Goal: Task Accomplishment & Management: Use online tool/utility

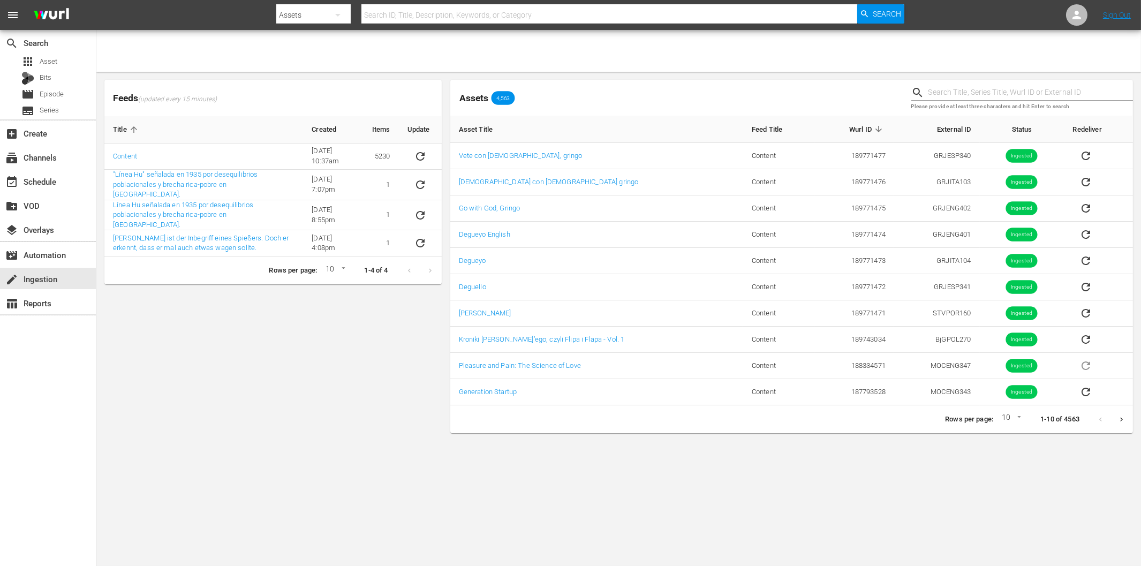
click at [227, 339] on div "Feeds (updated every 15 minutes) Title Created Items Update Content [DATE] 10:3…" at bounding box center [273, 257] width 346 height 362
click at [420, 159] on icon "sticky table" at bounding box center [420, 156] width 13 height 13
click at [368, 381] on div "Feeds (updated every 15 minutes) Title Created Items Update Content 6/8/22 @ 10…" at bounding box center [273, 257] width 346 height 362
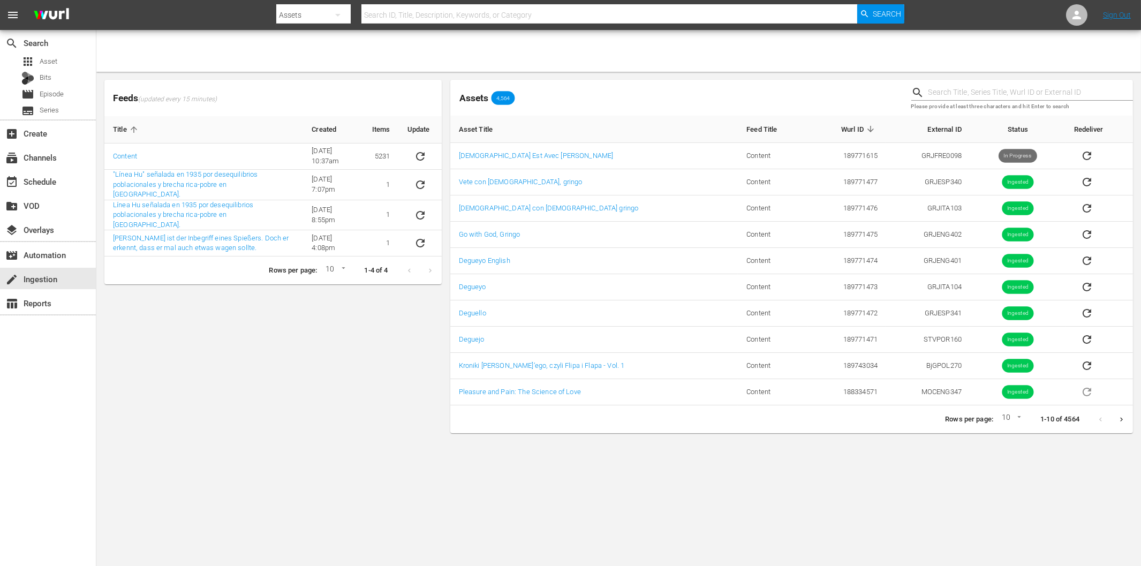
click at [240, 346] on div "Feeds (updated every 15 minutes) Title Created Items Update Content [DATE] 10:3…" at bounding box center [273, 257] width 346 height 362
drag, startPoint x: 0, startPoint y: 0, endPoint x: 197, endPoint y: 341, distance: 393.5
click at [197, 341] on div "Feeds (updated every 15 minutes) Title Created Items Update Content [DATE] 10:3…" at bounding box center [273, 257] width 346 height 362
click at [232, 362] on div "Feeds (updated every 15 minutes) Title Created Items Update Content 6/8/22 @ 10…" at bounding box center [273, 257] width 346 height 362
click at [239, 360] on div "Feeds (updated every 15 minutes) Title Created Items Update Content [DATE] 10:3…" at bounding box center [273, 257] width 346 height 362
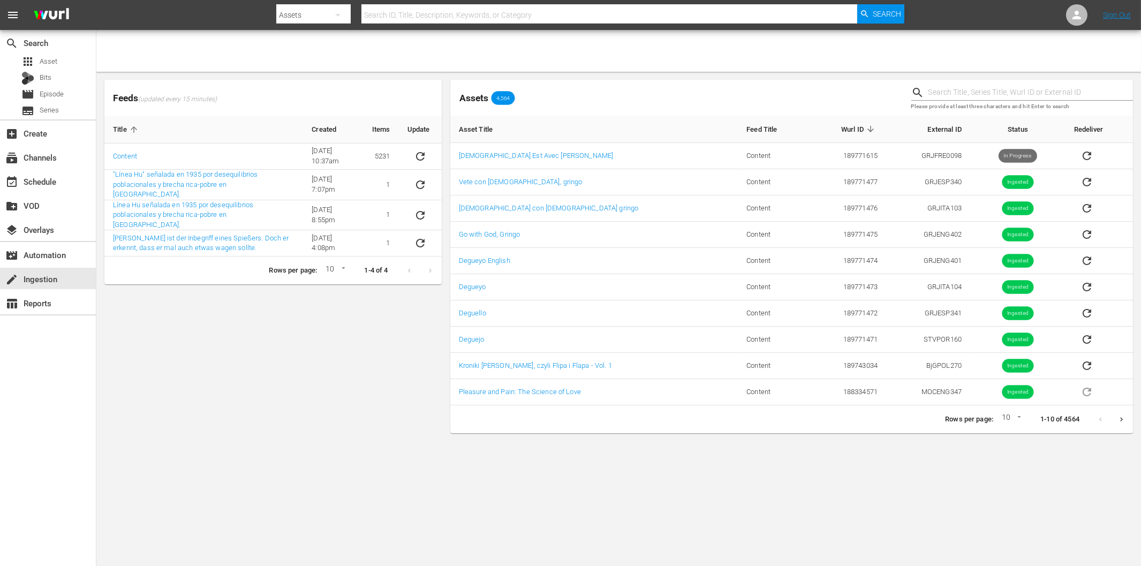
click at [148, 56] on div at bounding box center [618, 51] width 1045 height 42
click at [48, 179] on div "event_available Schedule" at bounding box center [30, 180] width 60 height 10
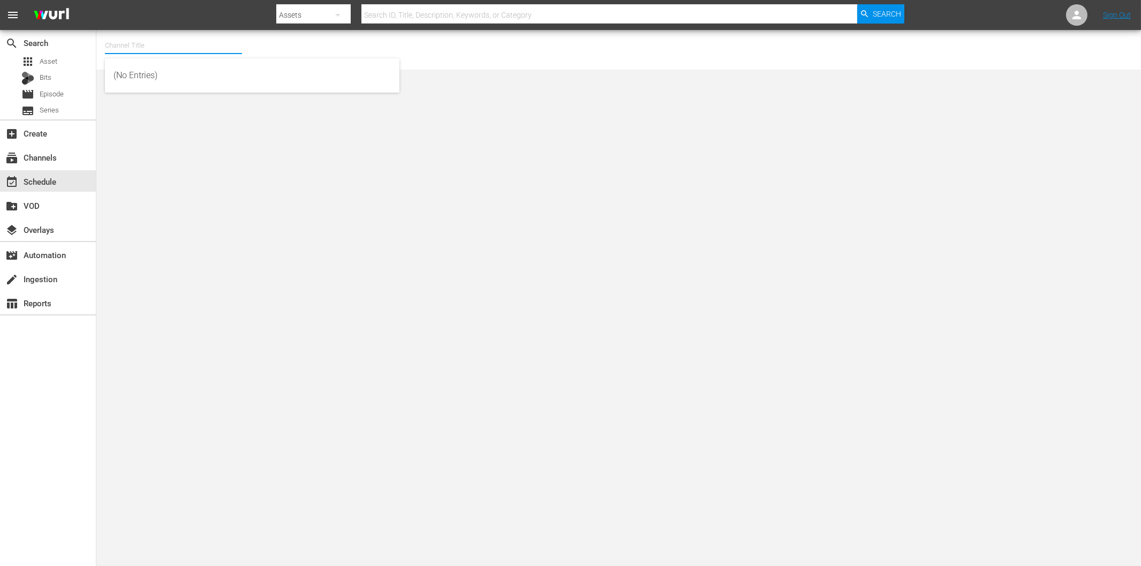
click at [122, 46] on input "text" at bounding box center [173, 46] width 137 height 26
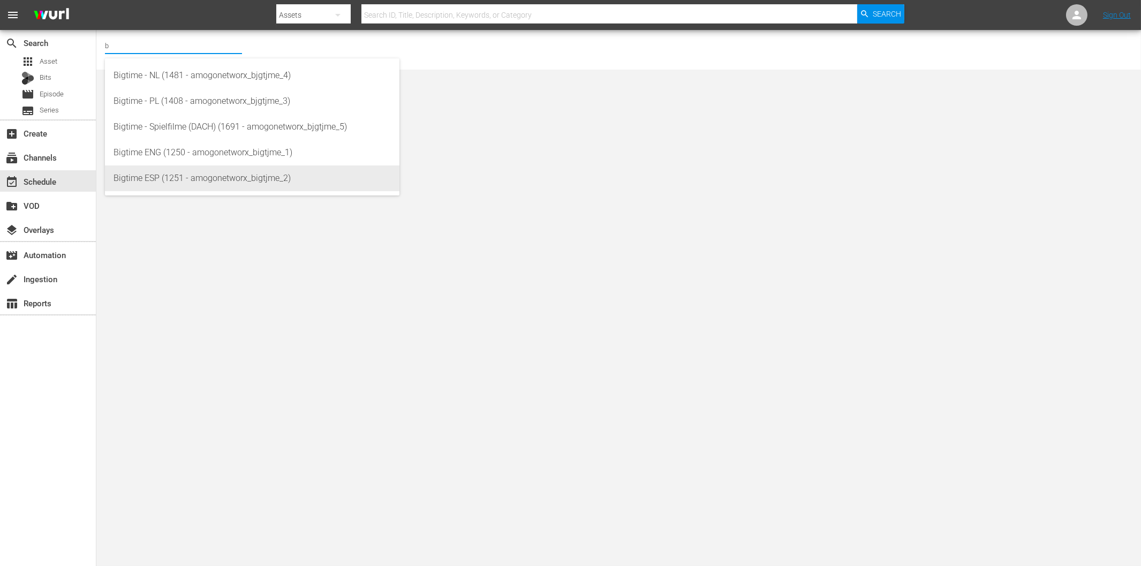
click at [180, 181] on div "Bigtime ESP (1251 - amogonetworx_bigtjme_2)" at bounding box center [252, 178] width 277 height 26
type input "Bigtime ESP (1251 - amogonetworx_bigtjme_2)"
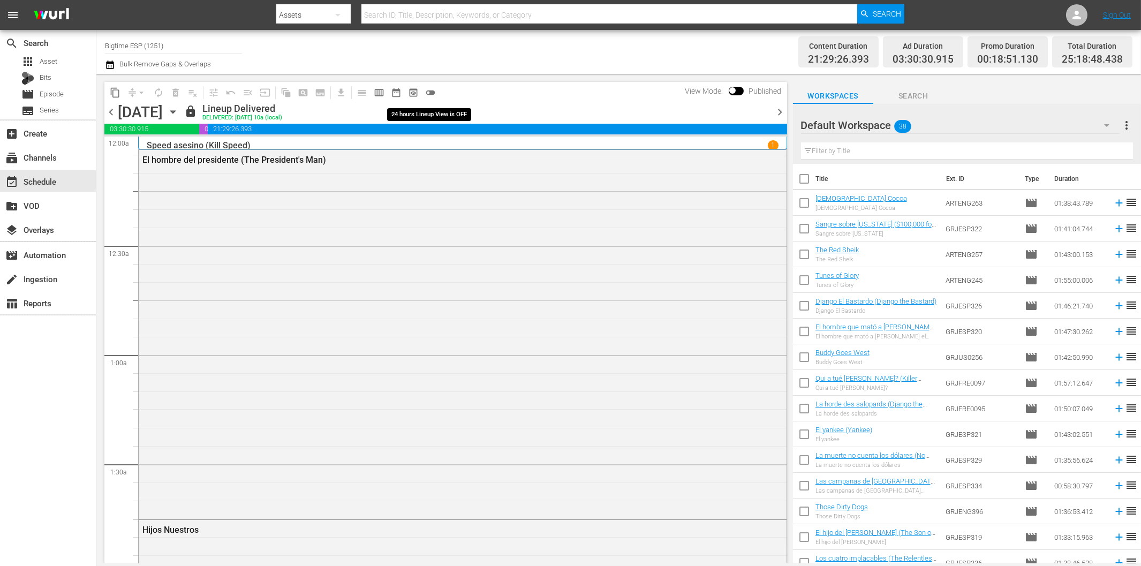
click at [429, 94] on span "toggle_off" at bounding box center [430, 92] width 11 height 11
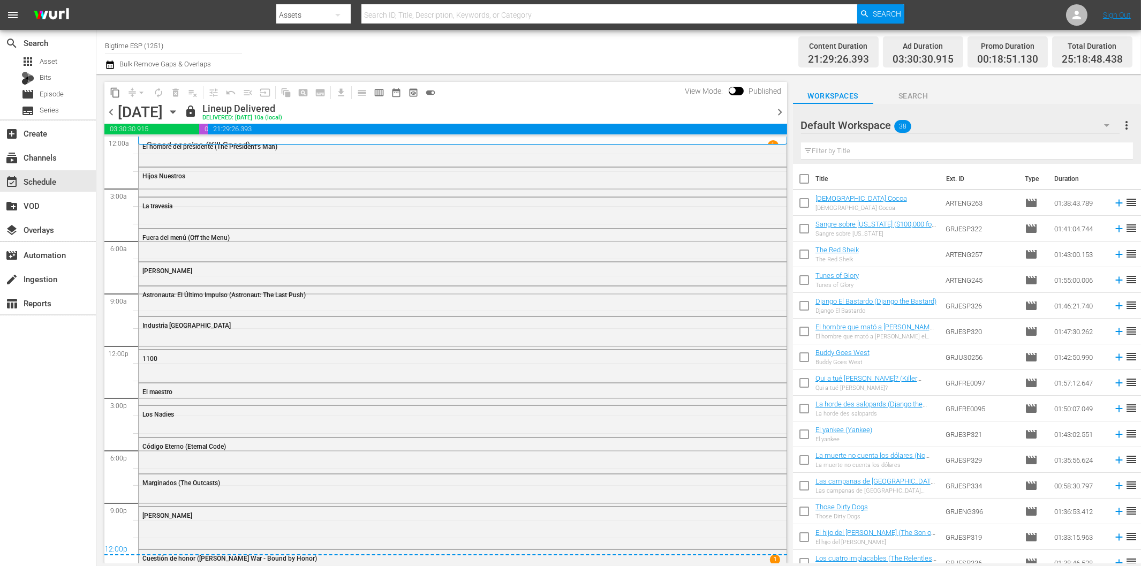
click at [495, 103] on div "lock Lineup Delivered DELIVERED: 8/13 @ 10a (local)" at bounding box center [476, 112] width 585 height 18
click at [175, 112] on icon "button" at bounding box center [172, 112] width 5 height 3
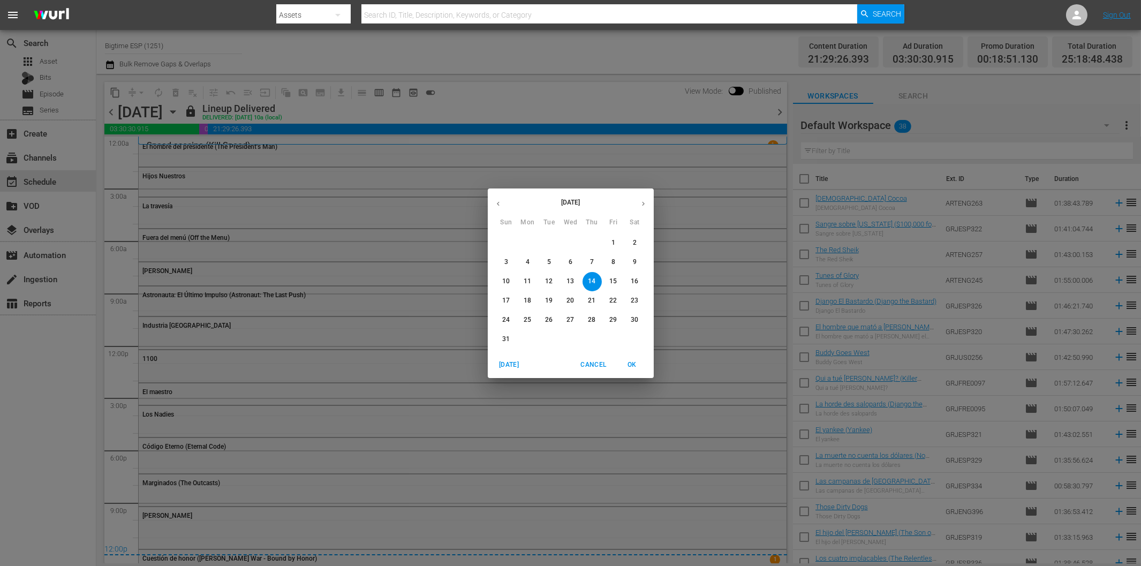
click at [641, 202] on icon "button" at bounding box center [643, 204] width 8 height 8
click at [531, 245] on span "1" at bounding box center [527, 242] width 19 height 9
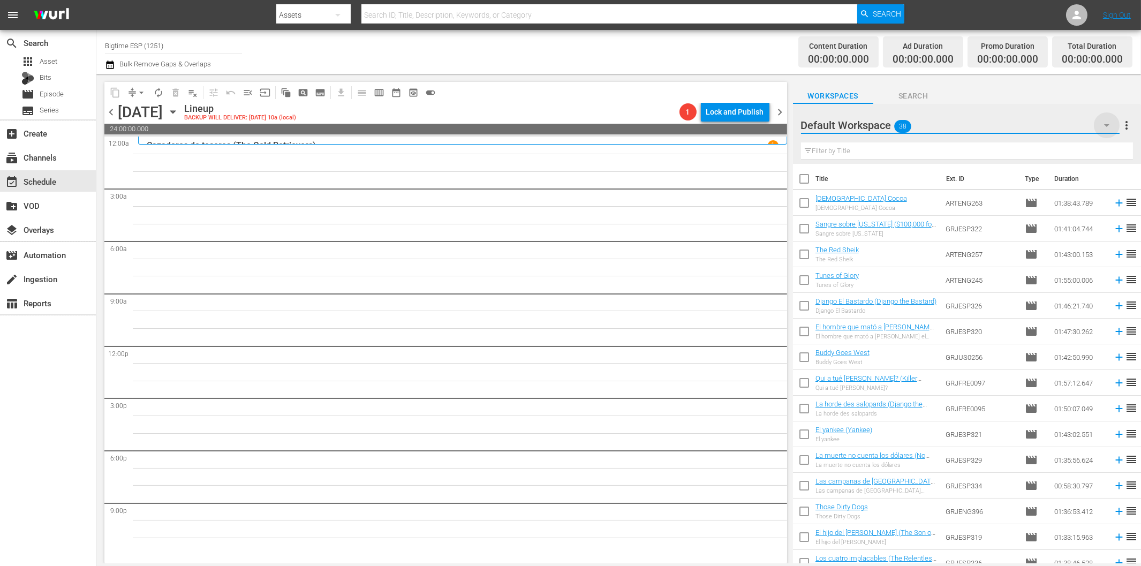
click at [1104, 123] on icon "button" at bounding box center [1106, 125] width 13 height 13
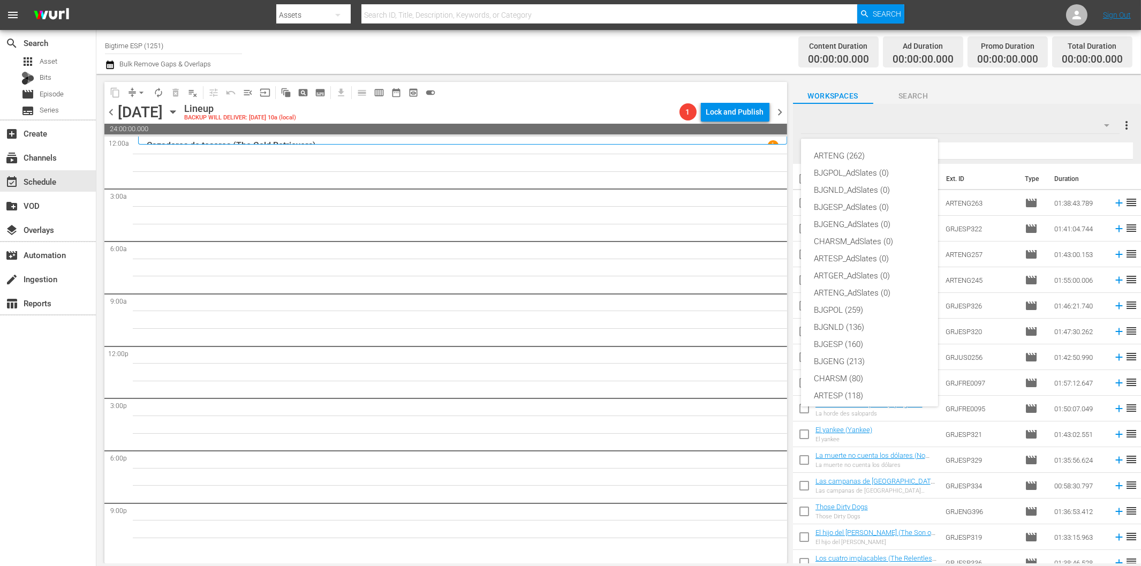
scroll to position [40, 0]
click at [852, 307] on div "BJGESP (160)" at bounding box center [869, 304] width 111 height 17
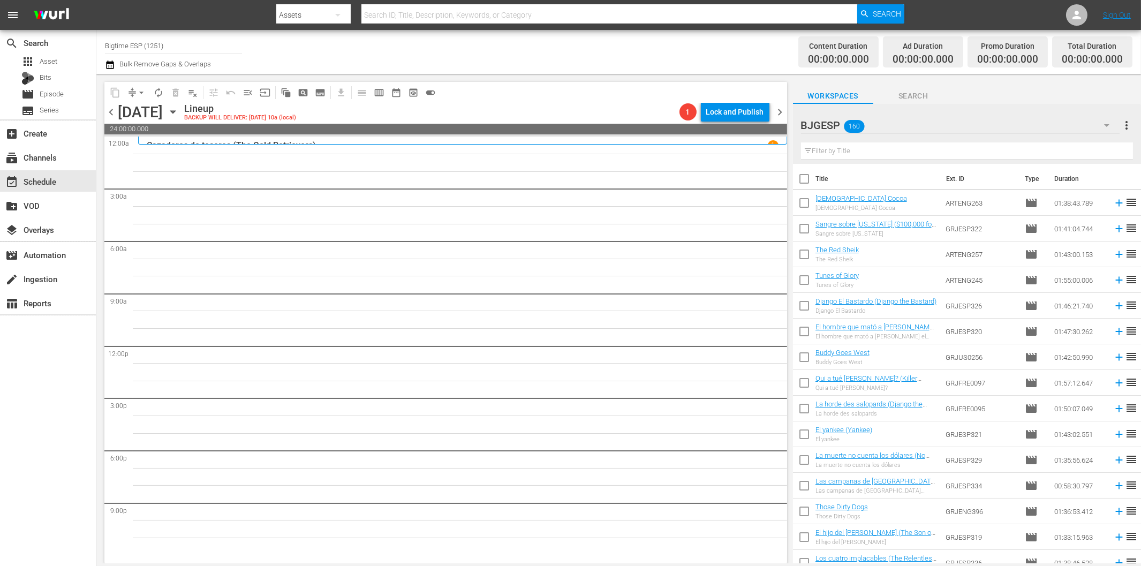
click at [887, 153] on input "text" at bounding box center [967, 150] width 332 height 17
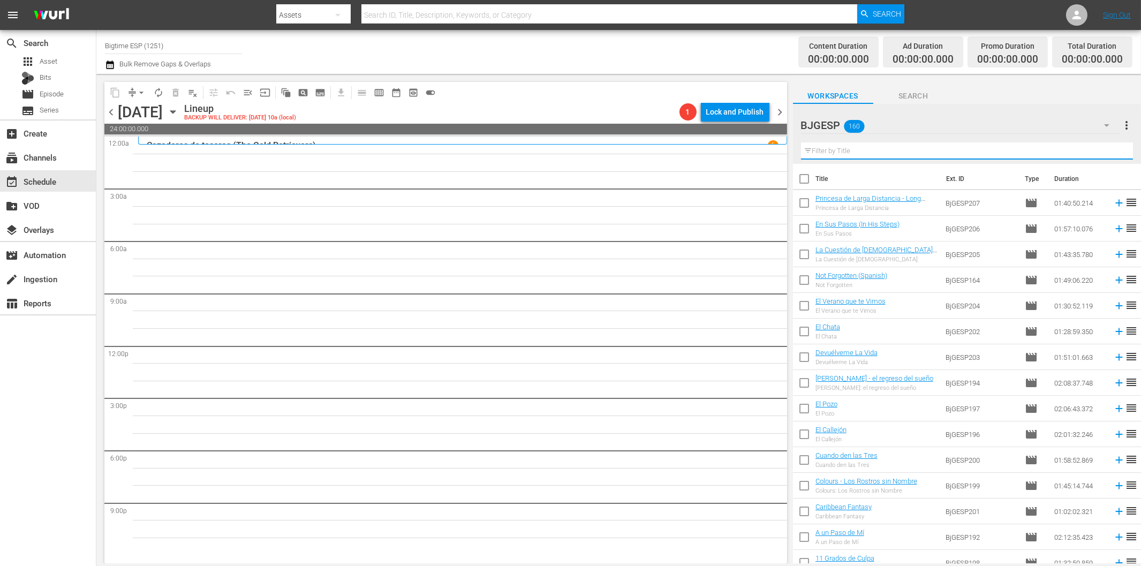
paste input "La leyenda del príncipe (Prince of Jutland)"
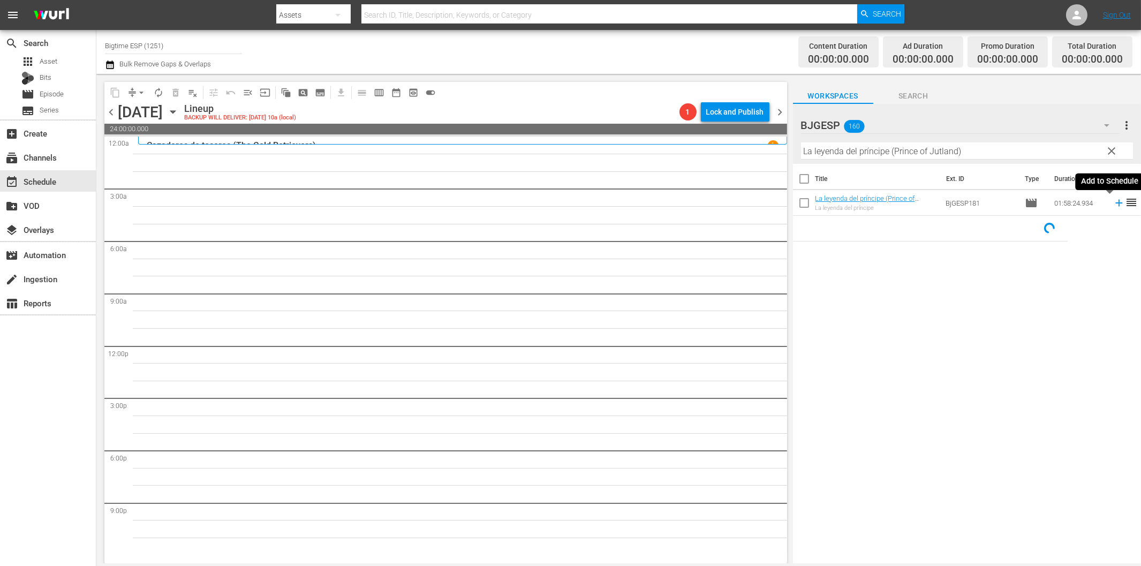
click at [1113, 205] on icon at bounding box center [1119, 203] width 12 height 12
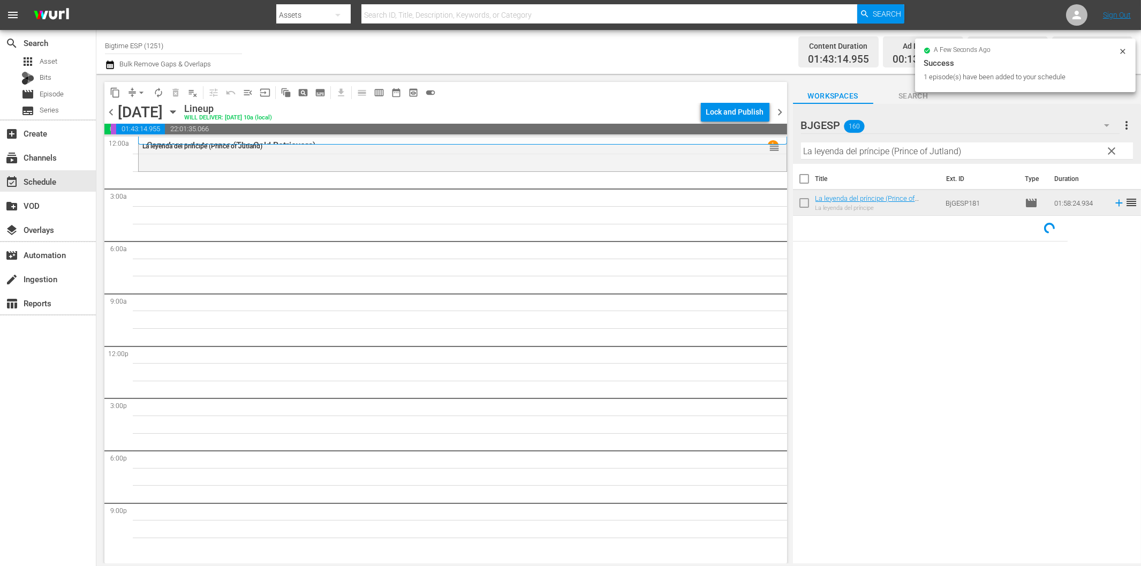
click at [851, 156] on input "La leyenda del príncipe (Prince of Jutland)" at bounding box center [967, 150] width 332 height 17
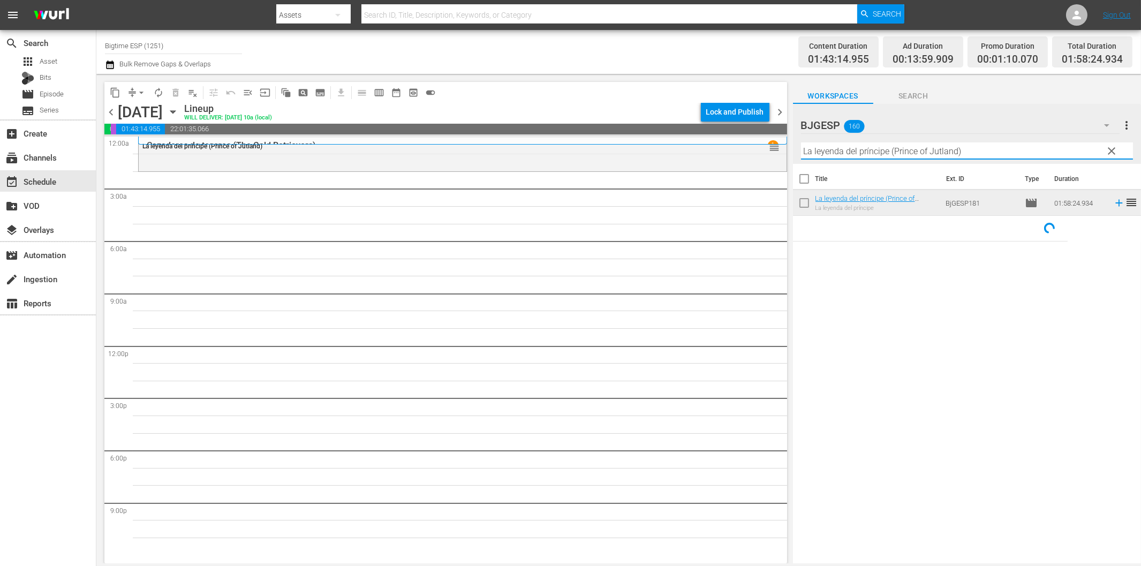
paste input "Yo soy otro"
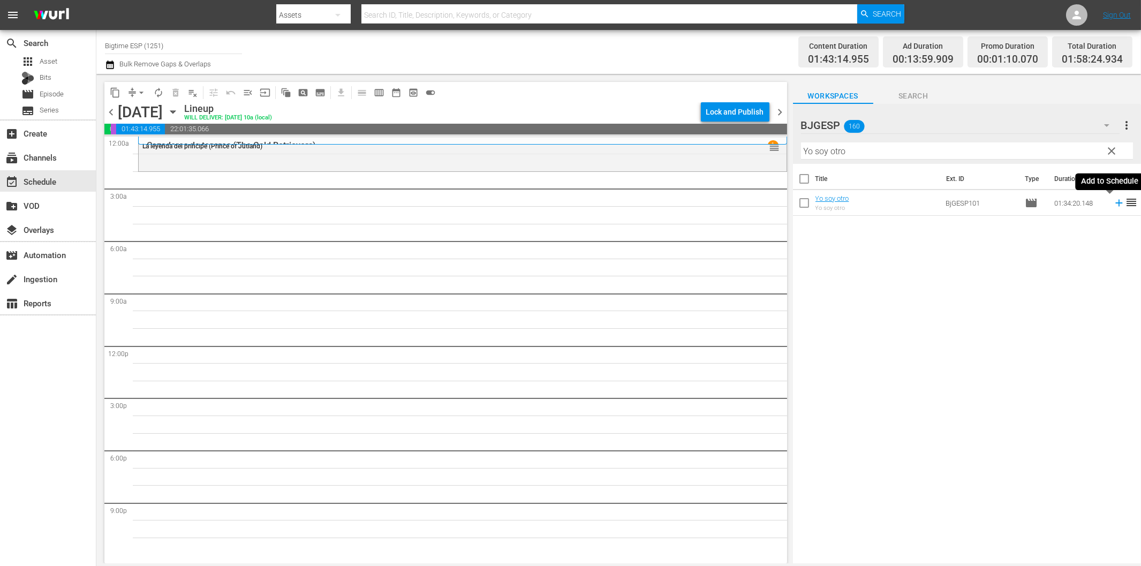
click at [1113, 201] on icon at bounding box center [1119, 203] width 12 height 12
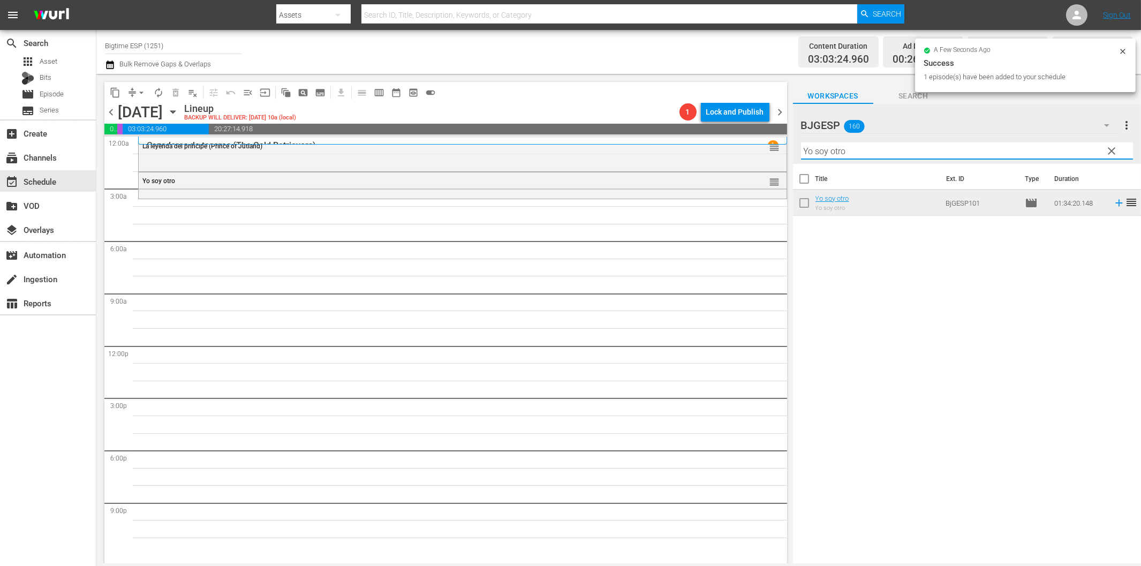
click at [829, 151] on input "Yo soy otro" at bounding box center [967, 150] width 332 height 17
paste input "El Callejón"
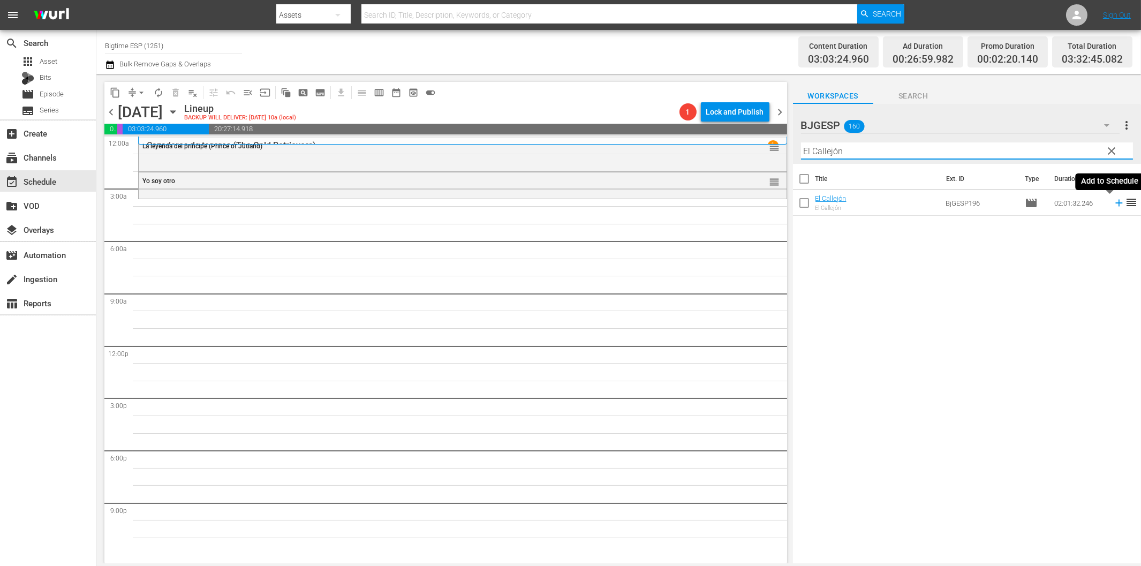
click at [1113, 202] on icon at bounding box center [1119, 203] width 12 height 12
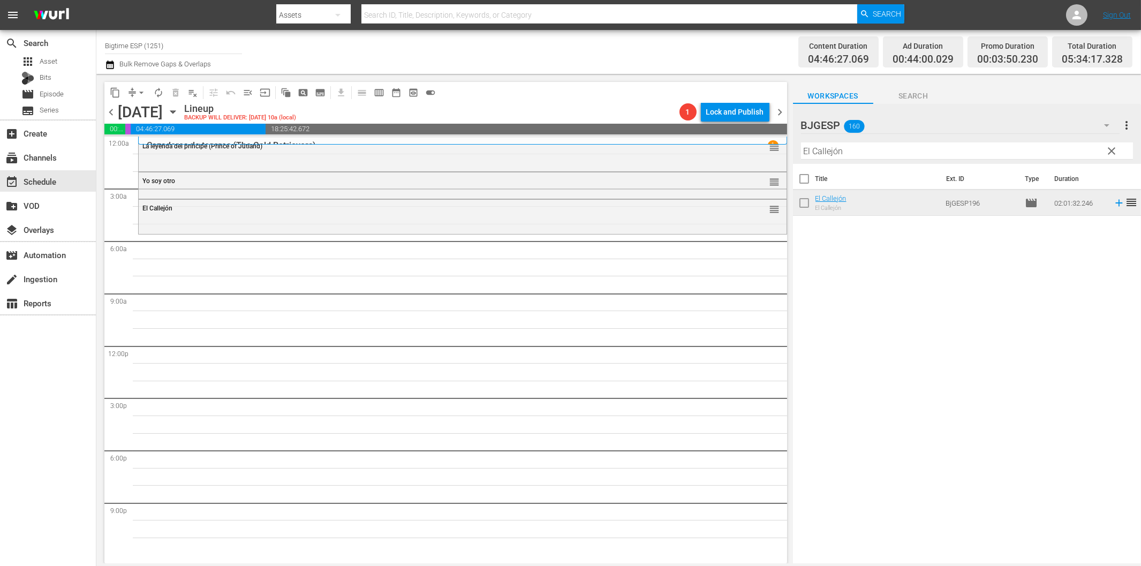
click at [880, 147] on input "El Callejón" at bounding box center [967, 150] width 332 height 17
paste input "Las Cosas Como So"
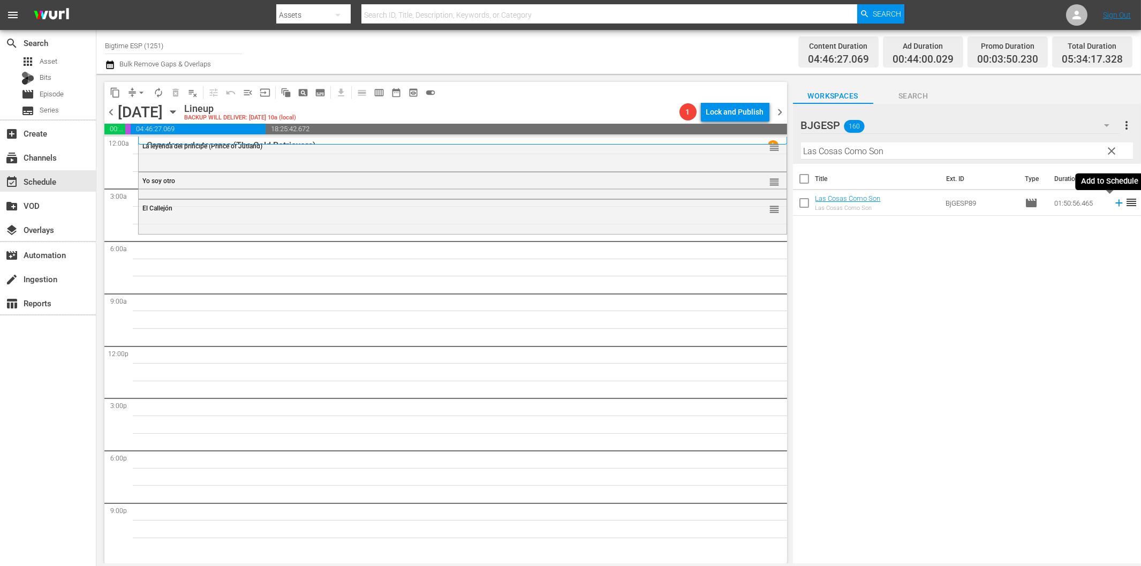
click at [1113, 205] on icon at bounding box center [1119, 203] width 12 height 12
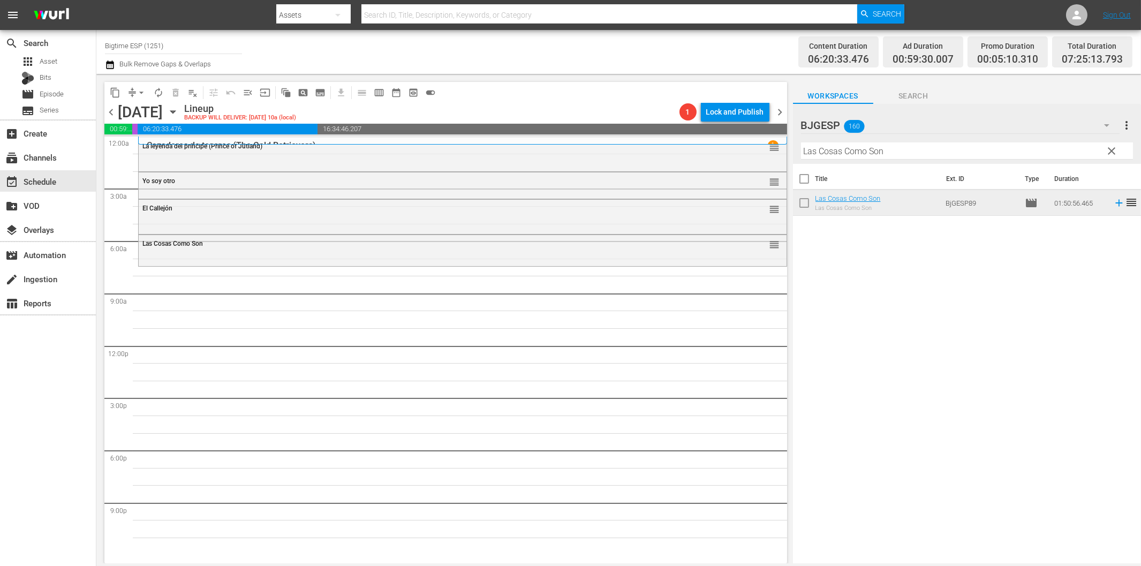
click at [829, 155] on input "Las Cosas Como Son" at bounding box center [967, 150] width 332 height 17
paste input "¿Quién manda?"
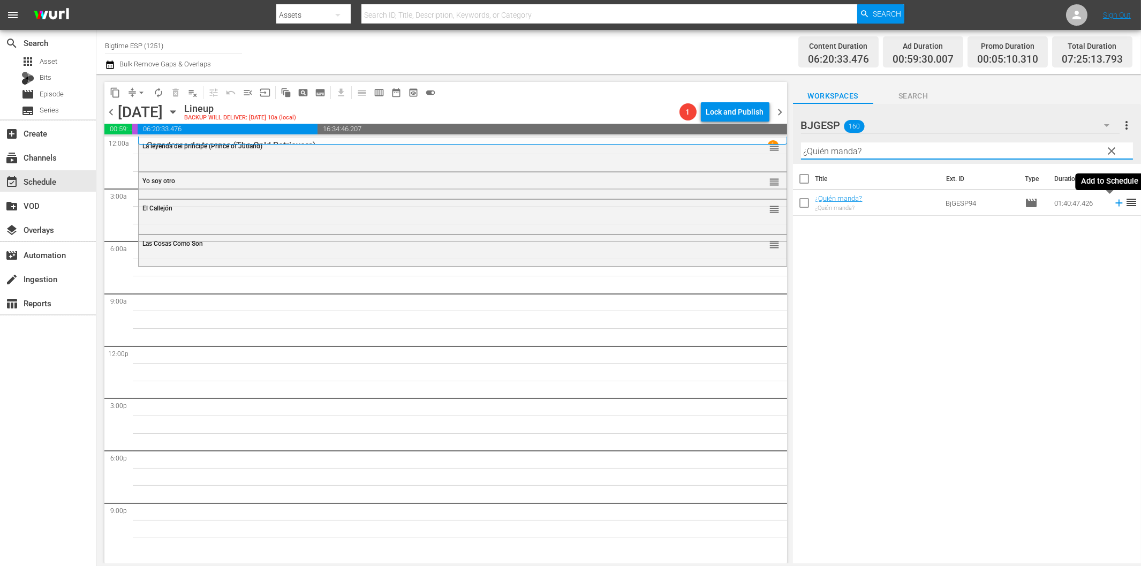
click at [1113, 202] on icon at bounding box center [1119, 203] width 12 height 12
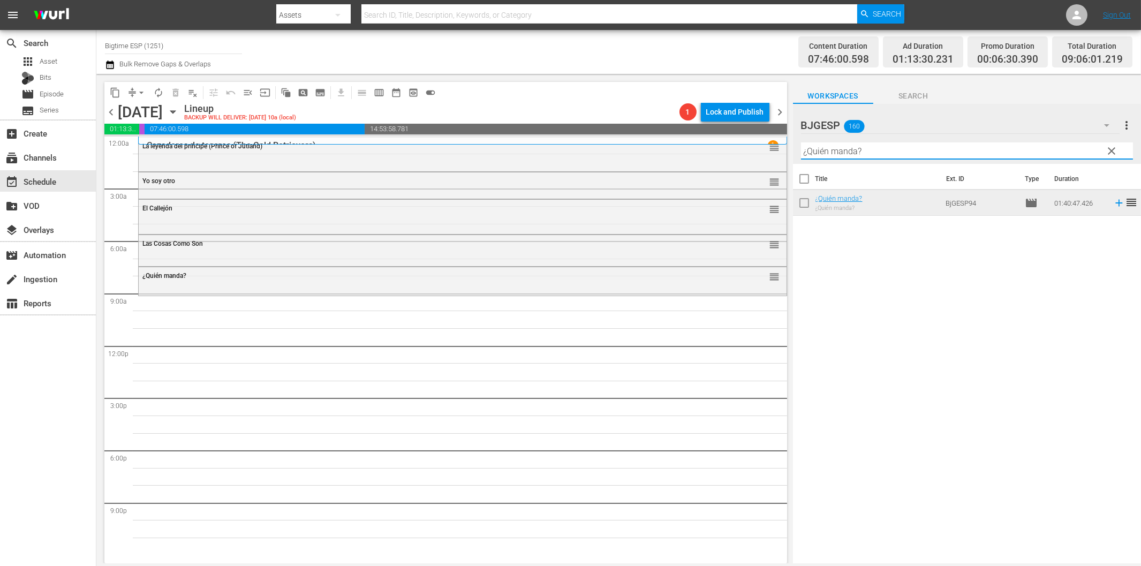
click at [841, 146] on input "¿Quién manda?" at bounding box center [967, 150] width 332 height 17
paste input "Haz caso a tu corazón (Listen to Your Heart)"
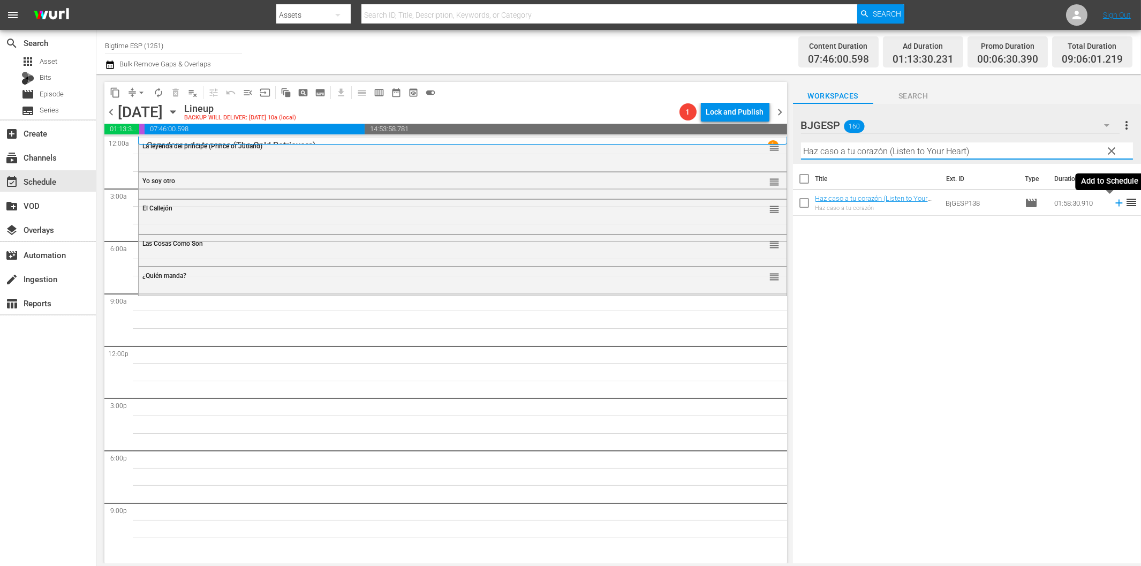
click at [1115, 203] on icon at bounding box center [1118, 203] width 7 height 7
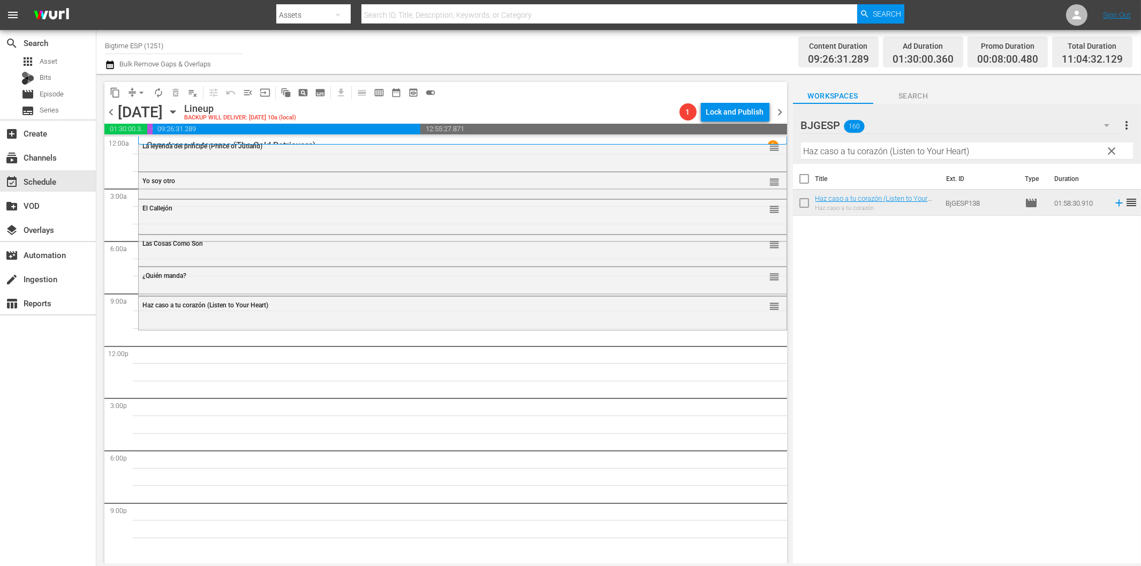
click at [843, 151] on input "Haz caso a tu corazón (Listen to Your Heart)" at bounding box center [967, 150] width 332 height 17
paste input "En Sus Pasos (In His Steps"
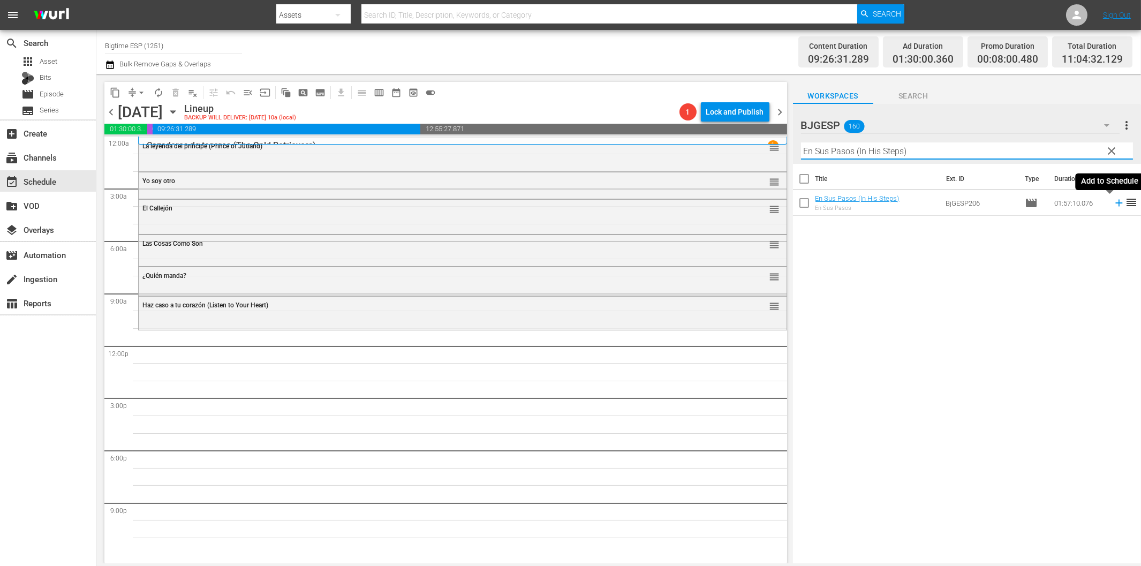
click at [1113, 201] on icon at bounding box center [1119, 203] width 12 height 12
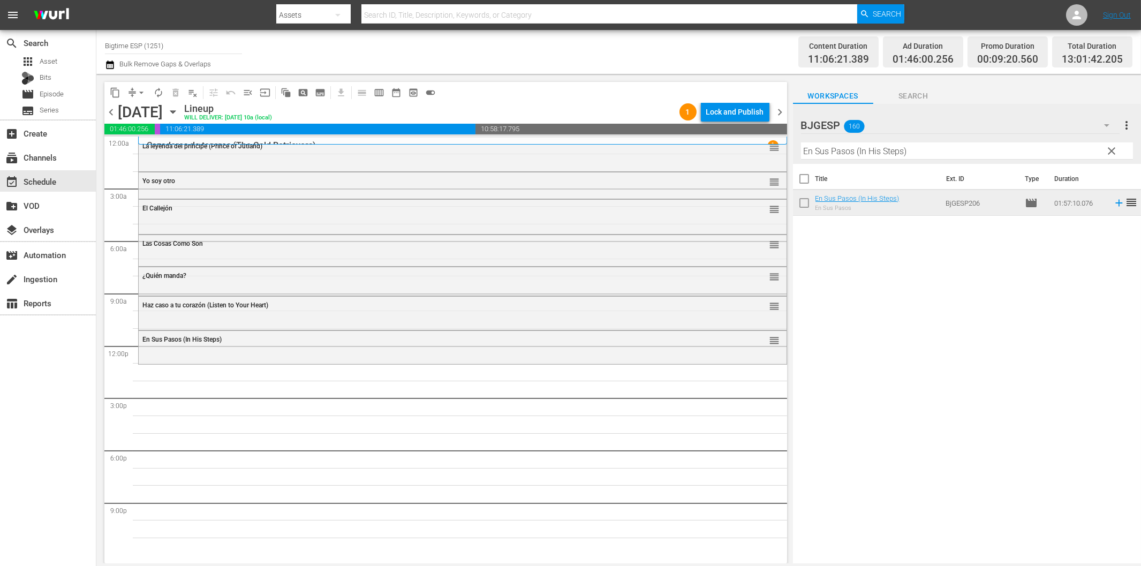
click at [842, 151] on input "En Sus Pasos (In His Steps)" at bounding box center [967, 150] width 332 height 17
paste input "5 Bodas (5 Wedding"
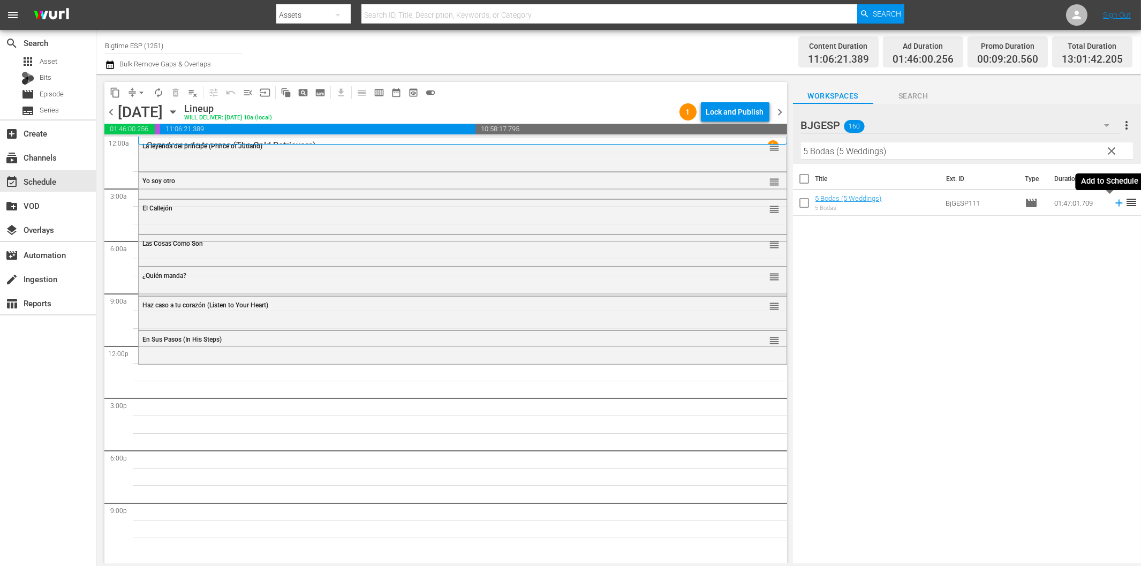
click at [1115, 202] on icon at bounding box center [1118, 203] width 7 height 7
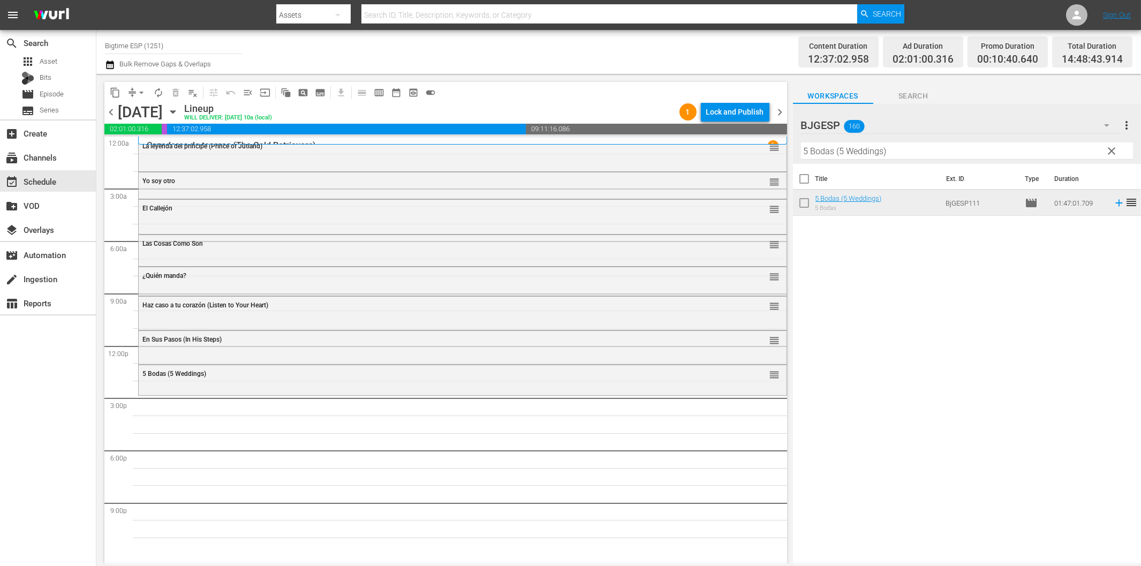
click at [832, 154] on input "5 Bodas (5 Weddings)" at bounding box center [967, 150] width 332 height 17
paste input "V.I.P.: La otra casa"
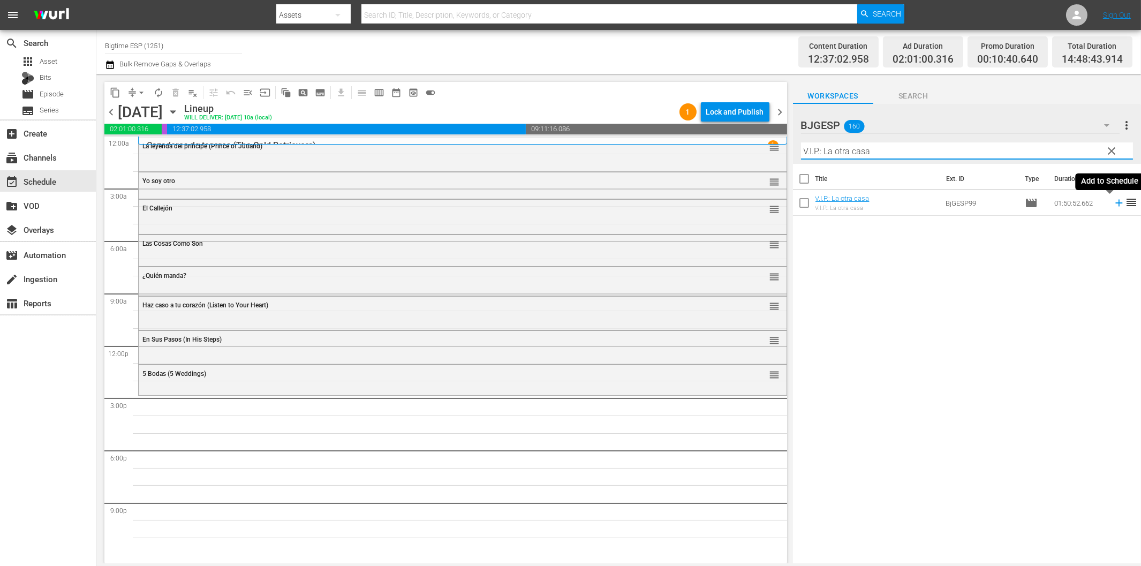
click at [1113, 204] on icon at bounding box center [1119, 203] width 12 height 12
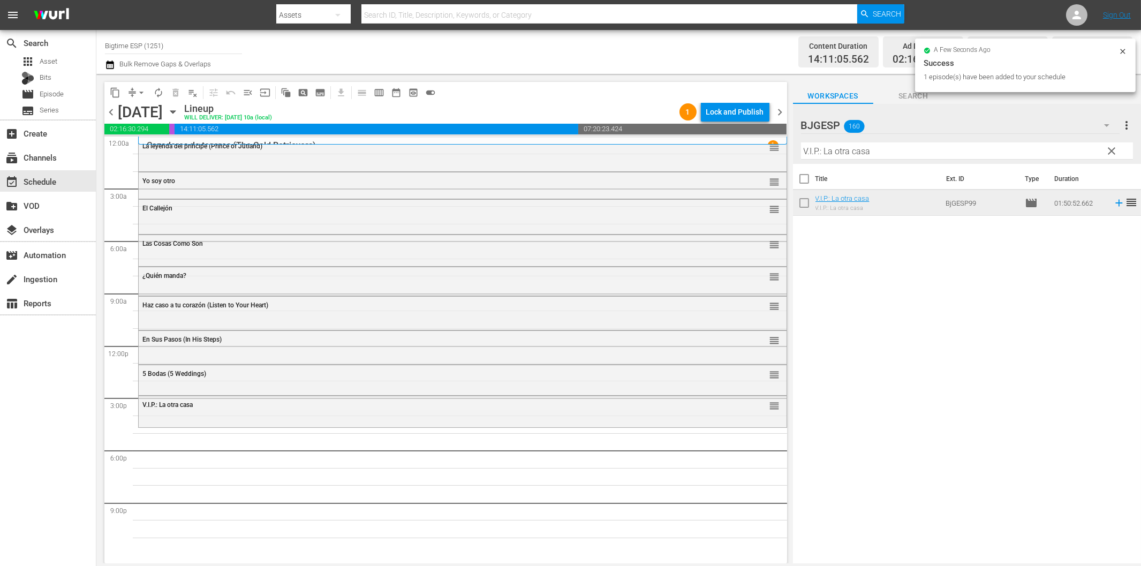
click at [820, 153] on input "V.I.P.: La otra casa" at bounding box center [967, 150] width 332 height 17
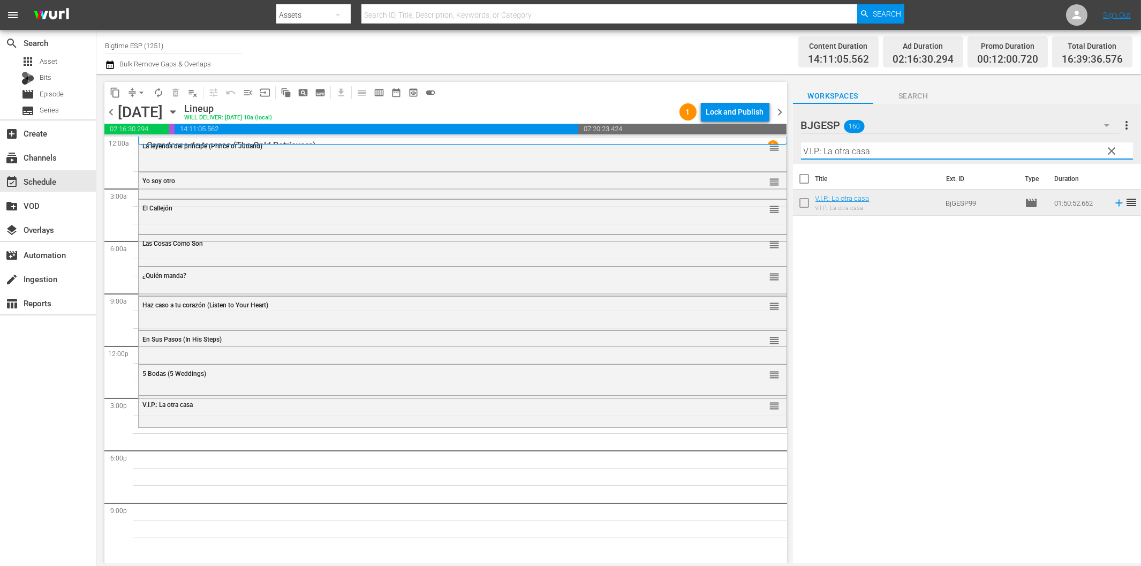
paste input "Las Motitos"
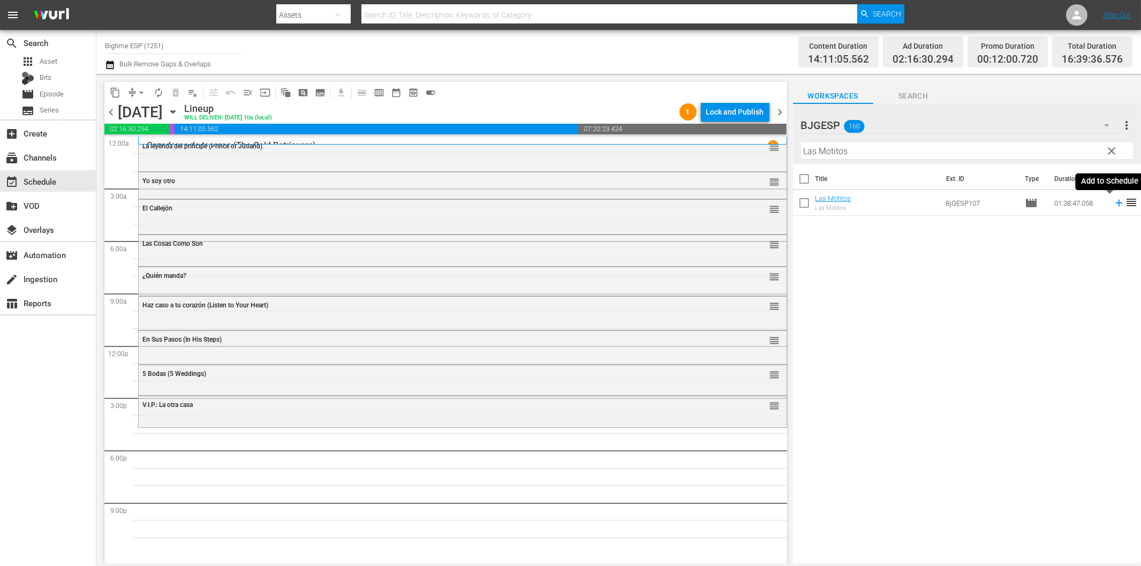
click at [1113, 204] on icon at bounding box center [1119, 203] width 12 height 12
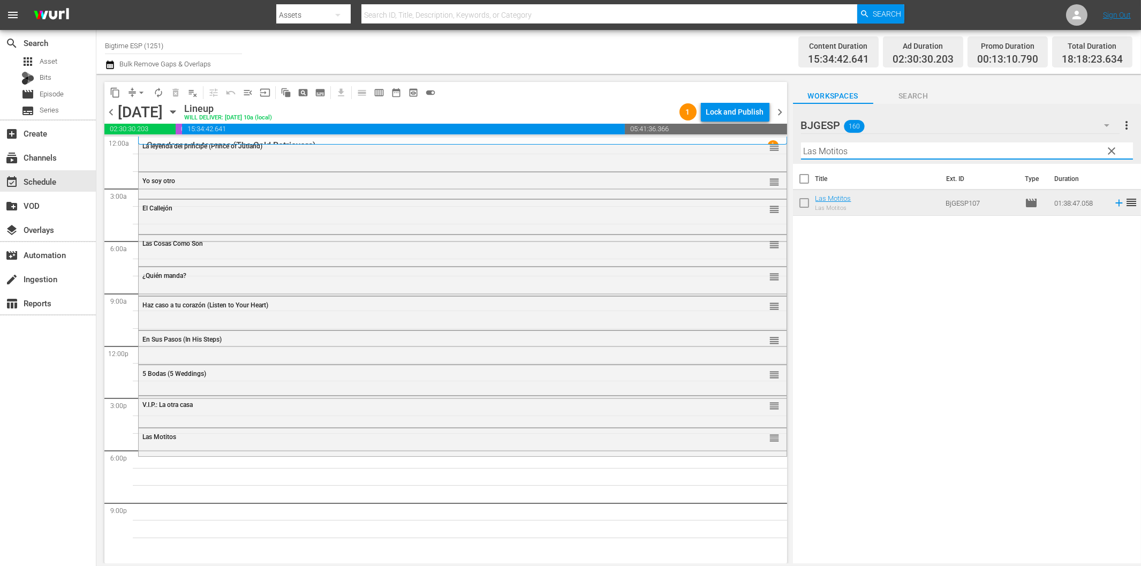
click at [841, 152] on input "Las Motitos" at bounding box center [967, 150] width 332 height 17
paste input "batalla de los malditos (Battle of the Damned)"
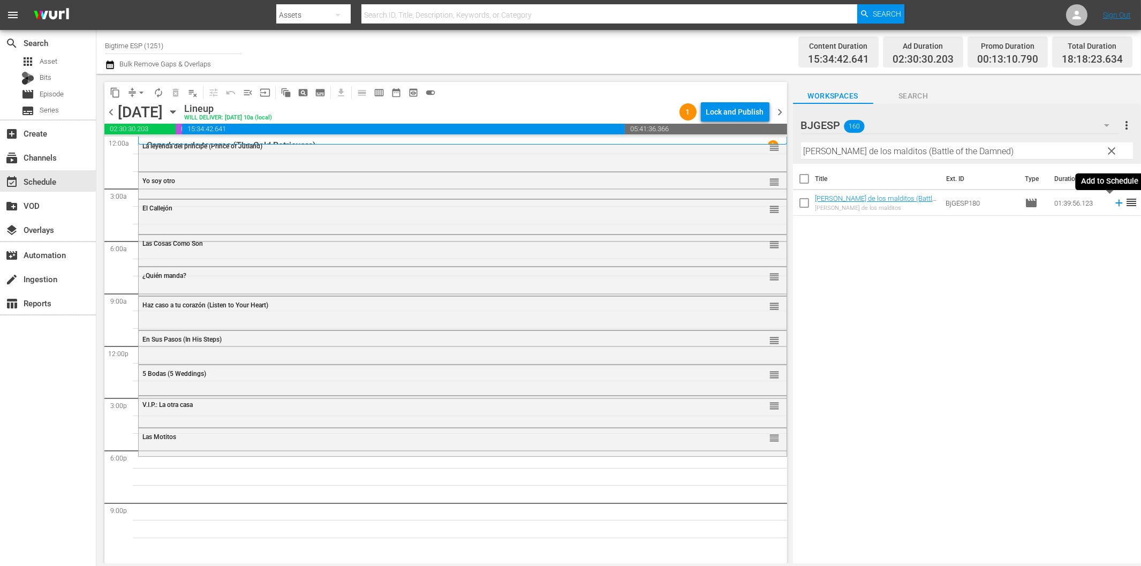
click at [1114, 202] on icon at bounding box center [1119, 203] width 12 height 12
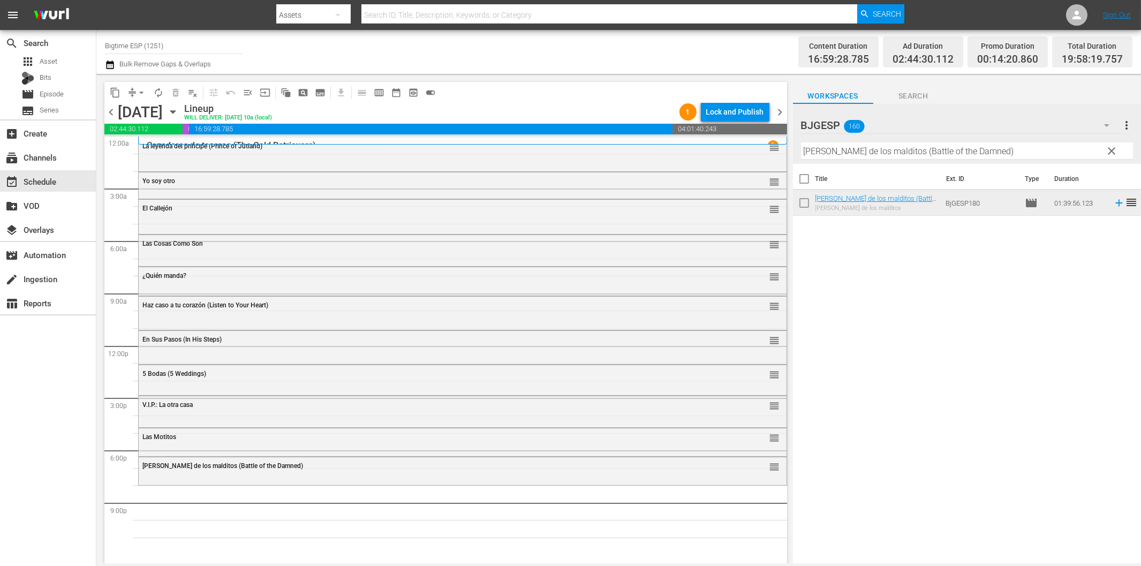
click at [847, 148] on input "La batalla de los malditos (Battle of the Damned)" at bounding box center [967, 150] width 332 height 17
paste input "lamarada solar (Solar Flare"
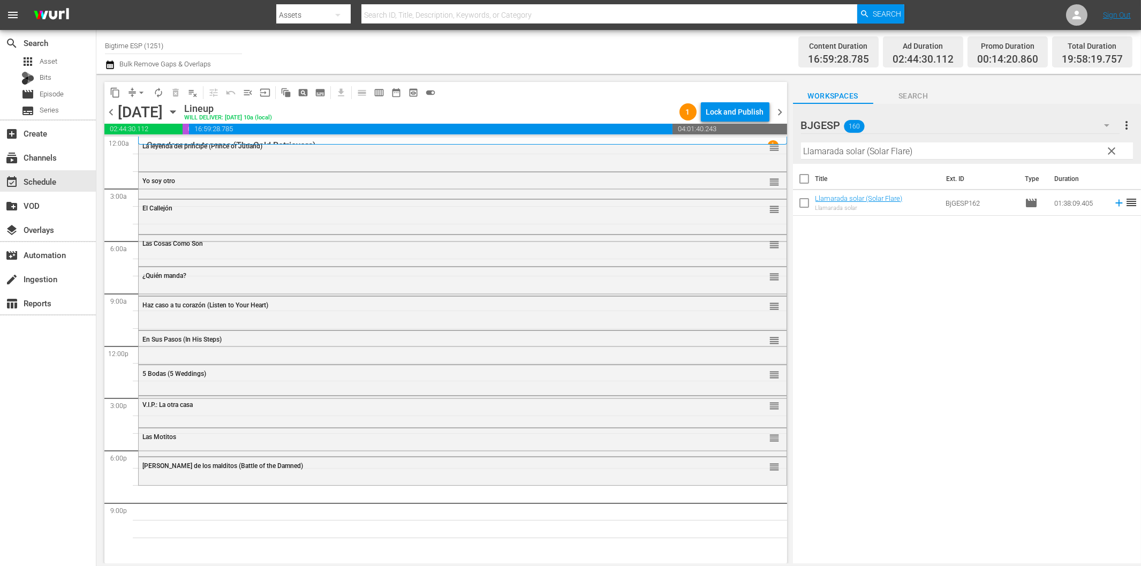
click at [1125, 209] on span "reorder" at bounding box center [1131, 202] width 13 height 13
click at [1115, 206] on icon at bounding box center [1118, 203] width 7 height 7
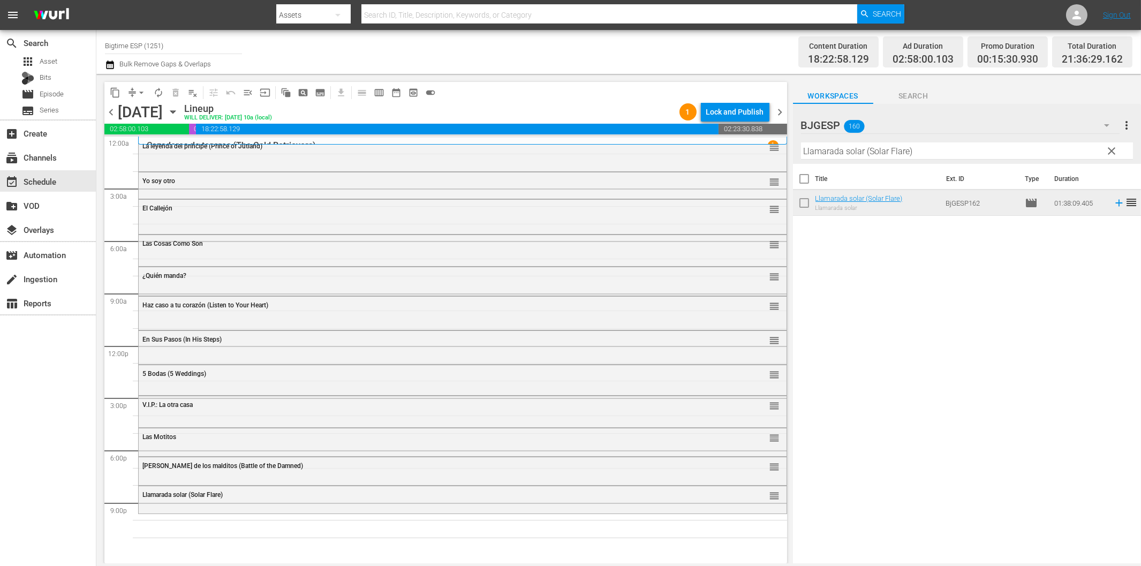
click at [897, 152] on input "Llamarada solar (Solar Flare)" at bounding box center [967, 150] width 332 height 17
paste input "a Última Noticia"
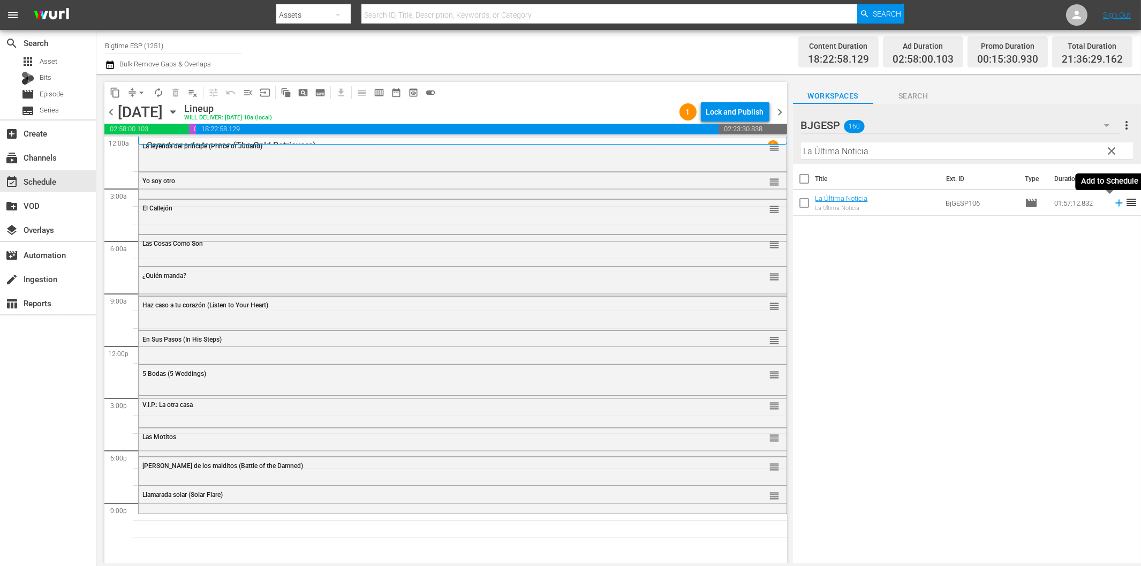
click at [1115, 203] on icon at bounding box center [1118, 203] width 7 height 7
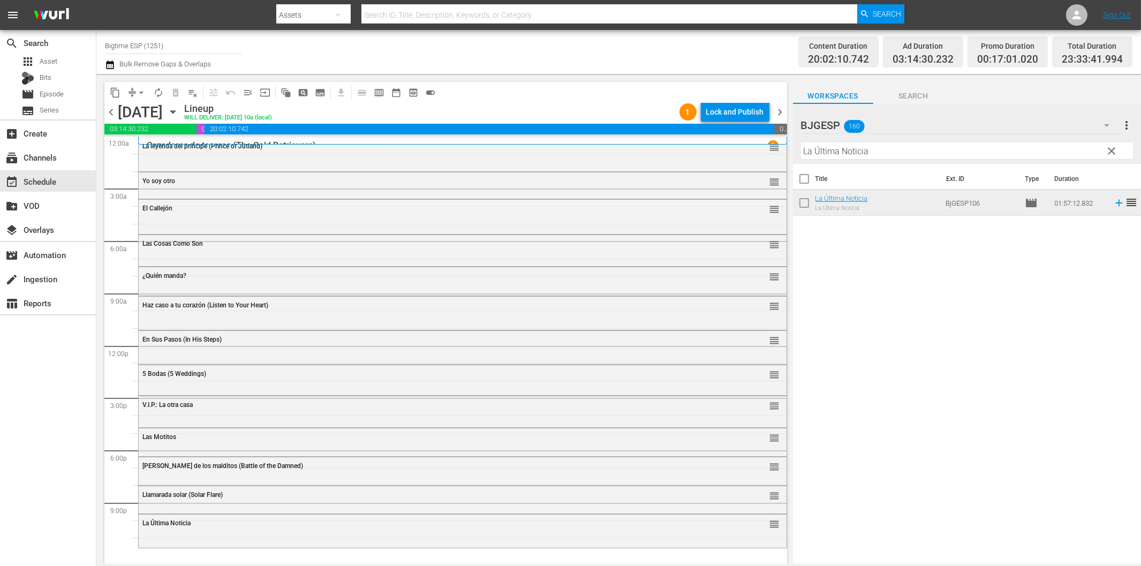
click at [822, 154] on input "La Última Noticia" at bounding box center [967, 150] width 332 height 17
paste input "Exit Speed"
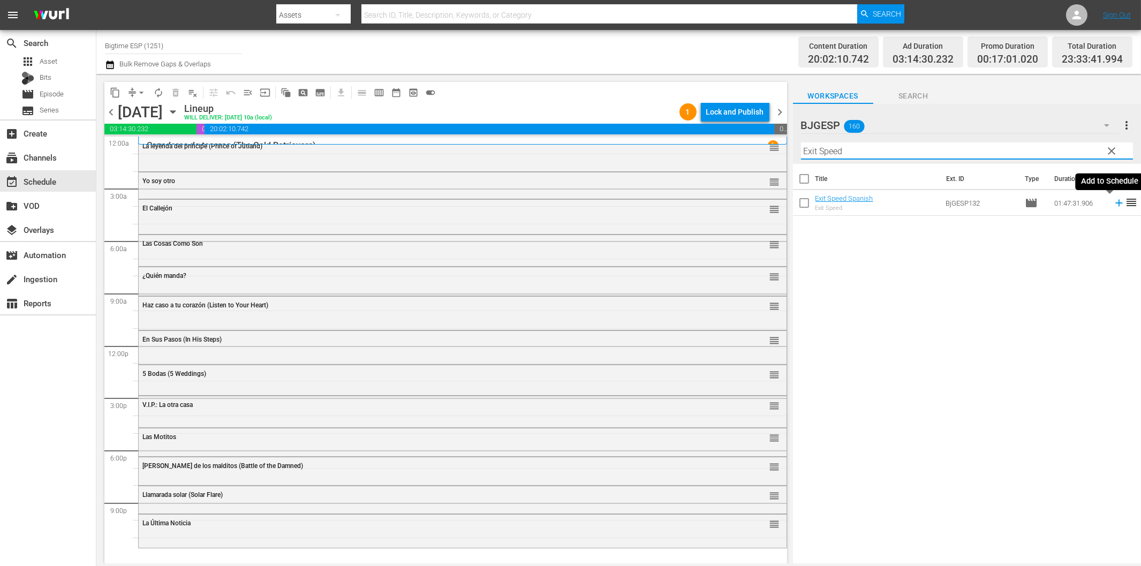
click at [1115, 202] on icon at bounding box center [1118, 203] width 7 height 7
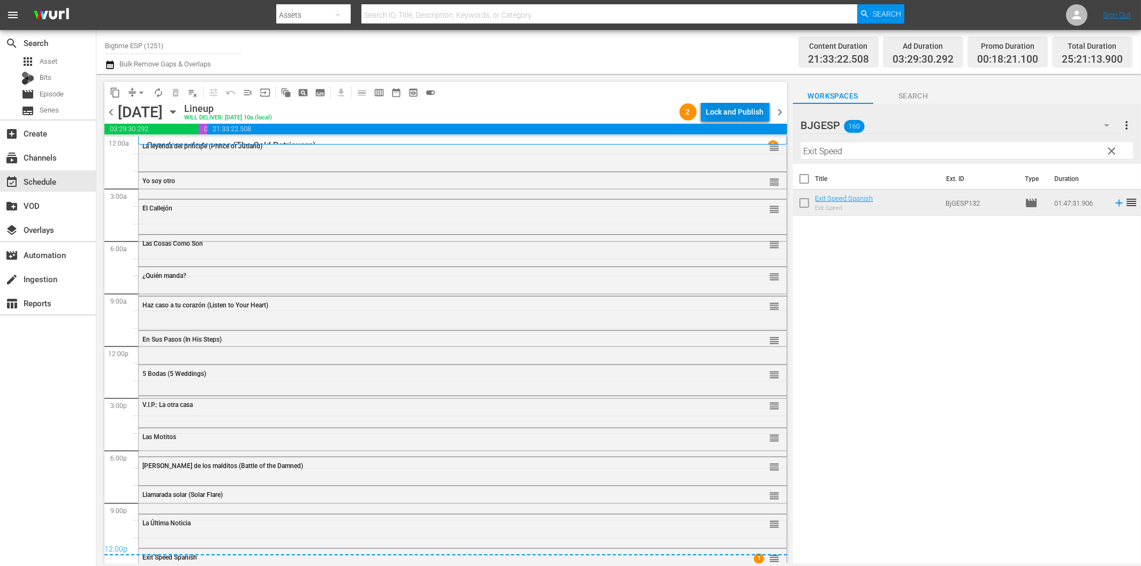
click at [733, 114] on div "Lock and Publish" at bounding box center [735, 111] width 58 height 19
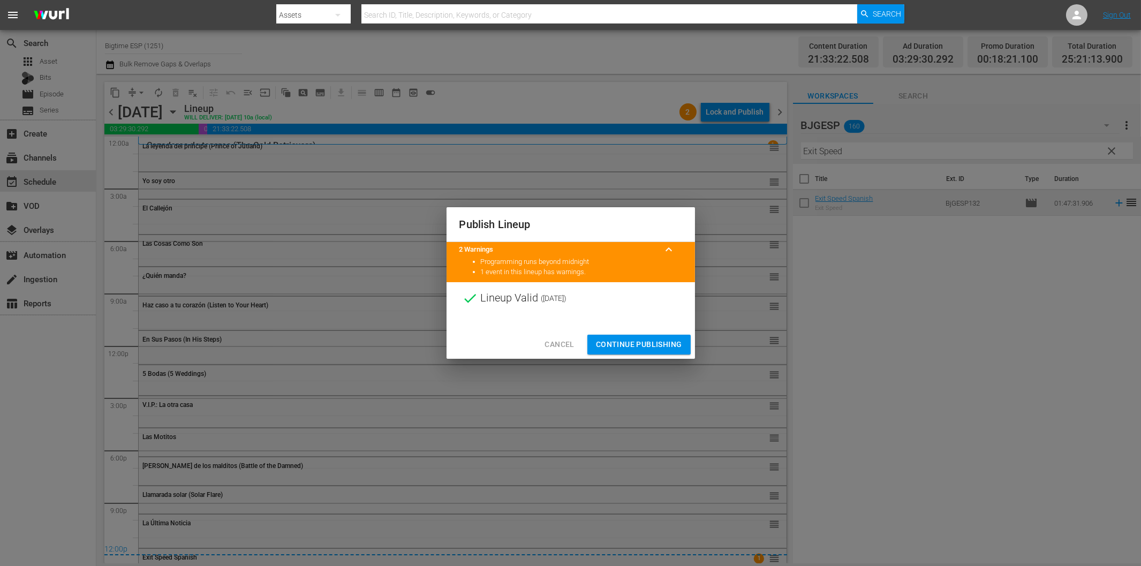
click at [662, 341] on span "Continue Publishing" at bounding box center [639, 344] width 86 height 13
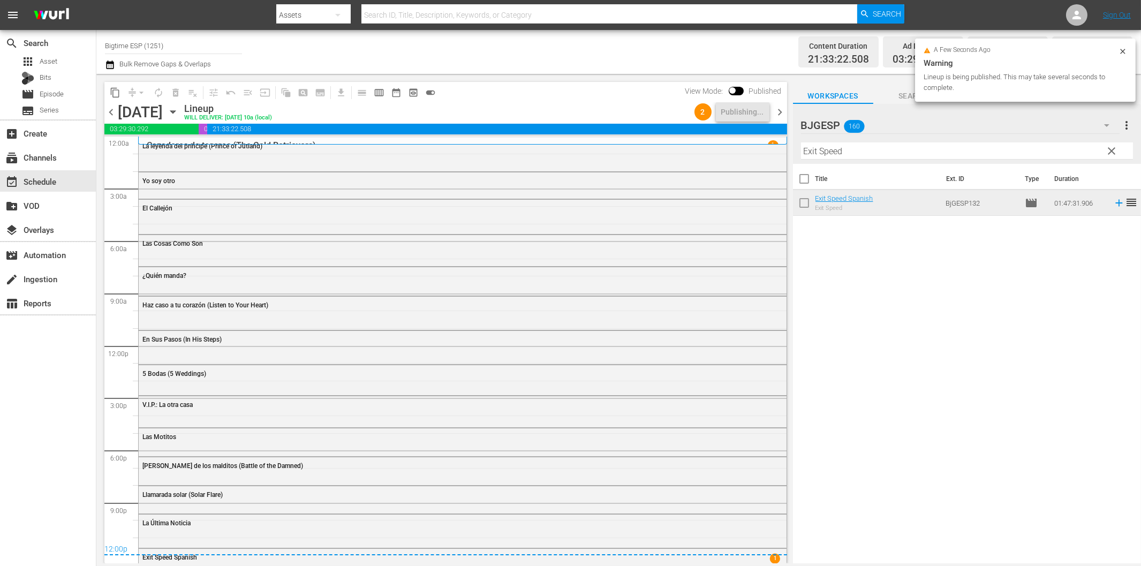
click at [782, 115] on span "chevron_right" at bounding box center [780, 111] width 13 height 13
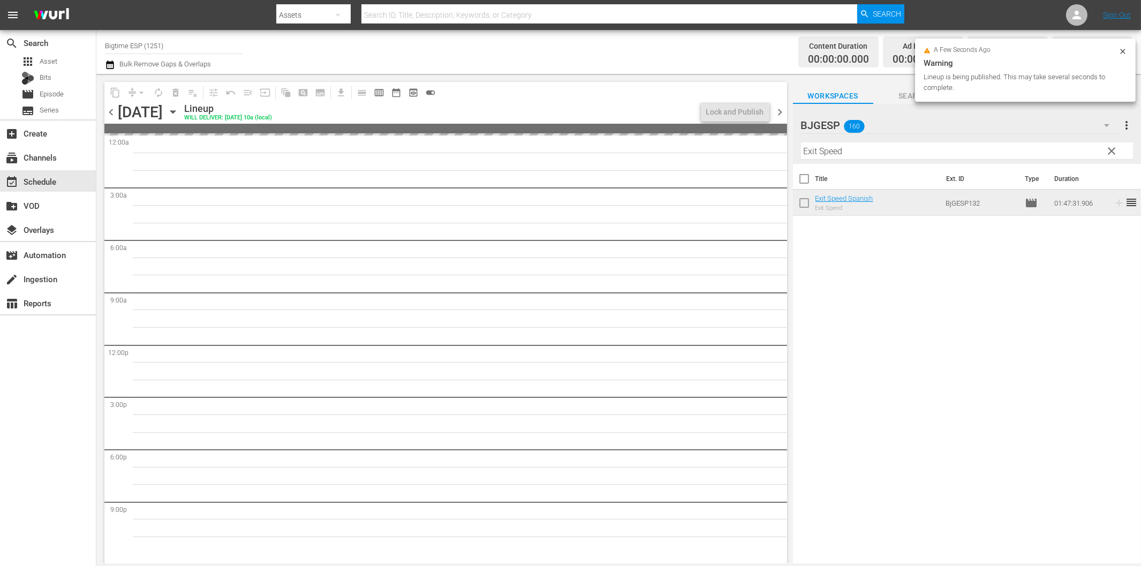
click at [852, 150] on input "Exit Speed" at bounding box center [967, 150] width 332 height 17
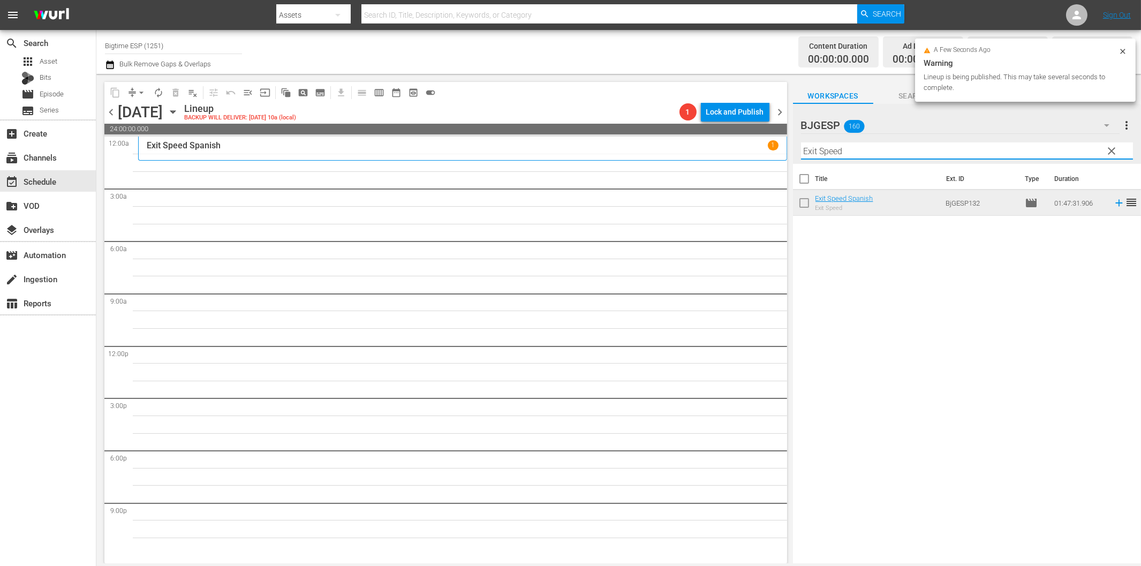
paste input "La Cuestión de Dios (The God Question)"
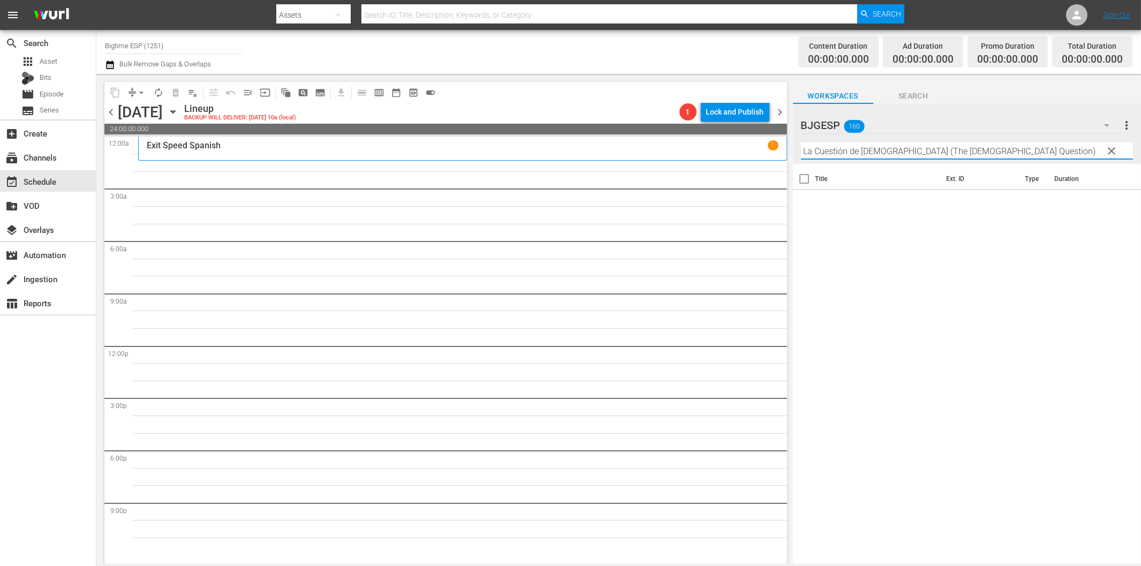
drag, startPoint x: 879, startPoint y: 148, endPoint x: 1027, endPoint y: 141, distance: 148.0
click at [1027, 141] on div "Filter by Title La Cuestión de Dios (The God Question)" at bounding box center [967, 151] width 332 height 26
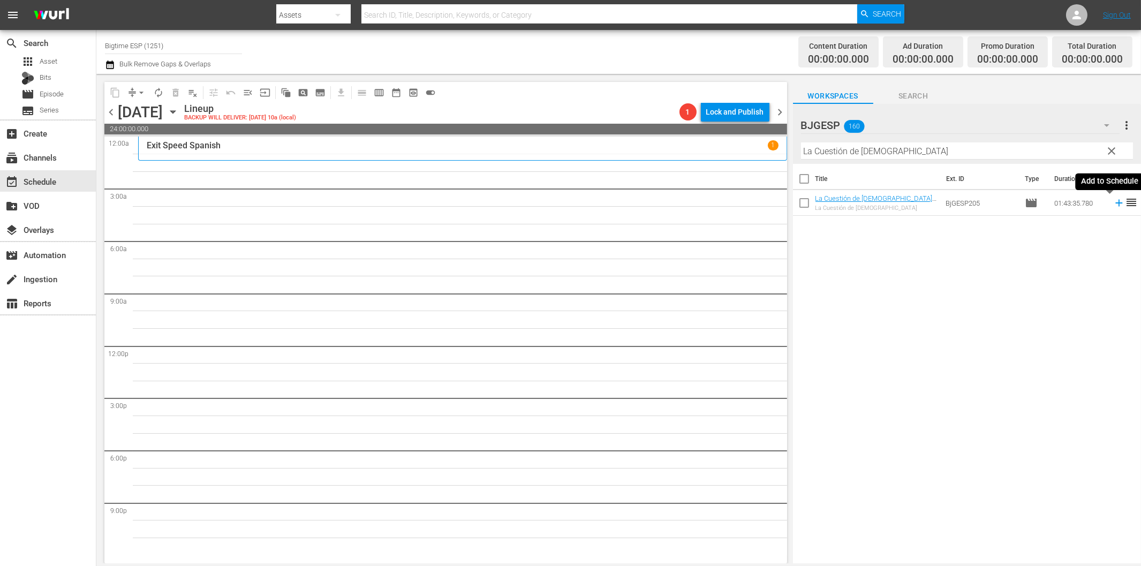
click at [1113, 200] on icon at bounding box center [1119, 203] width 12 height 12
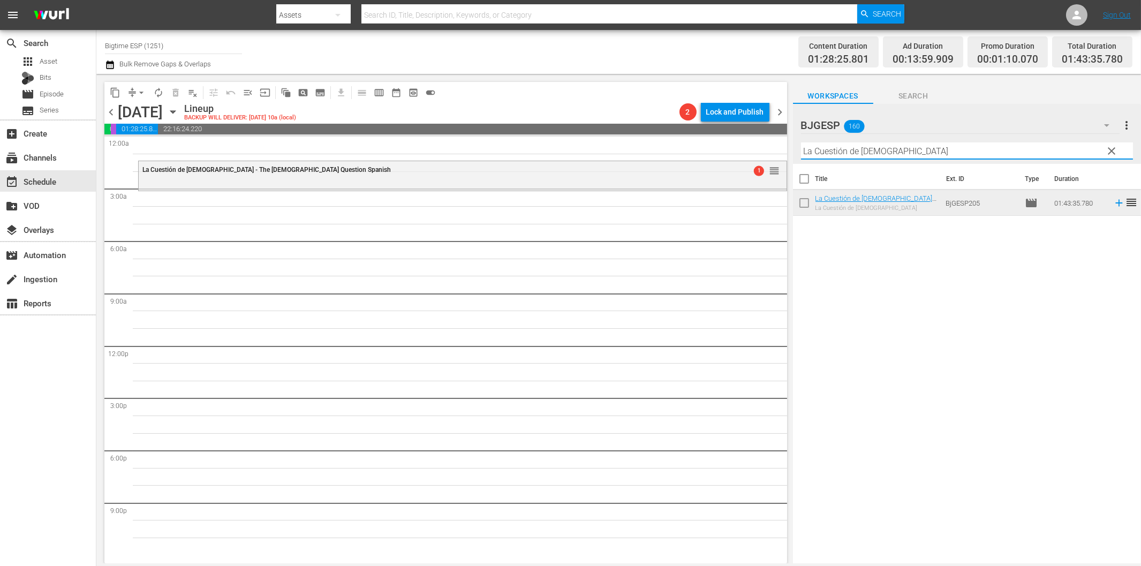
click at [882, 142] on input "La Cuestión de Dios" at bounding box center [967, 150] width 332 height 17
paste input "El hombre del presidente (The President's Man)"
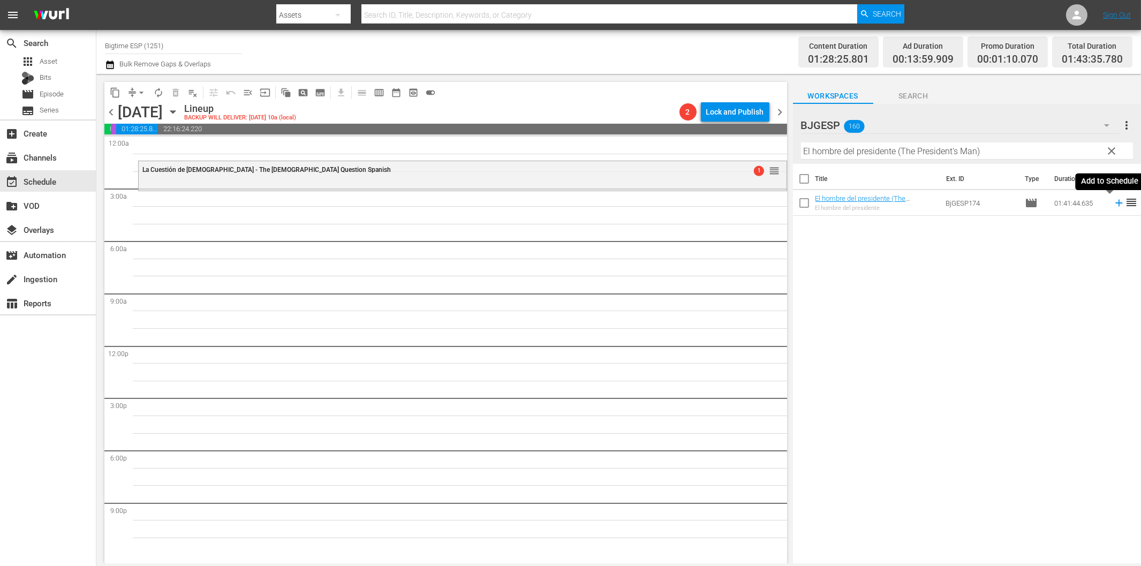
click at [1113, 207] on icon at bounding box center [1119, 203] width 12 height 12
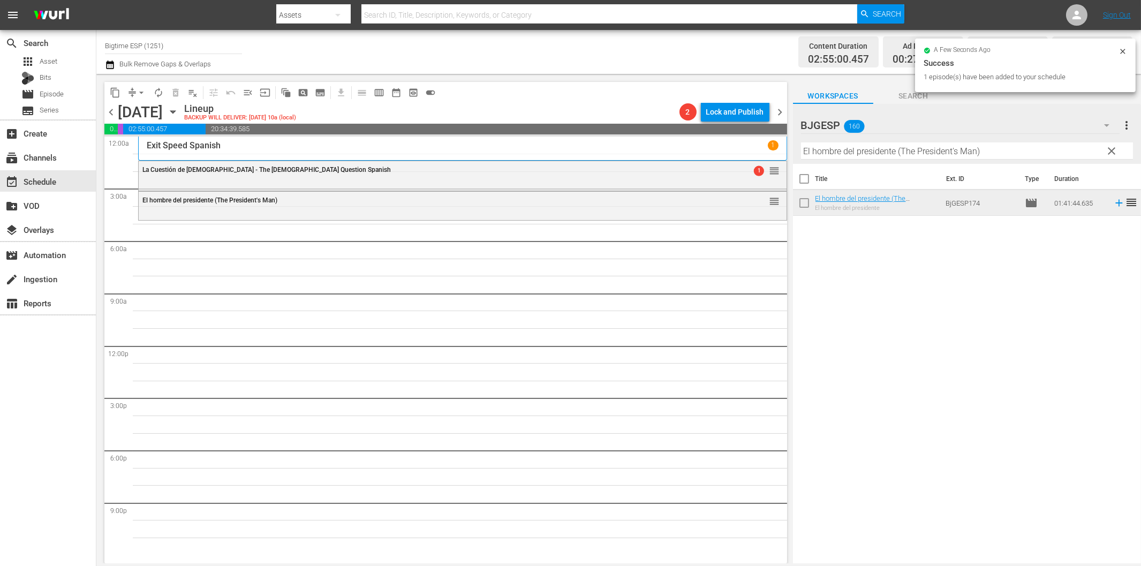
click at [902, 150] on input "El hombre del presidente (The President's Man)" at bounding box center [967, 150] width 332 height 17
paste input "Una mujer"
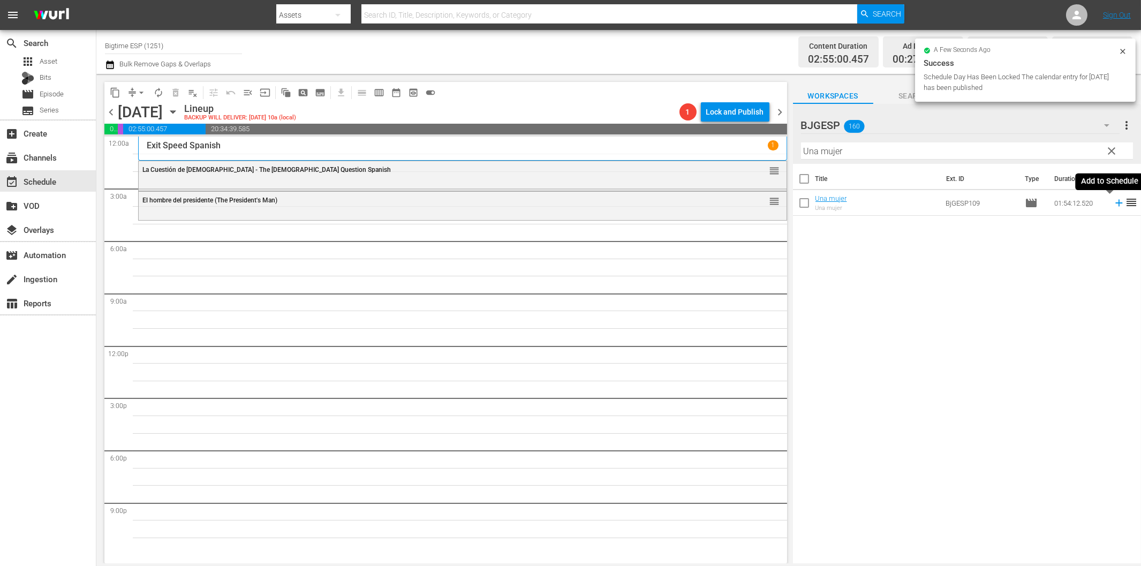
click at [1113, 204] on icon at bounding box center [1119, 203] width 12 height 12
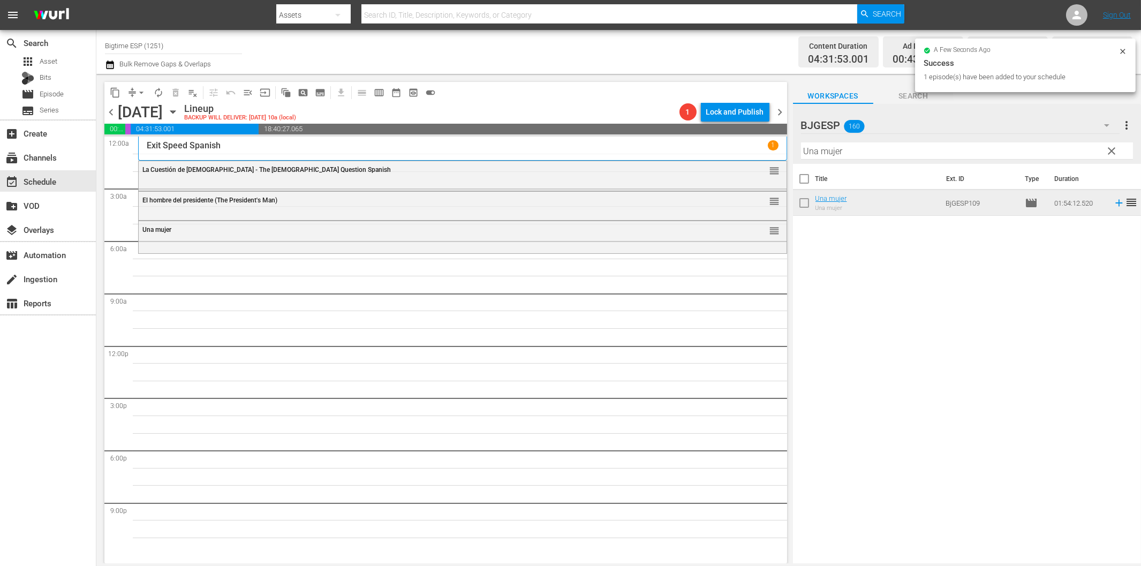
click at [871, 153] on input "Una mujer" at bounding box center [967, 150] width 332 height 17
paste input "El país de las últimas cosas (In the Country of Last Things)"
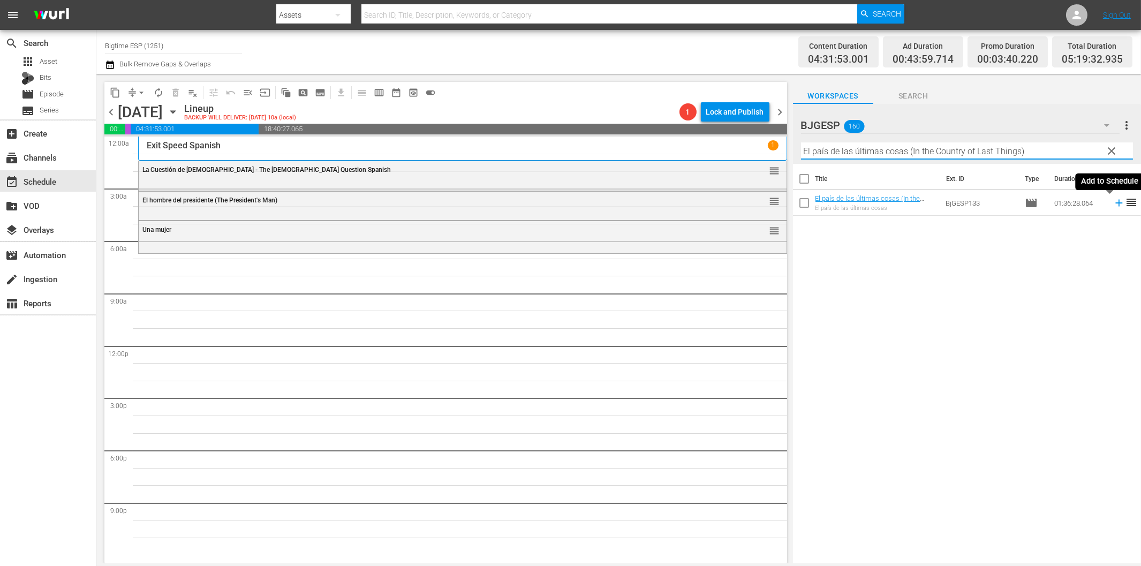
click at [1115, 203] on icon at bounding box center [1118, 203] width 7 height 7
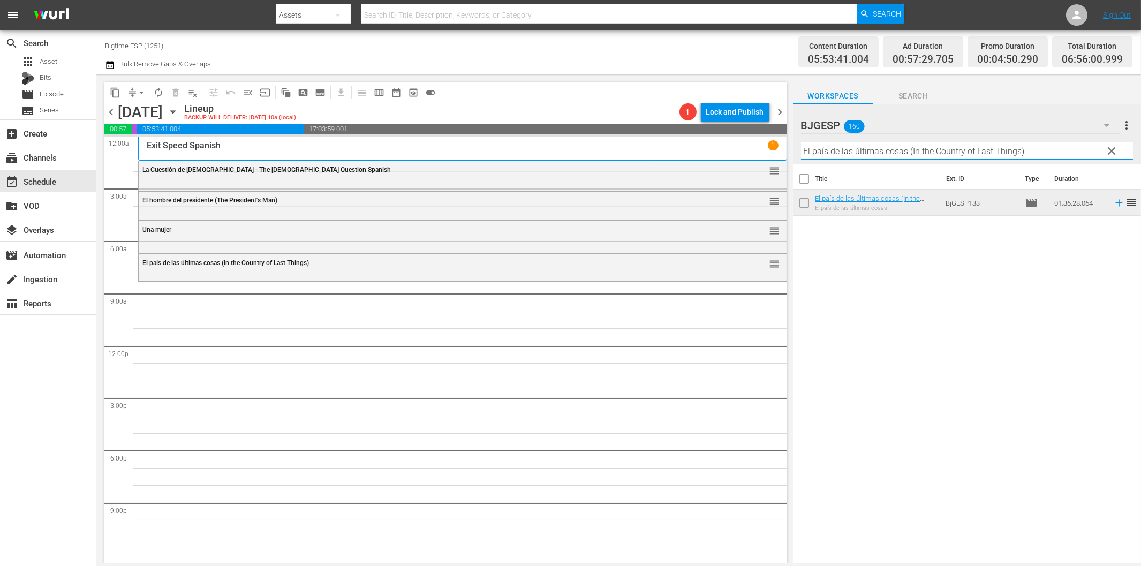
click at [925, 153] on input "El país de las últimas cosas (In the Country of Last Things)" at bounding box center [967, 150] width 332 height 17
paste input "manto de hiel"
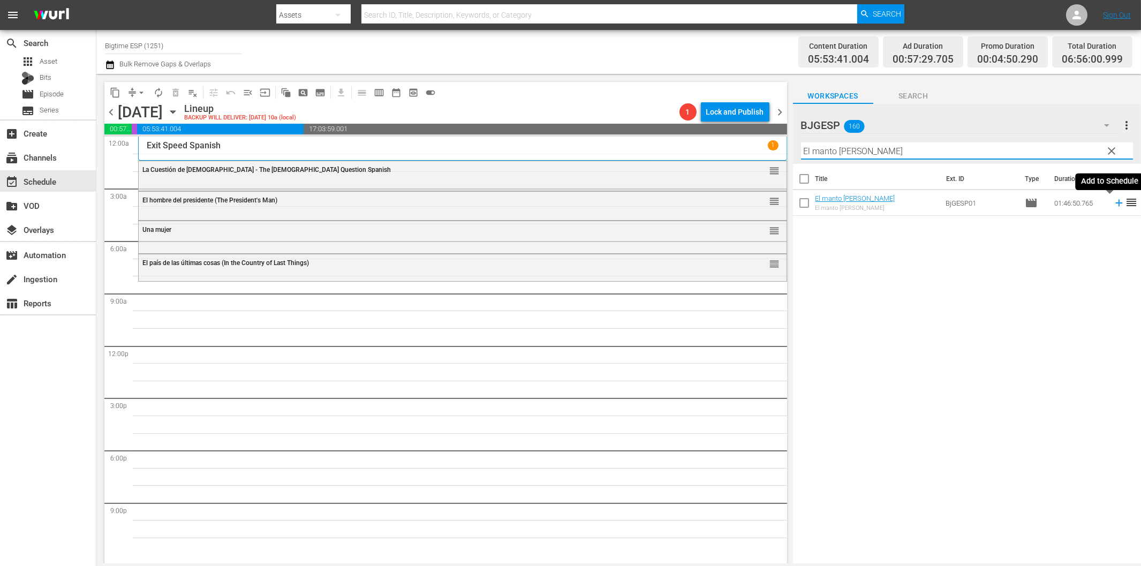
click at [1113, 206] on icon at bounding box center [1119, 203] width 12 height 12
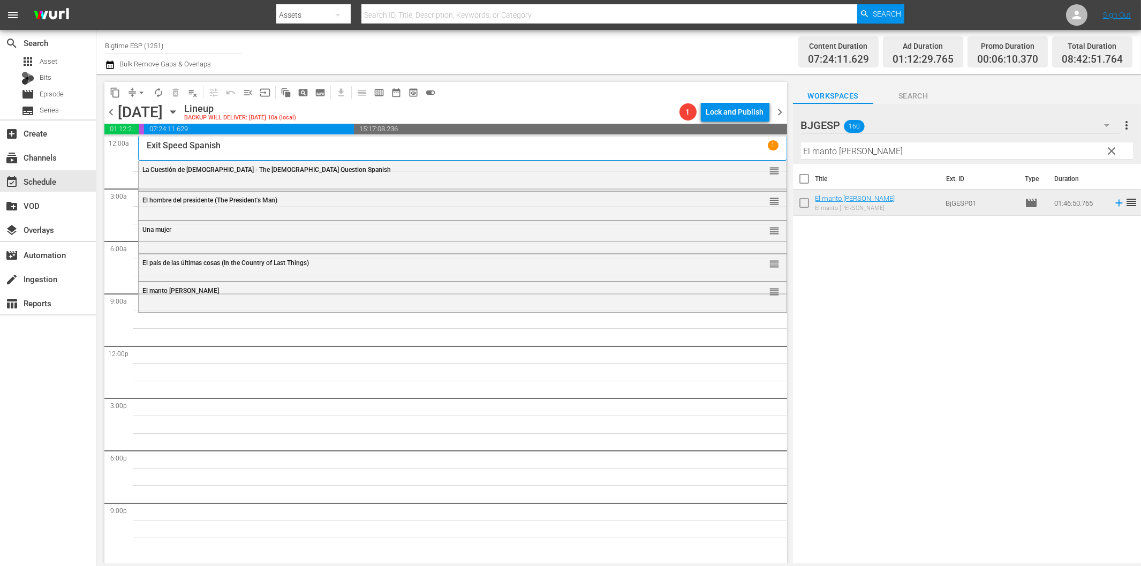
click at [818, 151] on input "El manto de hiel" at bounding box center [967, 150] width 332 height 17
paste input "Nuestra Señora de Guadalupe (Lady of Guadalupe)"
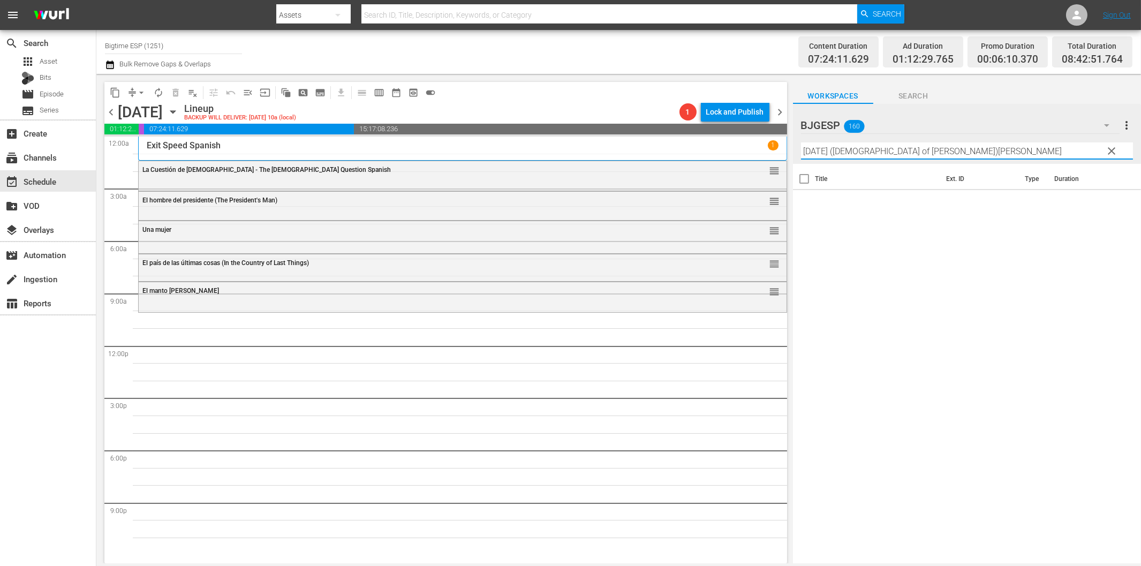
paste input "text"
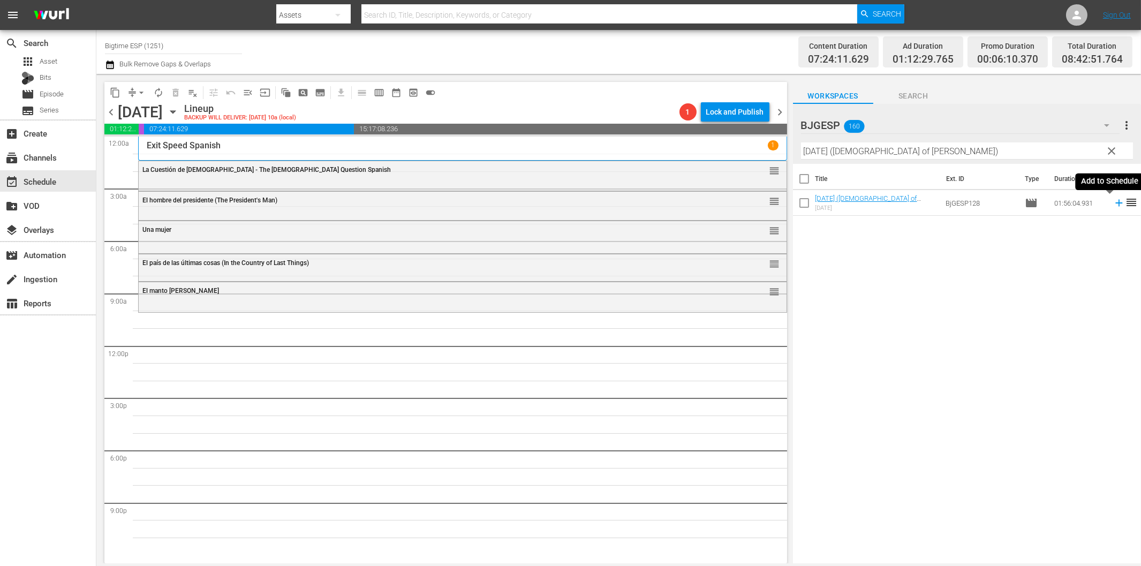
click at [1115, 203] on icon at bounding box center [1118, 203] width 7 height 7
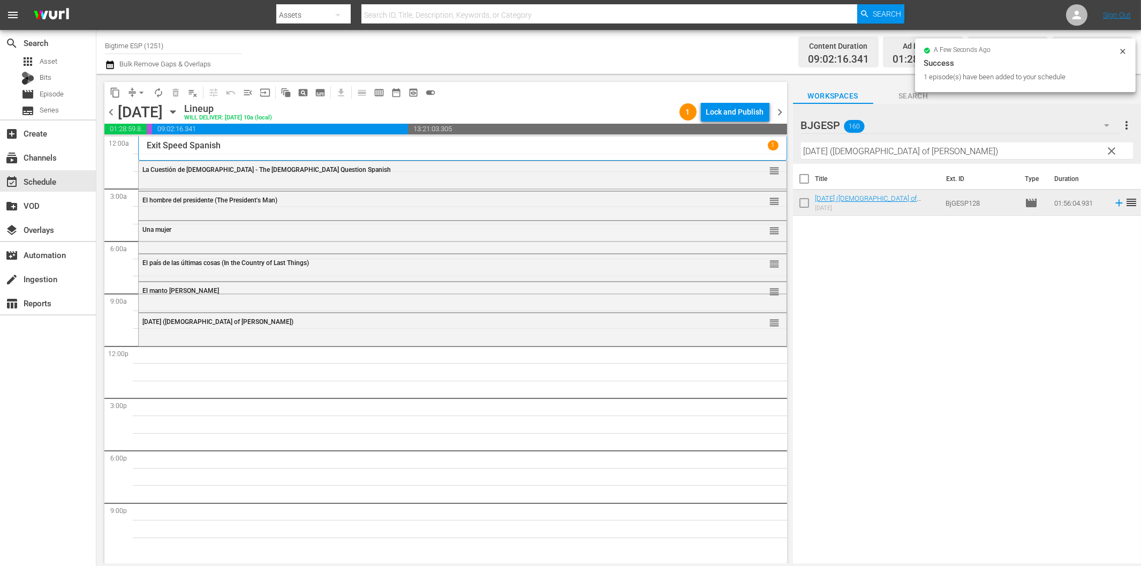
click at [859, 150] on input "Nuestra Señora de Guadalupe (Lady of Guadalupe)" at bounding box center [967, 150] width 332 height 17
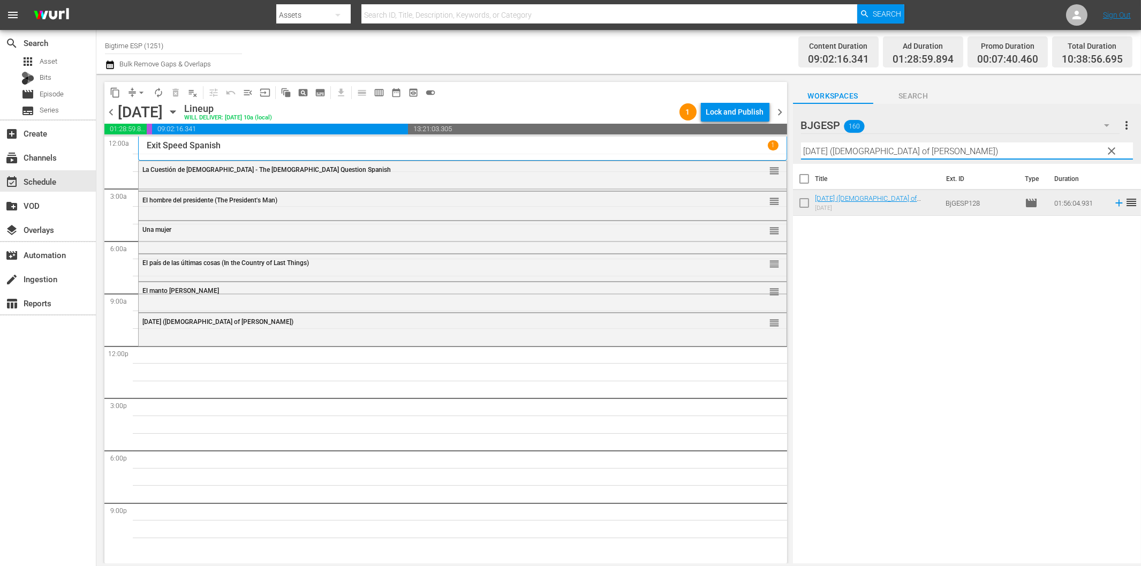
paste input "QTH"
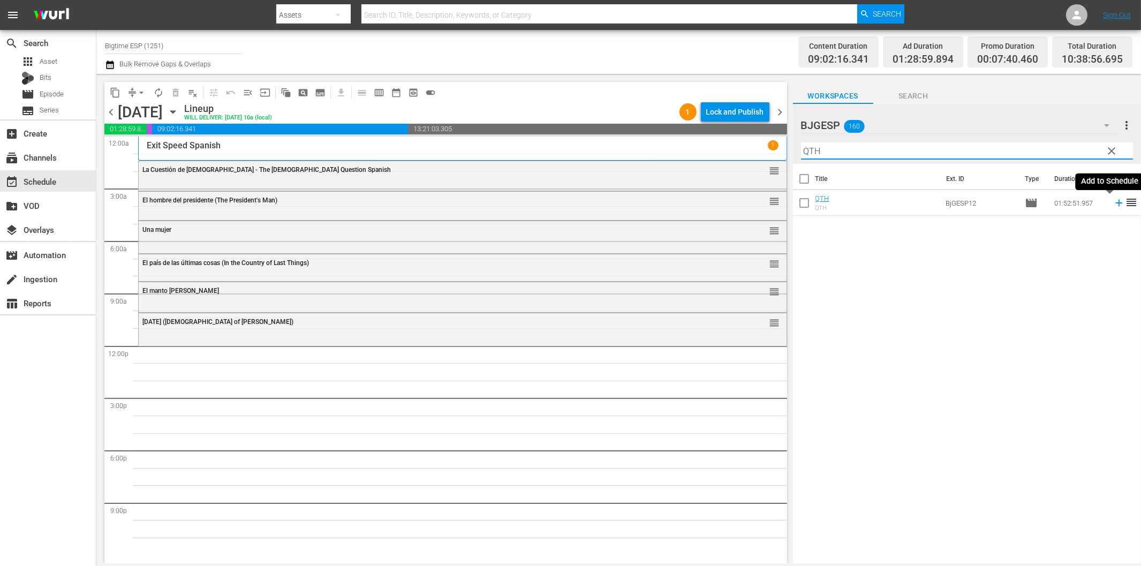
click at [1113, 202] on icon at bounding box center [1119, 203] width 12 height 12
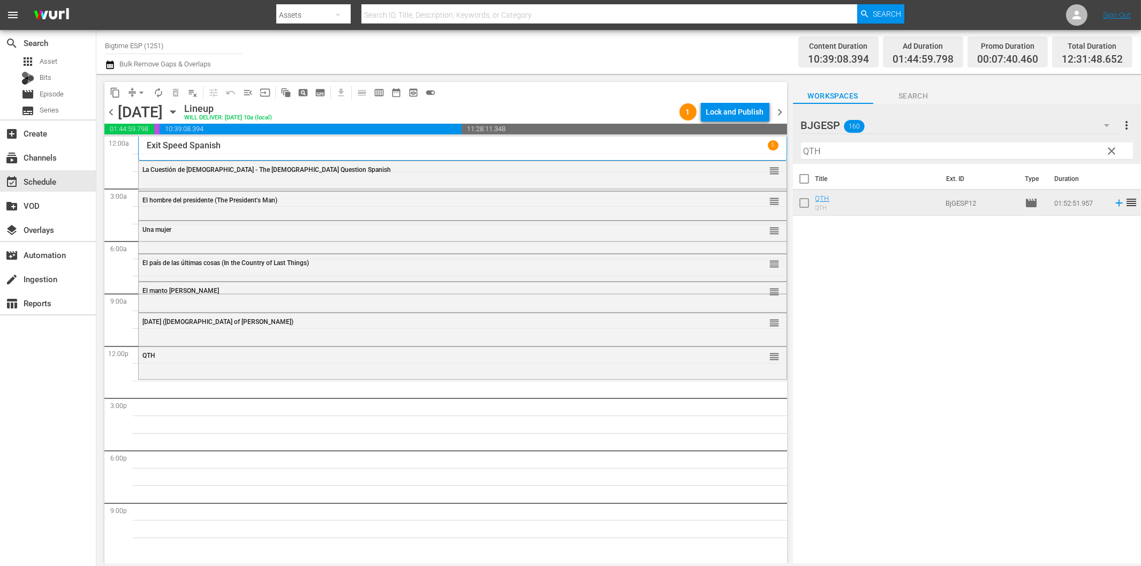
click at [836, 150] on input "QTH" at bounding box center [967, 150] width 332 height 17
paste input "El candidato"
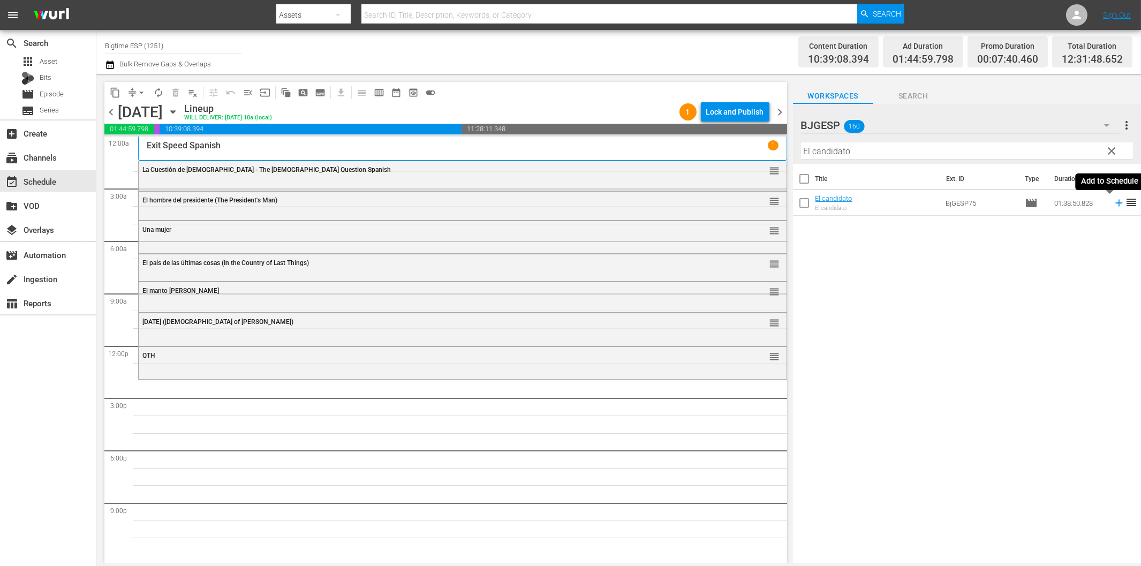
click at [1113, 200] on icon at bounding box center [1119, 203] width 12 height 12
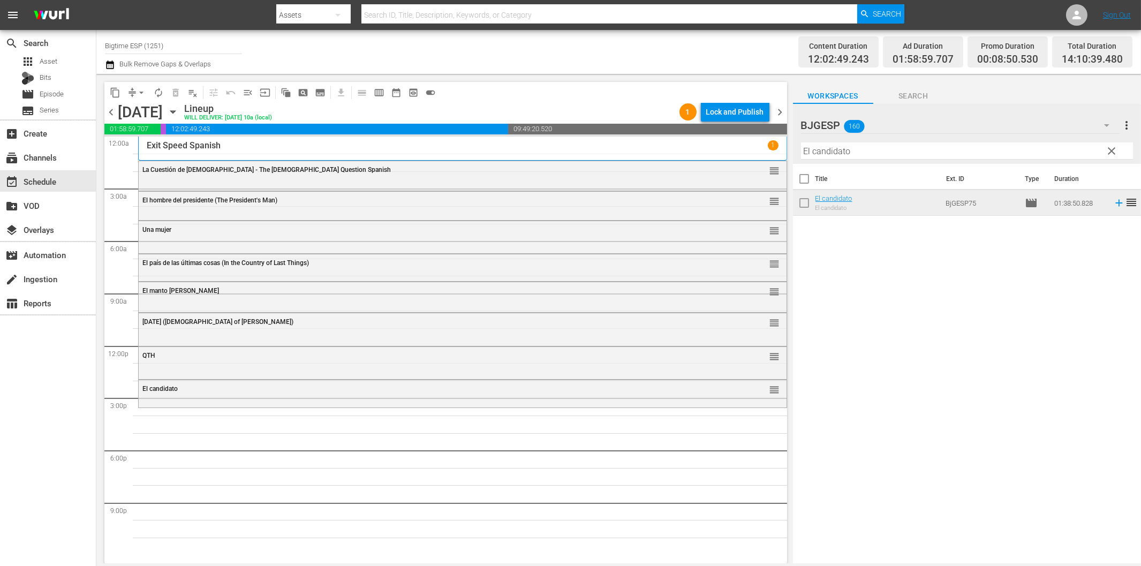
click at [850, 148] on input "El candidato" at bounding box center [967, 150] width 332 height 17
paste input "Mi Multimillonario Secreto (My Secret Billionaire) Spanish"
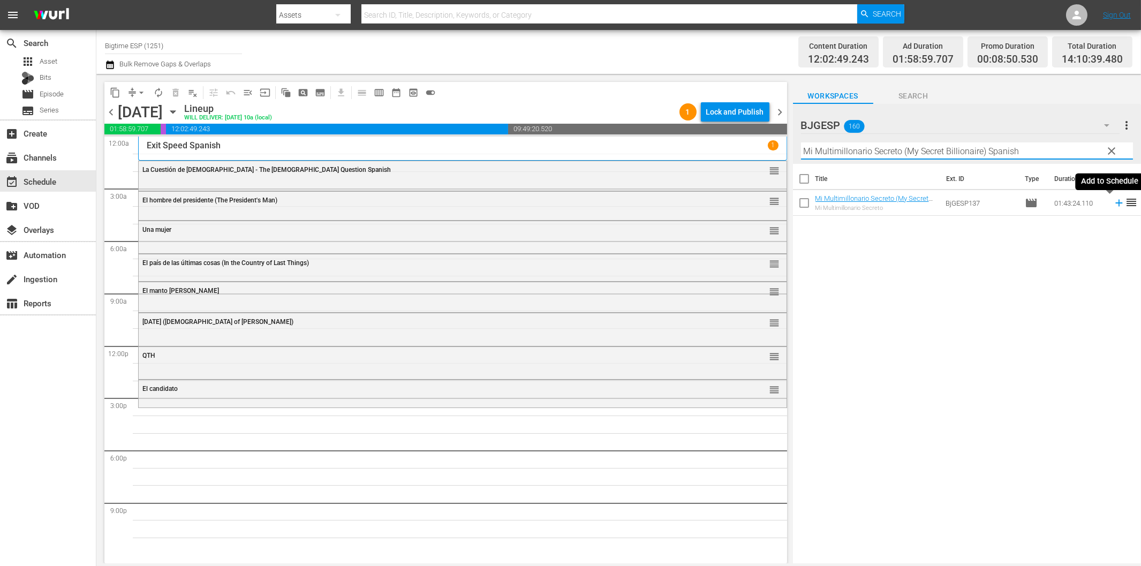
click at [1113, 202] on icon at bounding box center [1119, 203] width 12 height 12
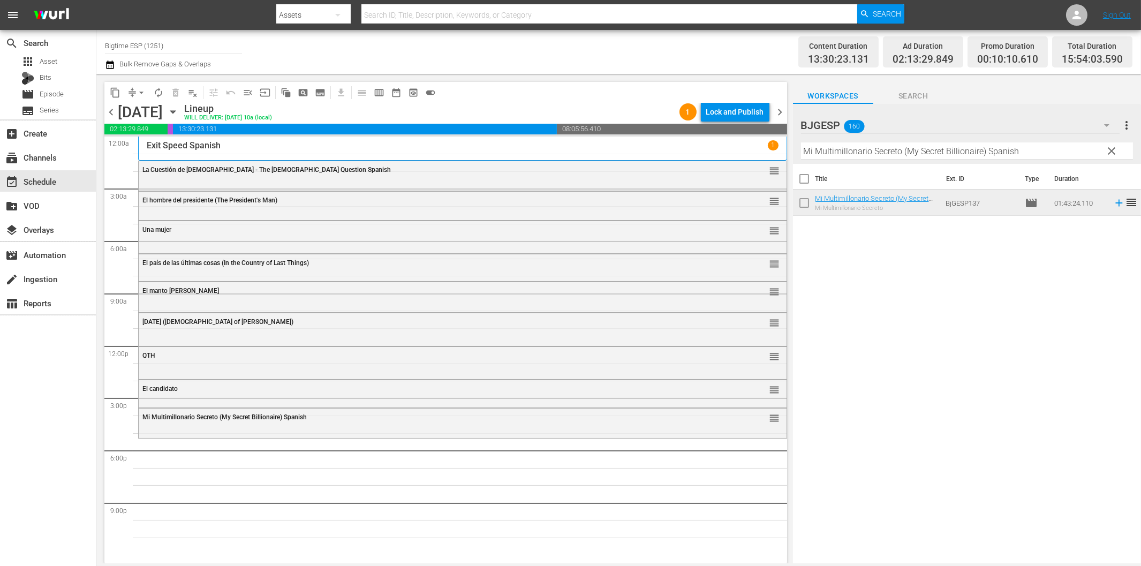
click at [848, 145] on input "Mi Multimillonario Secreto (My Secret Billionaire) Spanish" at bounding box center [967, 150] width 332 height 17
paste input "Flor de Azúcar"
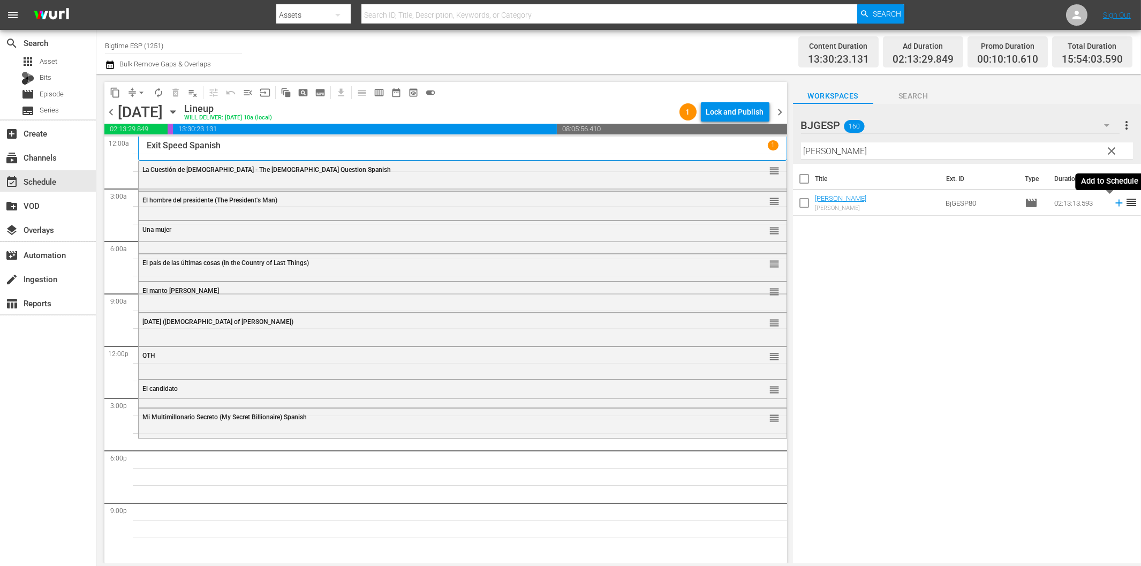
click at [1113, 202] on icon at bounding box center [1119, 203] width 12 height 12
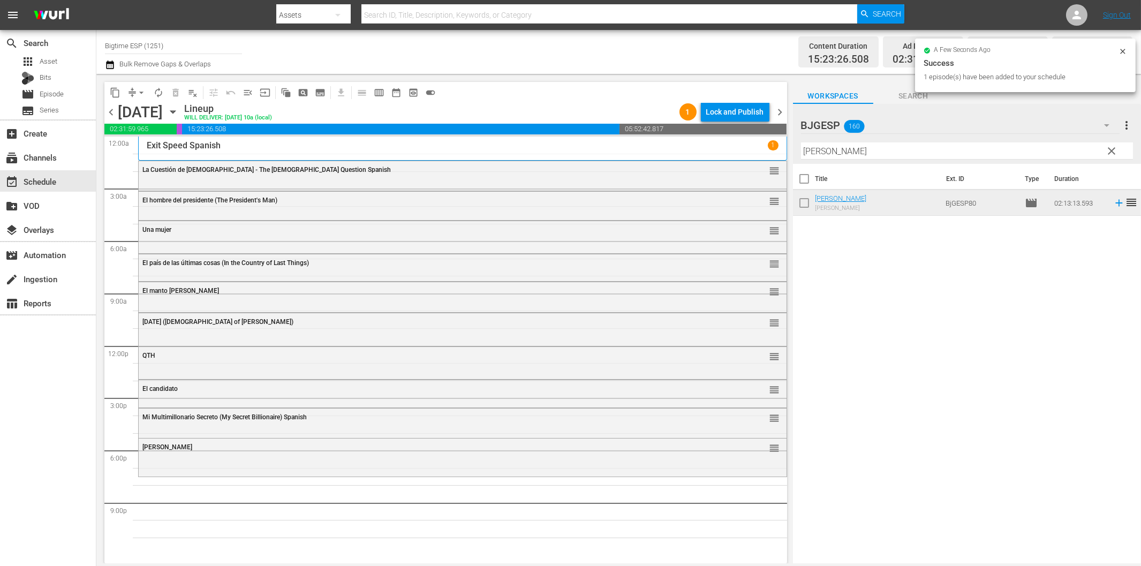
click at [834, 151] on input "Flor de Azúcar" at bounding box center [967, 150] width 332 height 17
paste input "7 soles"
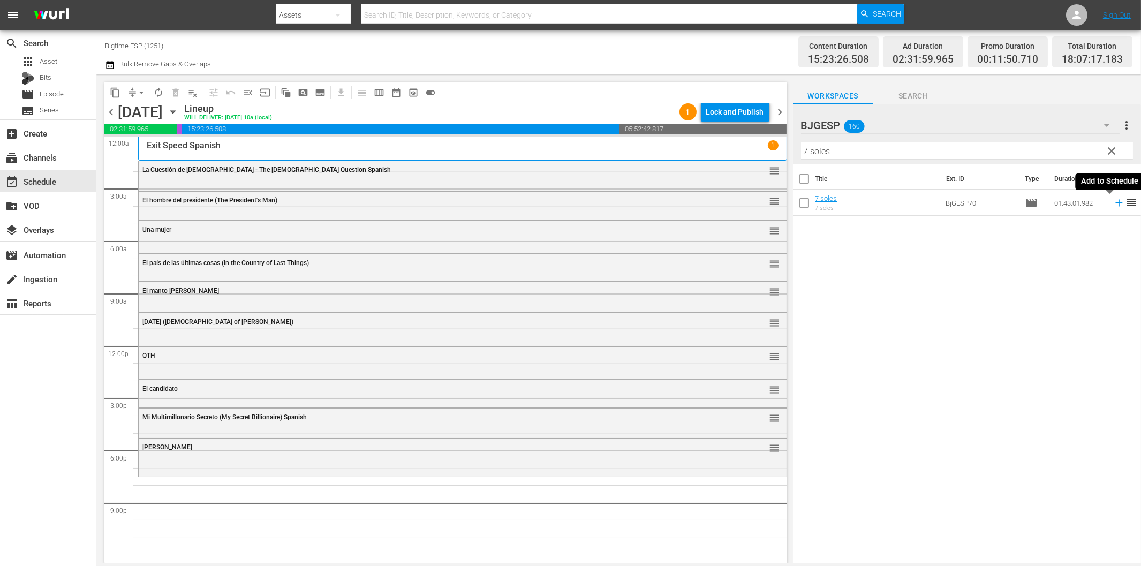
click at [1113, 200] on icon at bounding box center [1119, 203] width 12 height 12
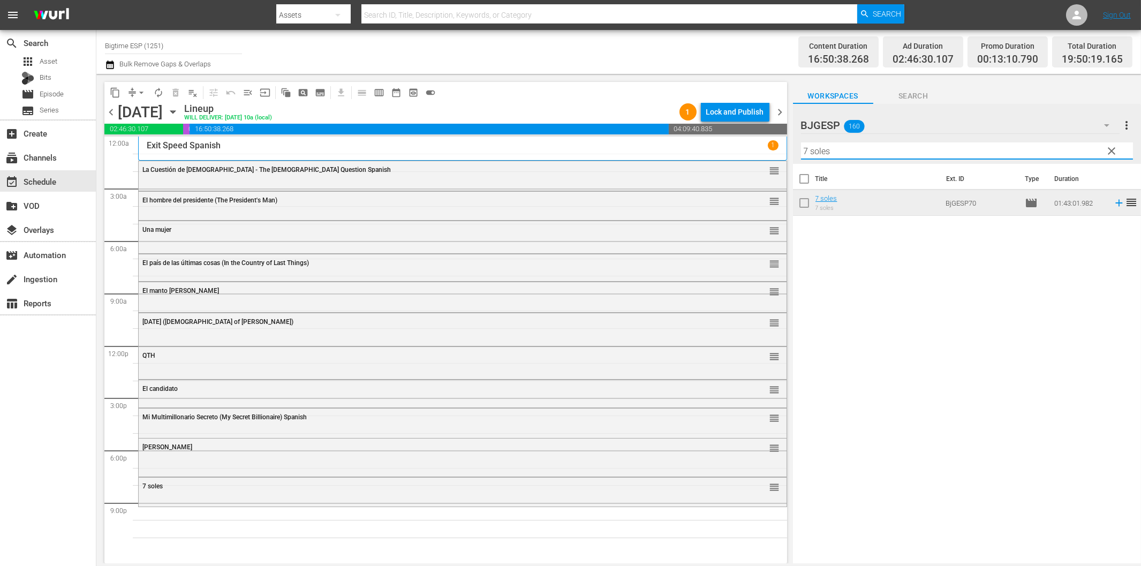
click at [925, 150] on input "7 soles" at bounding box center [967, 150] width 332 height 17
paste input "Engañadas (Betrayed)"
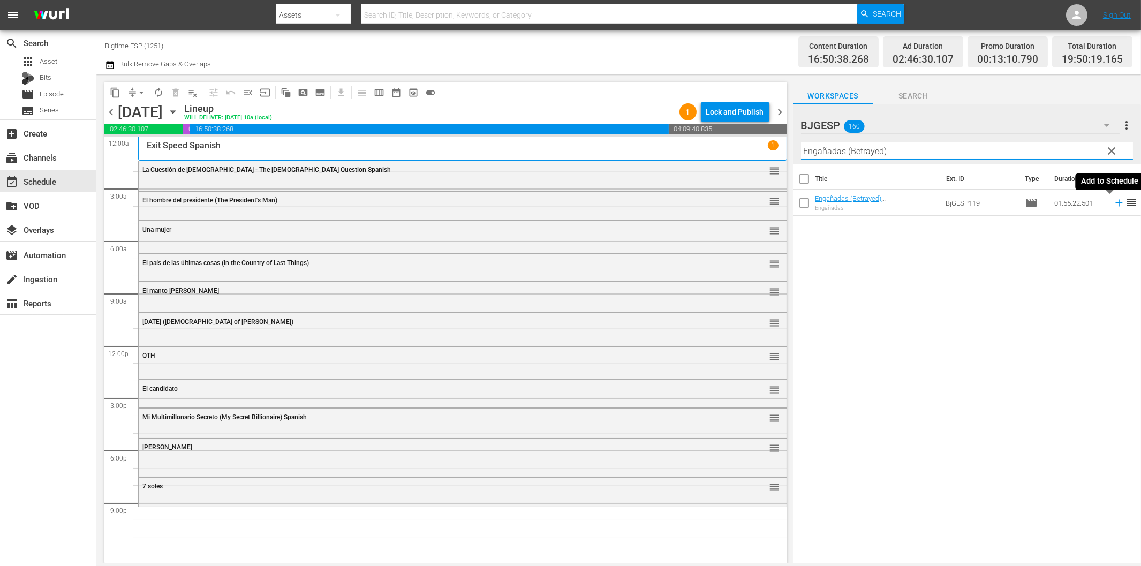
click at [1115, 203] on icon at bounding box center [1118, 203] width 7 height 7
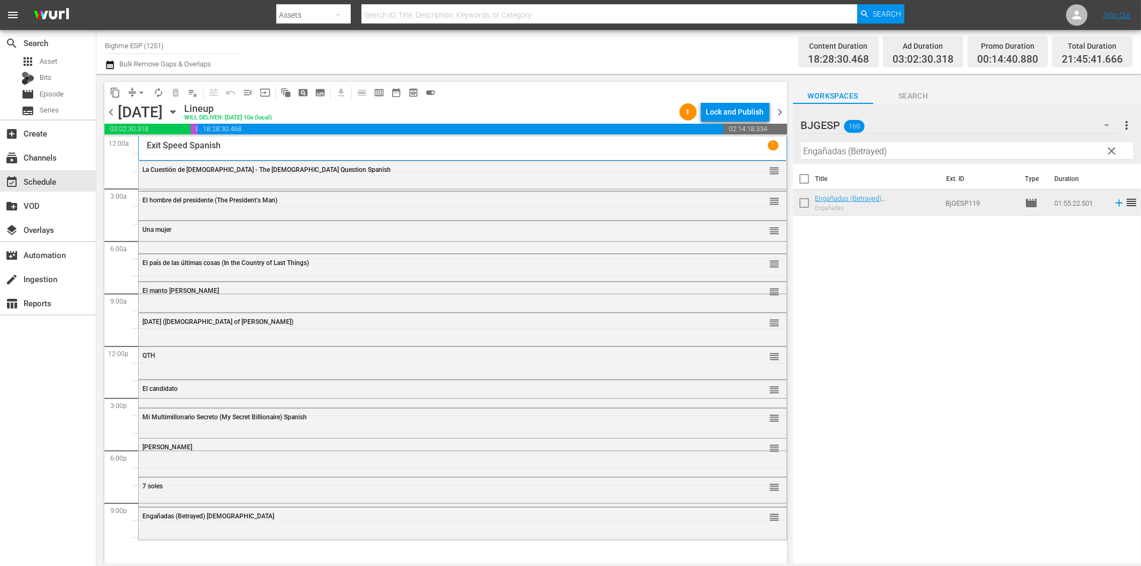
click at [905, 151] on input "Engañadas (Betrayed)" at bounding box center [967, 150] width 332 height 17
paste input "l cobrador de deudas 2 (The Debt Collector 2"
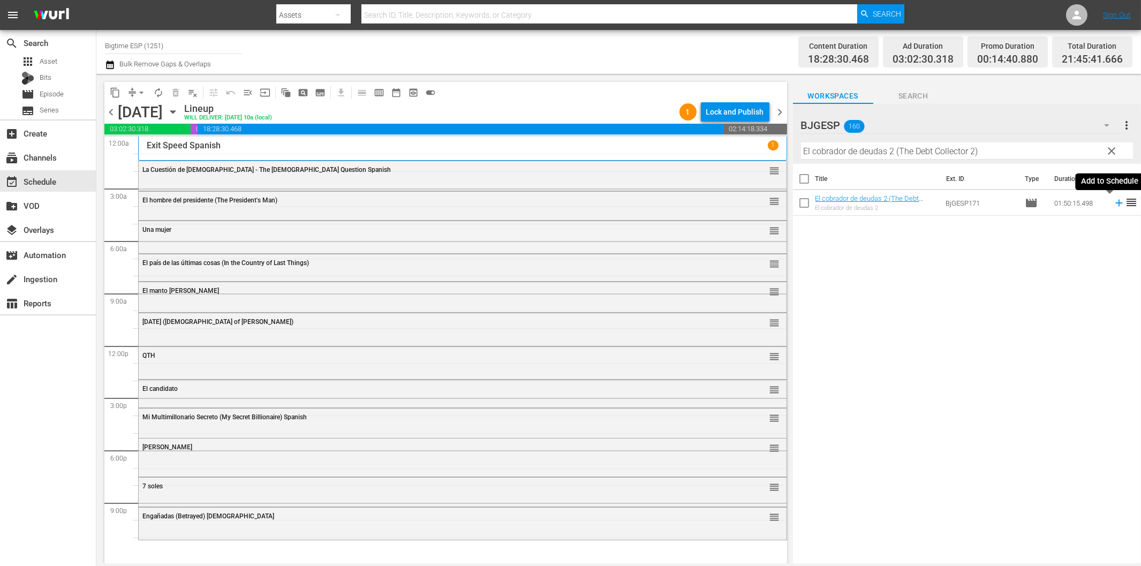
click at [1115, 202] on icon at bounding box center [1118, 203] width 7 height 7
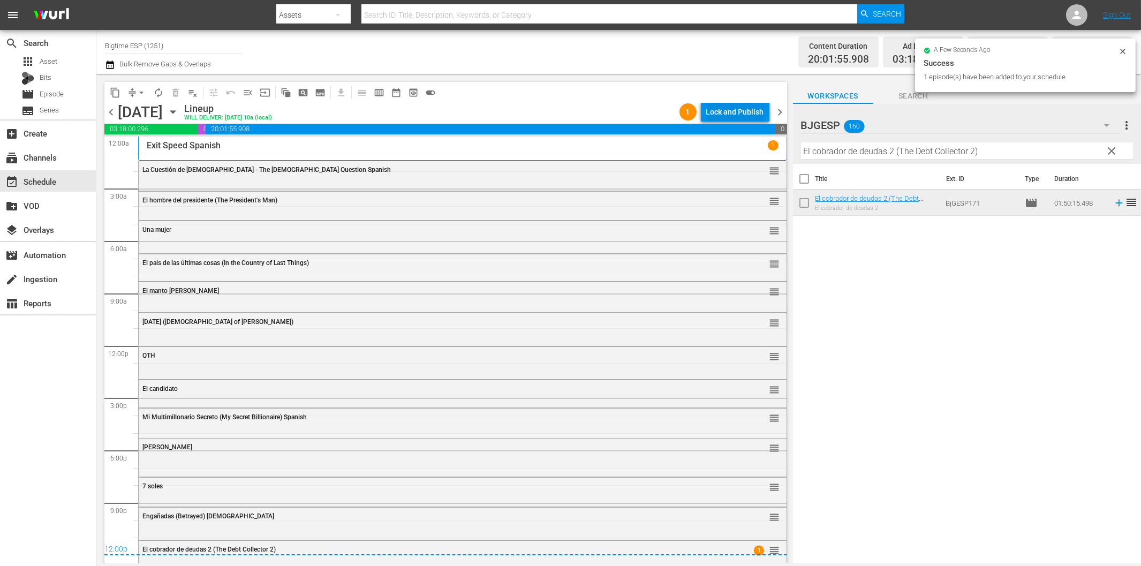
click at [721, 105] on div "Lock and Publish" at bounding box center [735, 111] width 58 height 19
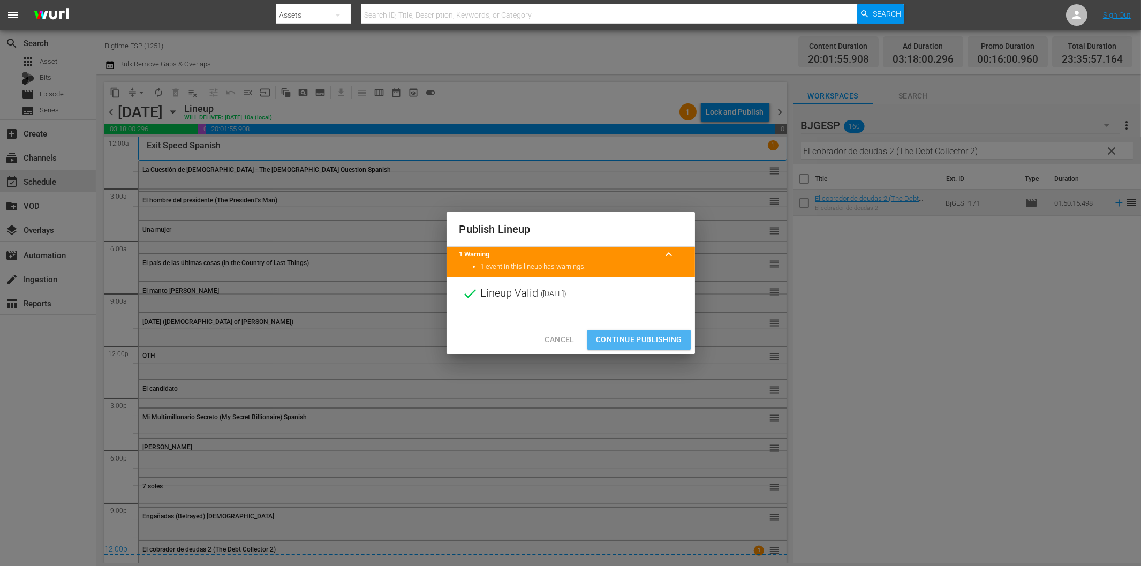
click at [662, 335] on span "Continue Publishing" at bounding box center [639, 339] width 86 height 13
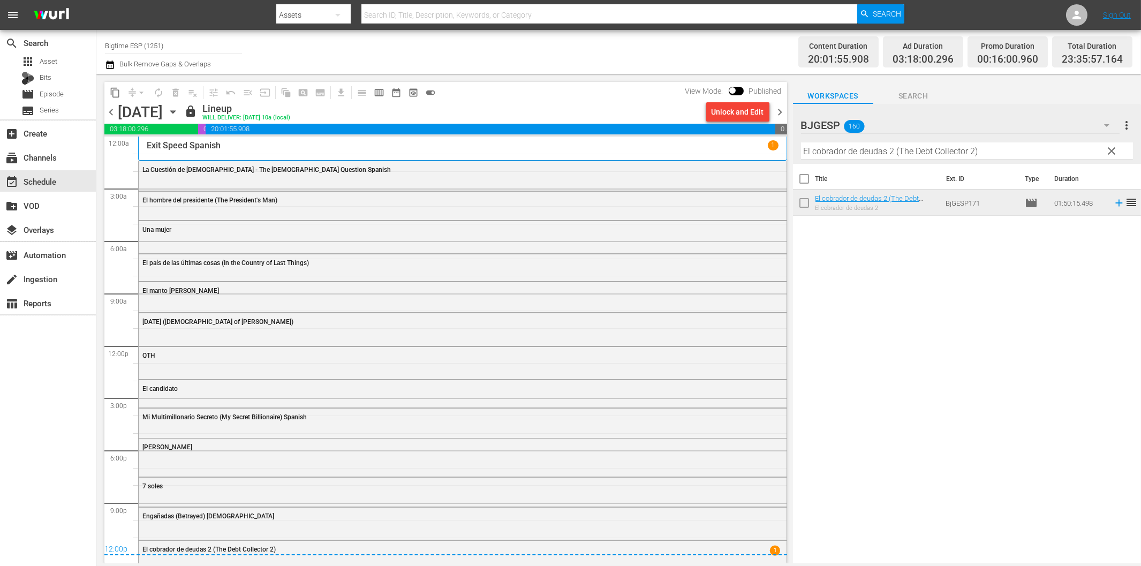
click at [784, 114] on span "chevron_right" at bounding box center [780, 111] width 13 height 13
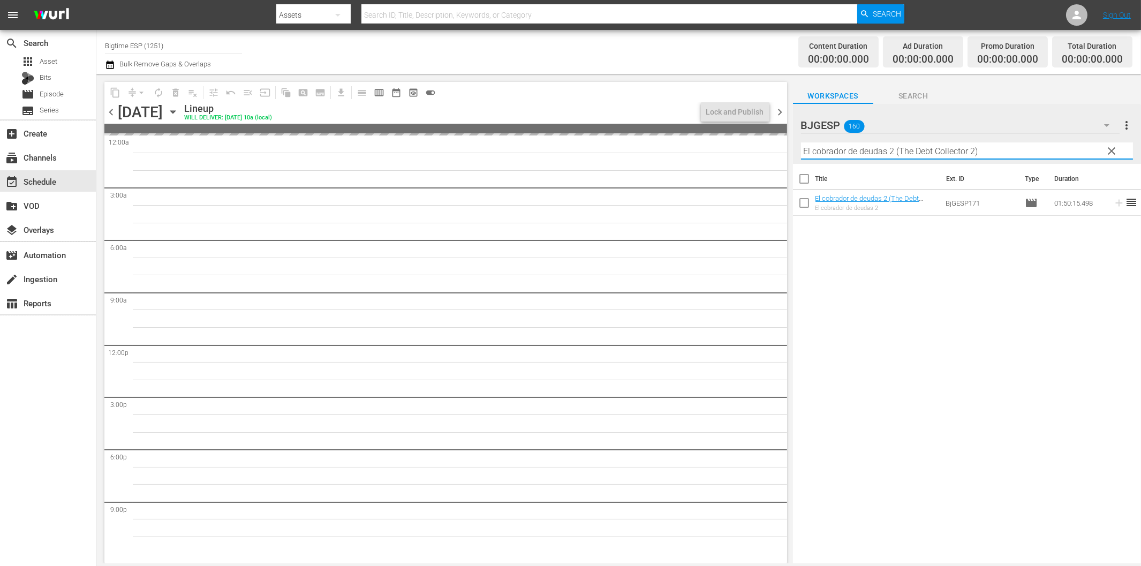
click at [884, 150] on input "El cobrador de deudas 2 (The Debt Collector 2)" at bounding box center [967, 150] width 332 height 17
paste input "Gente sombra (The Shadow People"
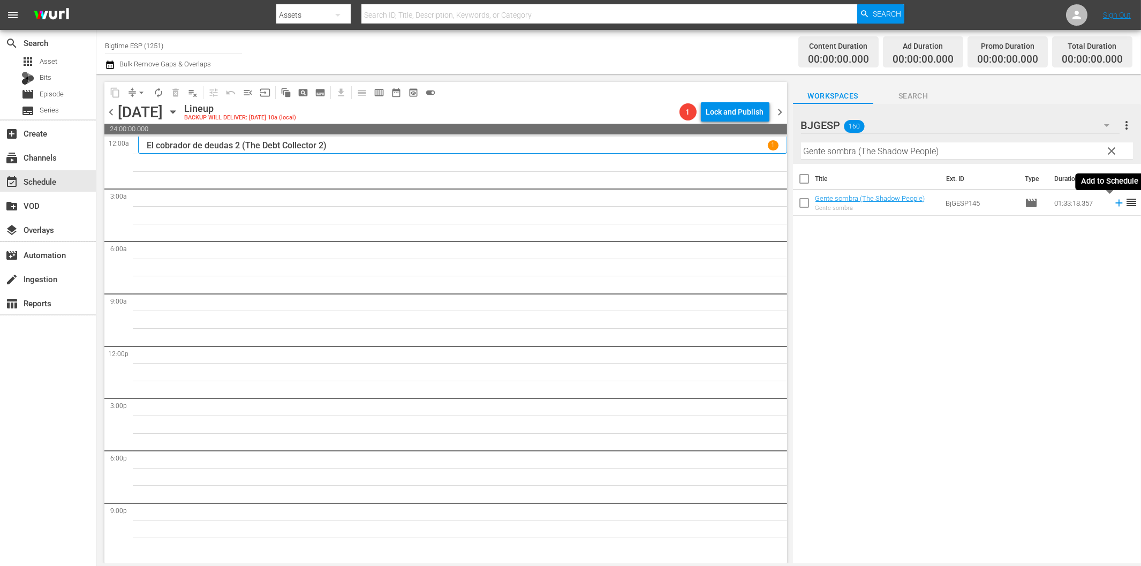
click at [1115, 201] on icon at bounding box center [1118, 203] width 7 height 7
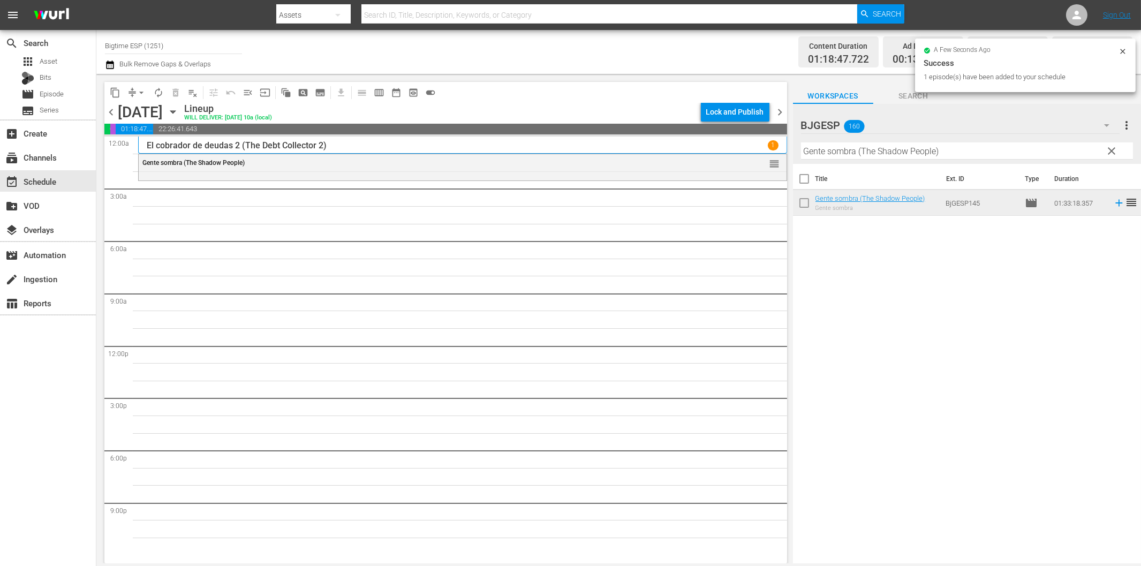
click at [874, 151] on input "Gente sombra (The Shadow People)" at bounding box center [967, 150] width 332 height 17
paste input "Por amor en el caserio"
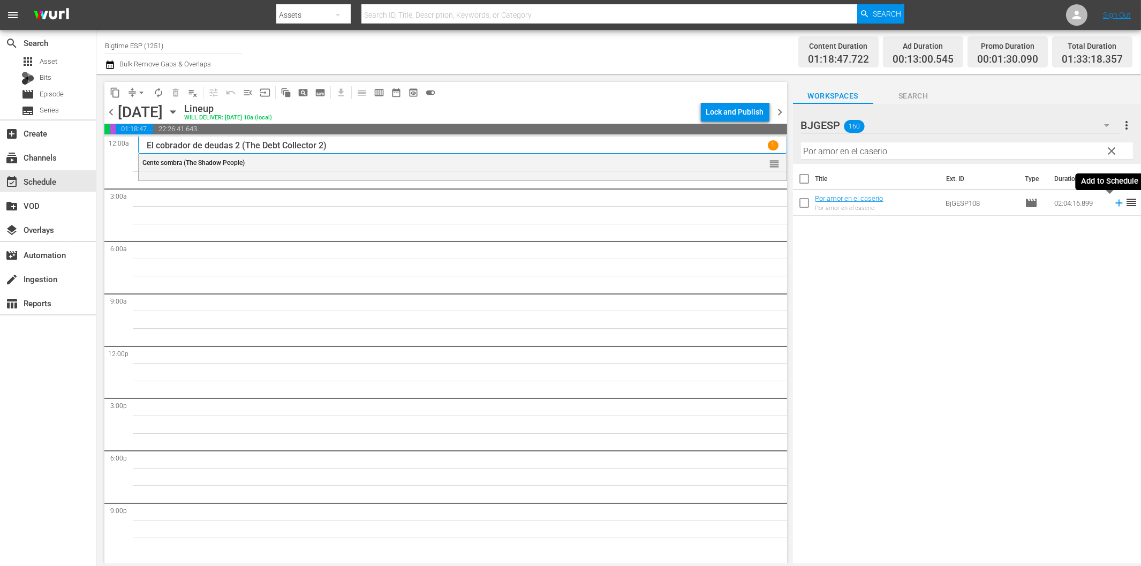
click at [1113, 205] on icon at bounding box center [1119, 203] width 12 height 12
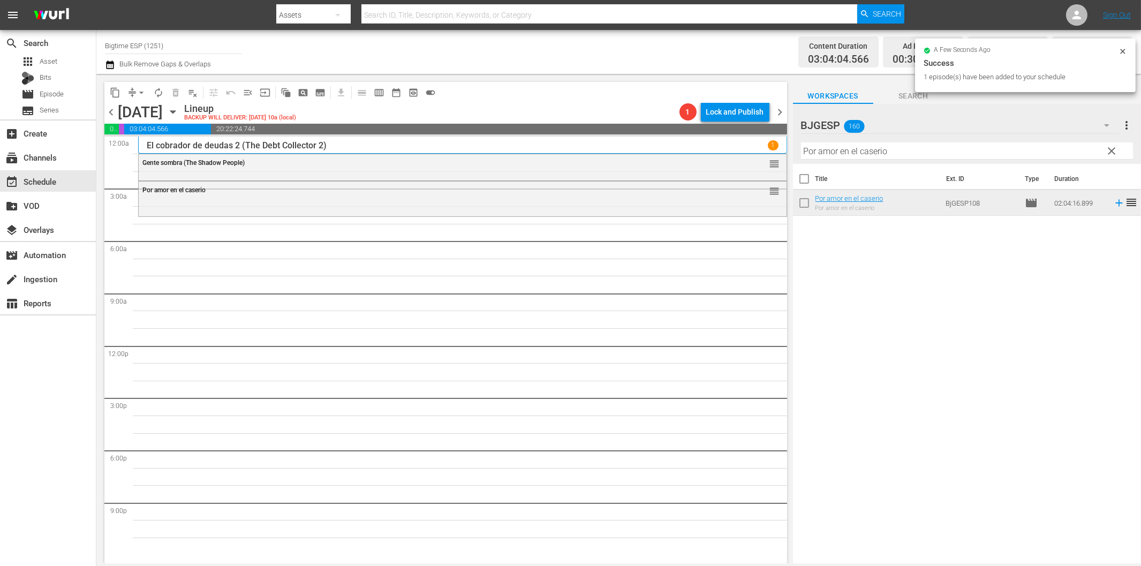
click at [867, 149] on input "Por amor en el caserio" at bounding box center [967, 150] width 332 height 17
paste input "Hijos Nuestros"
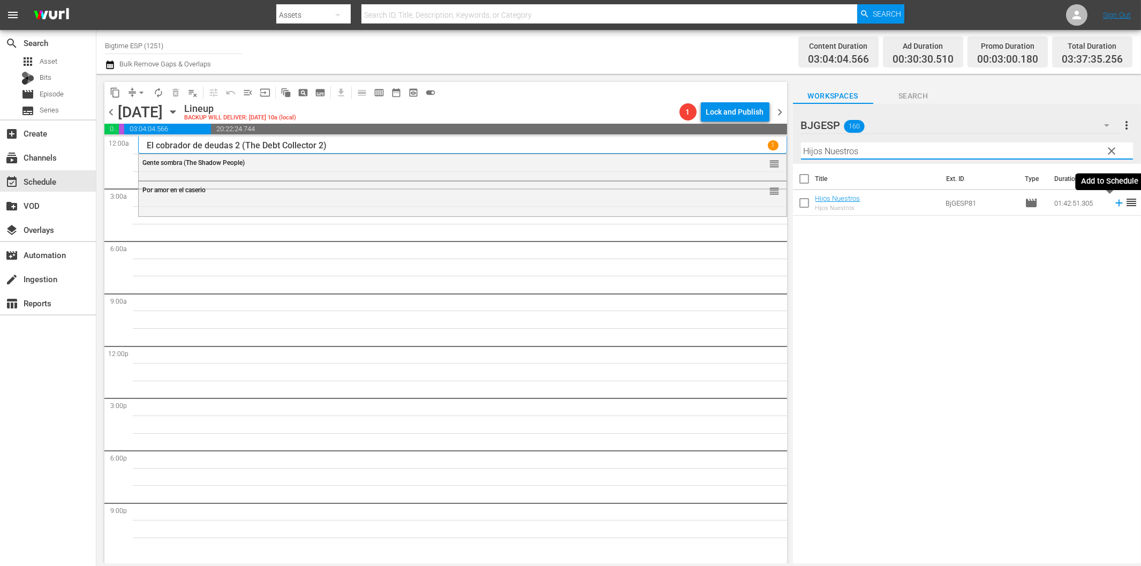
click at [1113, 205] on icon at bounding box center [1119, 203] width 12 height 12
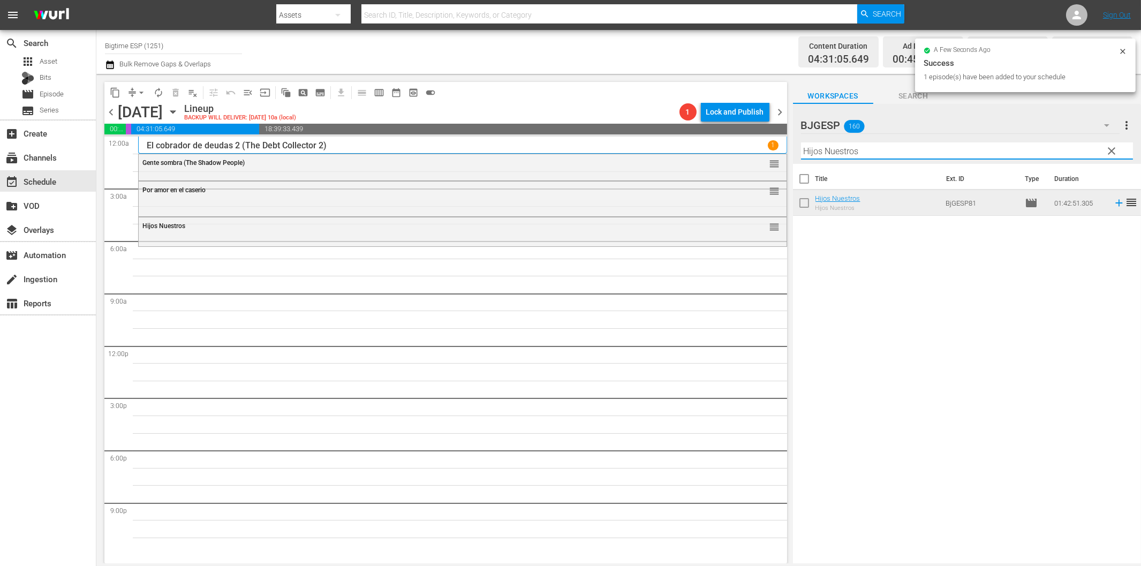
click at [847, 156] on input "Hijos Nuestros" at bounding box center [967, 150] width 332 height 17
paste input "El pibe Cabeza"
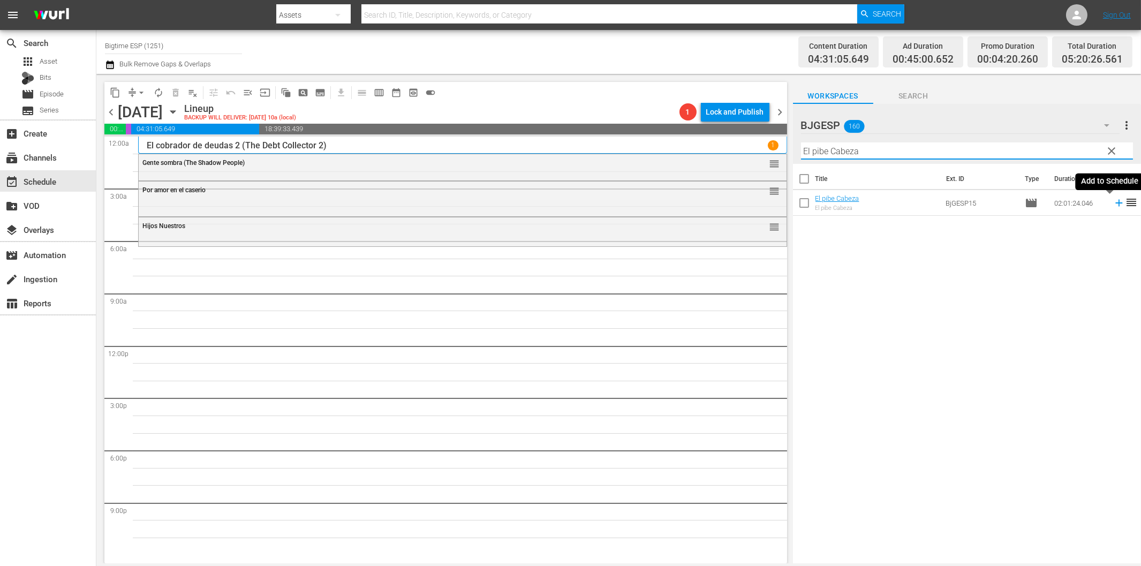
click at [1115, 204] on icon at bounding box center [1118, 203] width 7 height 7
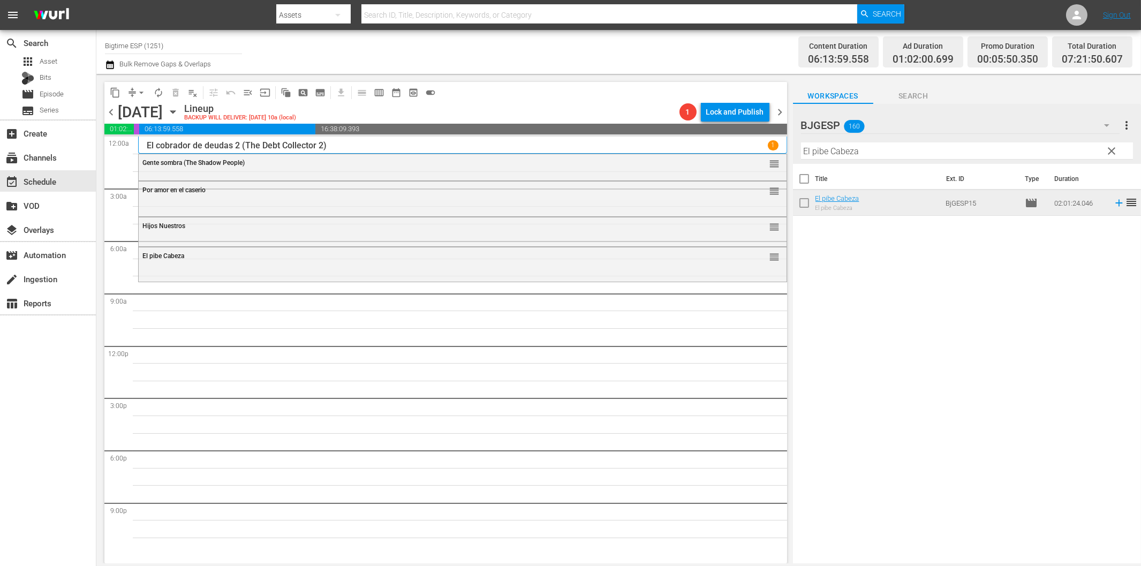
click at [899, 153] on input "El pibe Cabeza" at bounding box center [967, 150] width 332 height 17
paste input "Shirin Enamorada (Shirin in Love) Spanish"
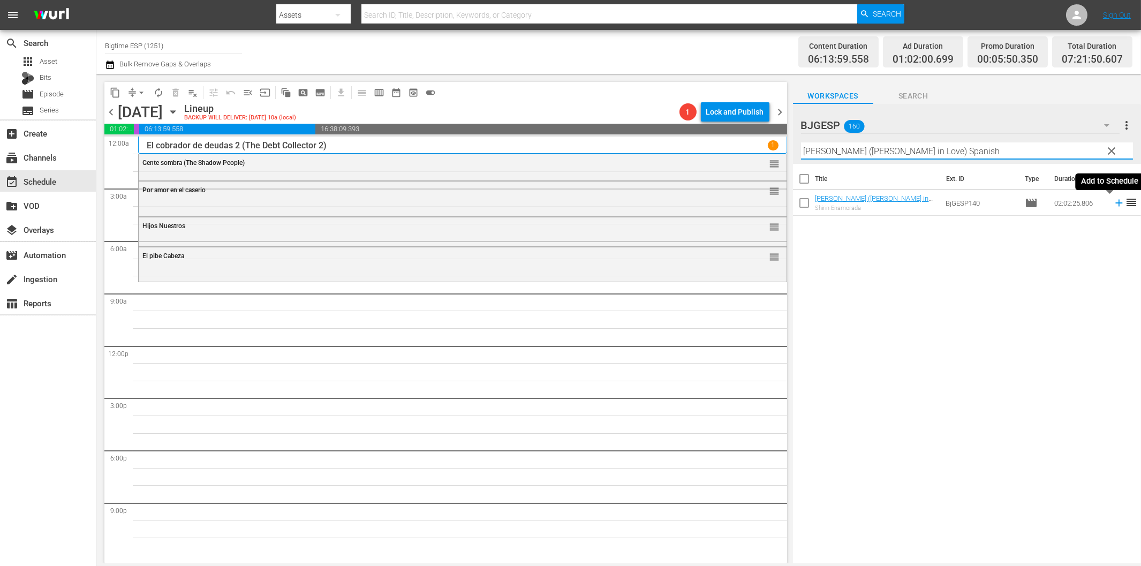
click at [1115, 202] on icon at bounding box center [1118, 203] width 7 height 7
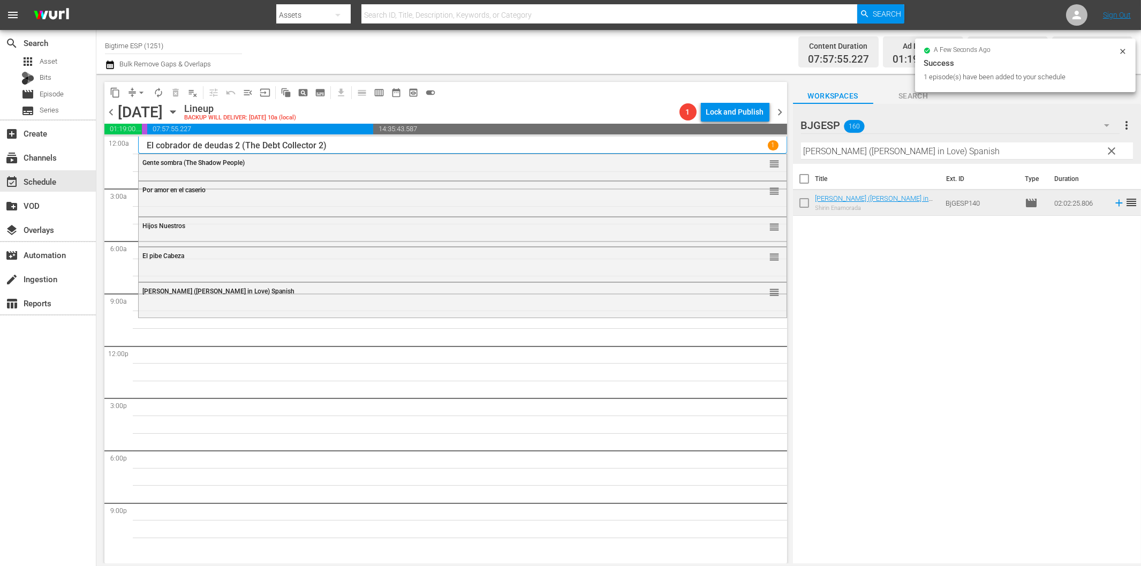
click at [833, 153] on input "Shirin Enamorada (Shirin in Love) Spanish" at bounding box center [967, 150] width 332 height 17
paste input "555"
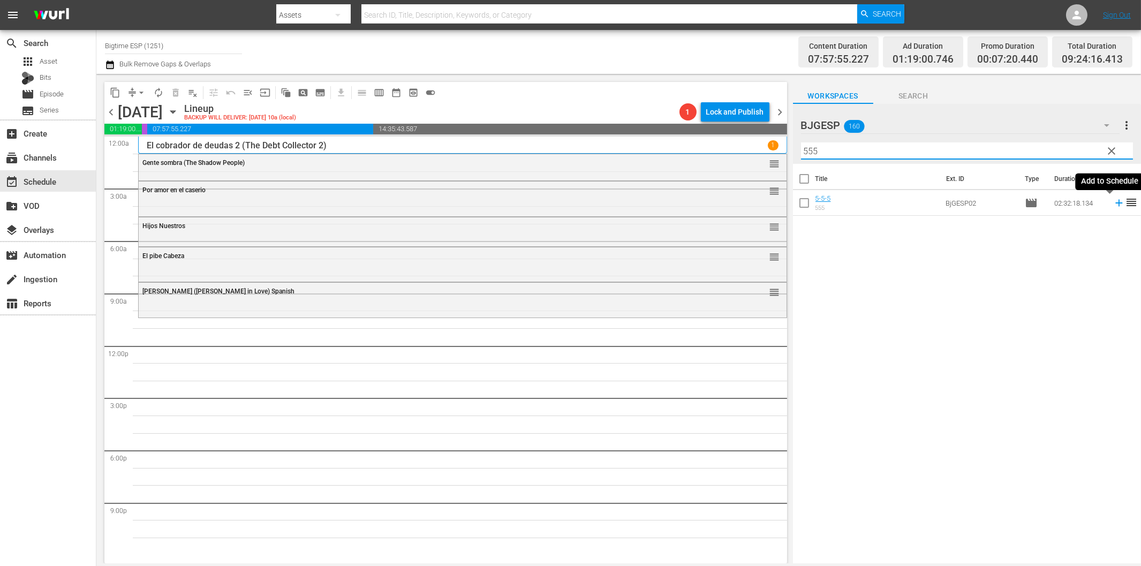
click at [1115, 202] on icon at bounding box center [1118, 203] width 7 height 7
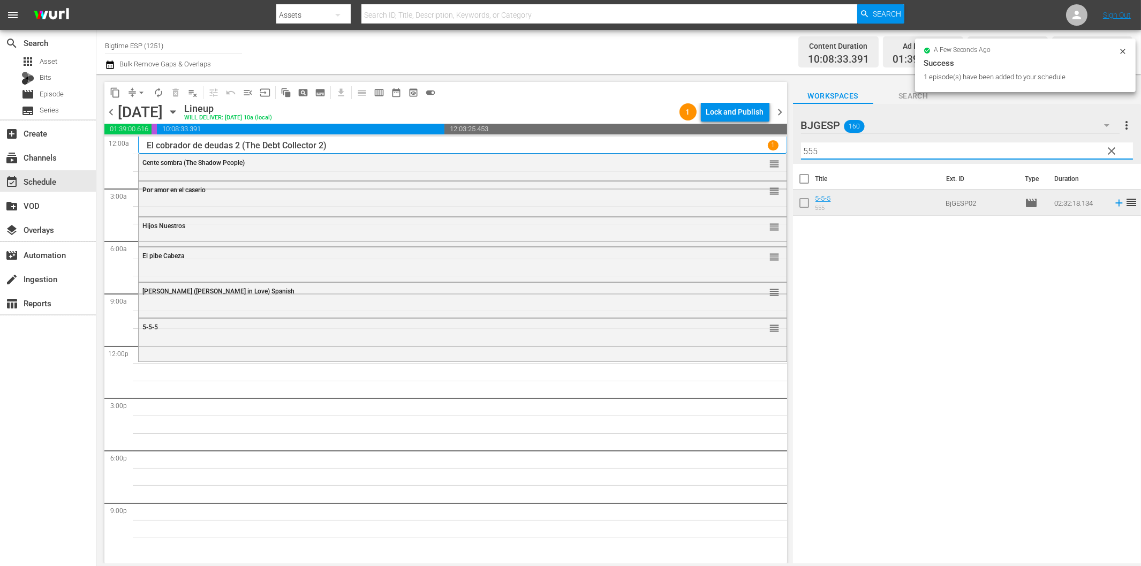
click at [841, 149] on input "555" at bounding box center [967, 150] width 332 height 17
paste input "El jardín de la clase media"
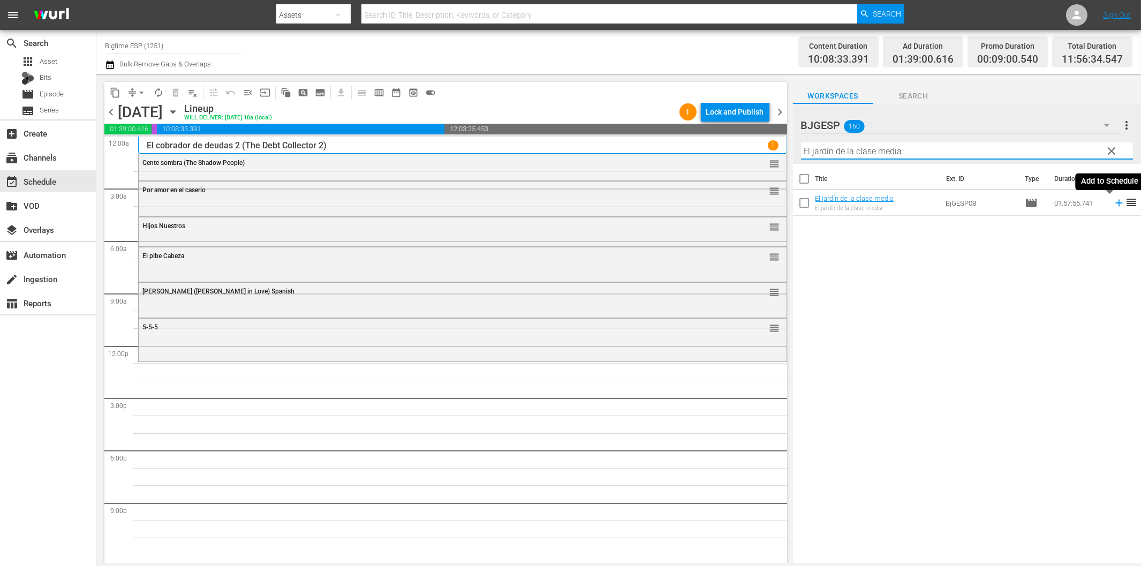
click at [1115, 203] on icon at bounding box center [1118, 203] width 7 height 7
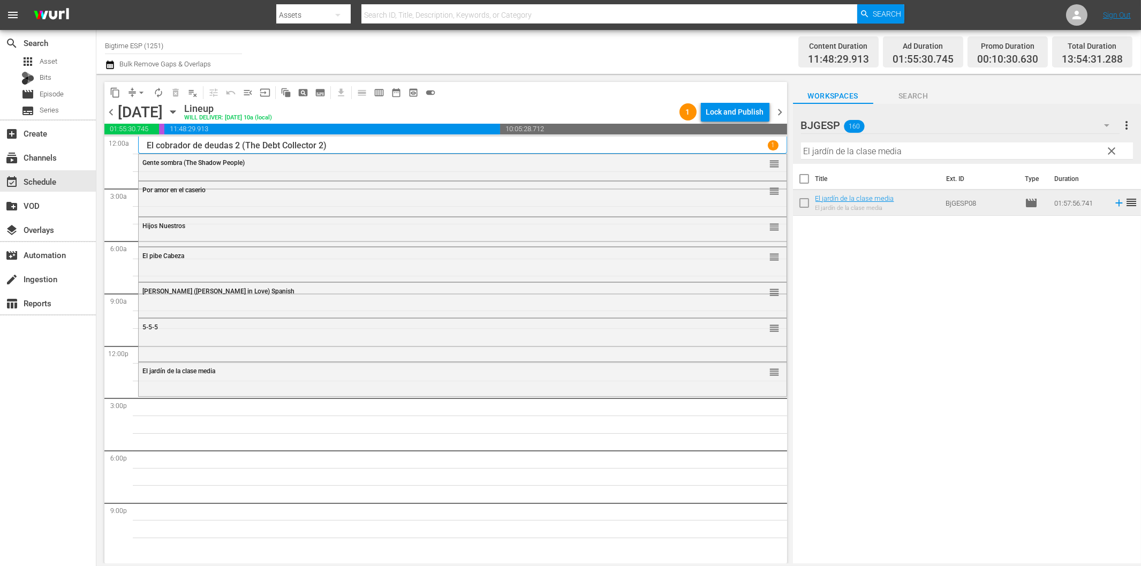
click at [1006, 150] on input "El jardín de la clase media" at bounding box center [967, 150] width 332 height 17
paste input "Te pido un taxi"
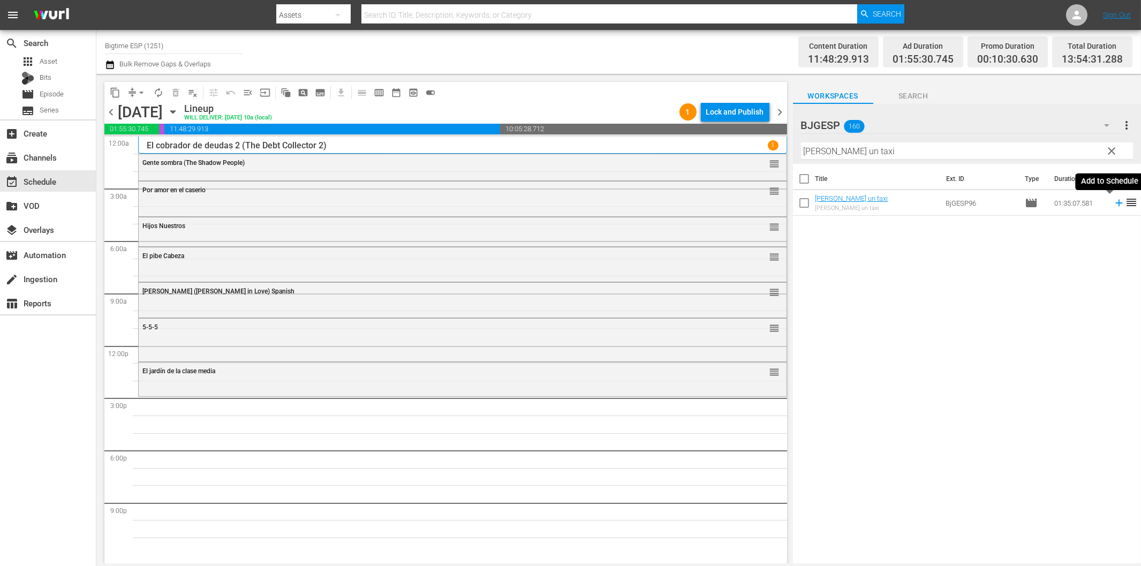
click at [1115, 203] on icon at bounding box center [1118, 203] width 7 height 7
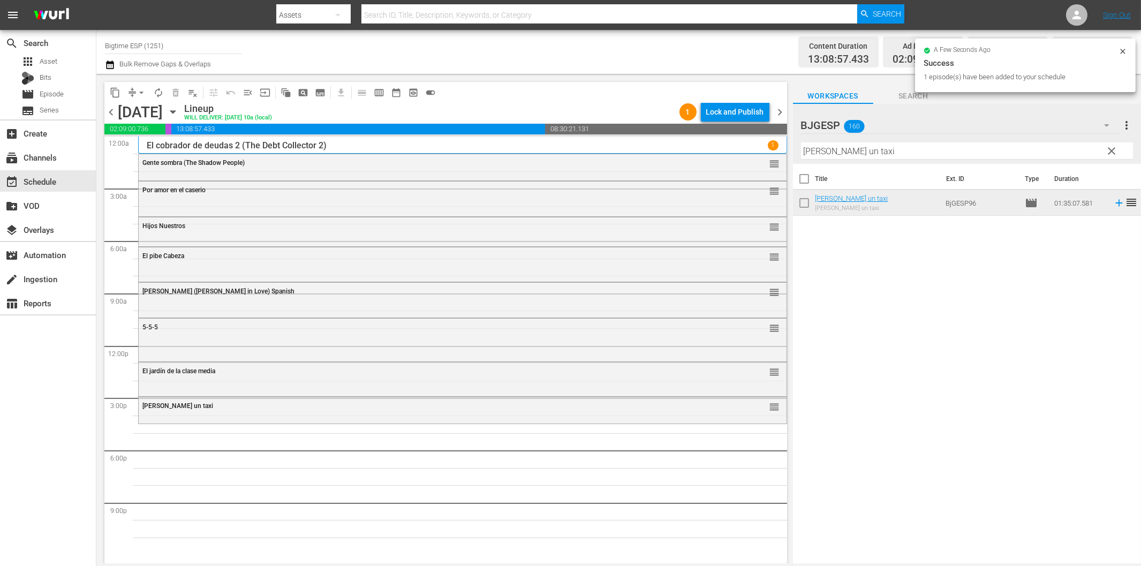
click at [948, 155] on input "Te pido un taxi" at bounding box center [967, 150] width 332 height 17
paste input "Reus"
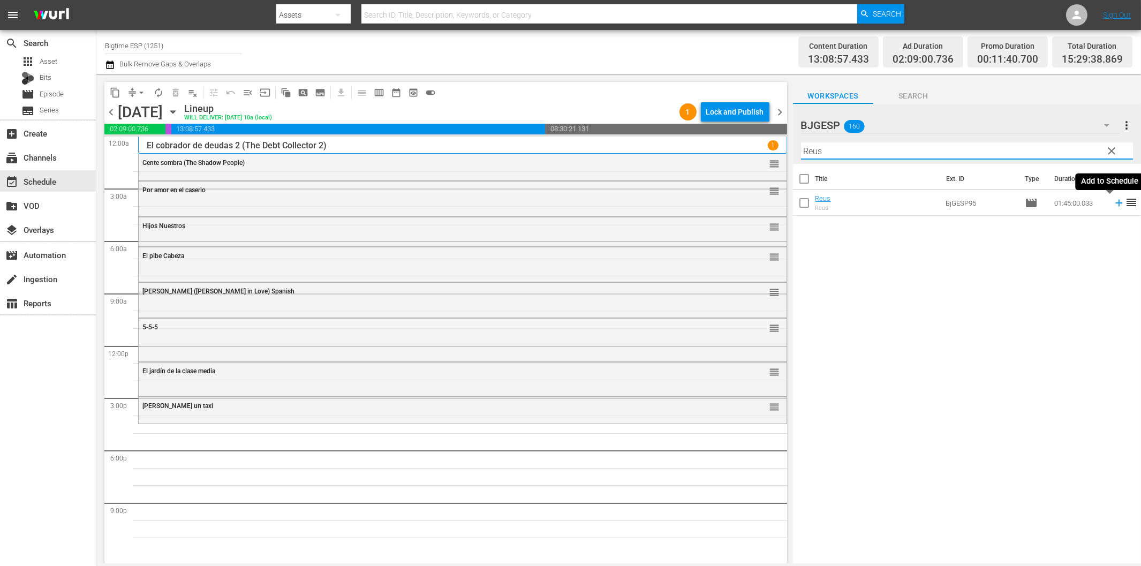
click at [1115, 201] on icon at bounding box center [1118, 203] width 7 height 7
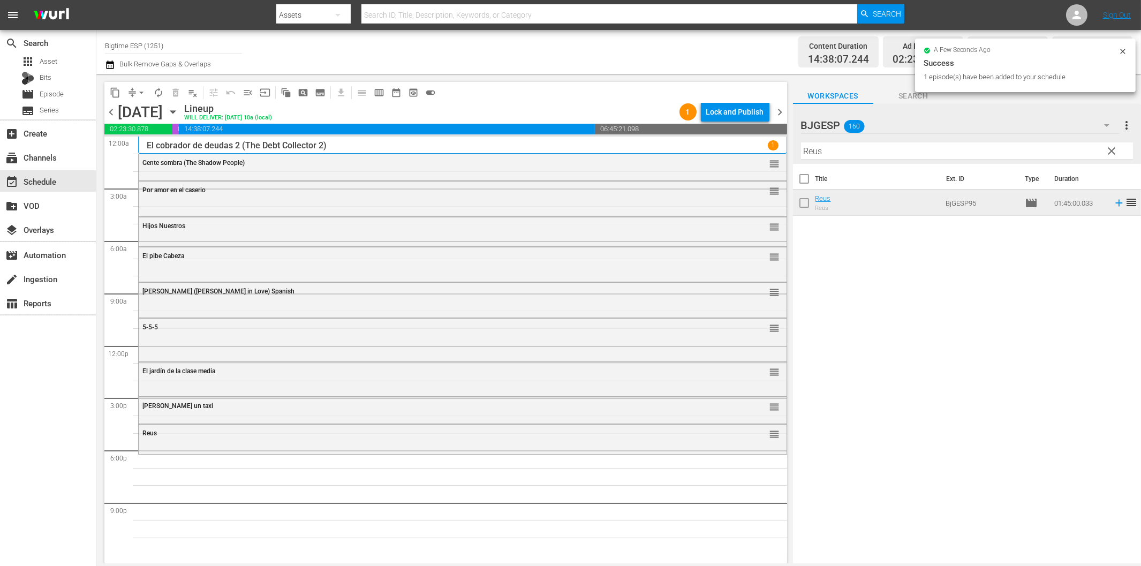
click at [826, 154] on input "Reus" at bounding box center [967, 150] width 332 height 17
paste input "Sólo los valientes (Only the Brave)"
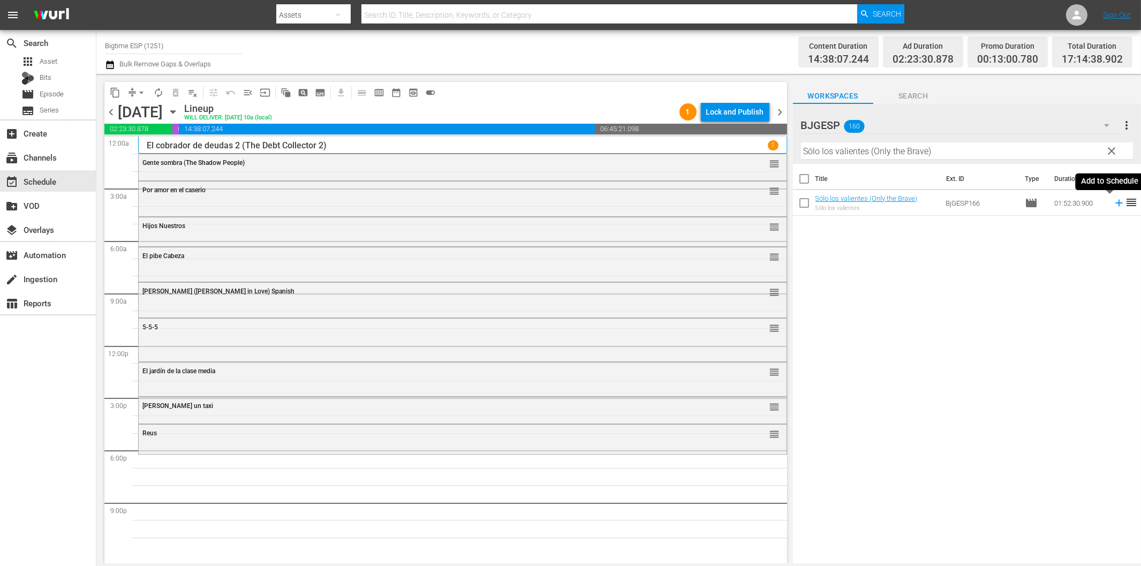
click at [1113, 202] on icon at bounding box center [1119, 203] width 12 height 12
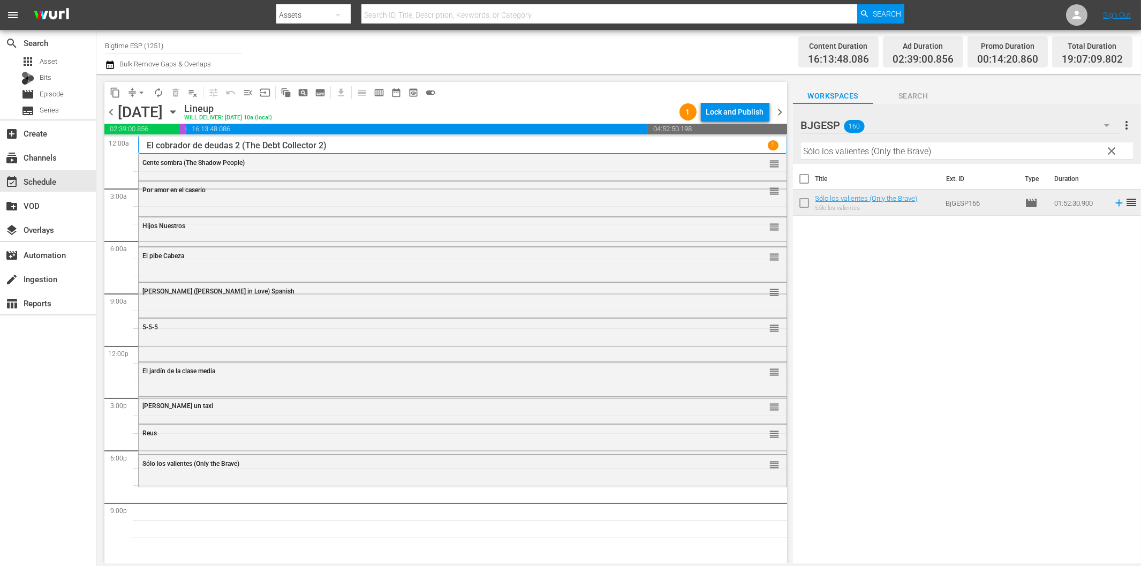
click at [948, 141] on div "Filter by Title Sólo los valientes (Only the Brave)" at bounding box center [967, 151] width 332 height 26
paste input "Maten a Kane (Kill Kan"
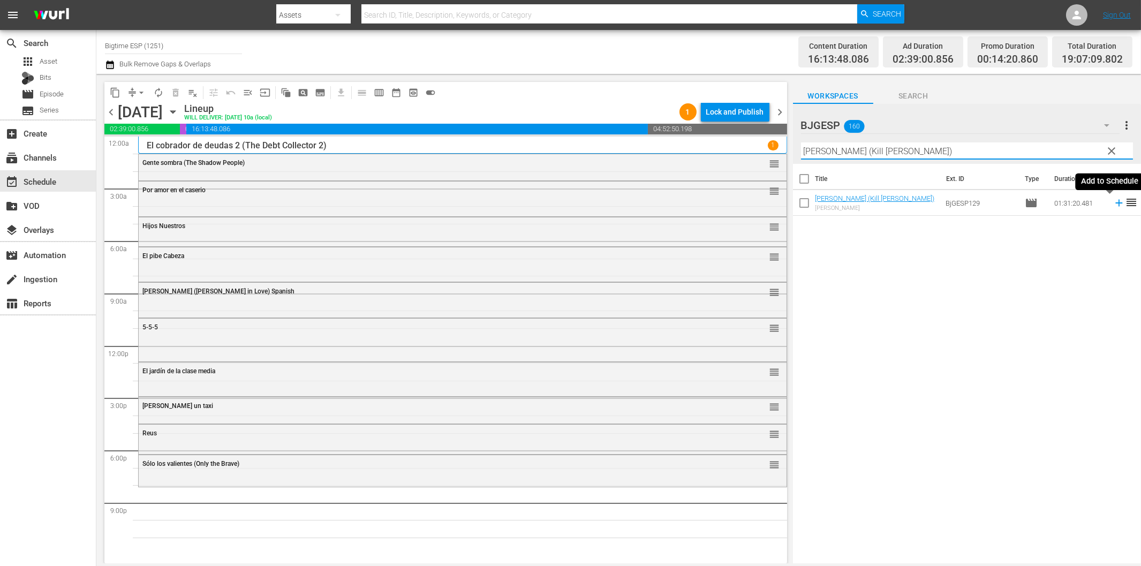
click at [1113, 202] on icon at bounding box center [1119, 203] width 12 height 12
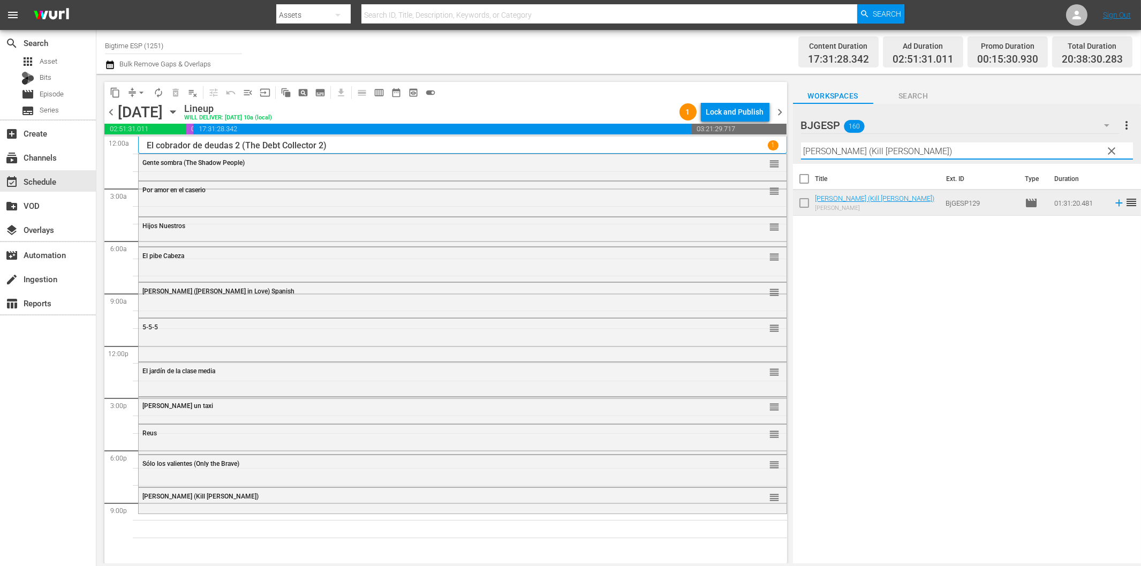
click at [873, 152] on input "Maten a Kane (Kill Kane)" at bounding box center [967, 150] width 332 height 17
paste input "The Employer"
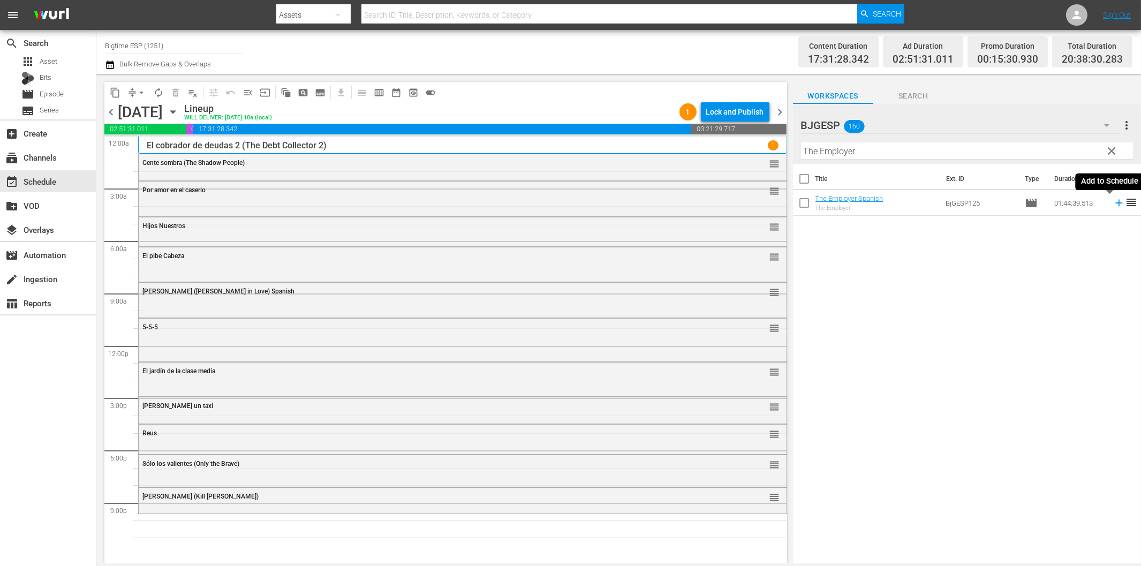
click at [1113, 202] on icon at bounding box center [1119, 203] width 12 height 12
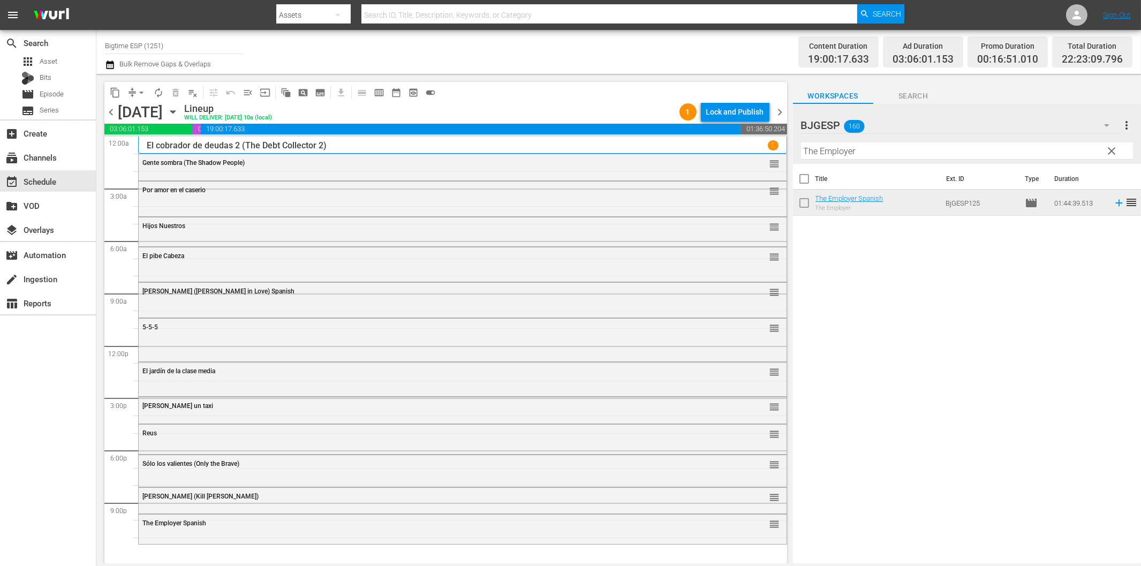
click at [960, 147] on input "The Employer" at bounding box center [967, 150] width 332 height 17
paste input "Dark Island (Spanish)"
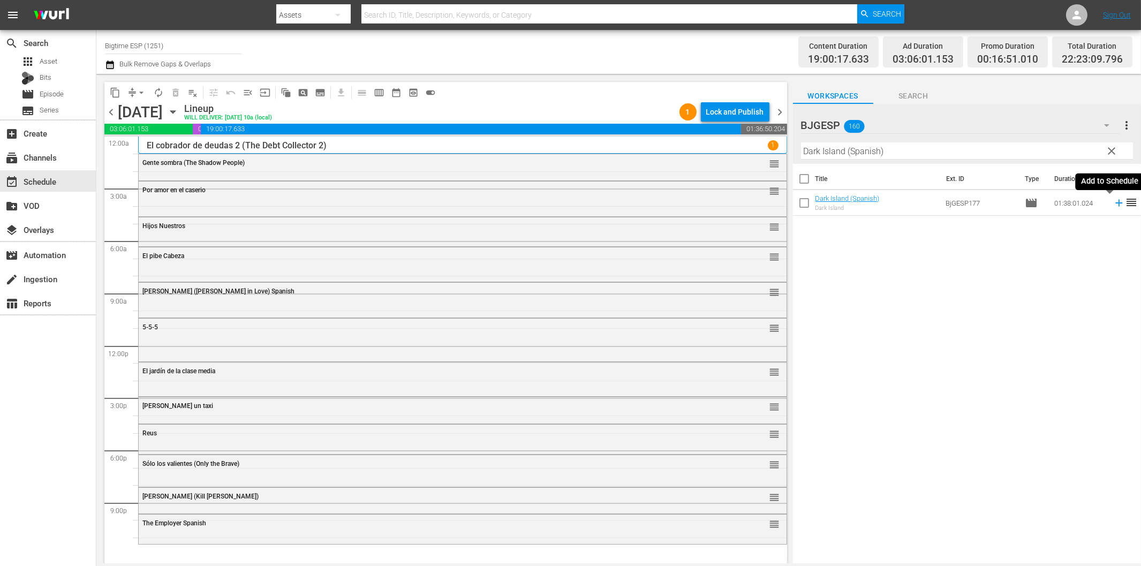
click at [1115, 203] on icon at bounding box center [1118, 203] width 7 height 7
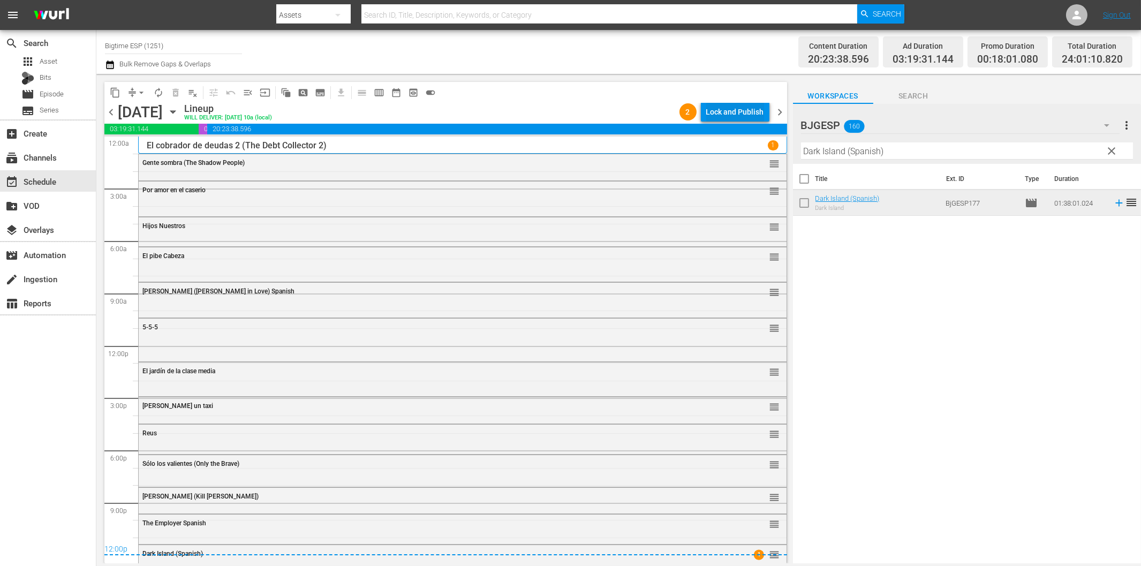
click at [745, 105] on div "Lock and Publish" at bounding box center [735, 111] width 58 height 19
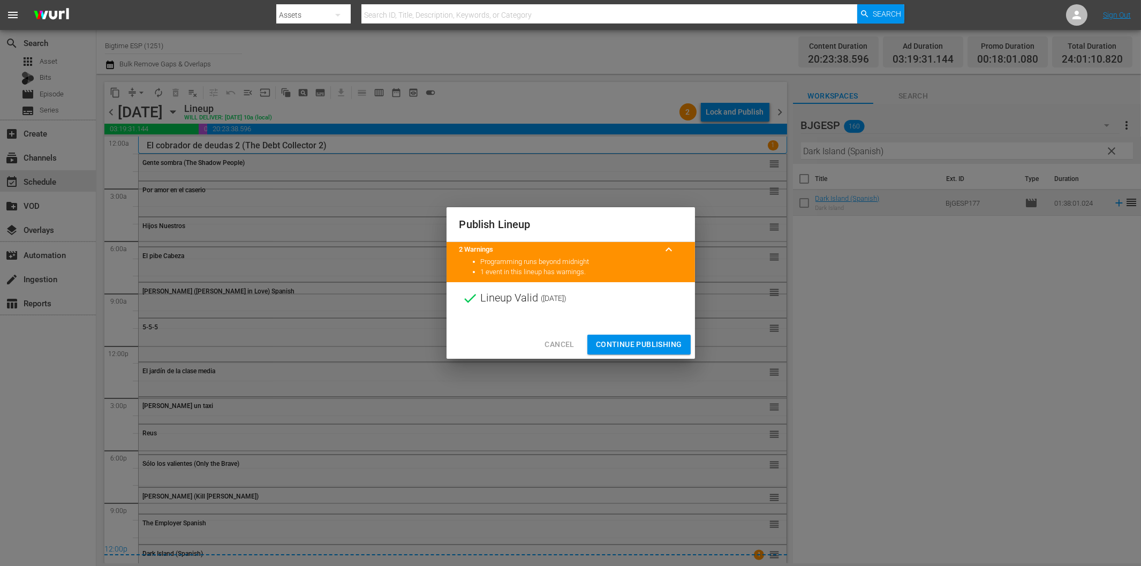
click at [673, 349] on span "Continue Publishing" at bounding box center [639, 344] width 86 height 13
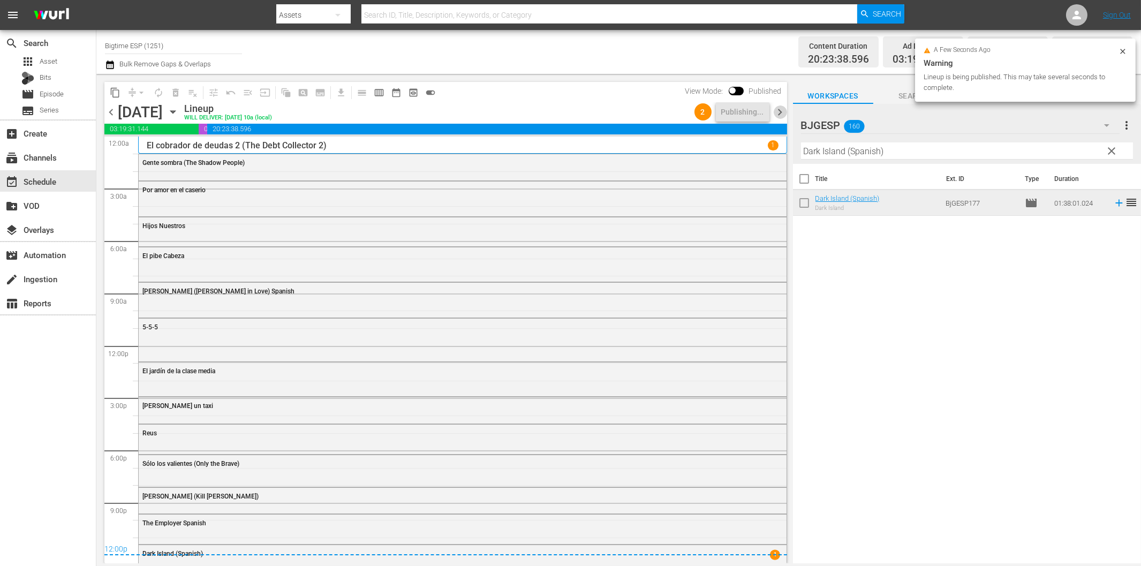
click at [778, 114] on span "chevron_right" at bounding box center [780, 111] width 13 height 13
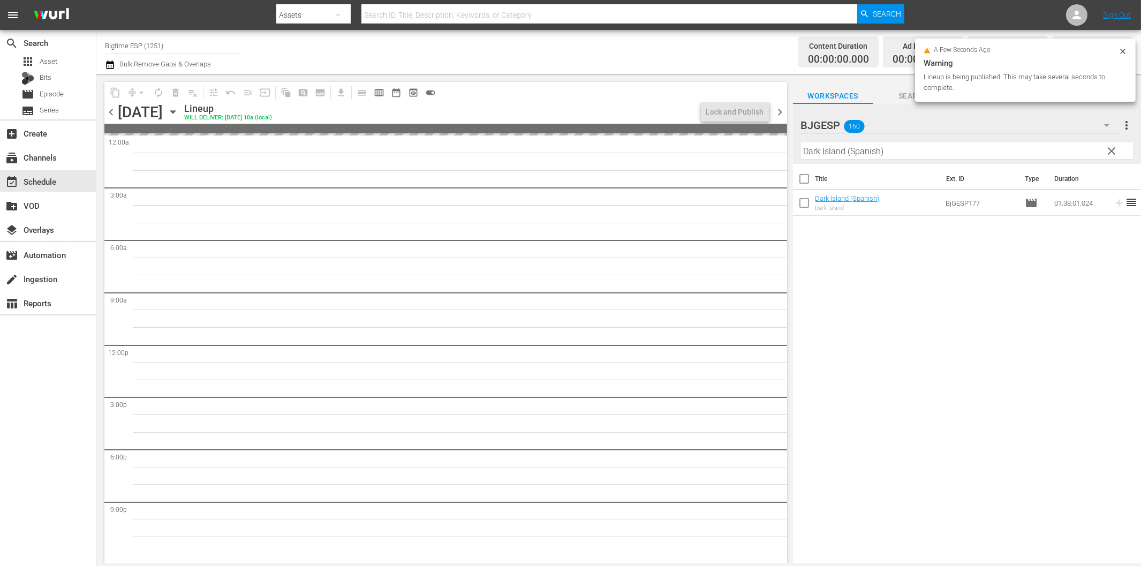
click at [852, 156] on input "Dark Island (Spanish)" at bounding box center [967, 150] width 332 height 17
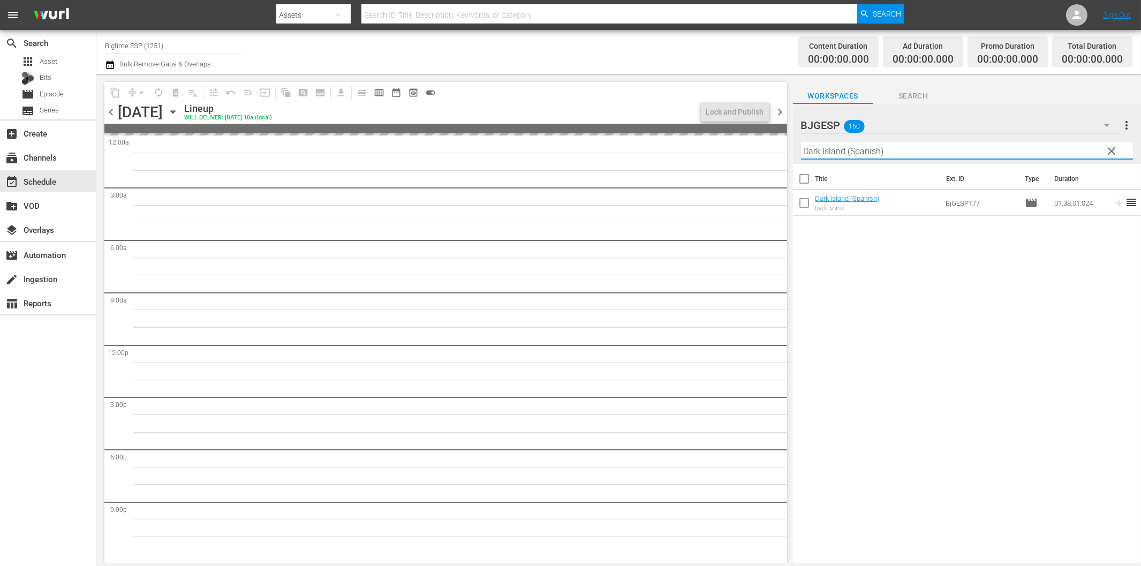
paste input "La muerte juega a los dados"
click at [782, 109] on span "chevron_right" at bounding box center [780, 111] width 13 height 13
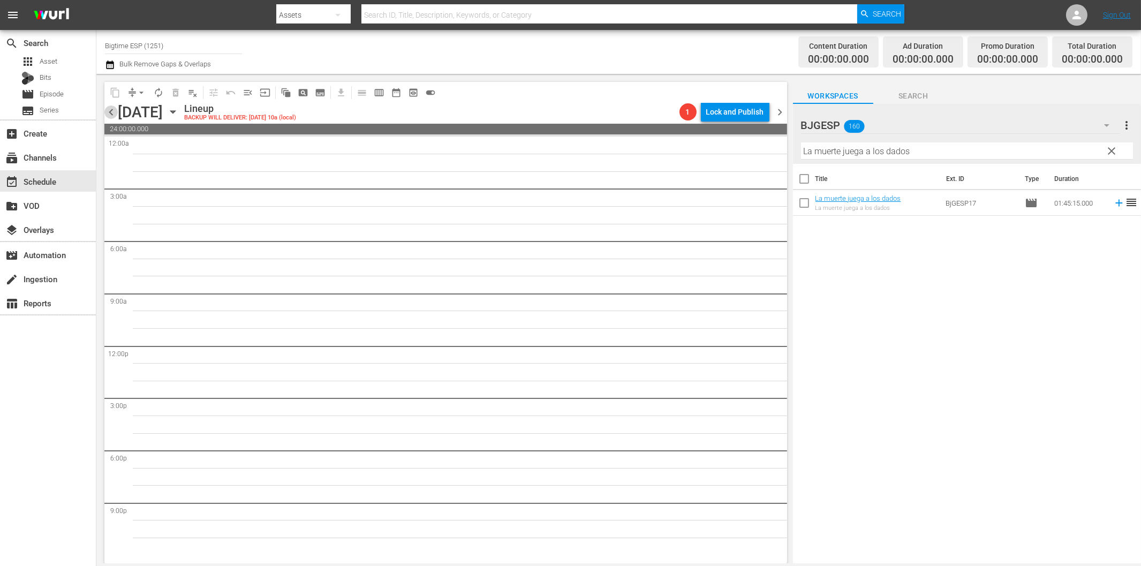
click at [109, 111] on span "chevron_left" at bounding box center [110, 111] width 13 height 13
click at [836, 150] on input "La muerte juega a los dados" at bounding box center [967, 150] width 332 height 17
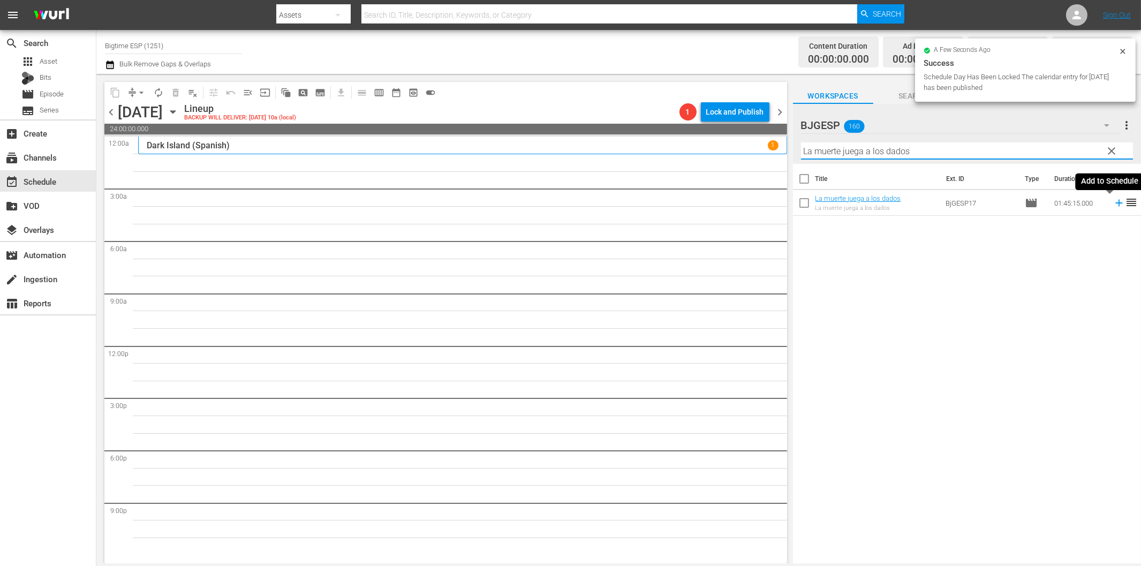
click at [1113, 206] on icon at bounding box center [1119, 203] width 12 height 12
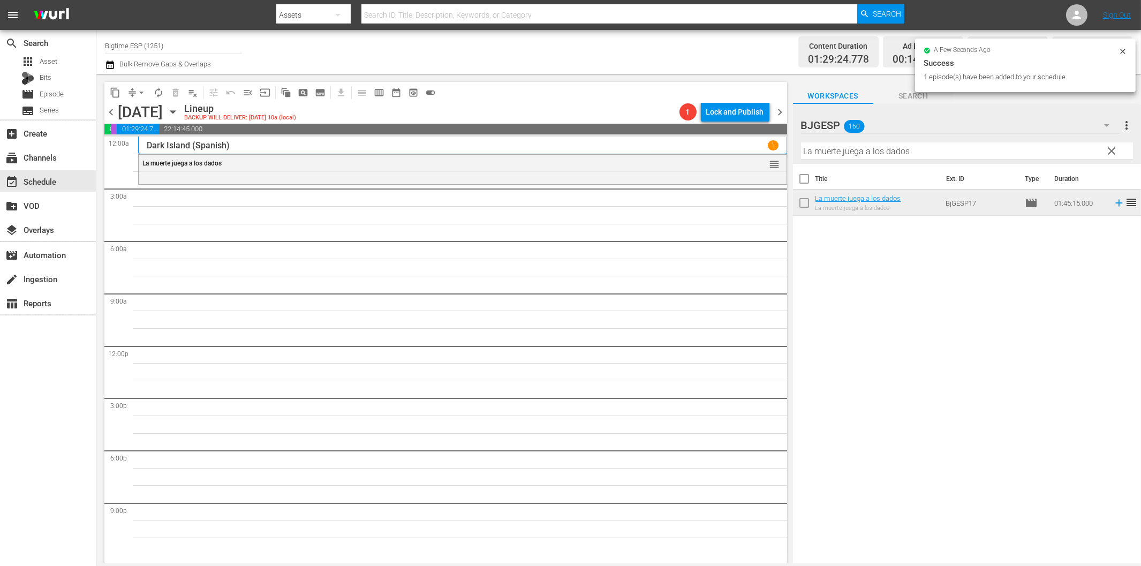
click at [946, 151] on input "La muerte juega a los dados" at bounding box center [967, 150] width 332 height 17
paste input "Dossier K."
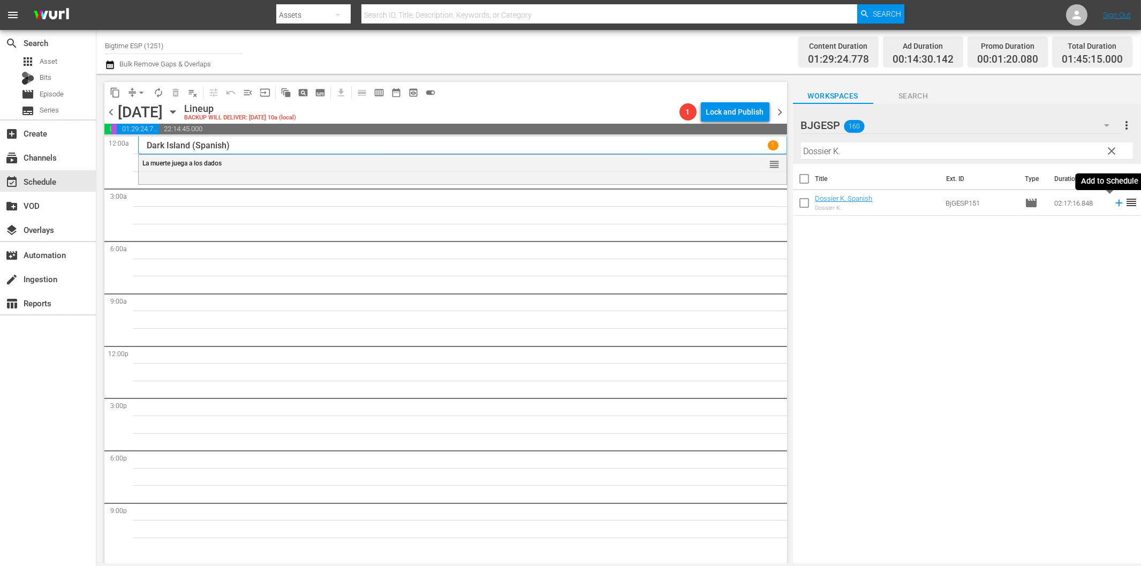
click at [1113, 201] on icon at bounding box center [1119, 203] width 12 height 12
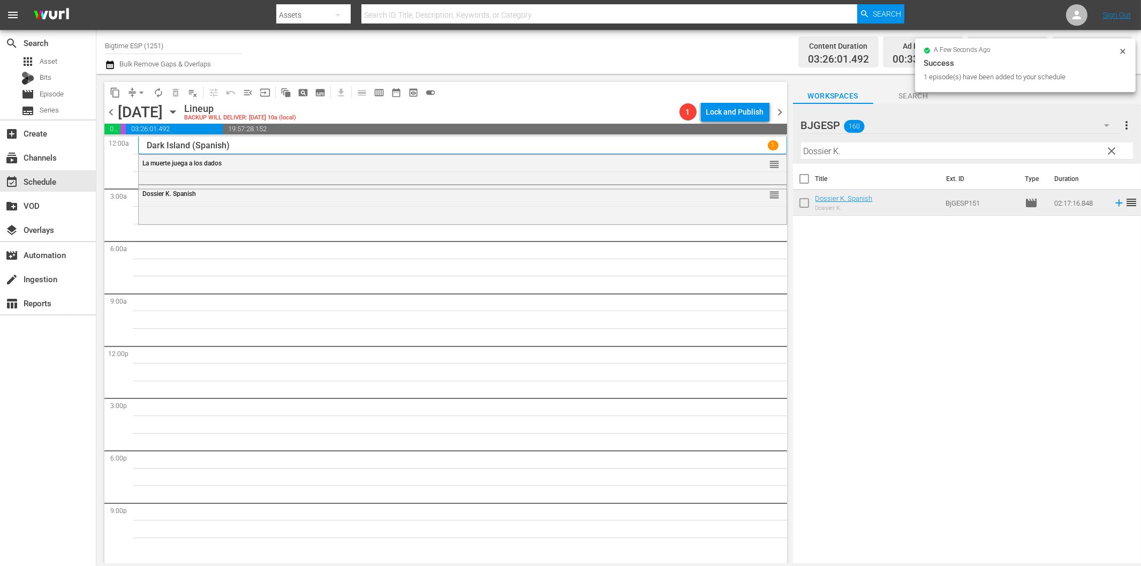
click at [959, 151] on input "Dossier K." at bounding box center [967, 150] width 332 height 17
paste input "La copa (The Cup)"
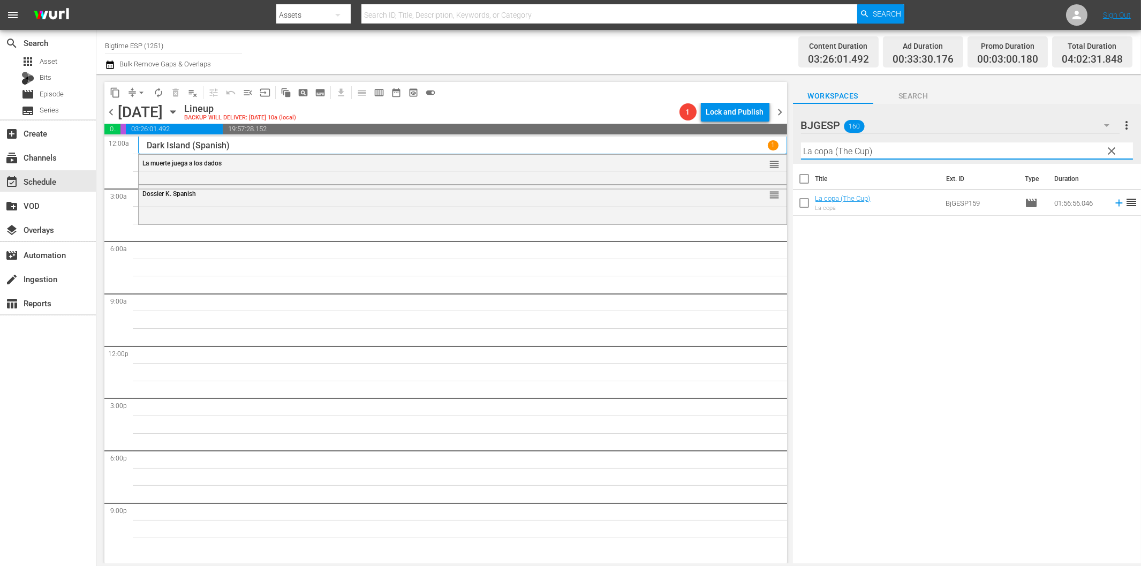
click at [1115, 203] on icon at bounding box center [1118, 203] width 7 height 7
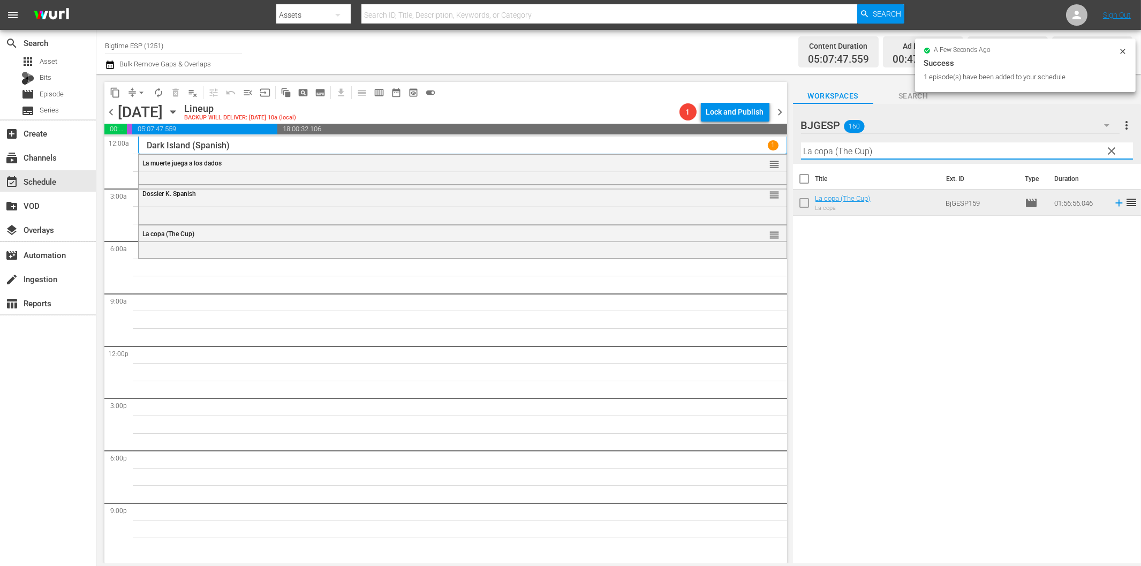
click at [875, 147] on input "La copa (The Cup)" at bounding box center [967, 150] width 332 height 17
paste input "travesía"
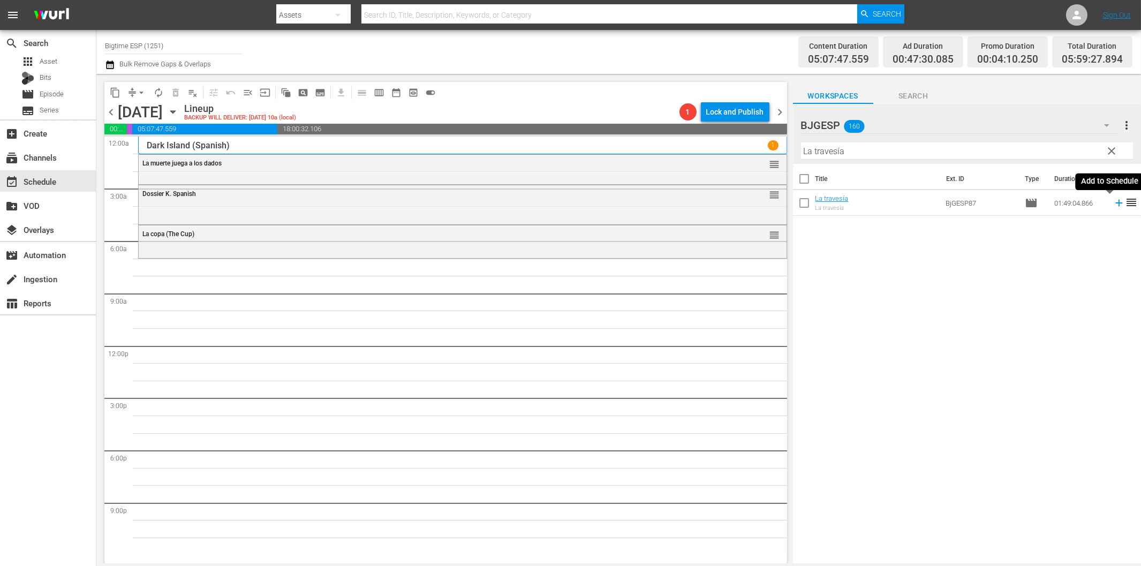
click at [1115, 205] on icon at bounding box center [1118, 203] width 7 height 7
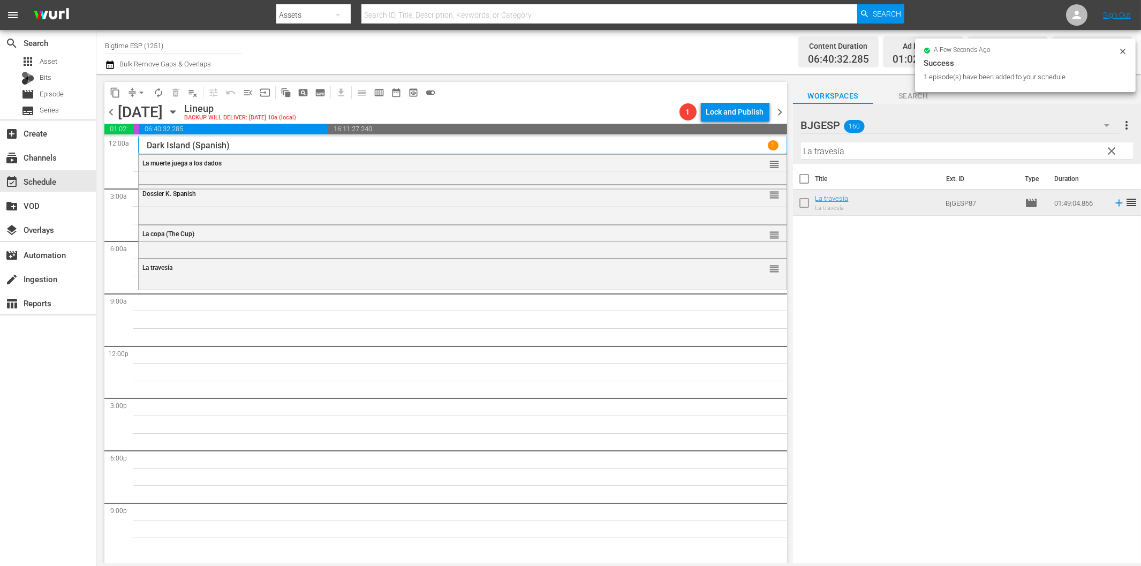
click at [869, 152] on input "La travesía" at bounding box center [967, 150] width 332 height 17
paste input "Guarida del Lobo"
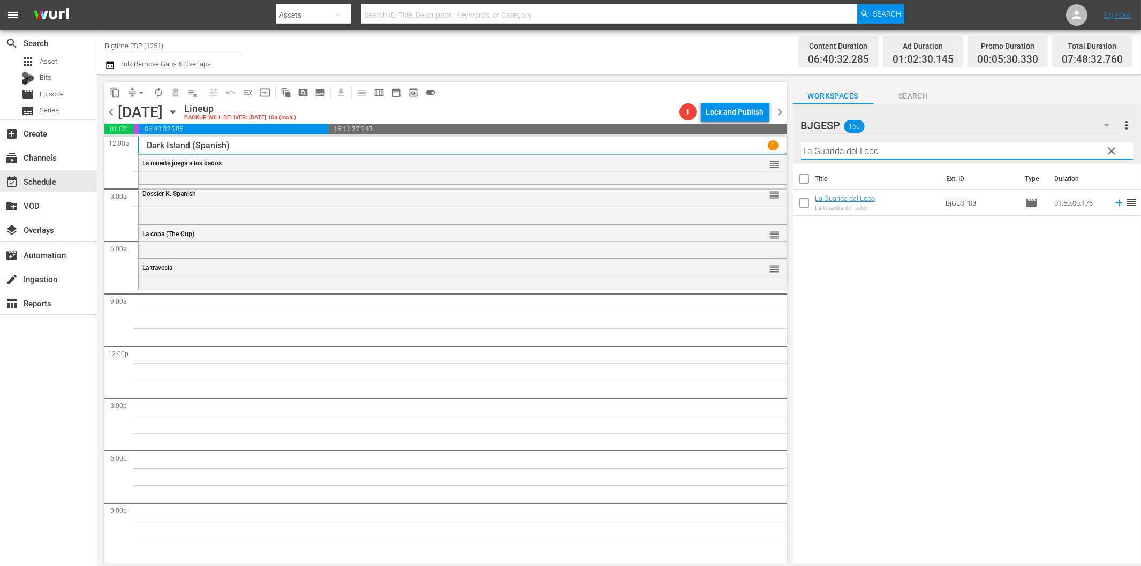
click at [1115, 205] on icon at bounding box center [1118, 203] width 7 height 7
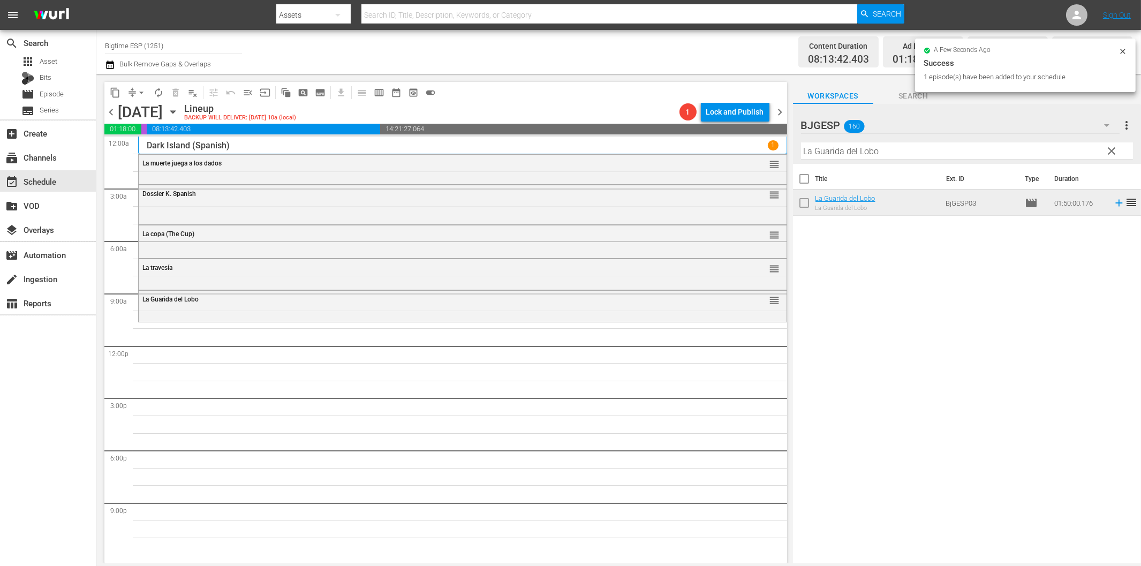
click at [846, 154] on input "La Guarida del Lobo" at bounding box center [967, 150] width 332 height 17
paste input "Whale Rider (Spanish)"
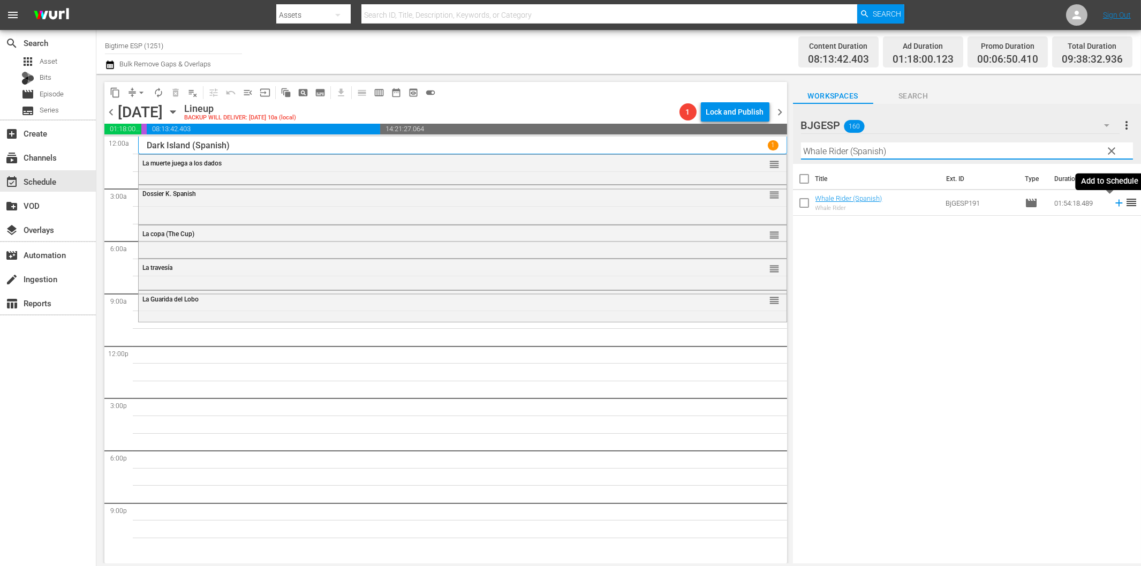
click at [1113, 206] on icon at bounding box center [1119, 203] width 12 height 12
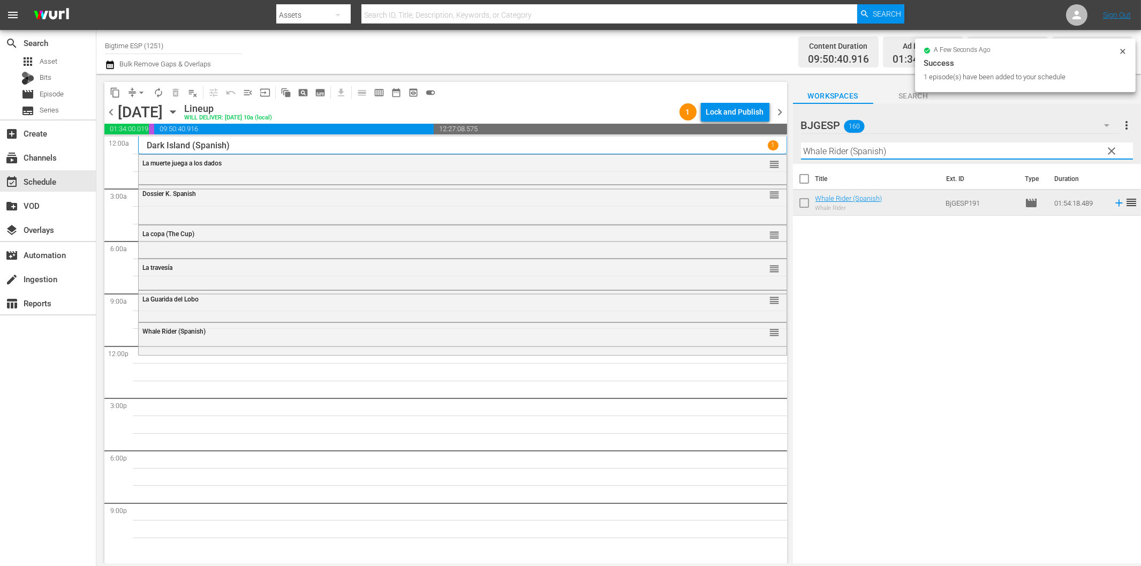
click at [874, 146] on input "Whale Rider (Spanish)" at bounding box center [967, 150] width 332 height 17
paste input "Tiempo perdido"
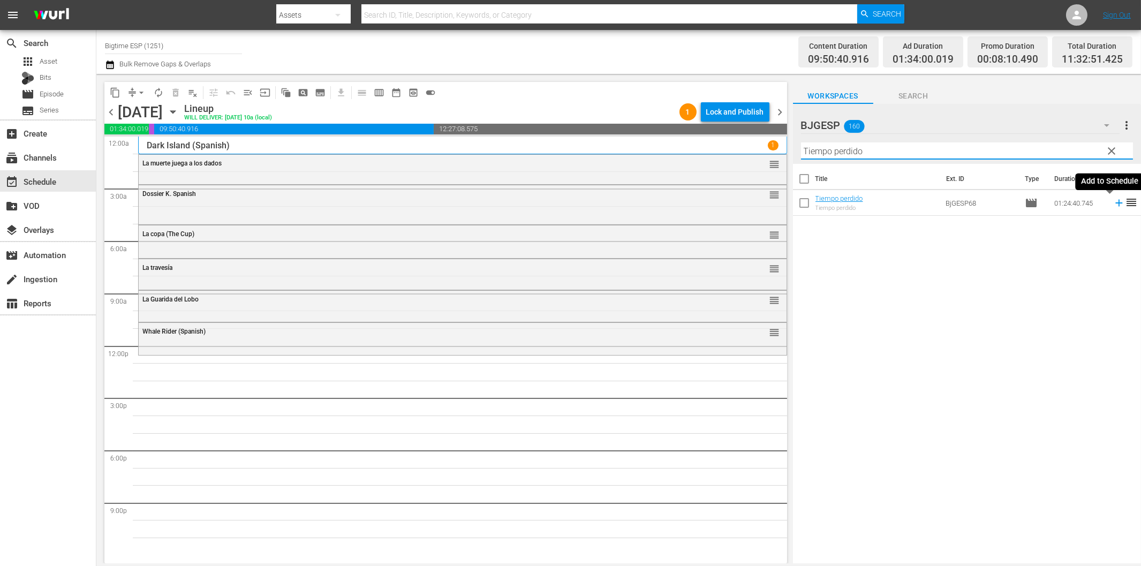
click at [1115, 202] on icon at bounding box center [1118, 203] width 7 height 7
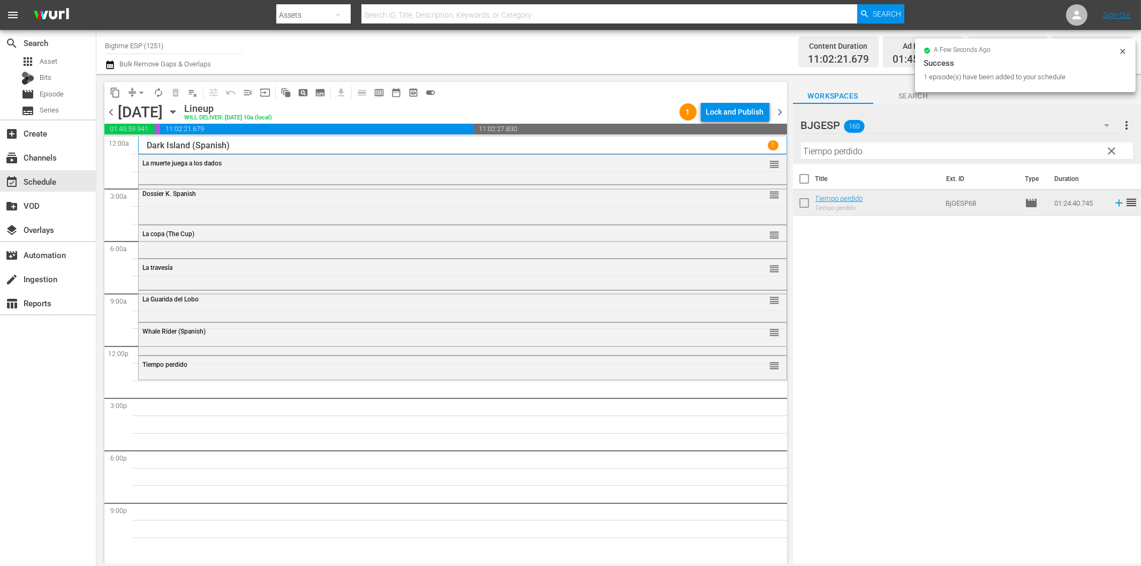
click at [850, 155] on input "Tiempo perdido" at bounding box center [967, 150] width 332 height 17
paste input "Una tumba para tres"
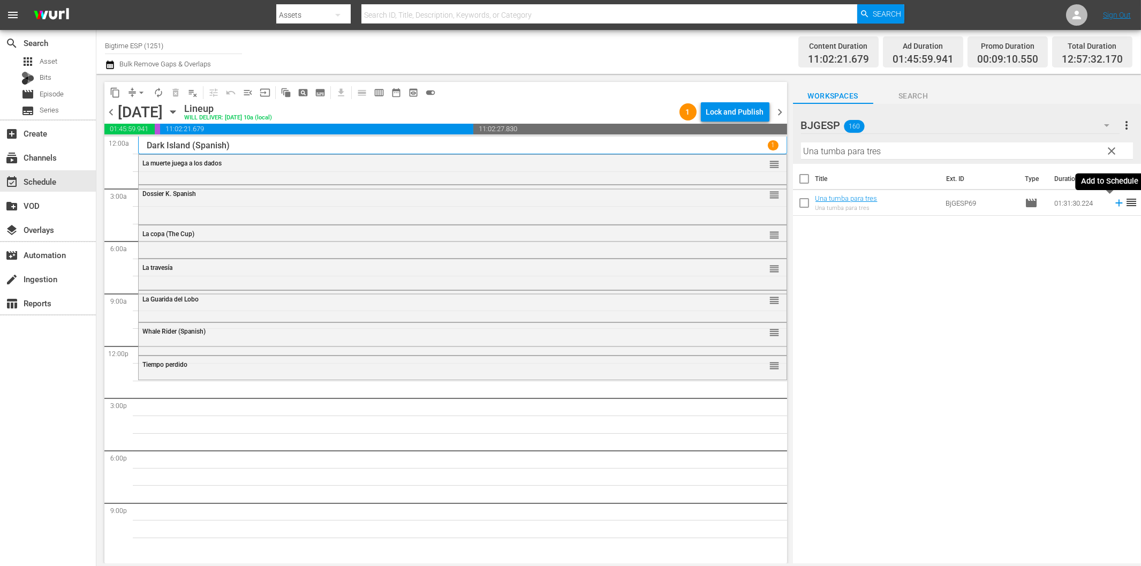
click at [1113, 206] on icon at bounding box center [1119, 203] width 12 height 12
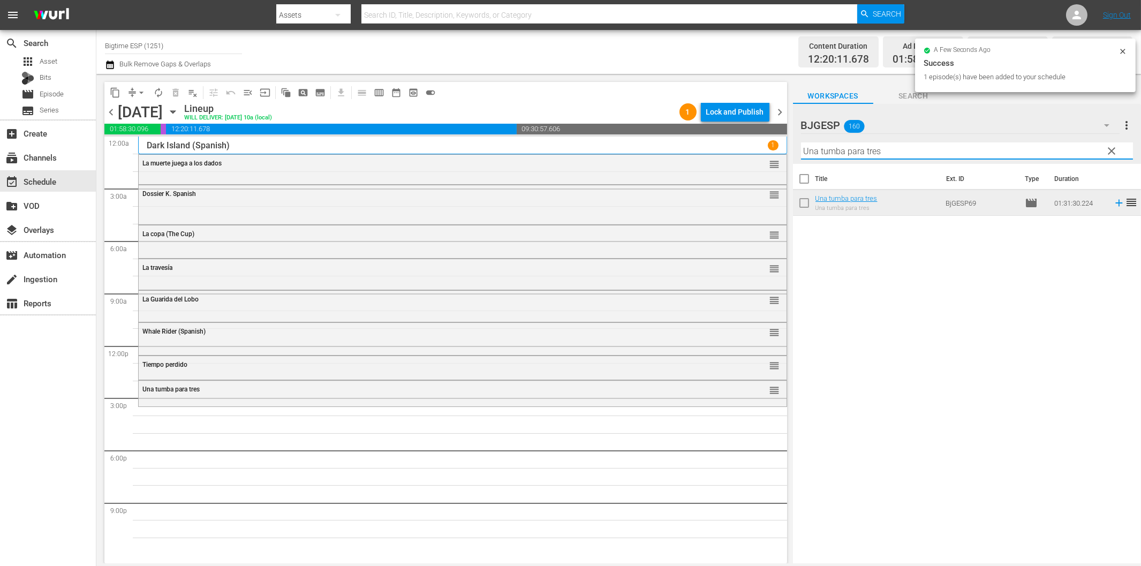
click at [825, 150] on input "Una tumba para tres" at bounding box center [967, 150] width 332 height 17
paste input "Cápsula"
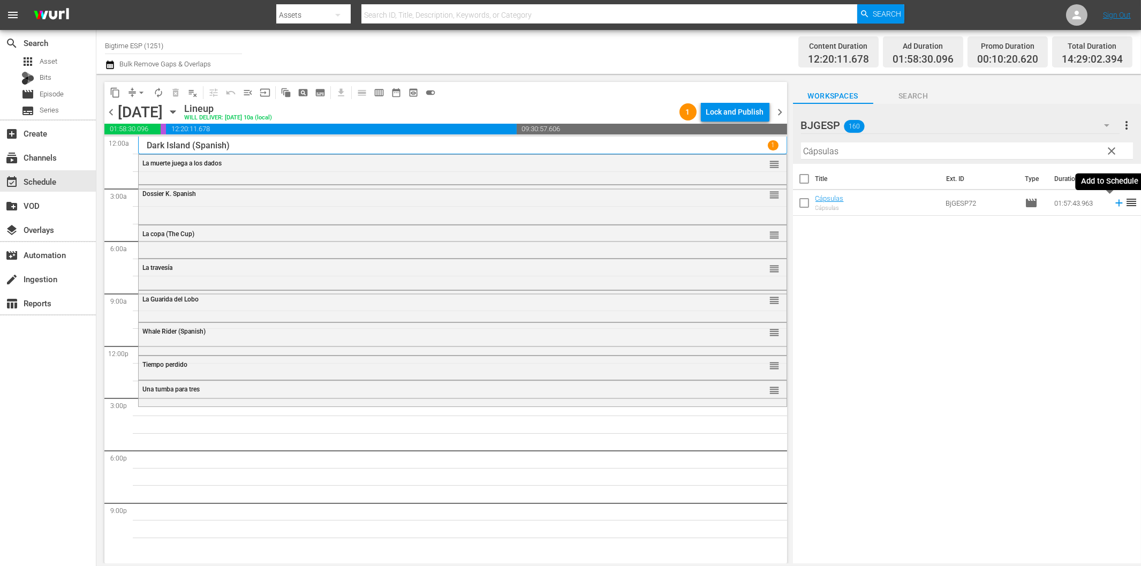
click at [1115, 203] on icon at bounding box center [1118, 203] width 7 height 7
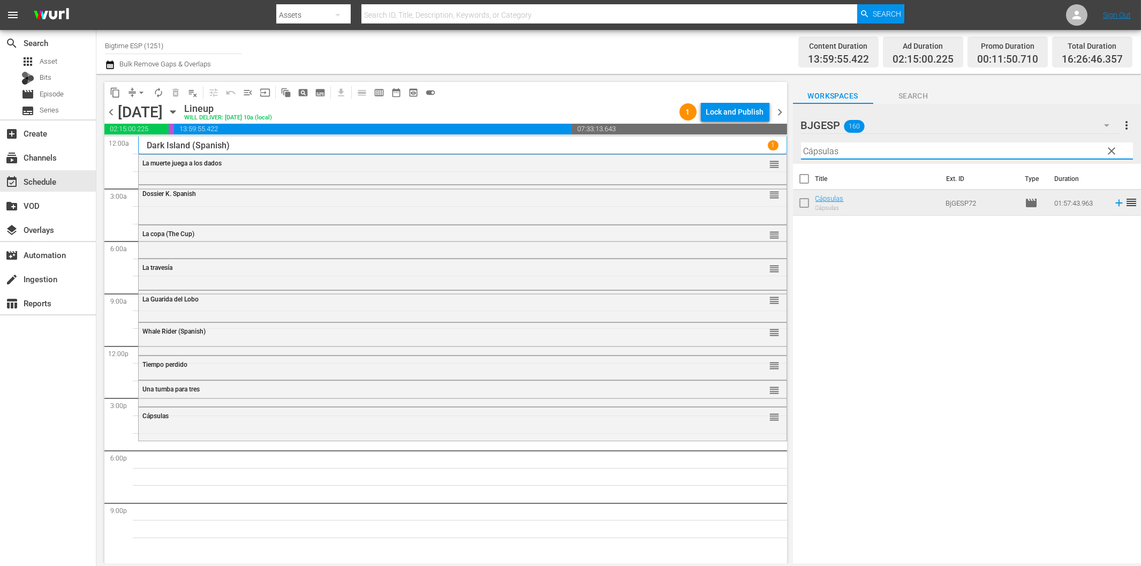
click at [893, 152] on input "Cápsulas" at bounding box center [967, 150] width 332 height 17
paste input "¡Al Ritmo! (To the Beat!)"
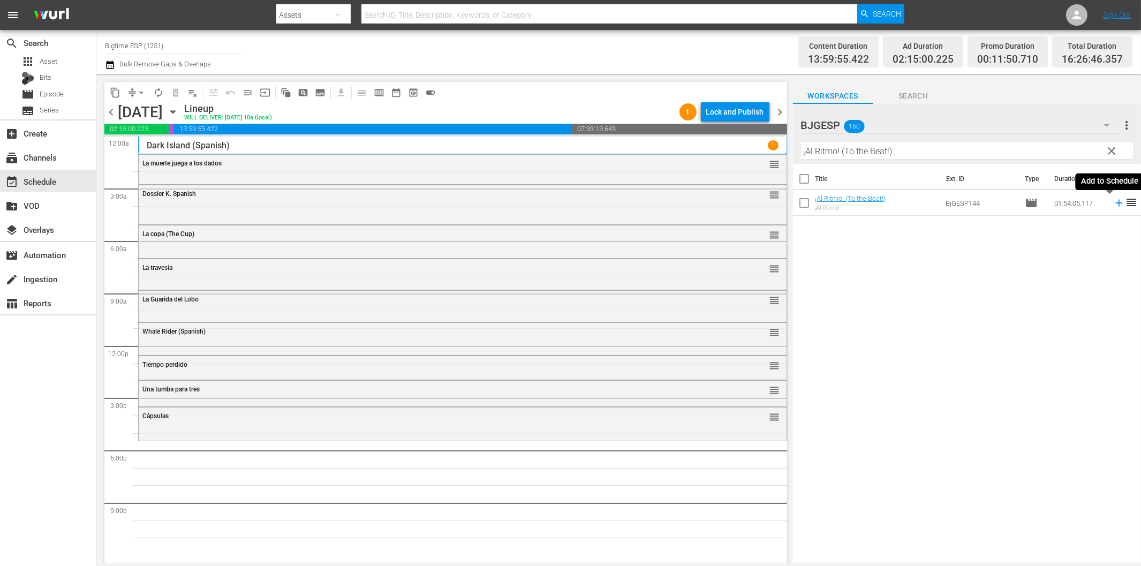
click at [1113, 201] on icon at bounding box center [1119, 203] width 12 height 12
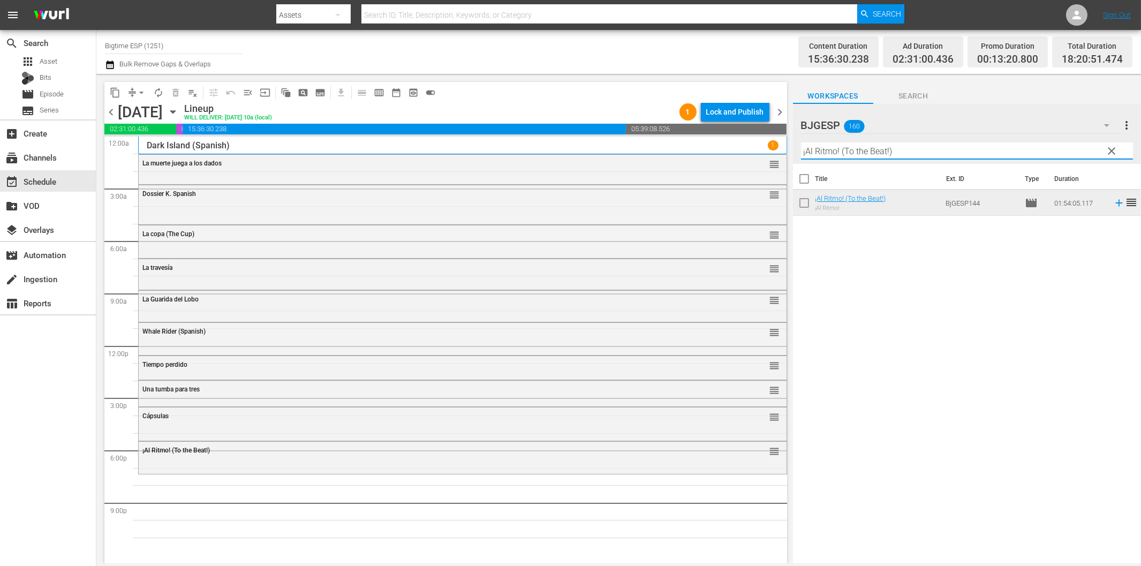
click at [846, 146] on input "¡Al Ritmo! (To the Beat!)" at bounding box center [967, 150] width 332 height 17
paste input "Colours: Los Rostros sin Nombre"
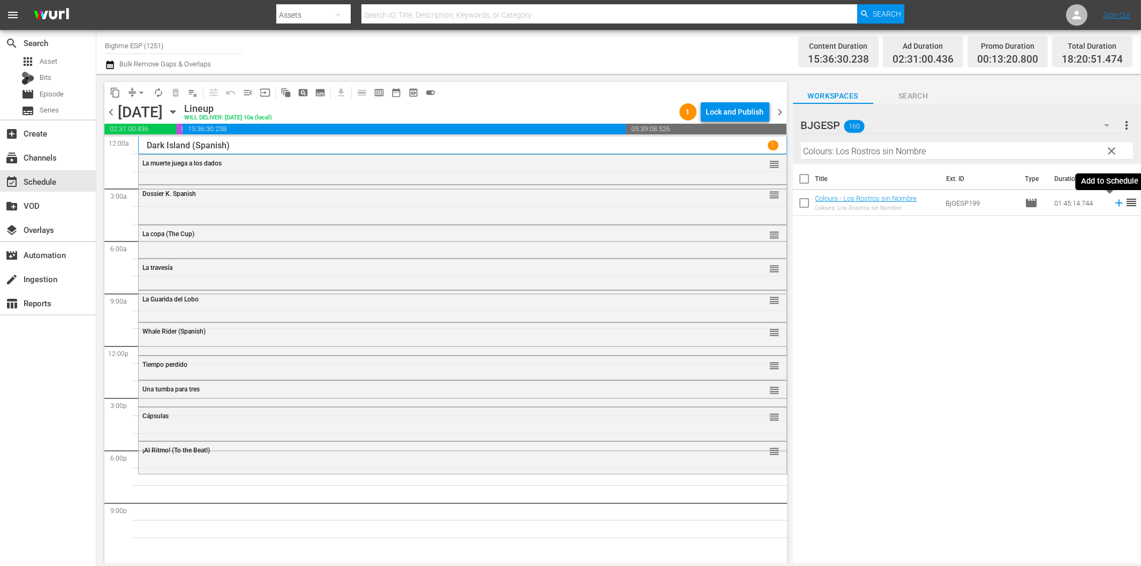
click at [1113, 203] on icon at bounding box center [1119, 203] width 12 height 12
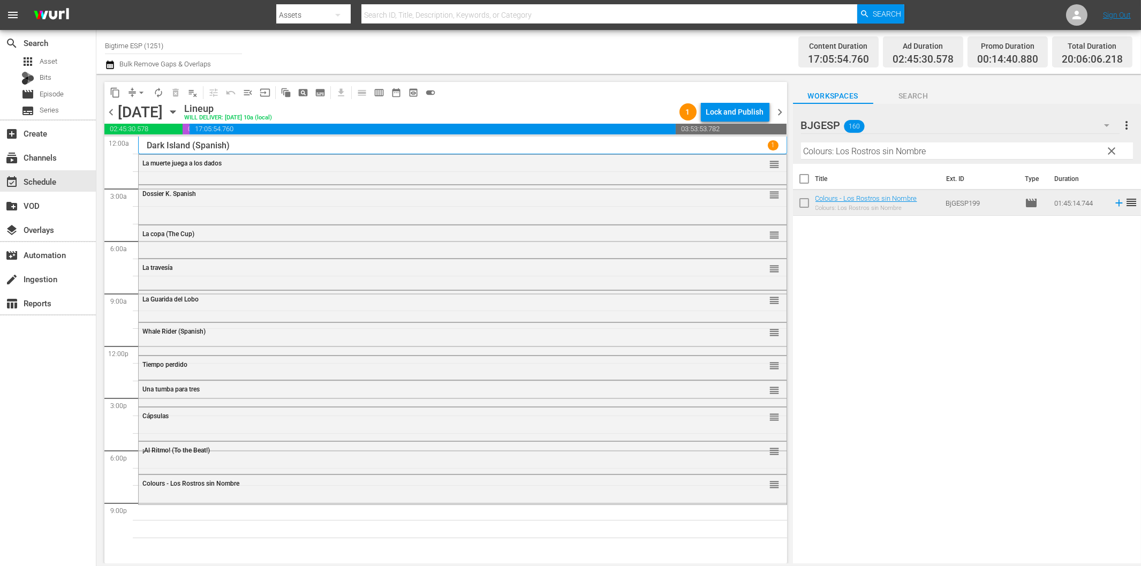
click at [881, 145] on input "Colours: Los Rostros sin Nombre" at bounding box center [967, 150] width 332 height 17
paste input "El protector (The Defender)"
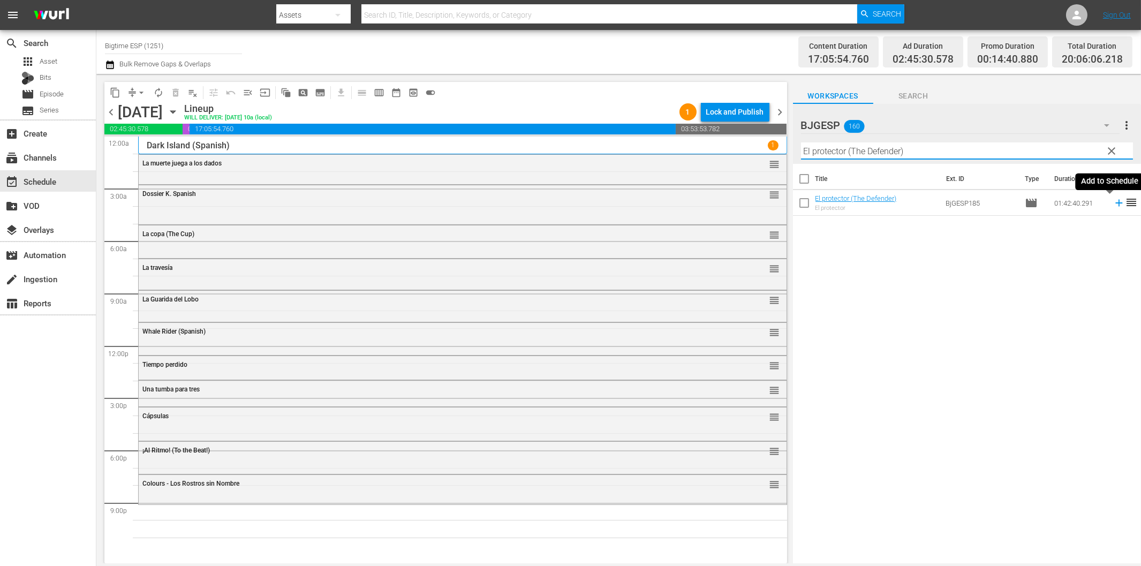
click at [1114, 205] on icon at bounding box center [1119, 203] width 12 height 12
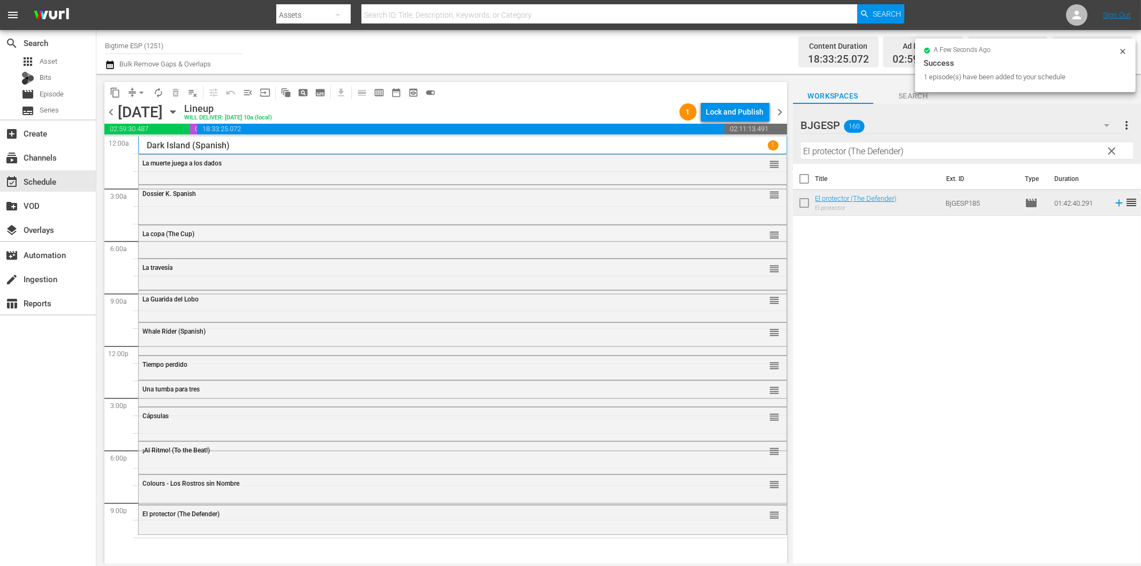
click at [856, 149] on input "El protector (The Defender)" at bounding box center [967, 150] width 332 height 17
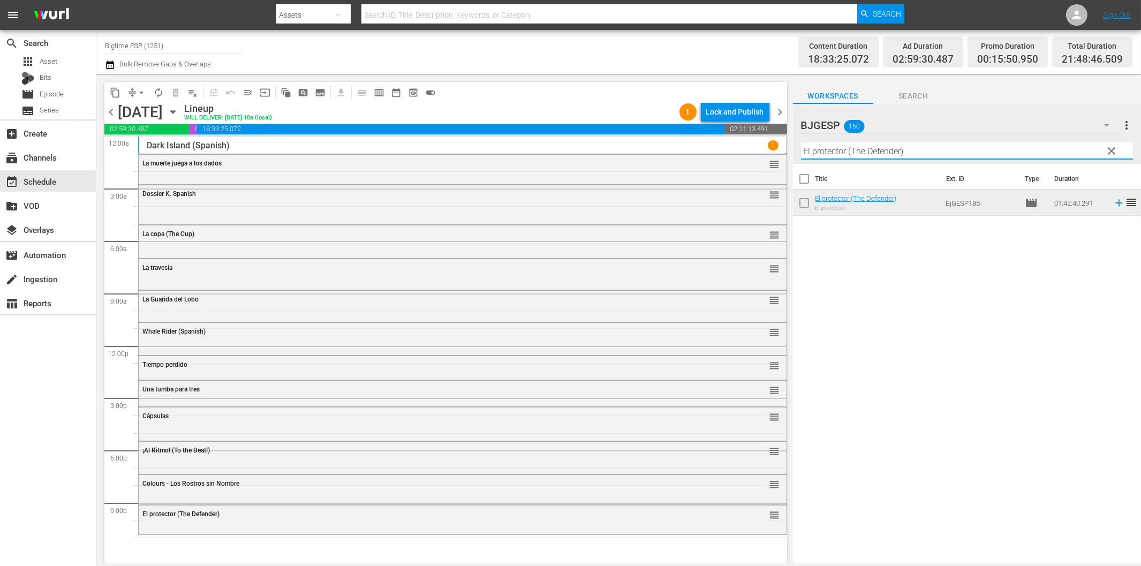
paste input "Speed asesino (Kill Speed"
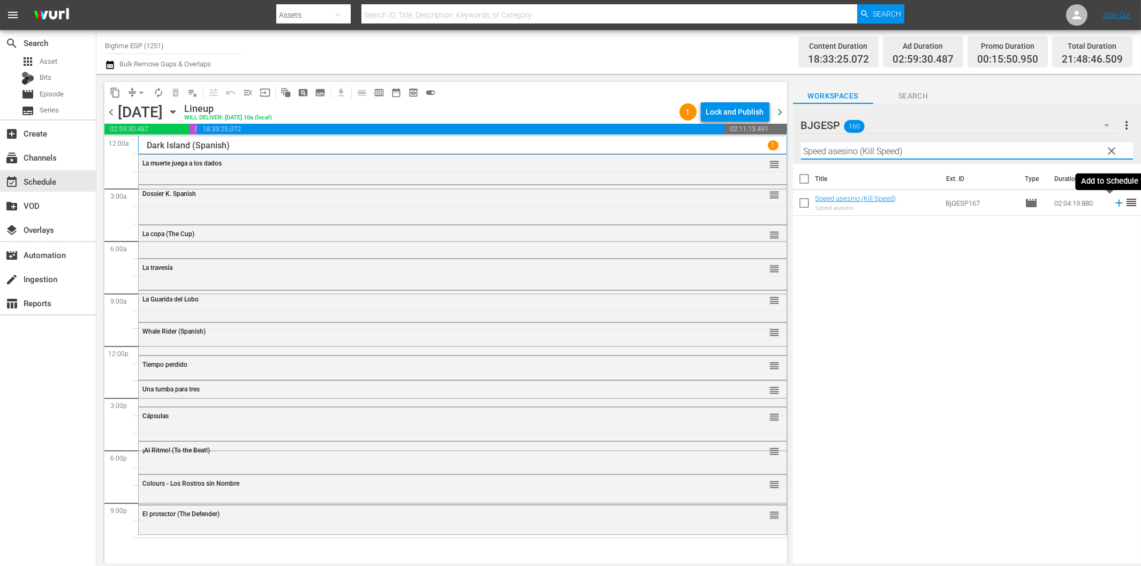
click at [1115, 202] on icon at bounding box center [1118, 203] width 7 height 7
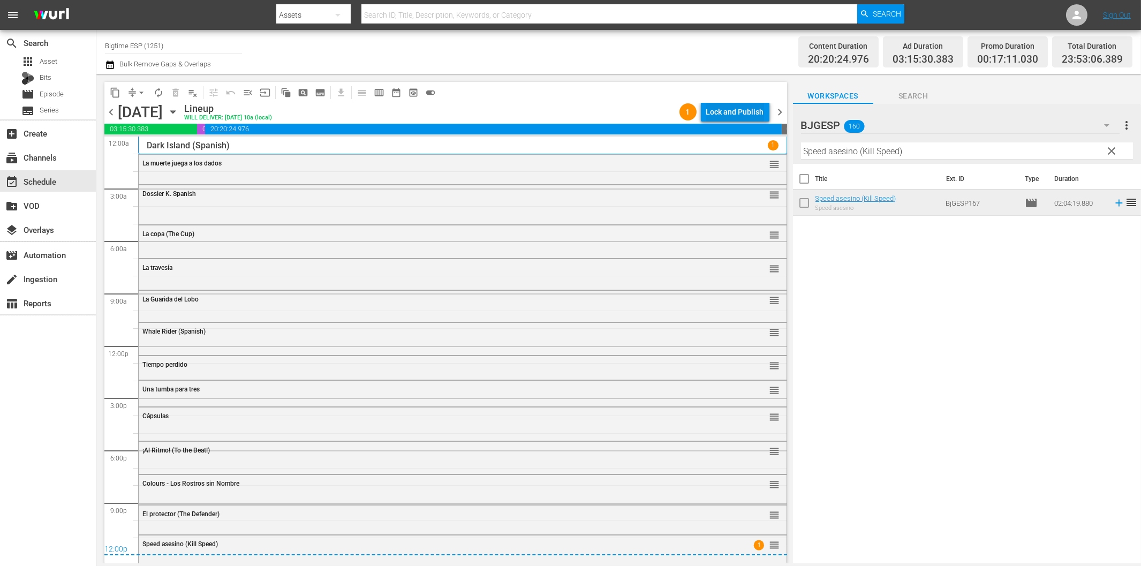
click at [727, 118] on div "Lock and Publish" at bounding box center [735, 111] width 58 height 19
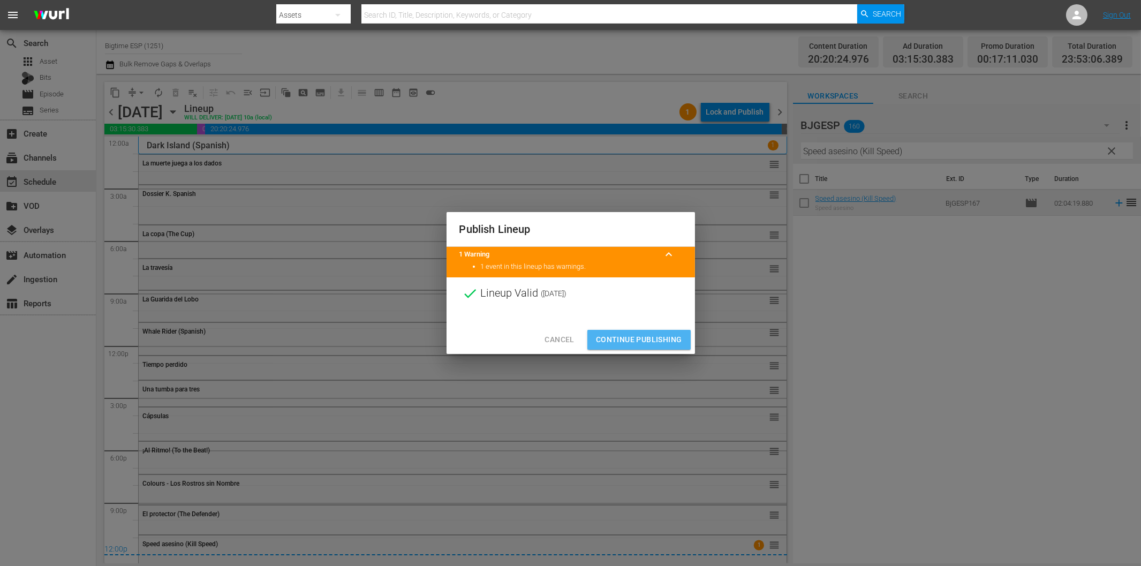
click at [668, 342] on span "Continue Publishing" at bounding box center [639, 339] width 86 height 13
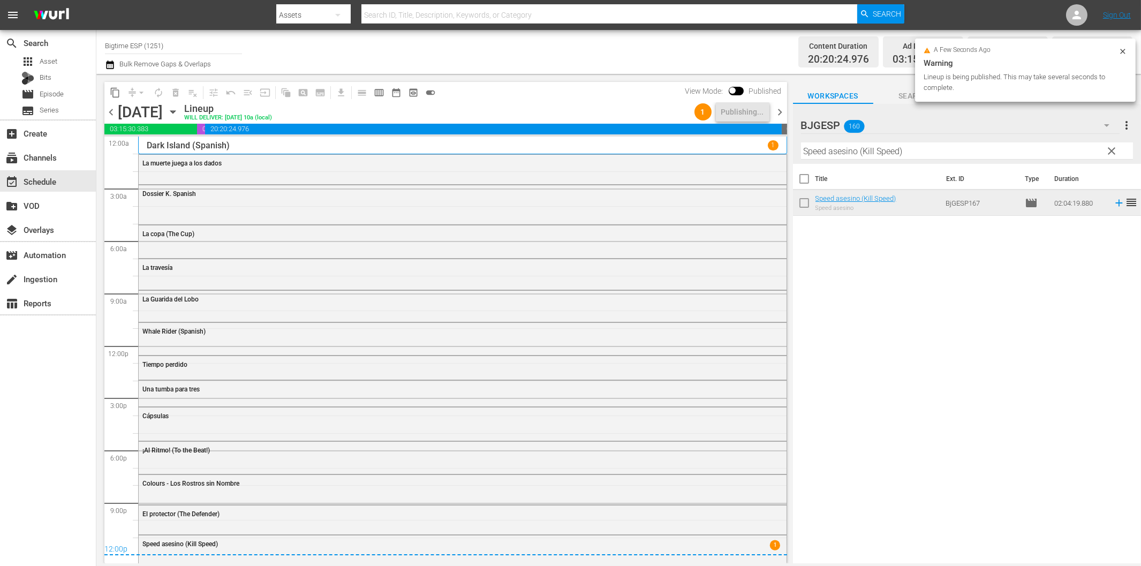
click at [778, 116] on span "chevron_right" at bounding box center [780, 111] width 13 height 13
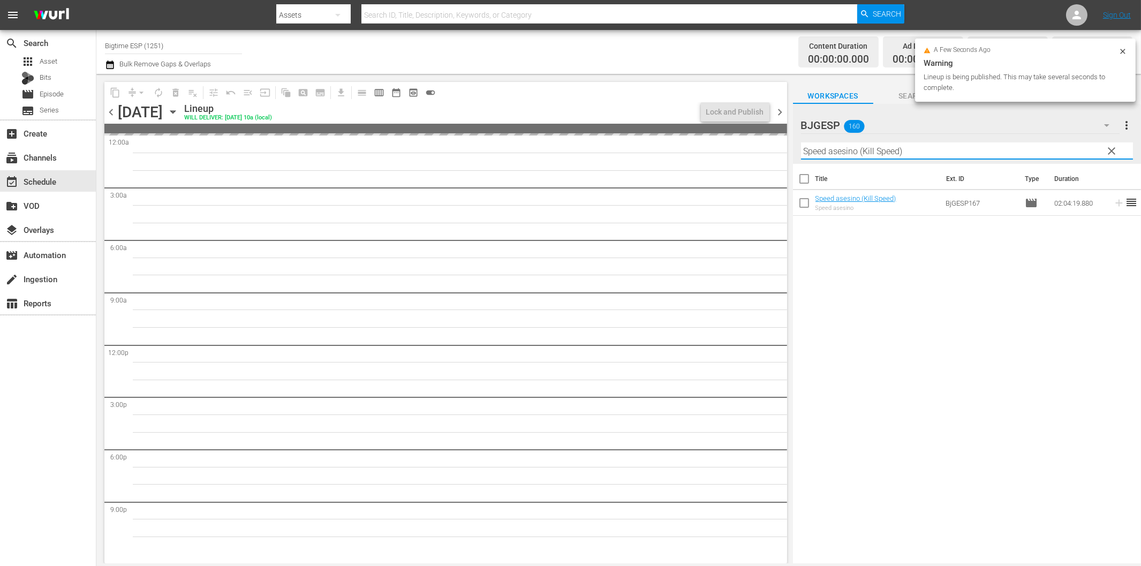
click at [849, 153] on input "Speed asesino (Kill Speed)" at bounding box center [967, 150] width 332 height 17
paste input "Cuestión de honor (Logan's War - Bound by Honor"
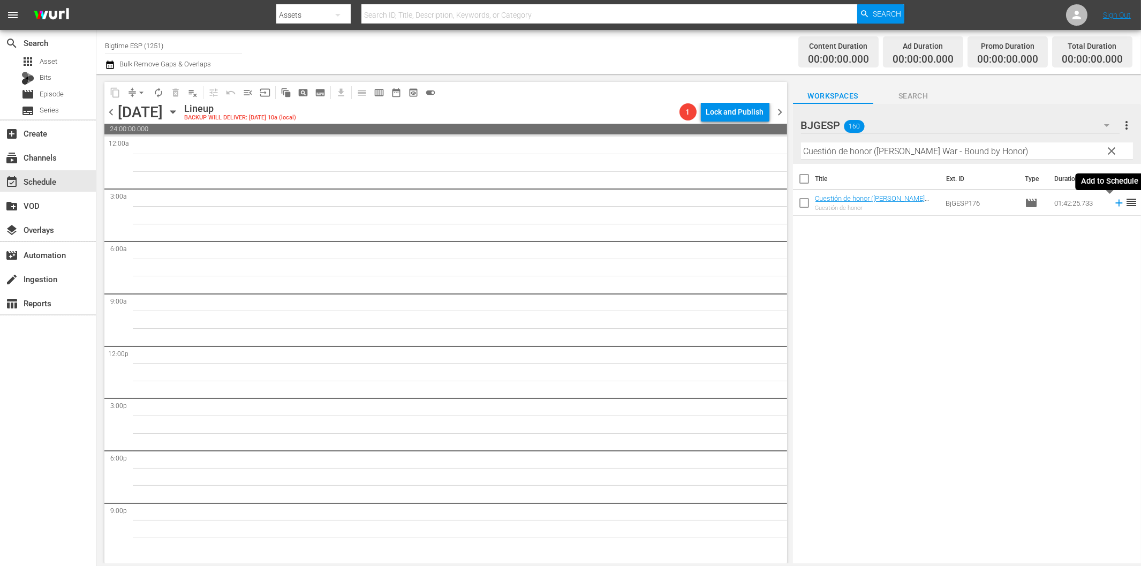
click at [1113, 205] on icon at bounding box center [1119, 203] width 12 height 12
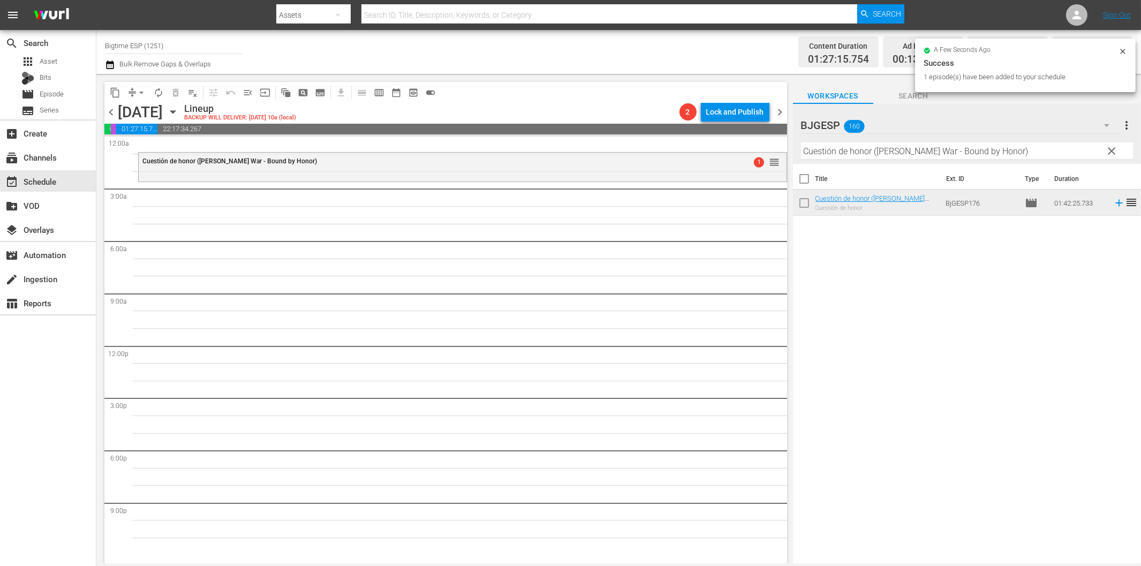
click at [838, 151] on input "Cuestión de honor (Logan's War - Bound by Honor)" at bounding box center [967, 150] width 332 height 17
paste input "El comando (The Commando"
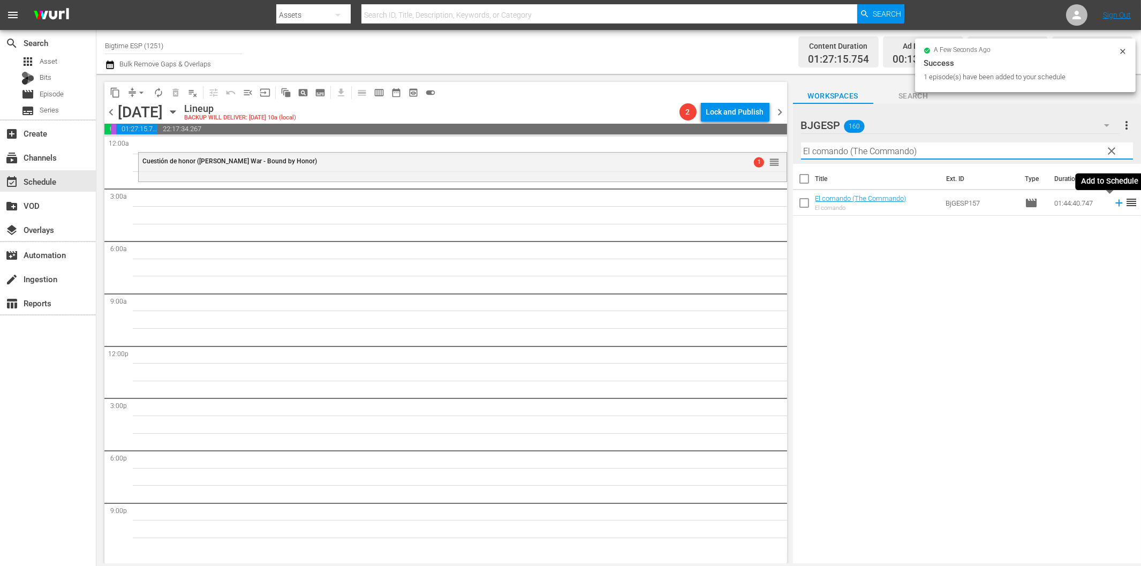
click at [1113, 201] on icon at bounding box center [1119, 203] width 12 height 12
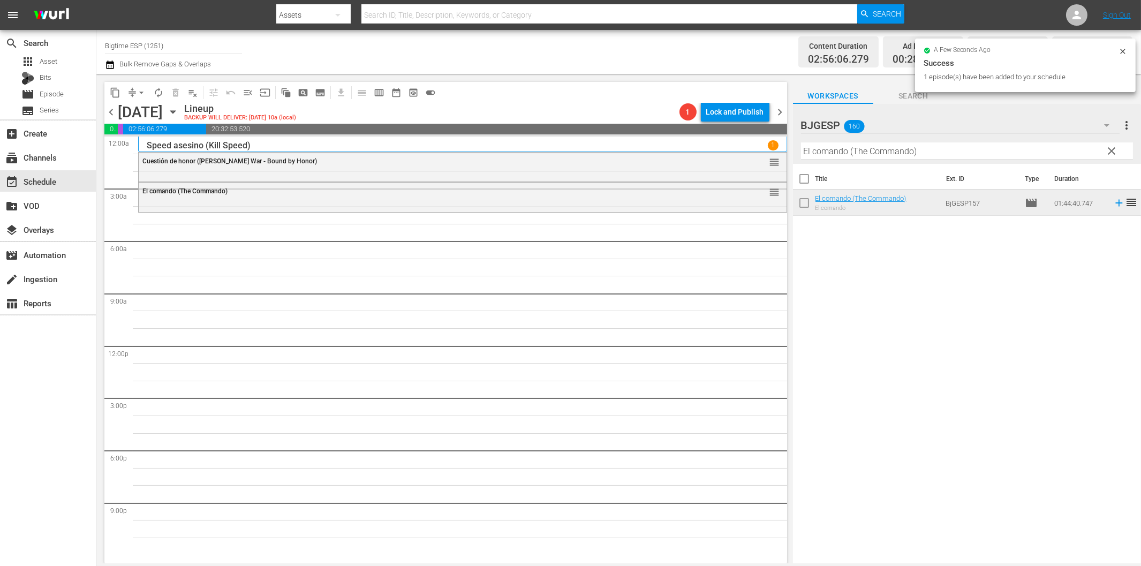
click at [993, 152] on input "El comando (The Commando)" at bounding box center [967, 150] width 332 height 17
paste input "Las líneas de Wellington (Lines of Wellington"
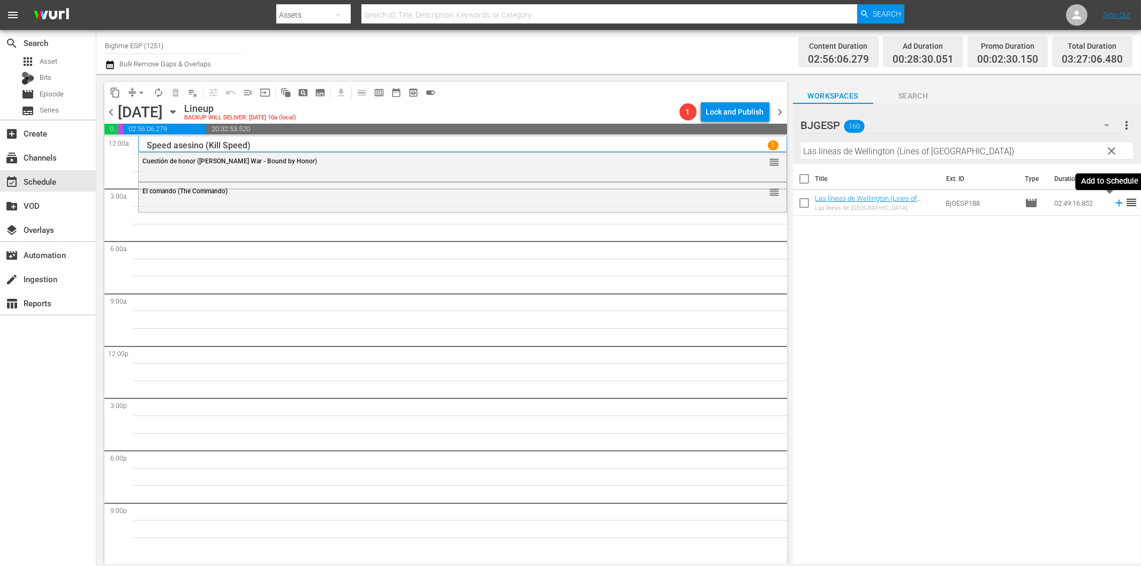
drag, startPoint x: 1111, startPoint y: 202, endPoint x: 1082, endPoint y: 209, distance: 29.7
click at [1115, 202] on icon at bounding box center [1118, 203] width 7 height 7
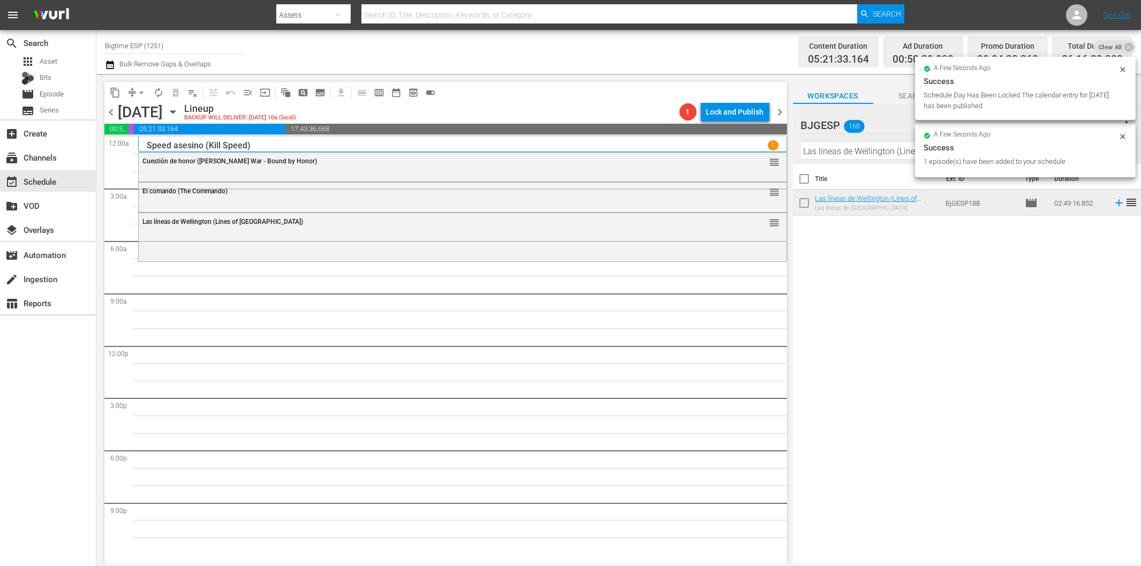
click at [850, 153] on input "Las líneas de Wellington (Lines of Wellington)" at bounding box center [967, 150] width 332 height 17
paste input "A ciegas (Blind Ma"
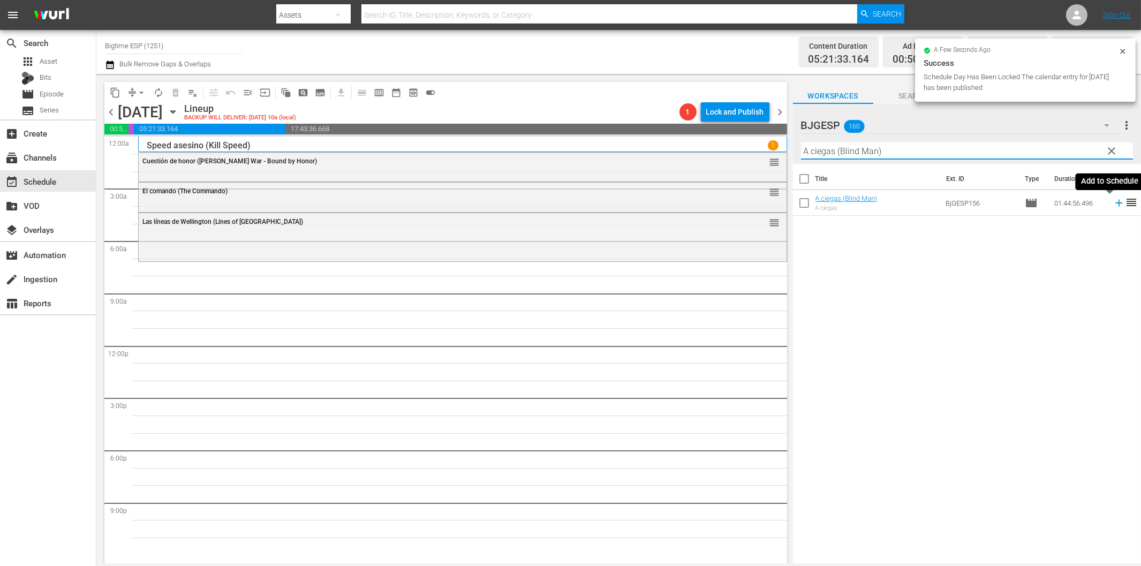
click at [1115, 202] on icon at bounding box center [1118, 203] width 7 height 7
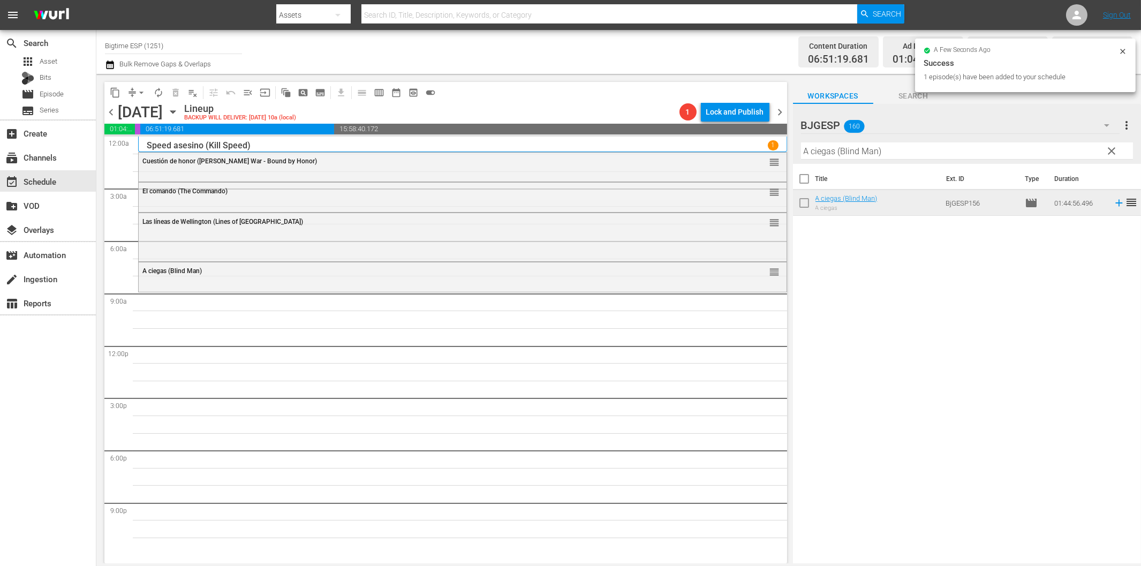
click at [832, 155] on input "A ciegas (Blind Man)" at bounding box center [967, 150] width 332 height 17
paste input "Instrucciones para la poligamia"
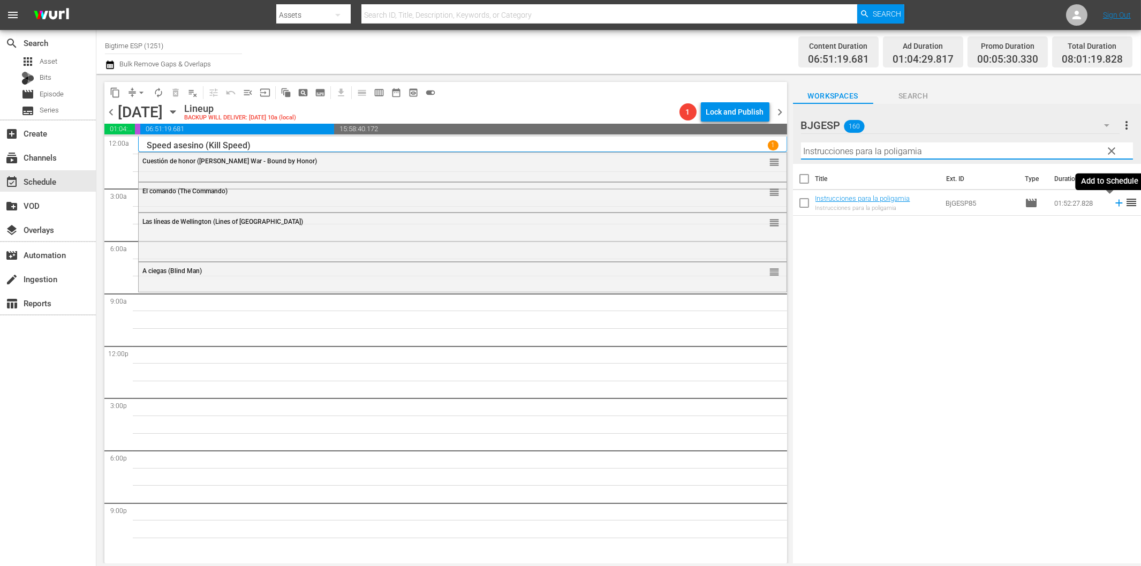
click at [1113, 206] on icon at bounding box center [1119, 203] width 12 height 12
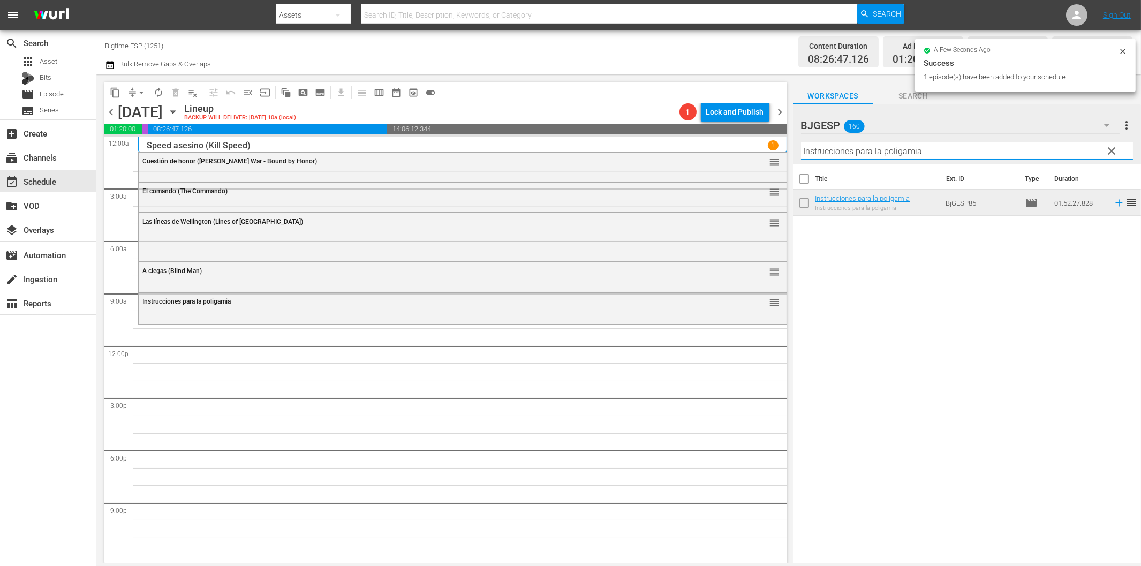
click at [831, 154] on input "Instrucciones para la poligamia" at bounding box center [967, 150] width 332 height 17
paste input "Tierra Yerm"
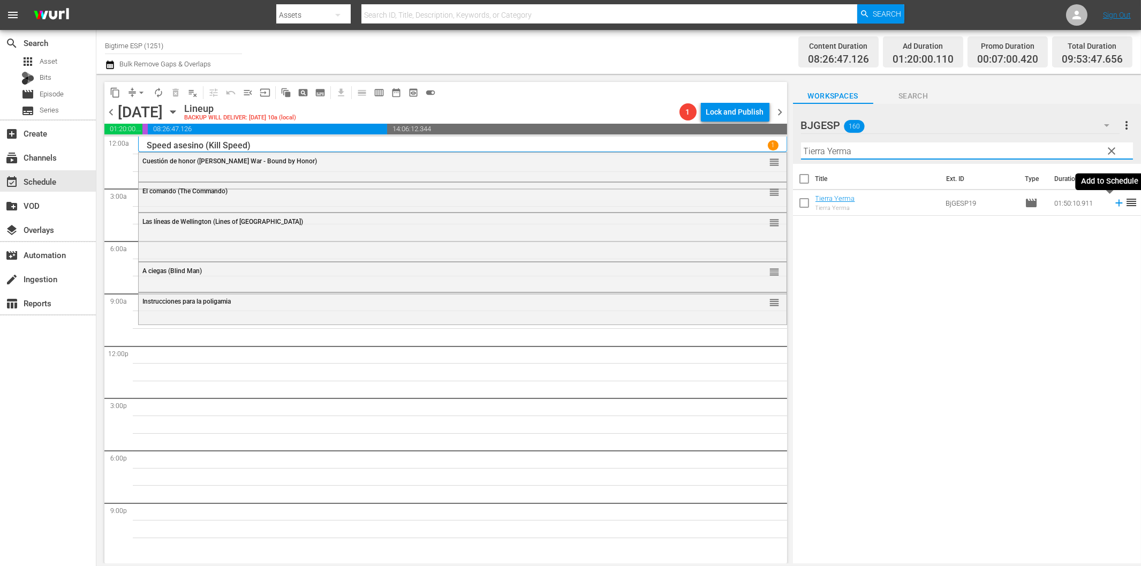
click at [1113, 202] on icon at bounding box center [1119, 203] width 12 height 12
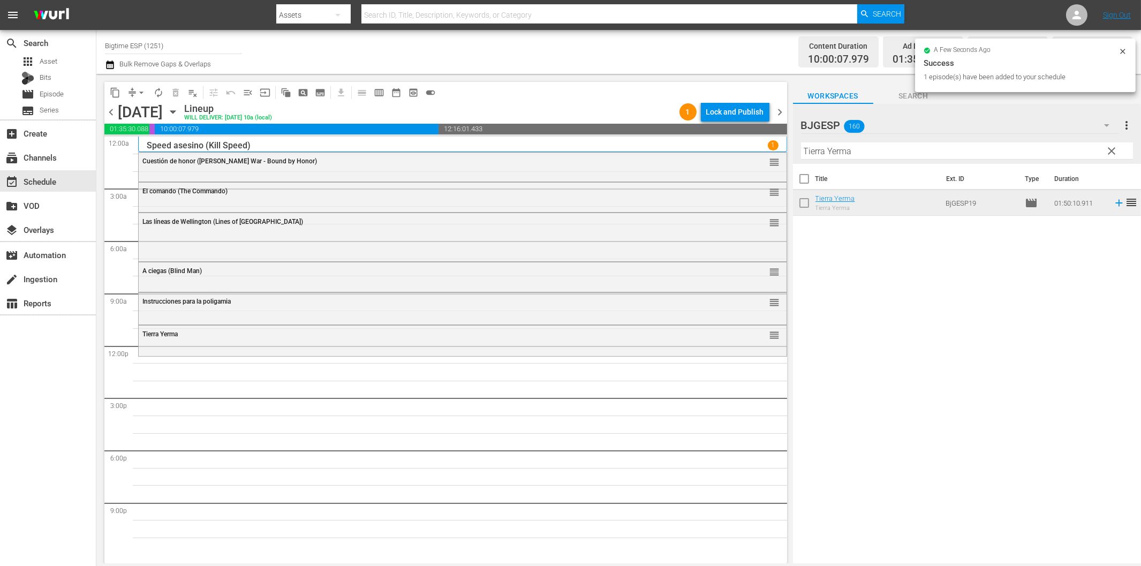
click at [867, 148] on input "Tierra Yerma" at bounding box center [967, 150] width 332 height 17
paste input "Amali"
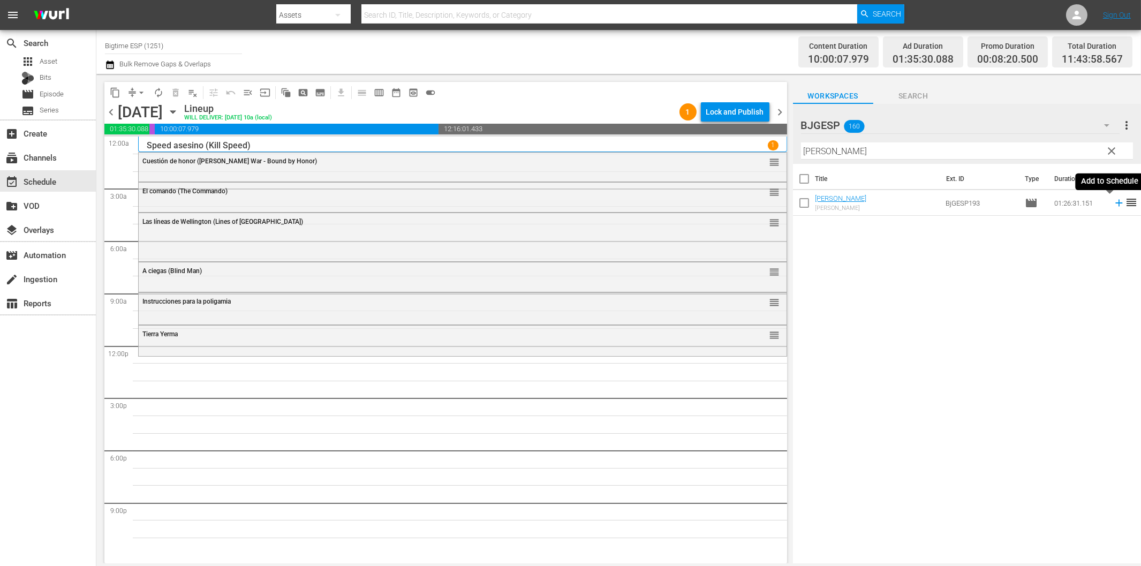
drag, startPoint x: 1108, startPoint y: 201, endPoint x: 1093, endPoint y: 206, distance: 16.3
click at [1113, 201] on icon at bounding box center [1119, 203] width 12 height 12
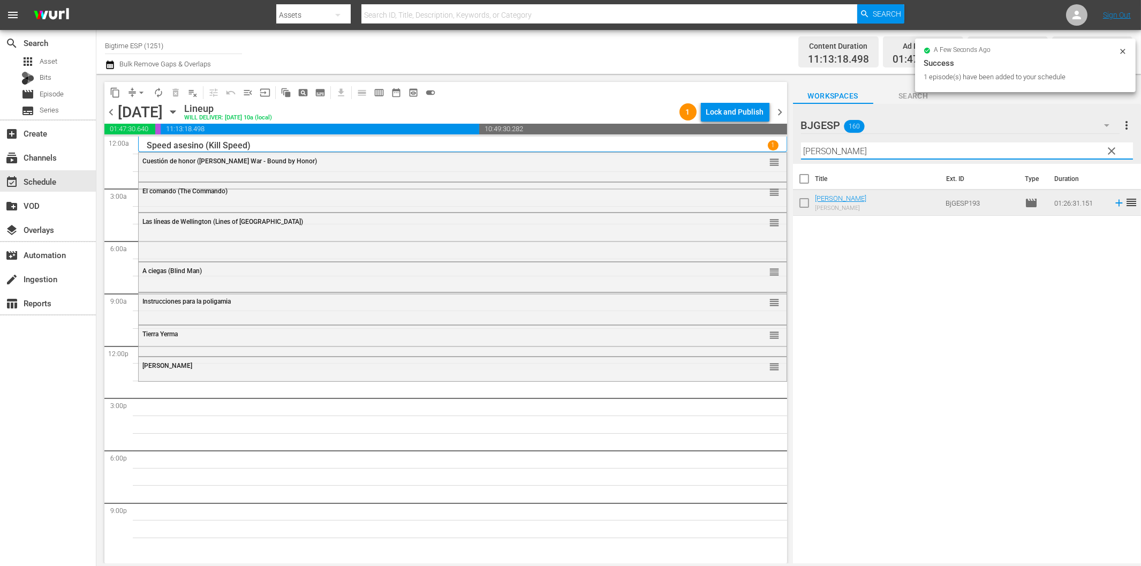
click at [889, 156] on input "Amalia" at bounding box center [967, 150] width 332 height 17
paste input "Caribbean Fantasy"
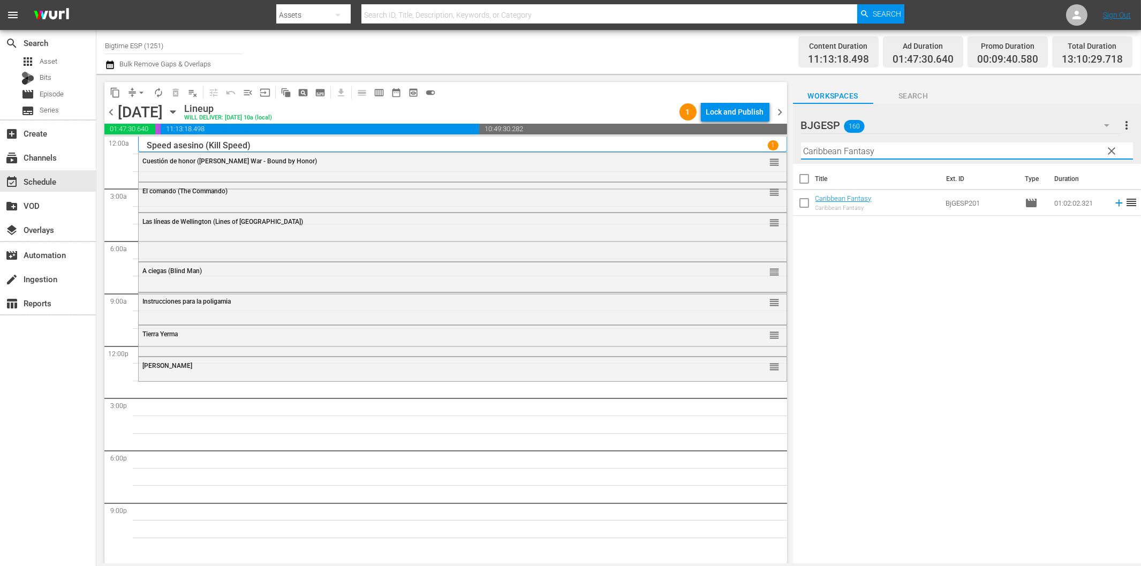
click at [1115, 203] on icon at bounding box center [1118, 203] width 7 height 7
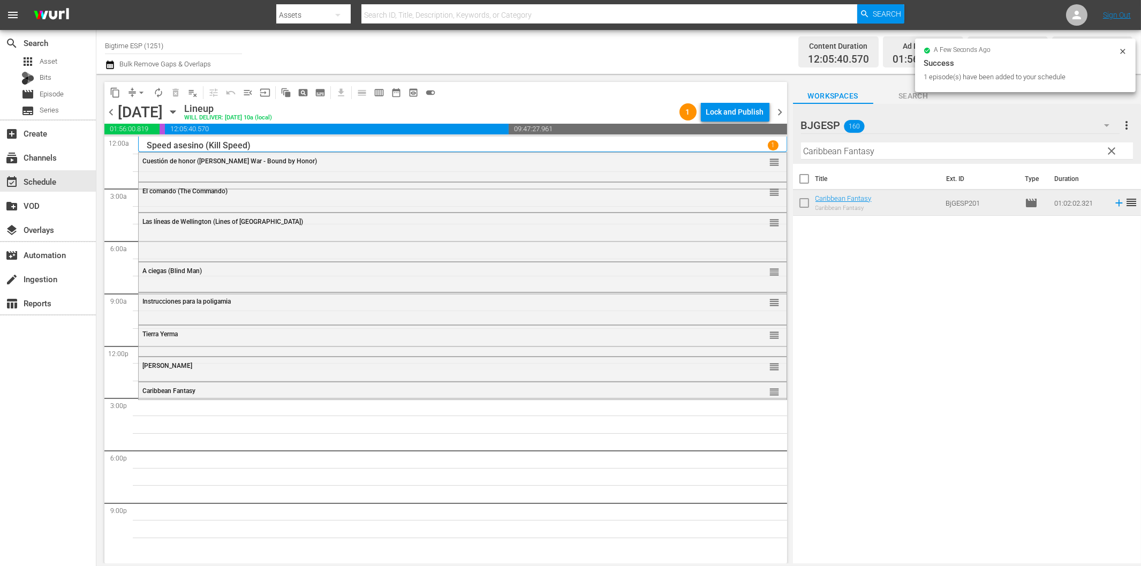
click at [887, 150] on input "Caribbean Fantasy" at bounding box center [967, 150] width 332 height 17
paste input "Desbordar"
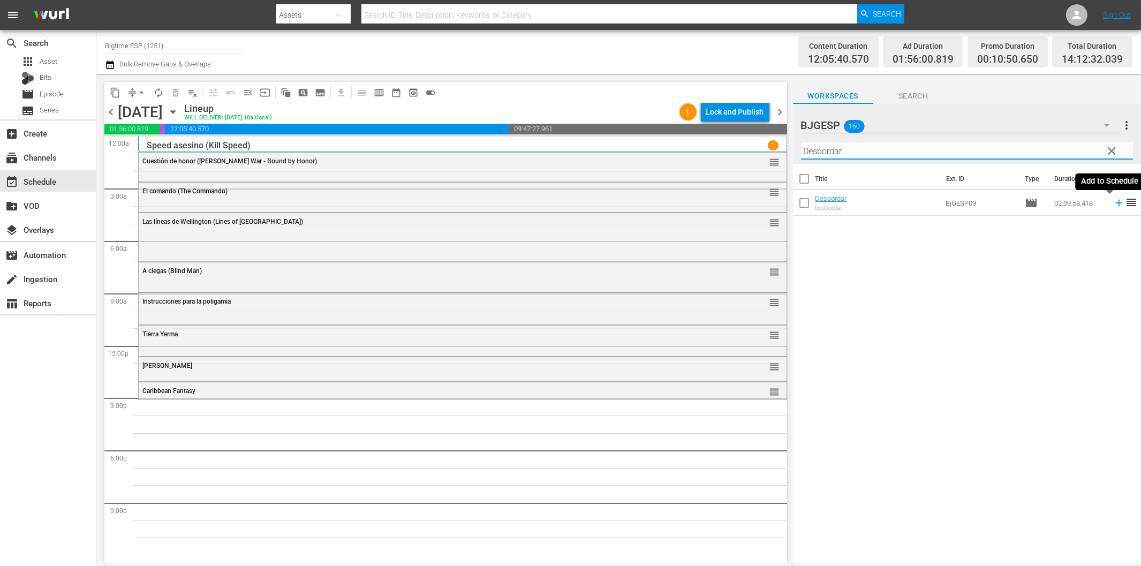
click at [1115, 202] on icon at bounding box center [1118, 203] width 7 height 7
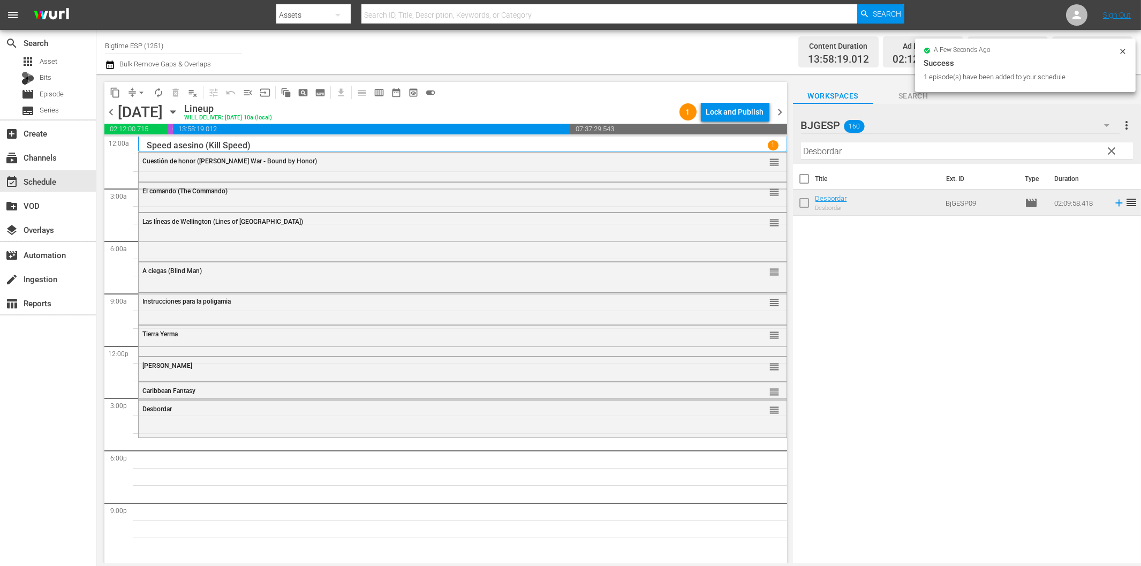
click at [941, 145] on input "Desbordar" at bounding box center [967, 150] width 332 height 17
paste input "El hombre del presidente 2 (The President's Man A Line in the Sand)"
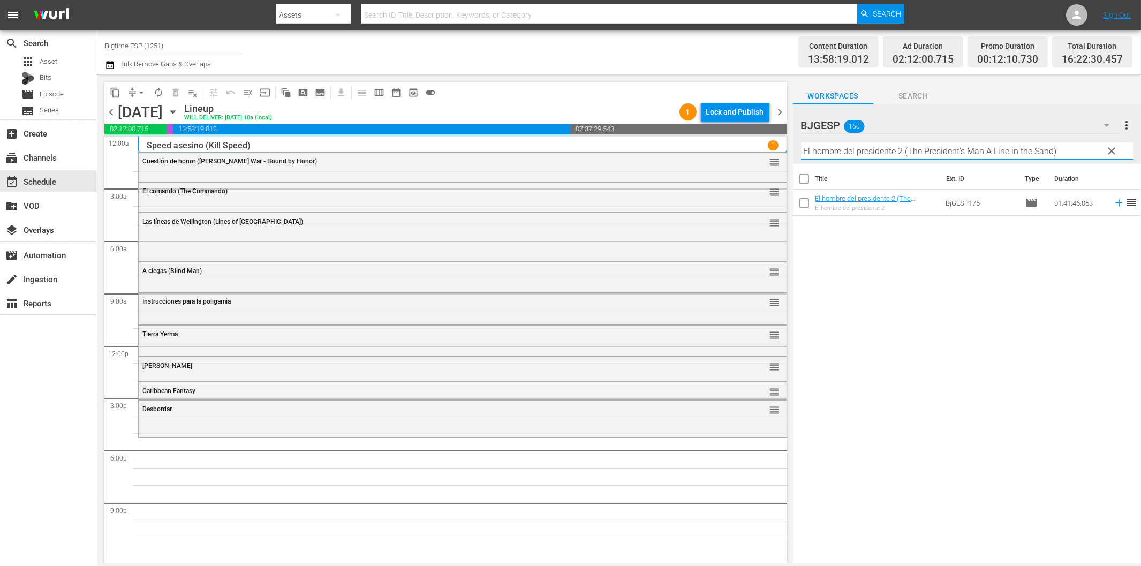
drag, startPoint x: 1110, startPoint y: 200, endPoint x: 1104, endPoint y: 203, distance: 6.2
click at [1113, 200] on icon at bounding box center [1119, 203] width 12 height 12
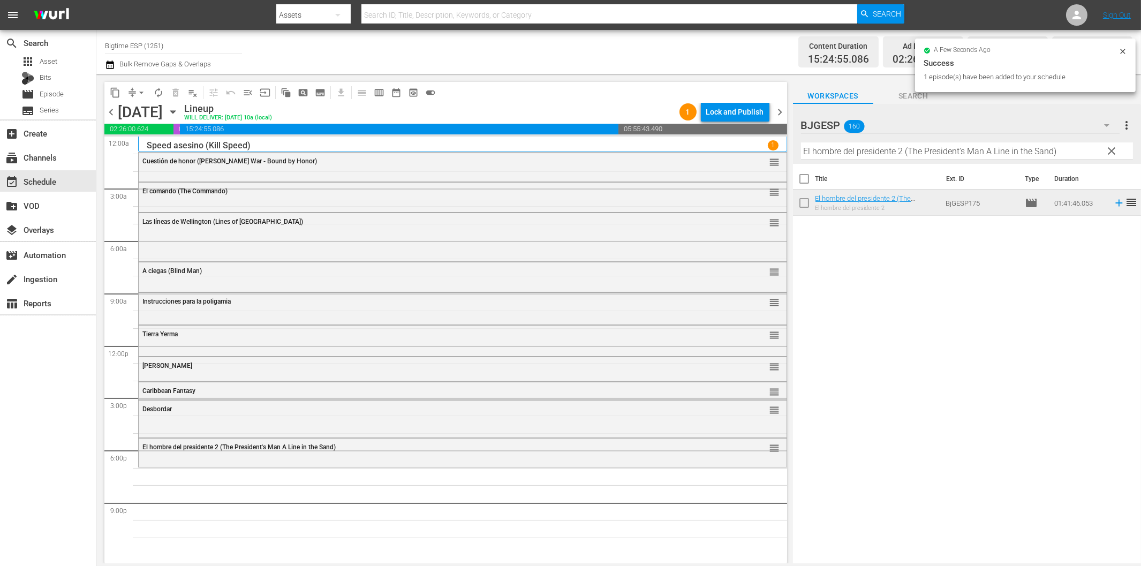
click at [840, 148] on input "El hombre del presidente 2 (The President's Man A Line in the Sand)" at bounding box center [967, 150] width 332 height 17
paste input "engaño (Frame"
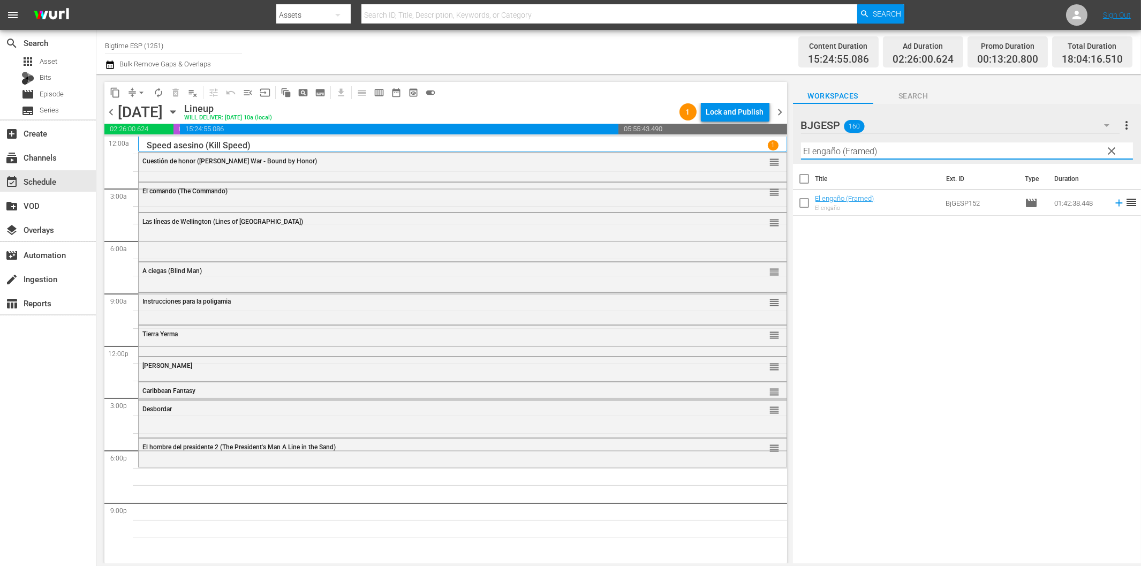
click at [1113, 204] on icon at bounding box center [1119, 203] width 12 height 12
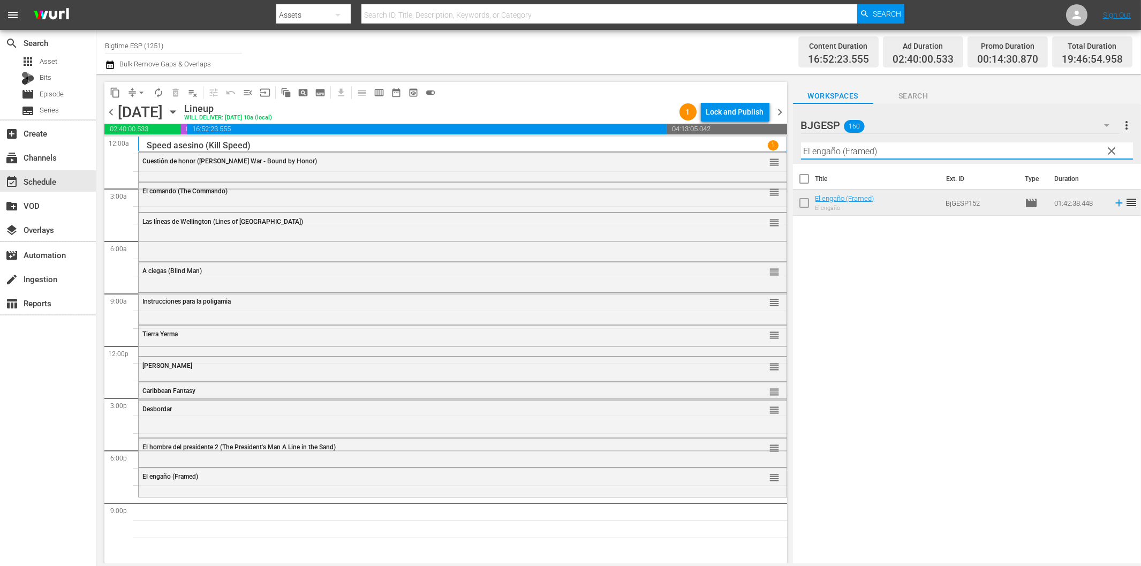
click at [902, 150] on input "El engaño (Framed)" at bounding box center [967, 150] width 332 height 17
paste input "Cada día (Every Day"
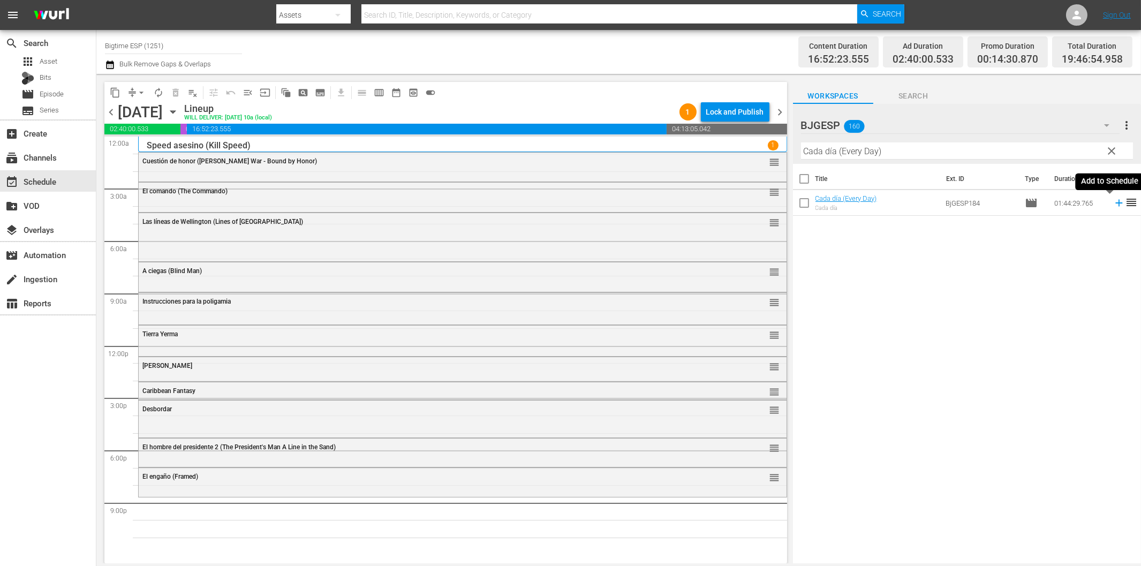
click at [1113, 200] on icon at bounding box center [1119, 203] width 12 height 12
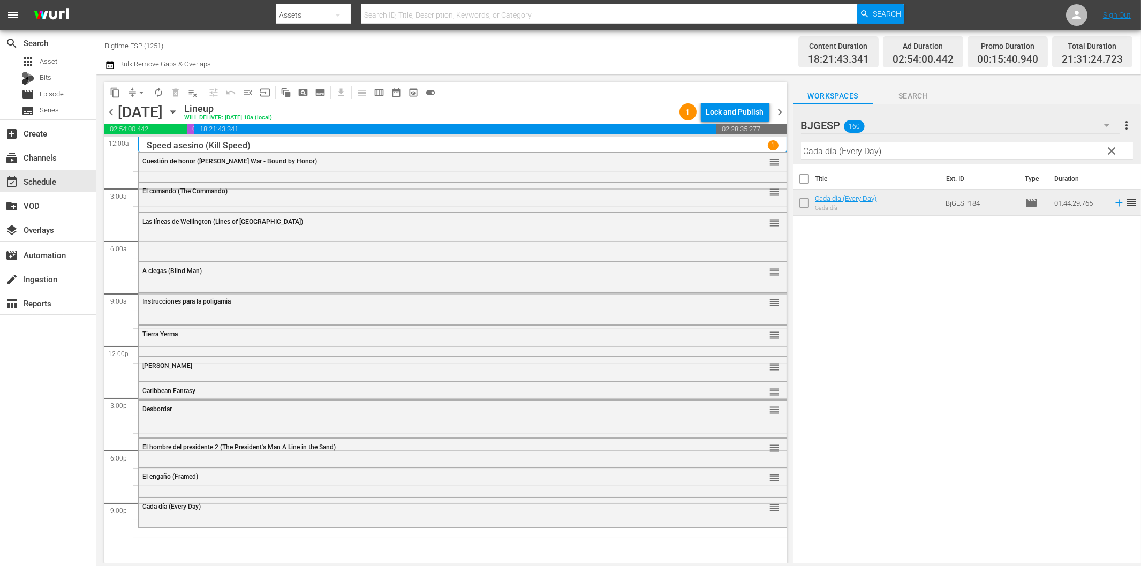
click at [949, 157] on input "Cada día (Every Day)" at bounding box center [967, 150] width 332 height 17
paste input "Implacable"
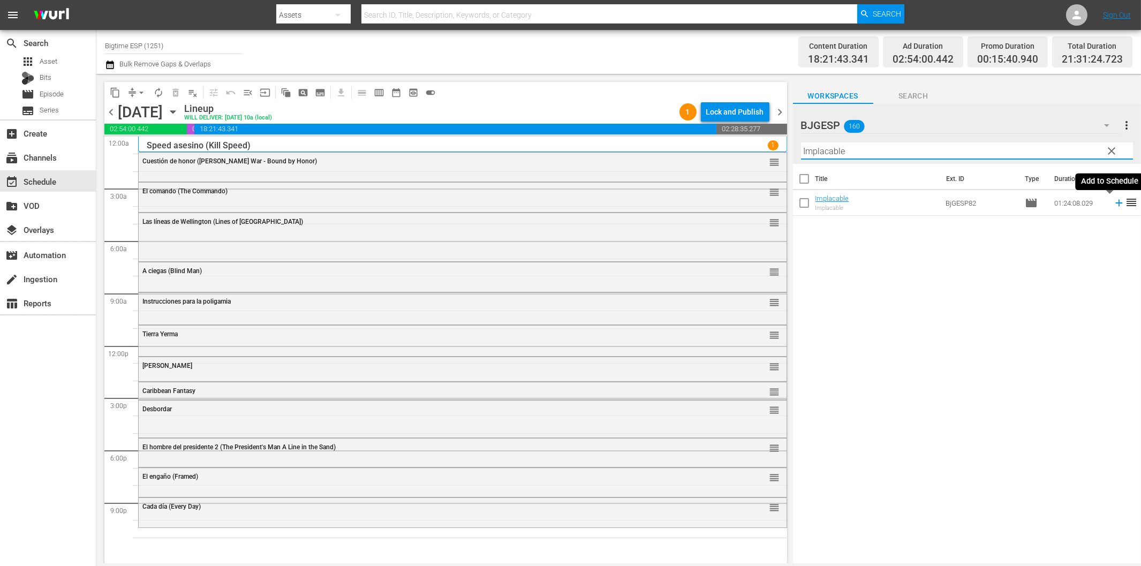
click at [1113, 205] on icon at bounding box center [1119, 203] width 12 height 12
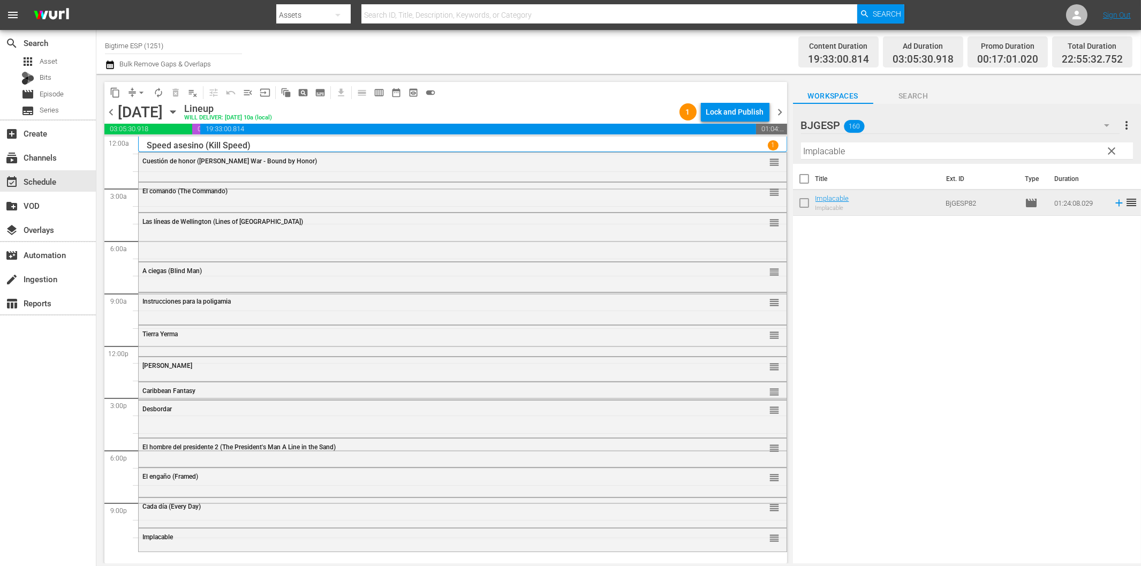
click at [814, 152] on input "Implacable" at bounding box center [967, 150] width 332 height 17
paste input "Not Forgotten (Spanish)"
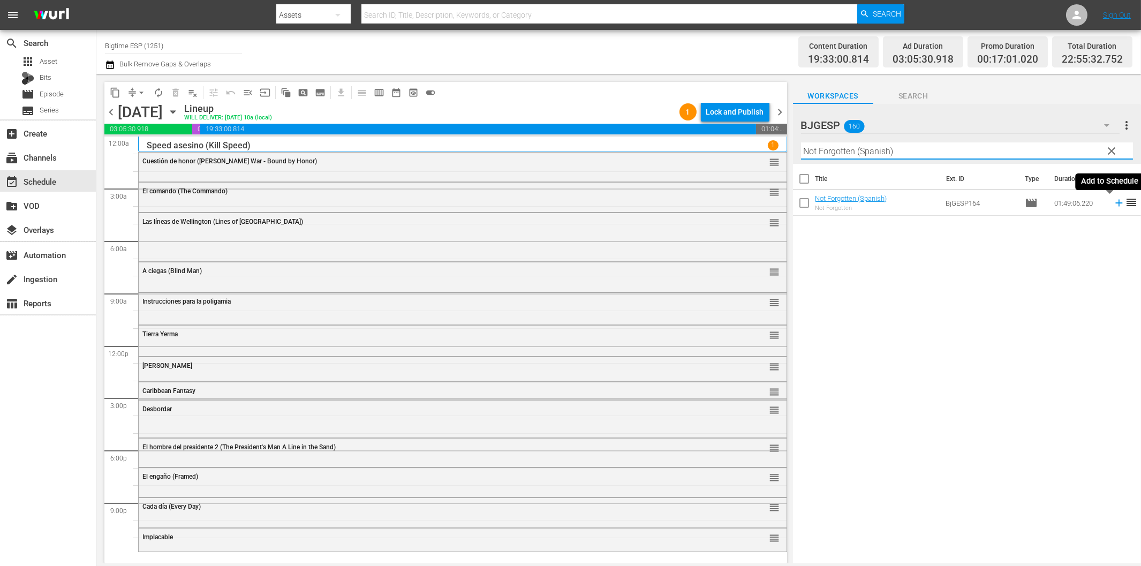
click at [1115, 205] on icon at bounding box center [1118, 203] width 7 height 7
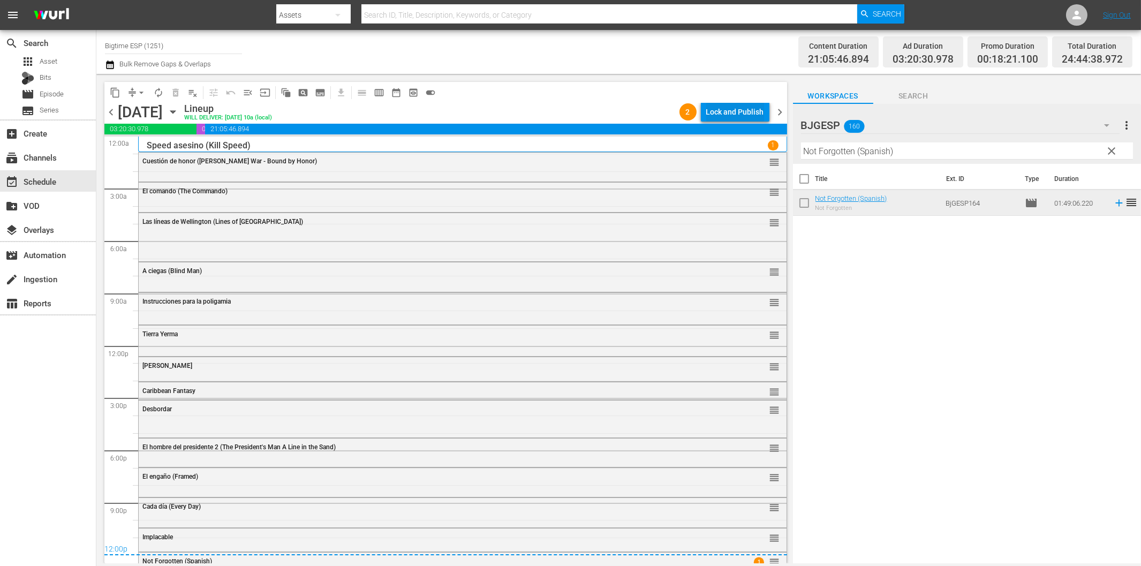
click at [729, 112] on div "Lock and Publish" at bounding box center [735, 111] width 58 height 19
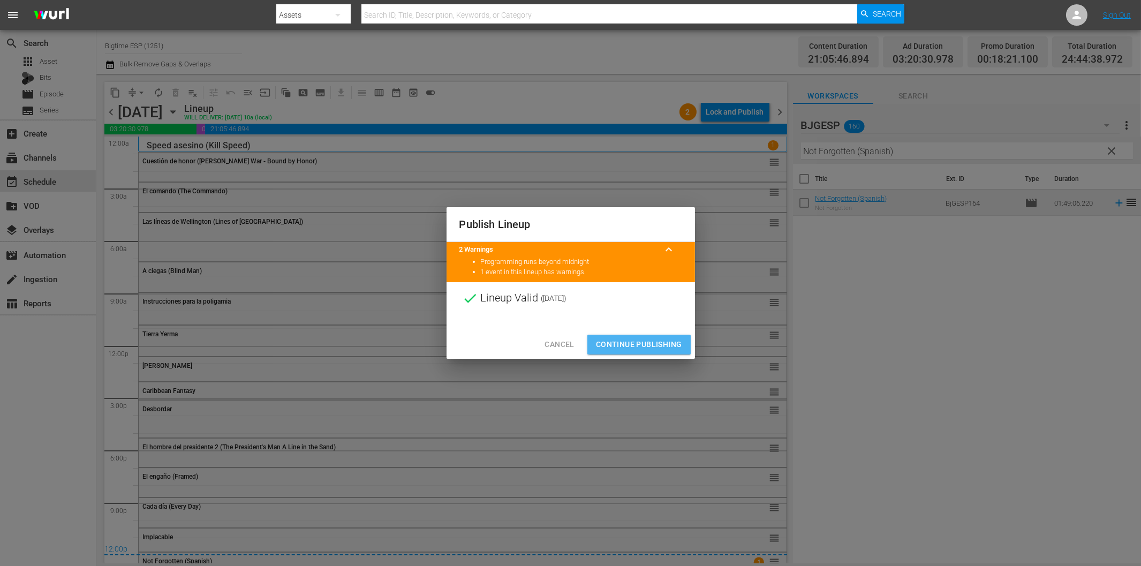
click at [666, 349] on span "Continue Publishing" at bounding box center [639, 344] width 86 height 13
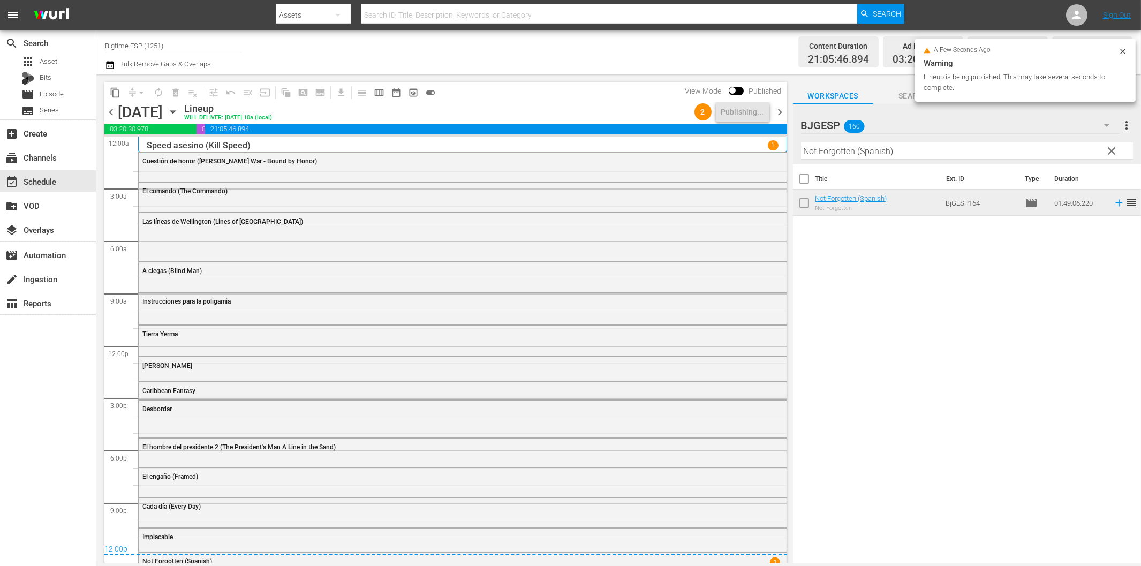
click at [779, 115] on span "chevron_right" at bounding box center [780, 111] width 13 height 13
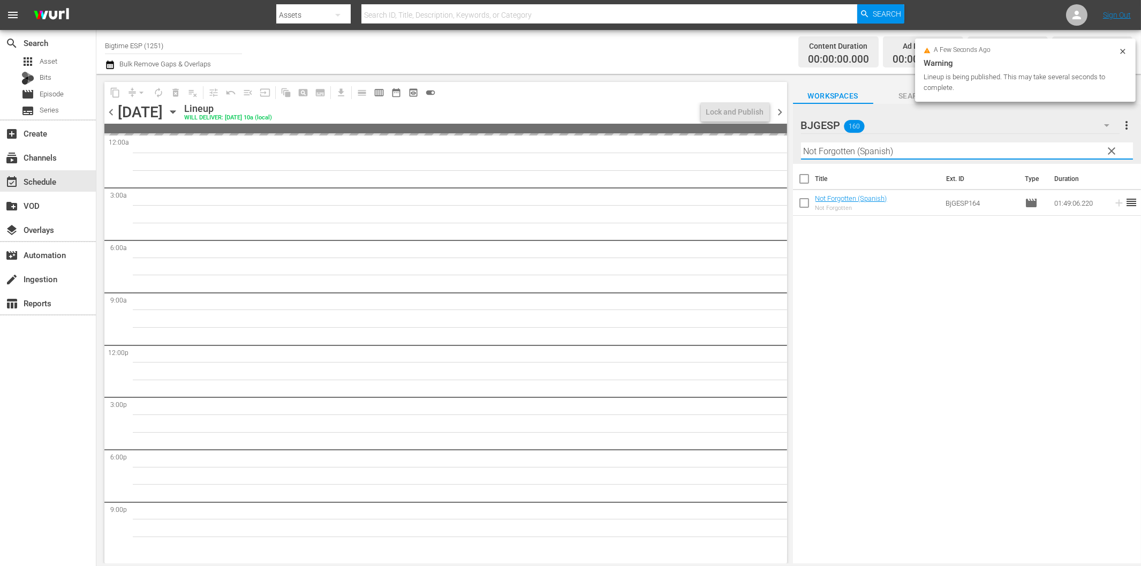
click at [859, 152] on input "Not Forgotten (Spanish)" at bounding box center [967, 150] width 332 height 17
paste input "Jinetes Espirituales (Spirit Riders"
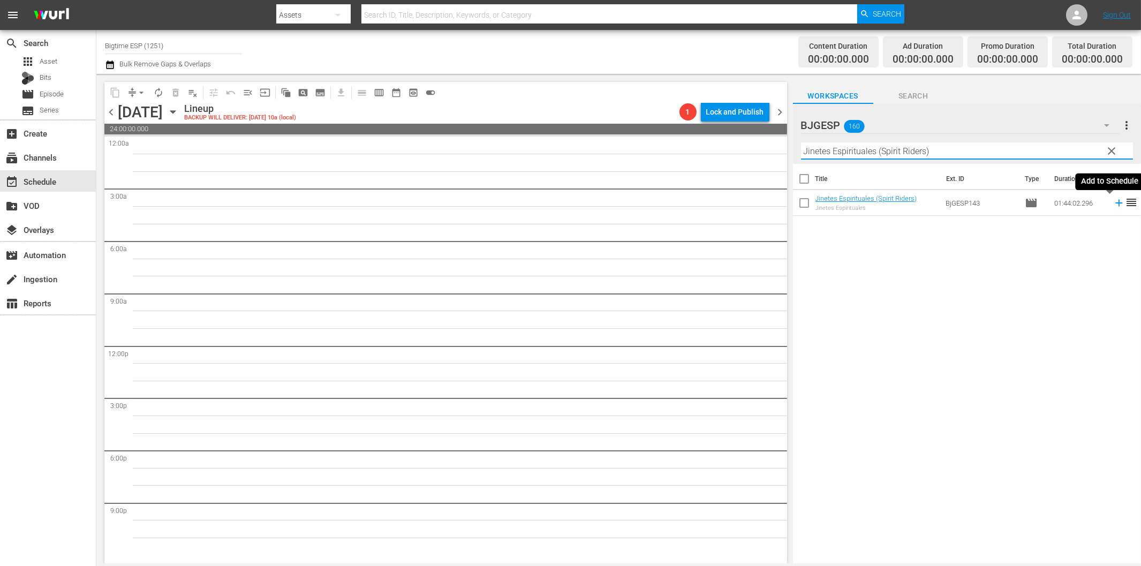
click at [1113, 205] on icon at bounding box center [1119, 203] width 12 height 12
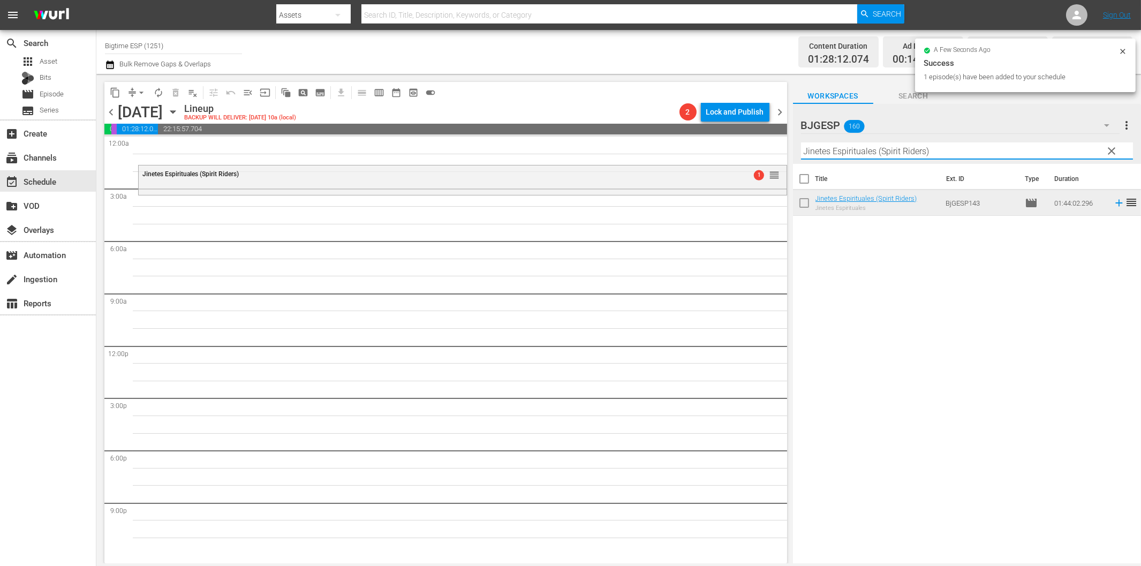
click at [870, 153] on input "Jinetes Espirituales (Spirit Riders)" at bounding box center [967, 150] width 332 height 17
paste input "Belleza en lo Roto (Beauty in the Broken"
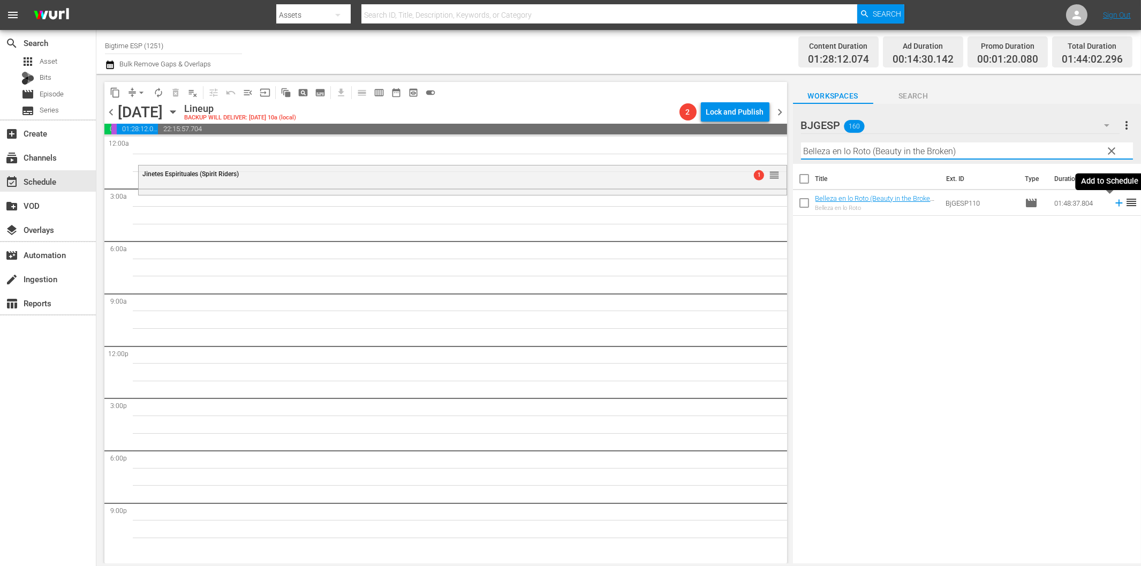
click at [1113, 201] on icon at bounding box center [1119, 203] width 12 height 12
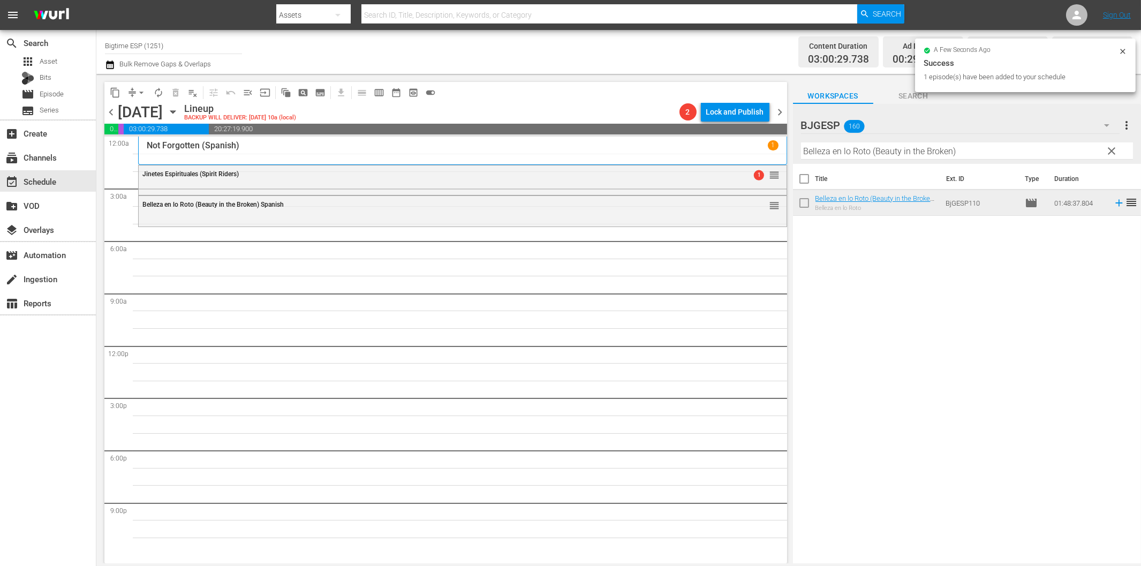
click at [986, 151] on input "Belleza en lo Roto (Beauty in the Broken)" at bounding box center [967, 150] width 332 height 17
paste input "A un Paso de Mí"
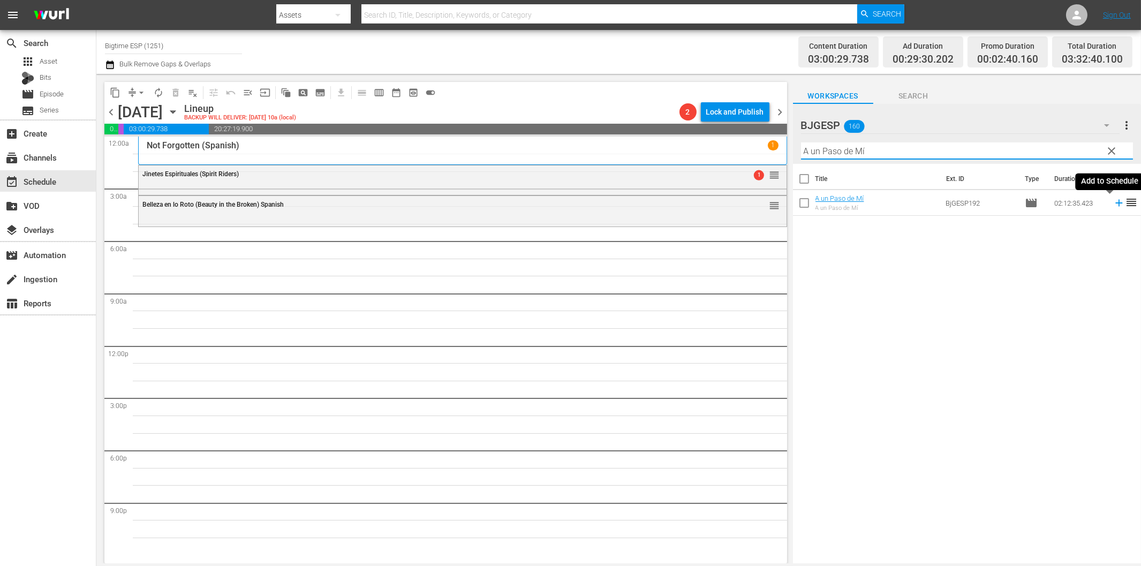
click at [1113, 205] on icon at bounding box center [1119, 203] width 12 height 12
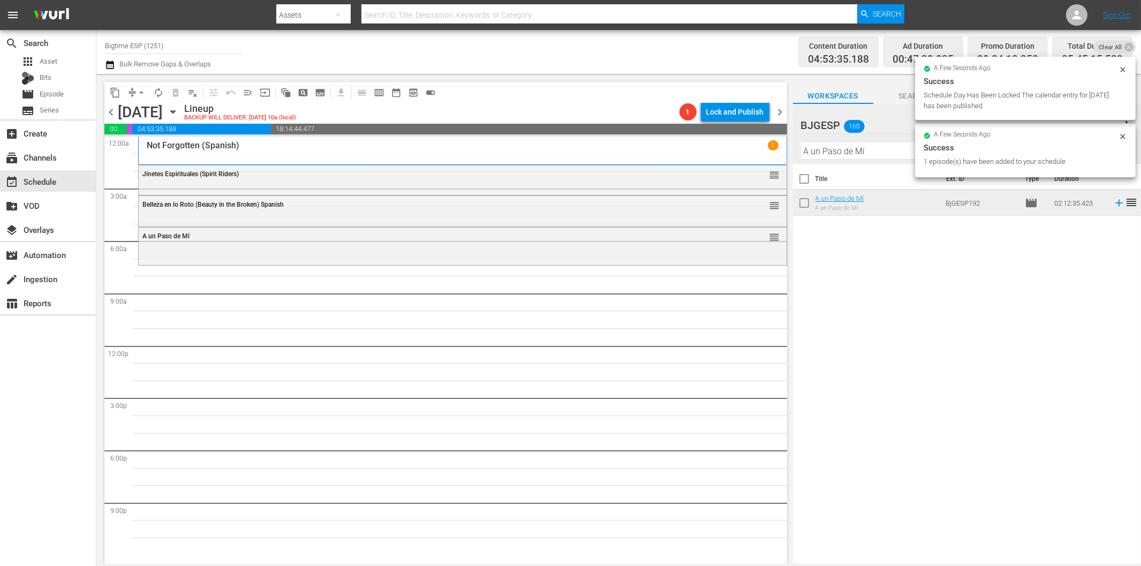
click at [847, 152] on input "A un Paso de Mí" at bounding box center [967, 150] width 332 height 17
paste input "McCanick (Spanish)"
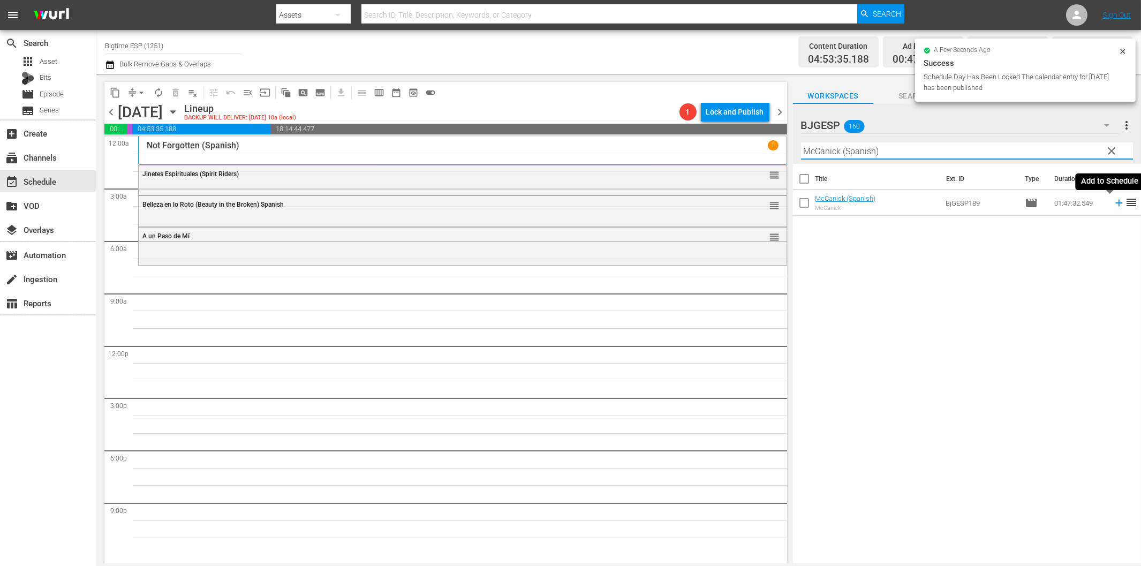
click at [1113, 204] on icon at bounding box center [1119, 203] width 12 height 12
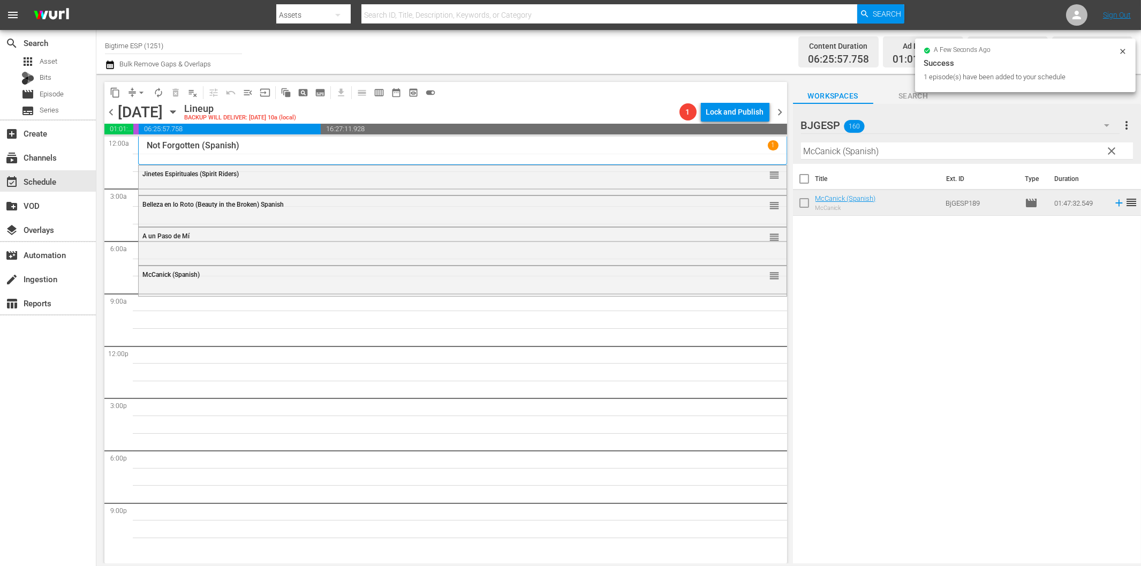
click at [924, 156] on input "McCanick (Spanish)" at bounding box center [967, 150] width 332 height 17
paste input "Feo de día, lindo de noche"
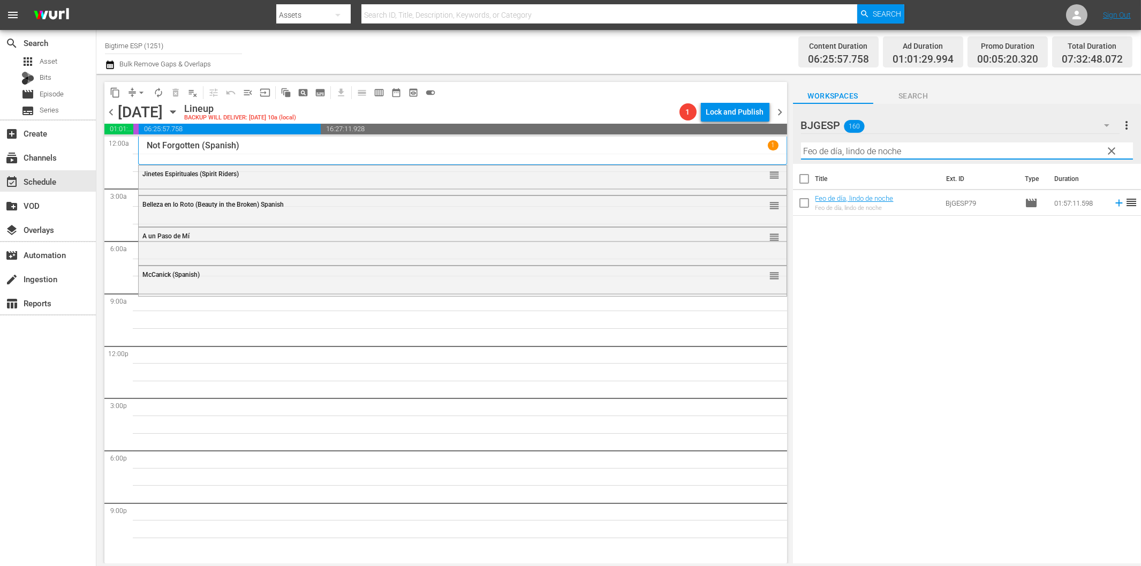
click at [1113, 202] on icon at bounding box center [1119, 203] width 12 height 12
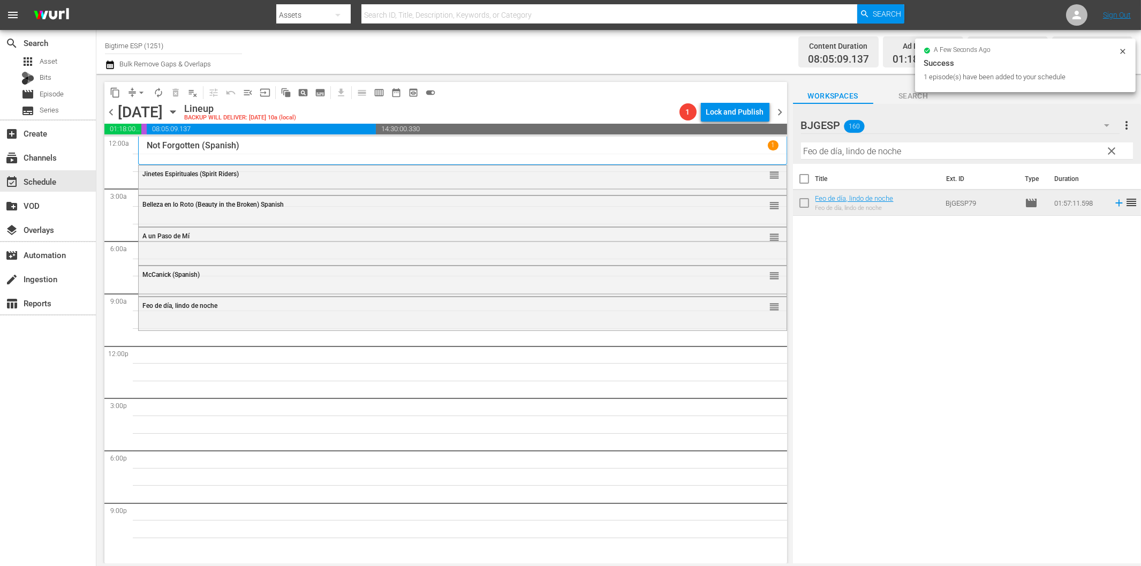
click at [906, 153] on input "Feo de día, lindo de noche" at bounding box center [967, 150] width 332 height 17
paste input "Insignis"
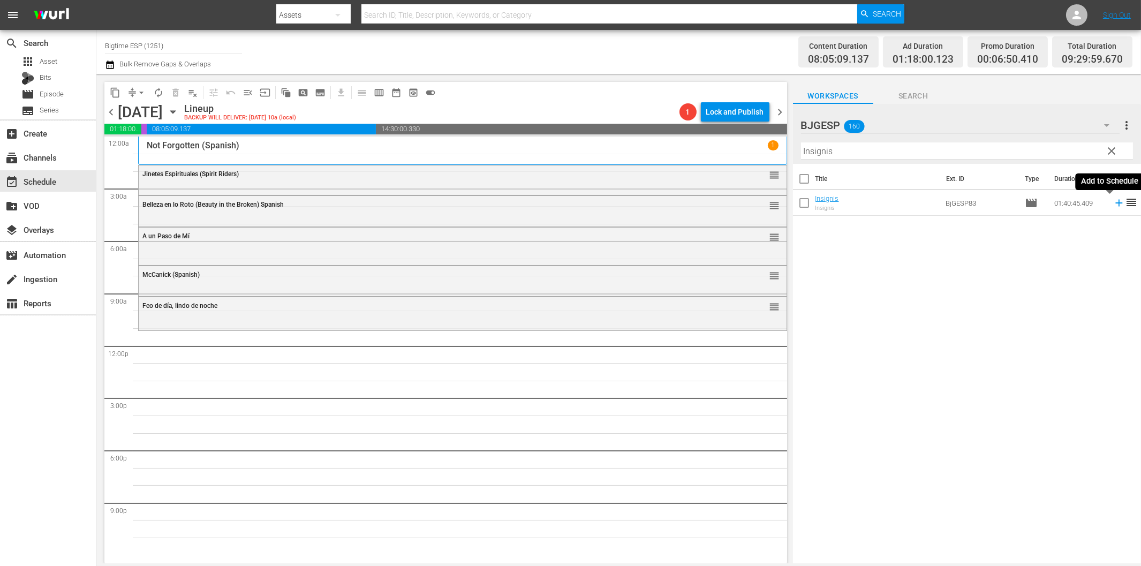
click at [1115, 204] on icon at bounding box center [1118, 203] width 7 height 7
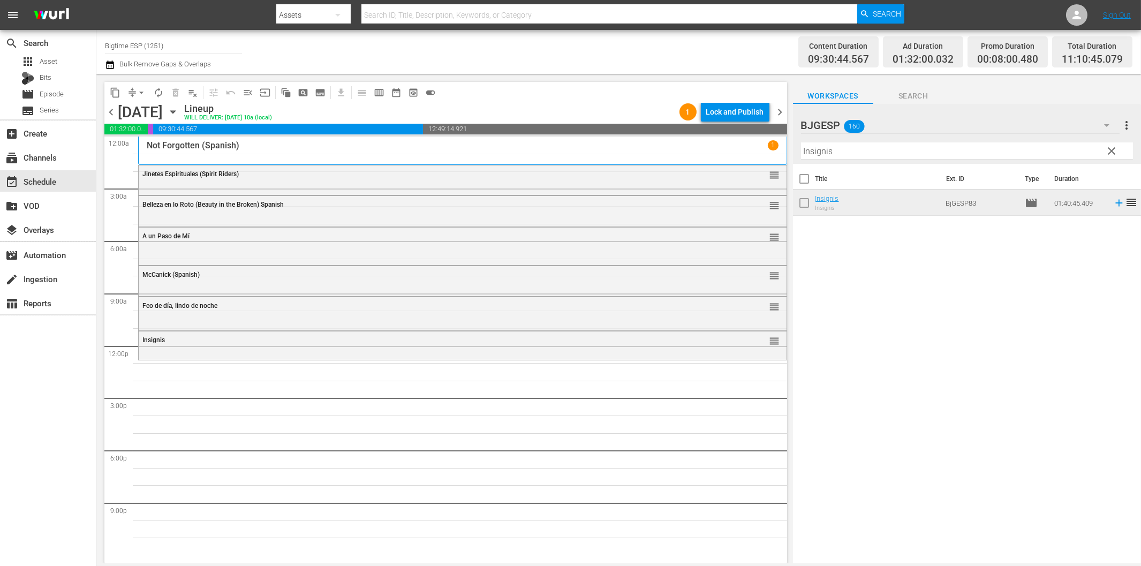
click at [839, 152] on input "Insignis" at bounding box center [967, 150] width 332 height 17
paste input "La noche más fría"
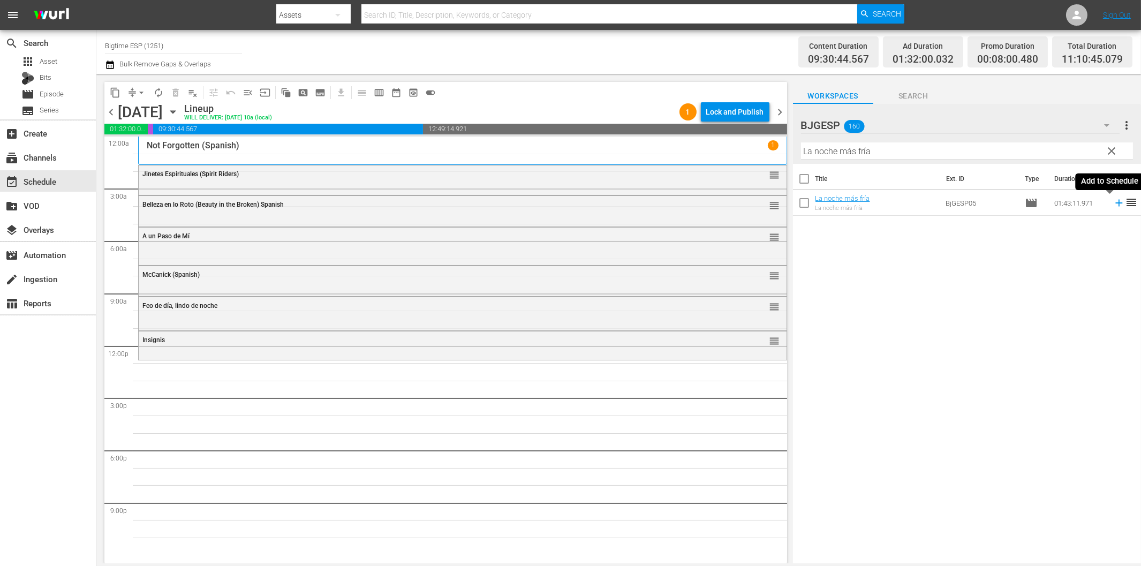
click at [1113, 201] on icon at bounding box center [1119, 203] width 12 height 12
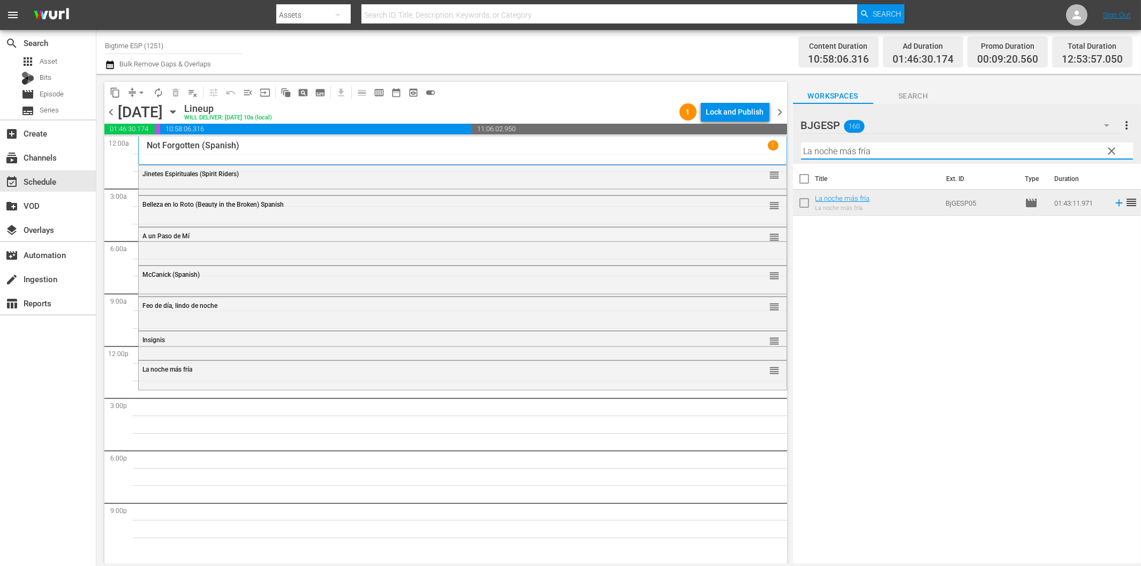
click at [891, 155] on input "La noche más fría" at bounding box center [967, 150] width 332 height 17
paste input "Un caballo de Regalo (A Gift Horse)"
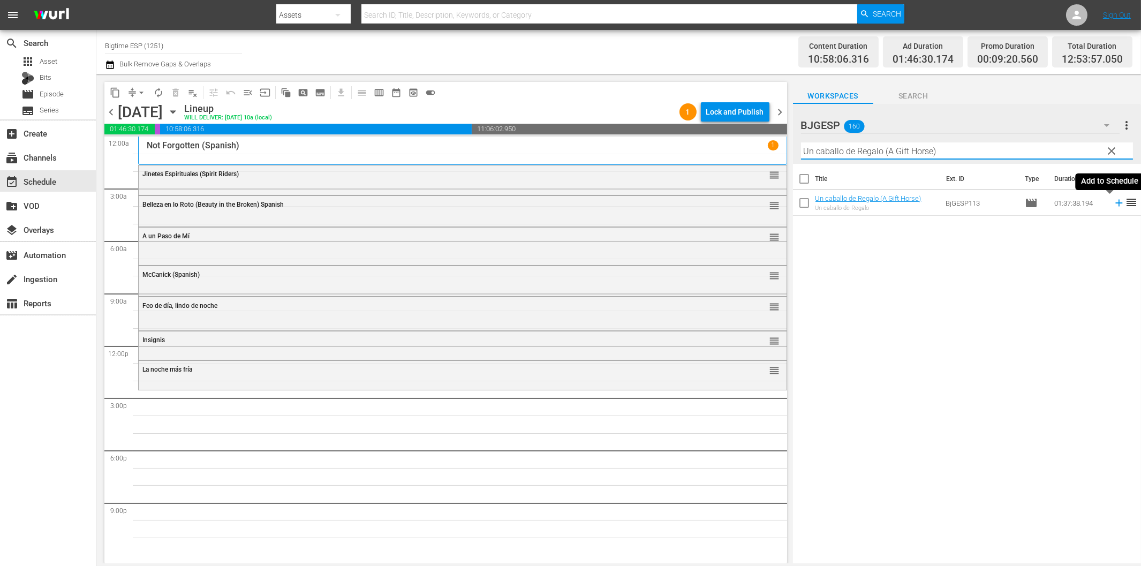
click at [1113, 202] on icon at bounding box center [1119, 203] width 12 height 12
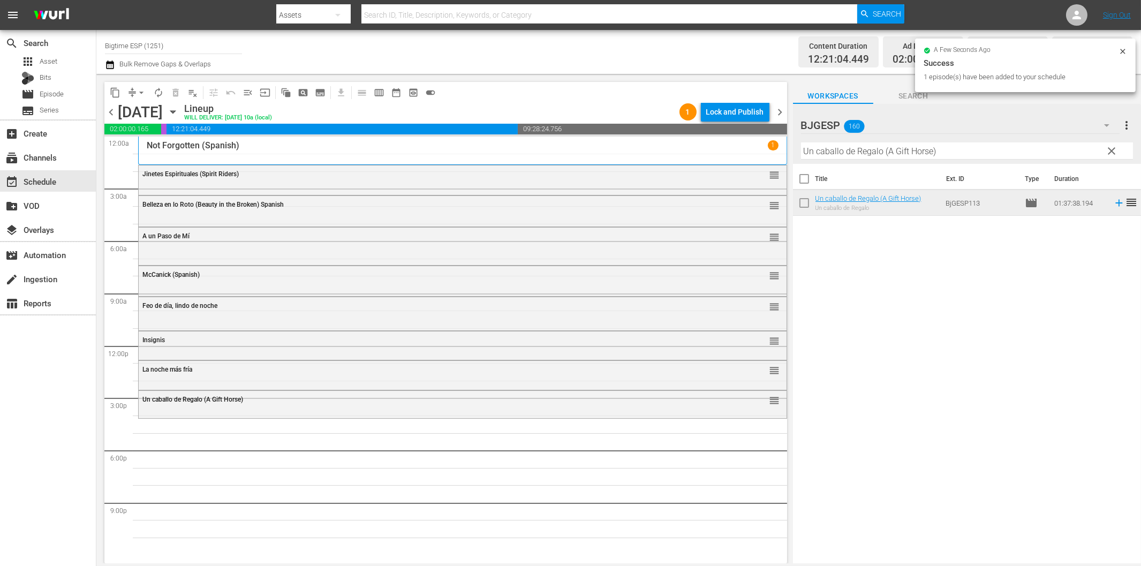
click at [844, 150] on input "Un caballo de Regalo (A Gift Horse)" at bounding box center [967, 150] width 332 height 17
paste input "11 Grados de Culpa"
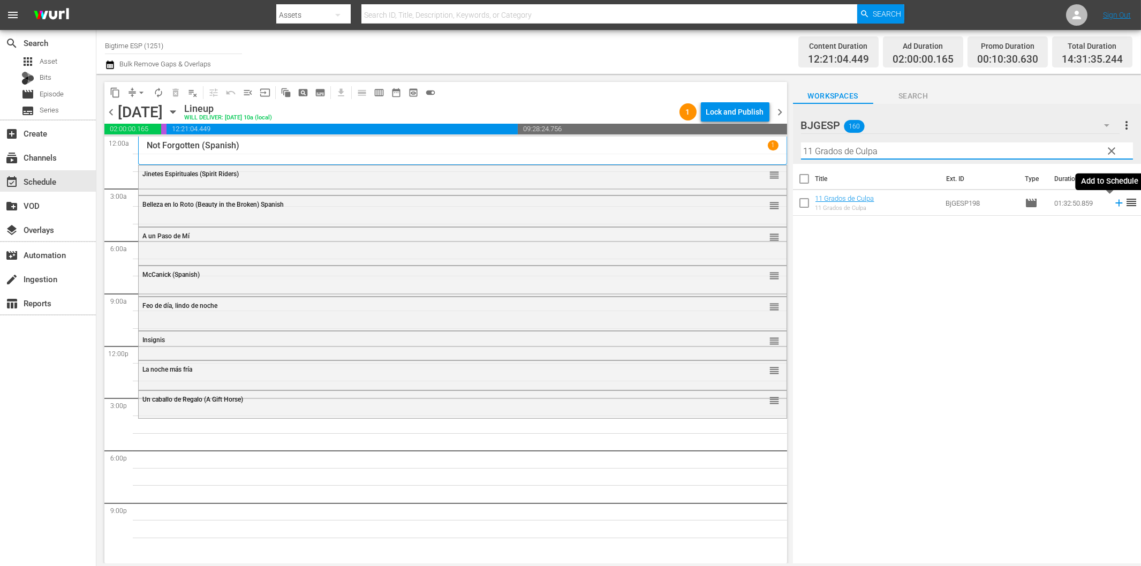
click at [1113, 201] on icon at bounding box center [1119, 203] width 12 height 12
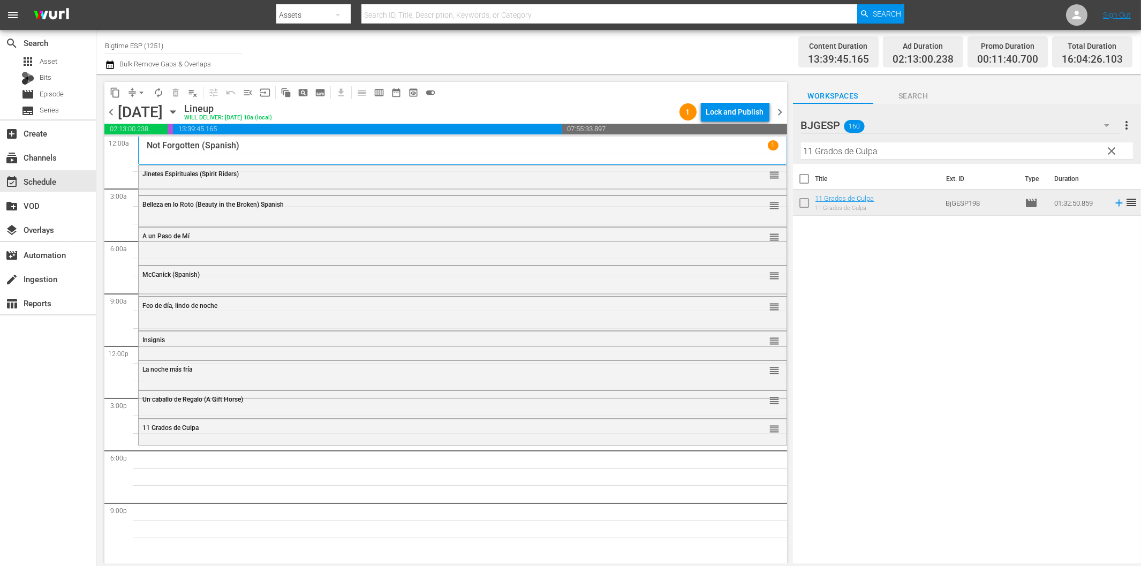
click at [841, 154] on input "11 Grados de Culpa" at bounding box center [967, 150] width 332 height 17
paste input "Como te ves, me vi"
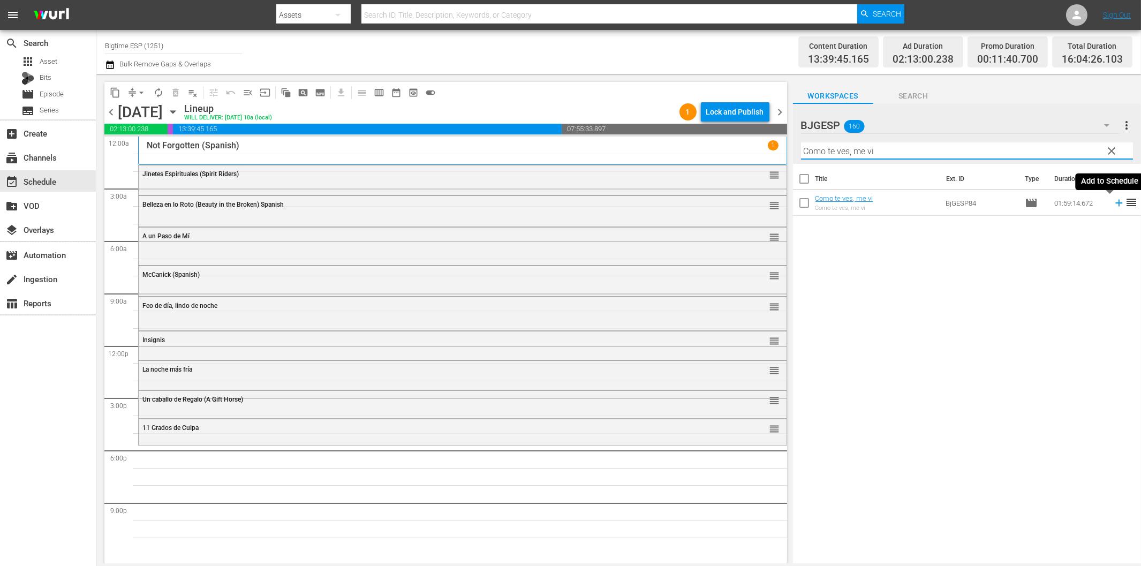
click at [1113, 201] on icon at bounding box center [1119, 203] width 12 height 12
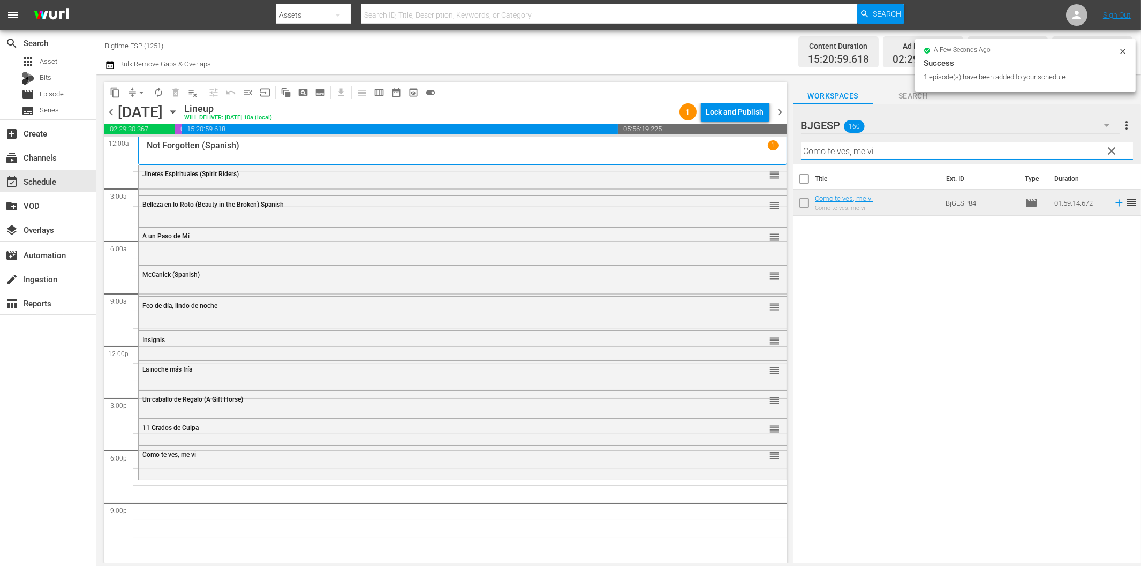
click at [961, 151] on input "Como te ves, me vi" at bounding box center [967, 150] width 332 height 17
paste input "Rumba Love"
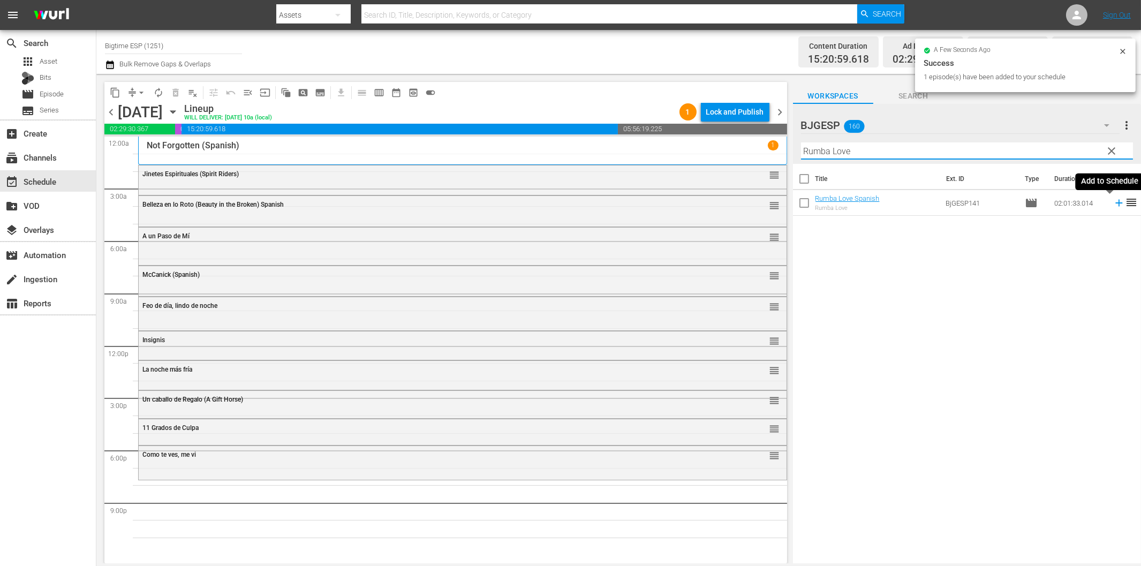
click at [1113, 201] on icon at bounding box center [1119, 203] width 12 height 12
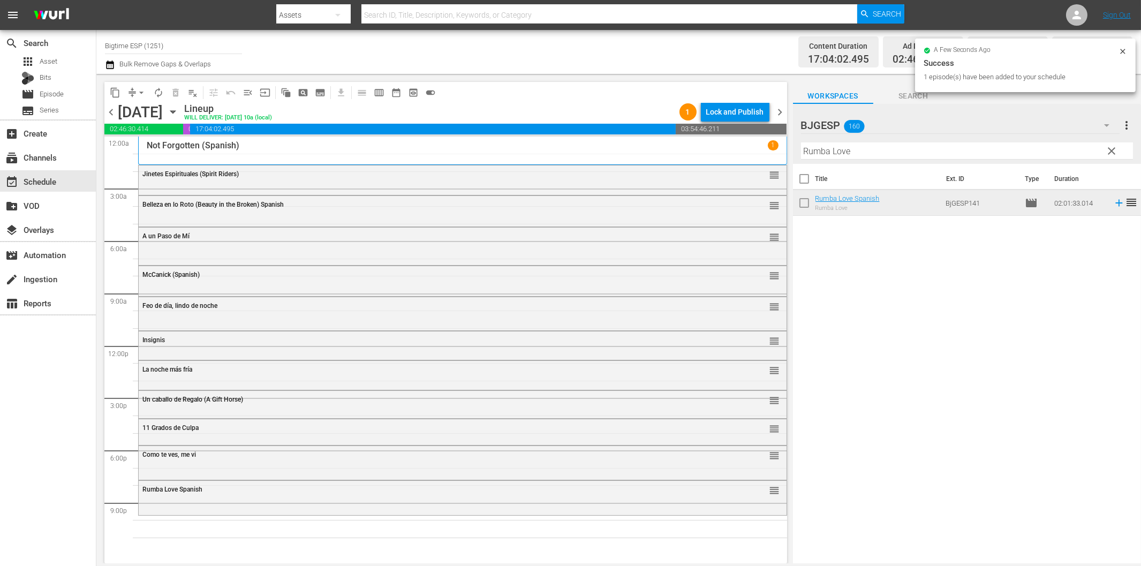
click at [932, 148] on input "Rumba Love" at bounding box center [967, 150] width 332 height 17
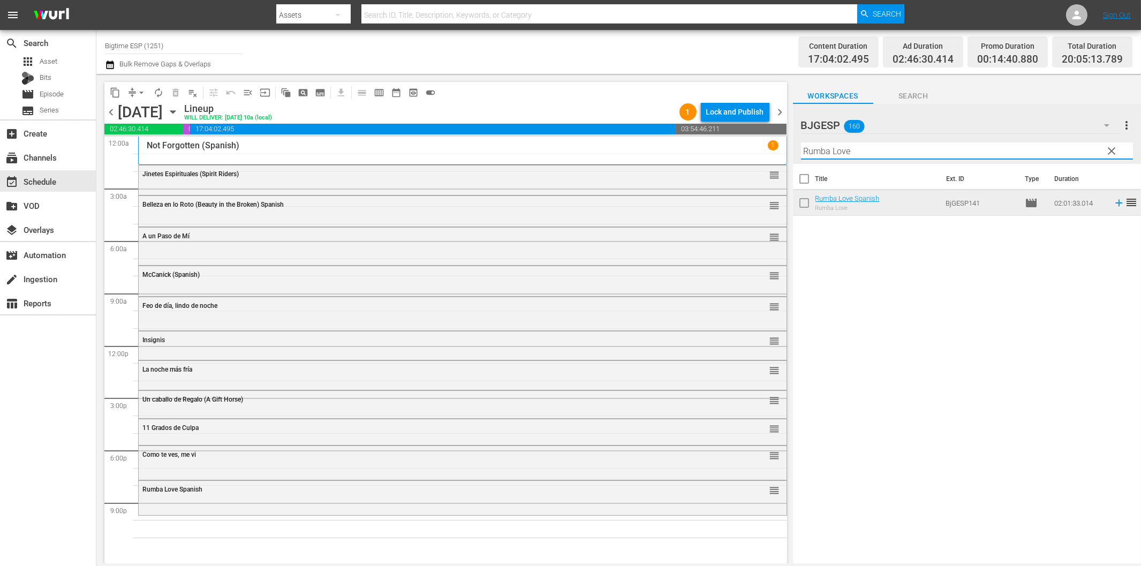
paste input "Lethal Virus Spanish"
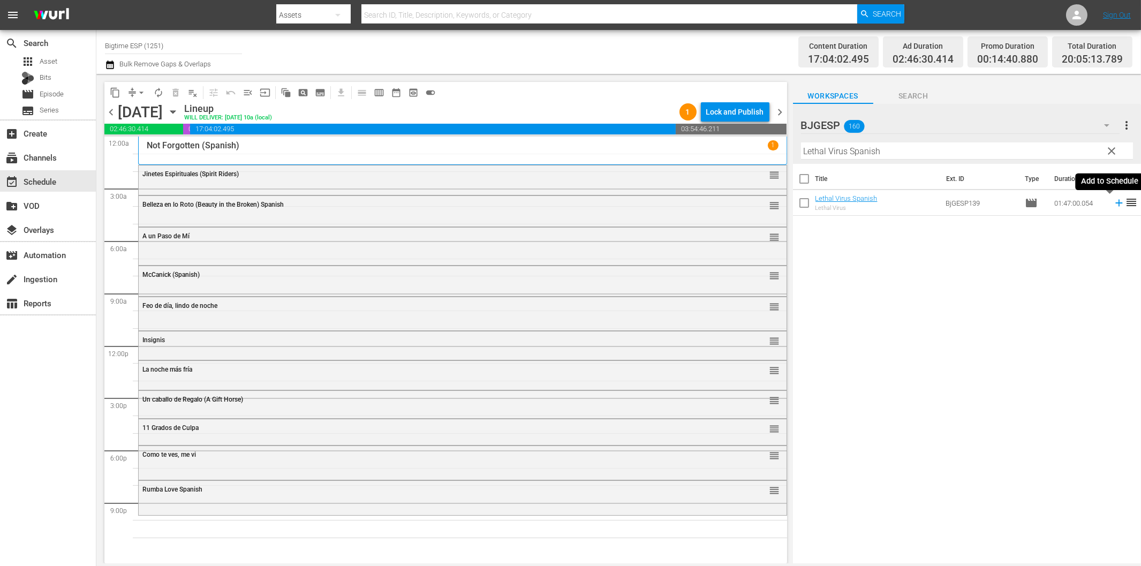
click at [1113, 202] on icon at bounding box center [1119, 203] width 12 height 12
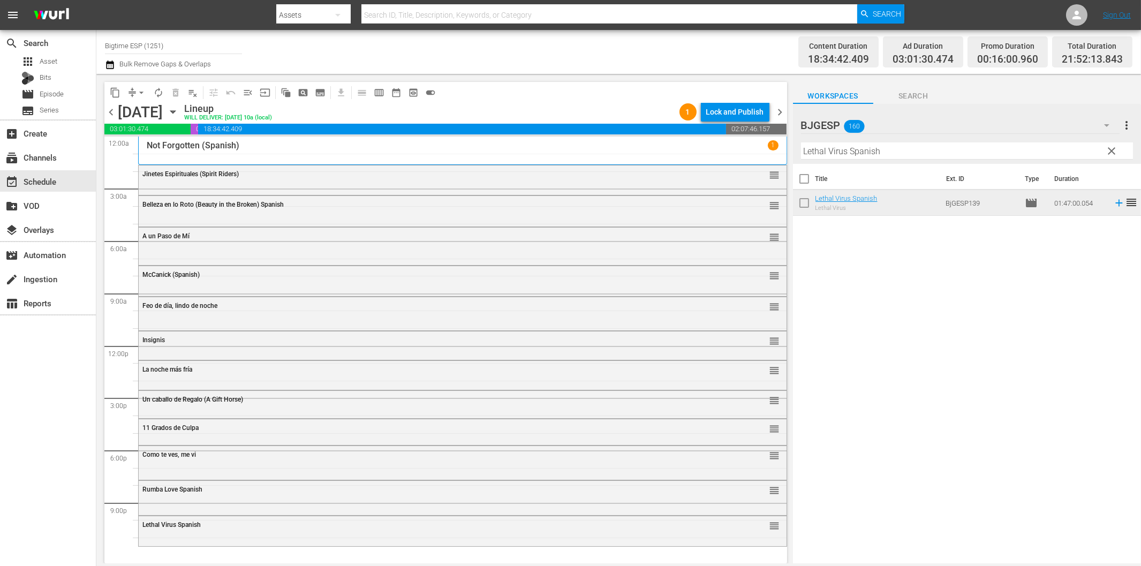
click at [859, 148] on input "Lethal Virus Spanish" at bounding box center [967, 150] width 332 height 17
paste input "Juntos en combate (Come Out Fighting)"
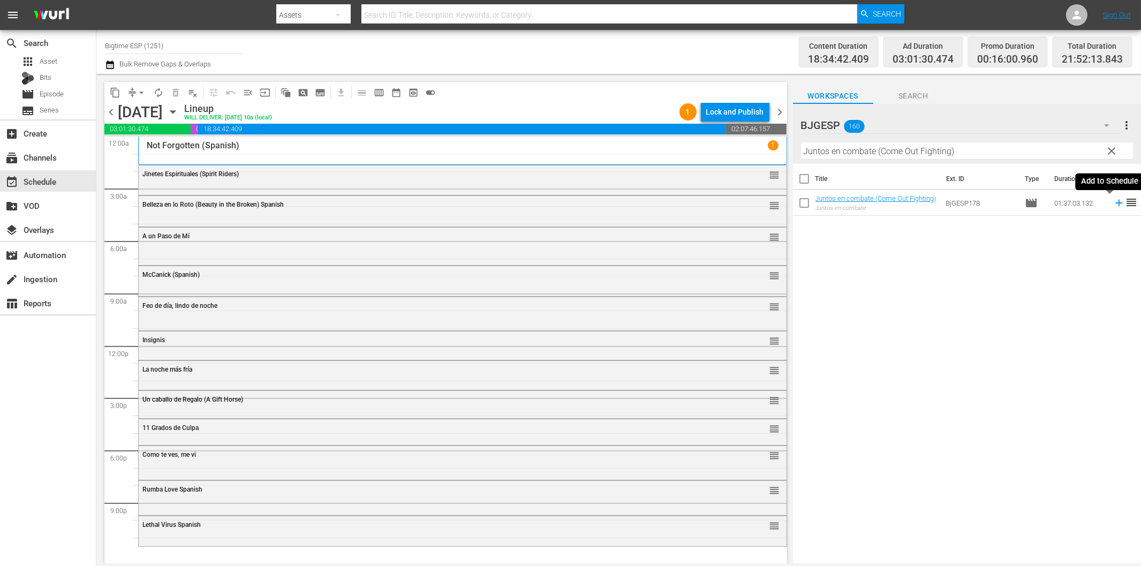
click at [1113, 205] on icon at bounding box center [1119, 203] width 12 height 12
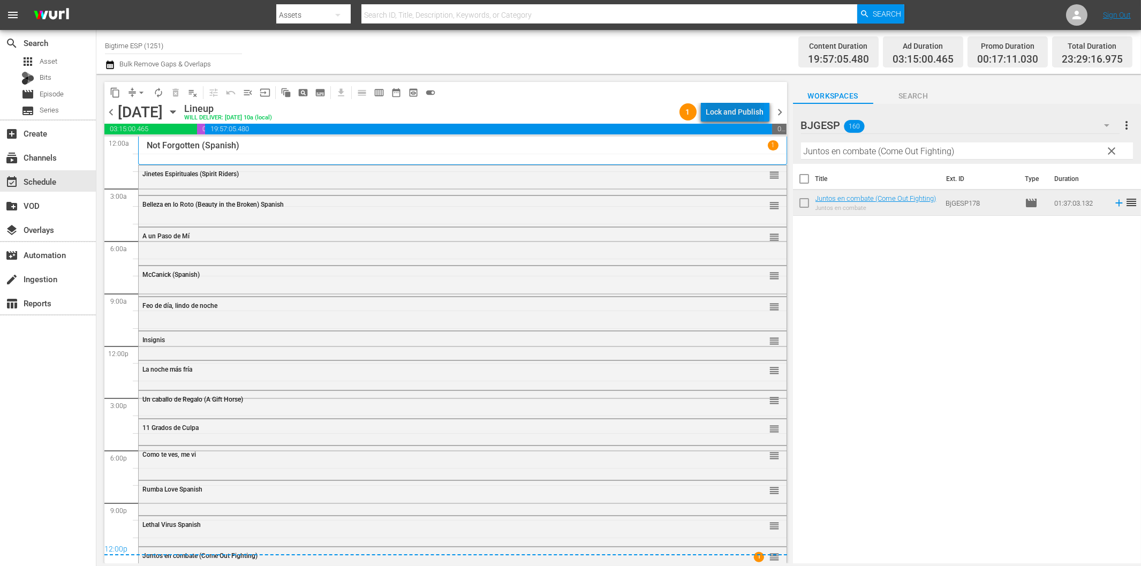
click at [729, 108] on div "Lock and Publish" at bounding box center [735, 111] width 58 height 19
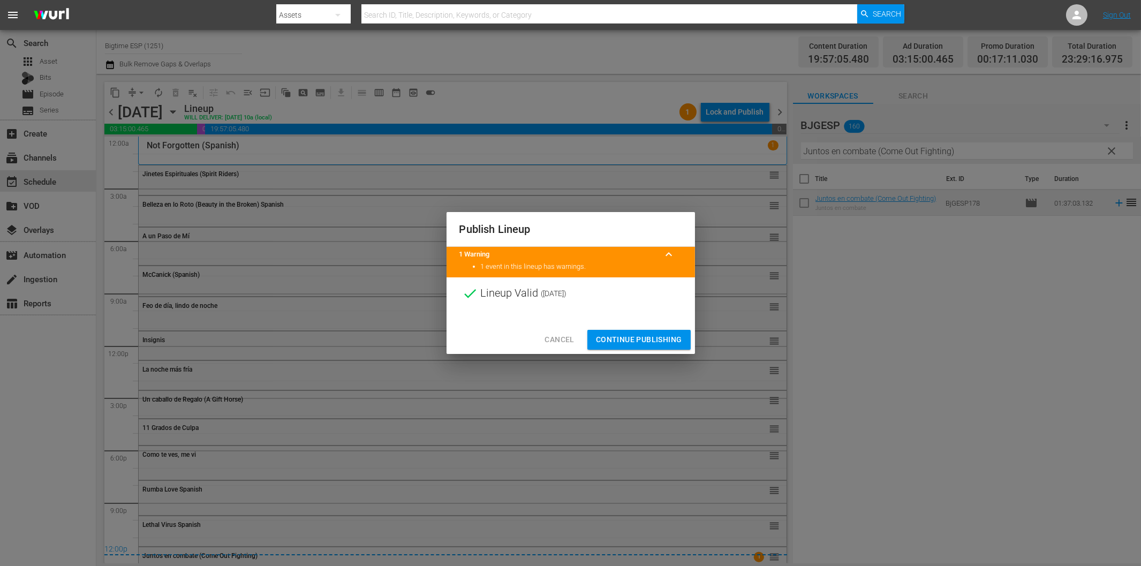
click at [667, 337] on span "Continue Publishing" at bounding box center [639, 339] width 86 height 13
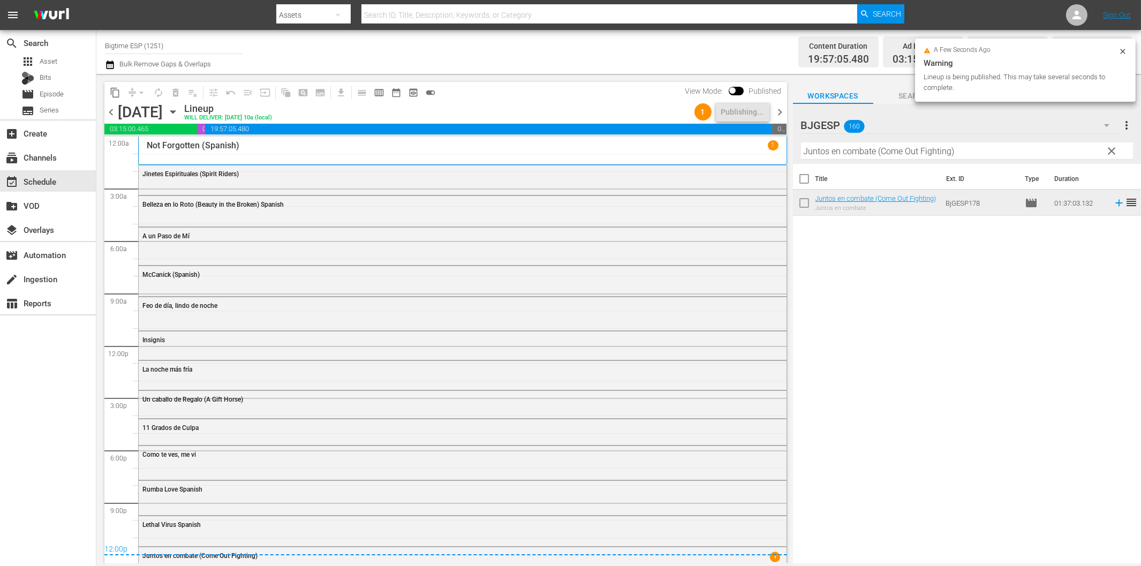
click at [780, 111] on span "chevron_right" at bounding box center [780, 111] width 13 height 13
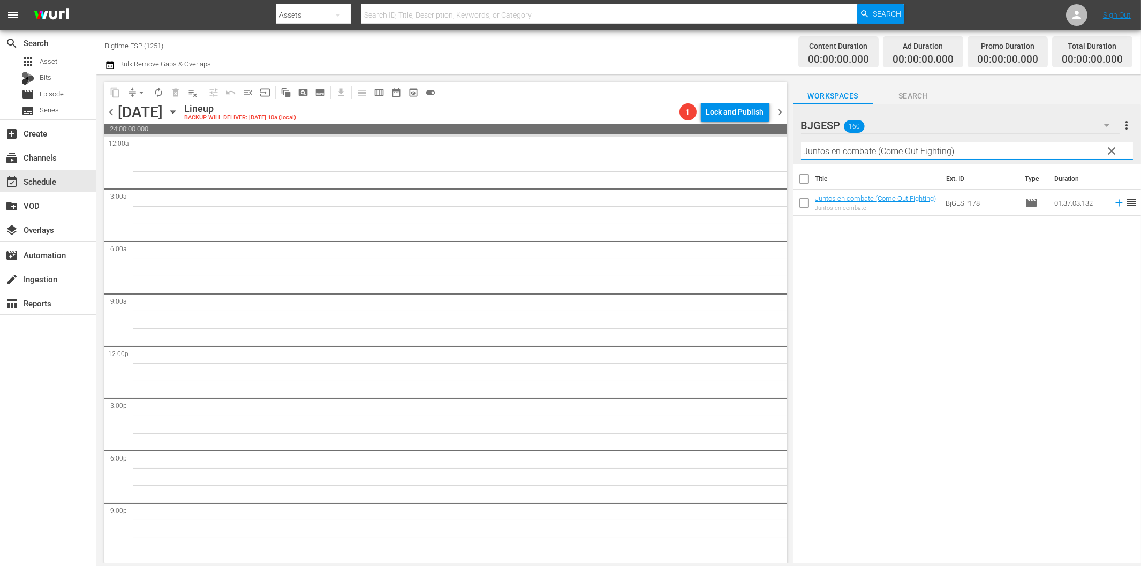
click at [938, 156] on input "Juntos en combate (Come Out Fighting)" at bounding box center [967, 150] width 332 height 17
paste input "Astronauta: El Último Impulso (Astronaut: The Last Push"
click at [1115, 203] on icon at bounding box center [1118, 203] width 7 height 7
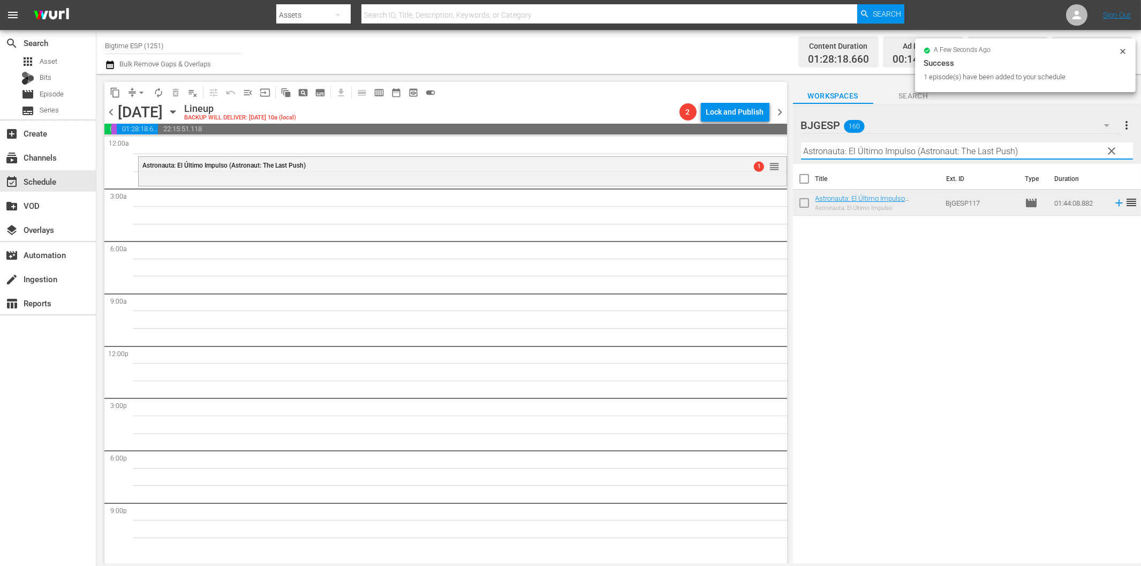
click at [881, 147] on input "Astronauta: El Último Impulso (Astronaut: The Last Push)" at bounding box center [967, 150] width 332 height 17
paste input "Executor"
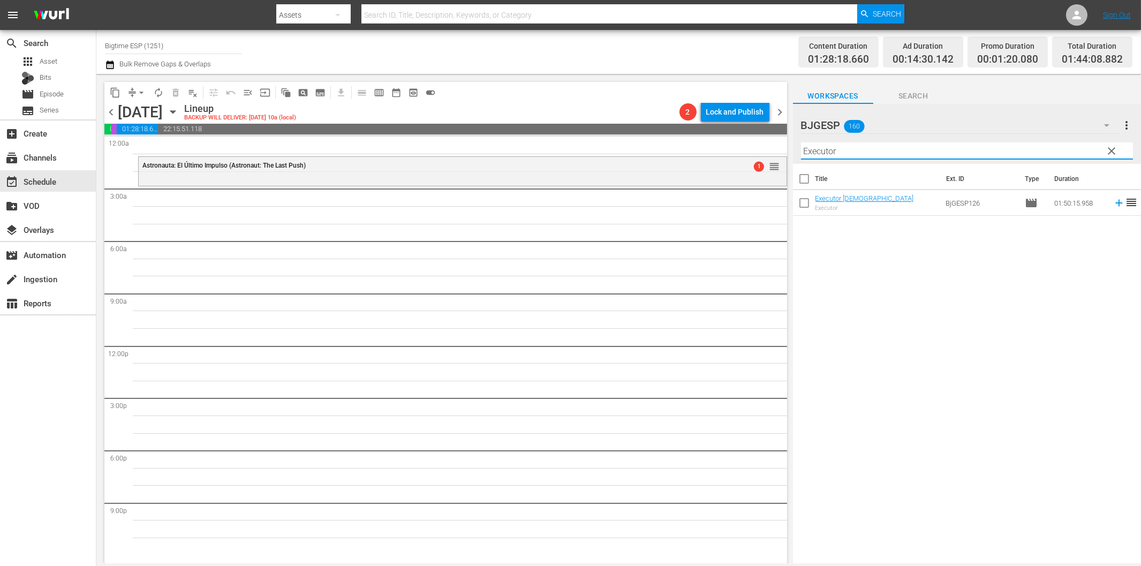
click at [1115, 203] on icon at bounding box center [1118, 203] width 7 height 7
click at [867, 153] on input "Executor" at bounding box center [967, 150] width 332 height 17
click at [782, 114] on span "chevron_right" at bounding box center [780, 111] width 13 height 13
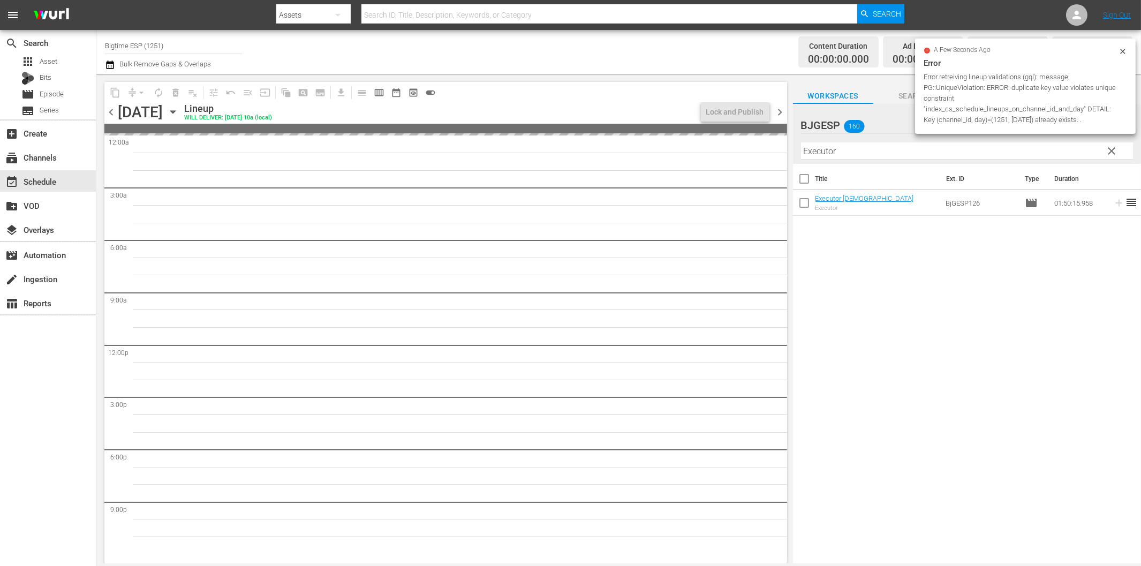
click at [111, 108] on span "chevron_left" at bounding box center [110, 111] width 13 height 13
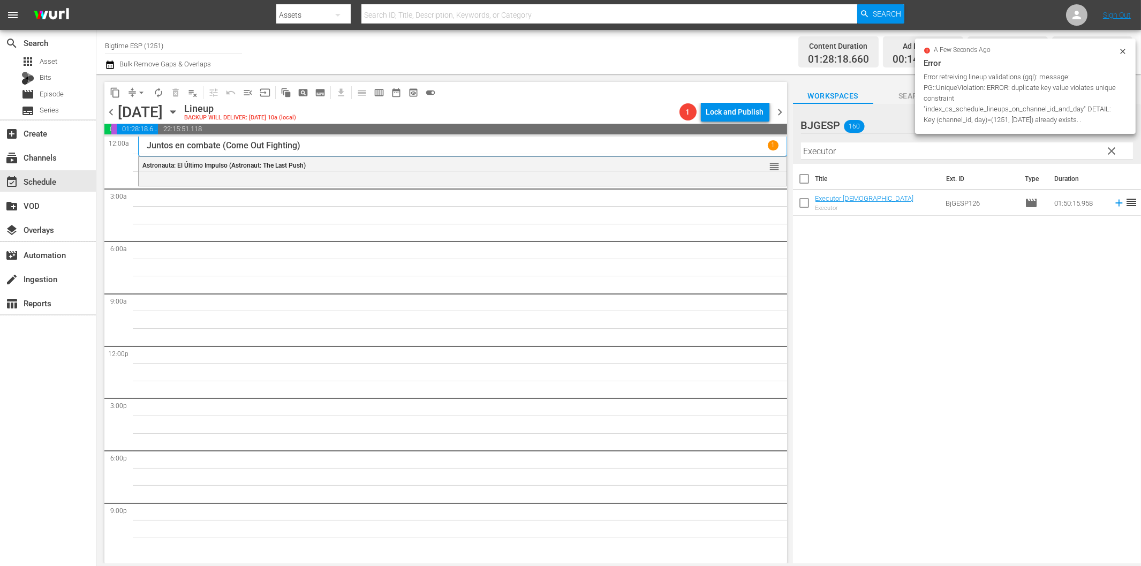
click at [889, 148] on input "Executor" at bounding box center [967, 150] width 332 height 17
paste input "Industria Argentina"
click at [1113, 206] on icon at bounding box center [1119, 203] width 12 height 12
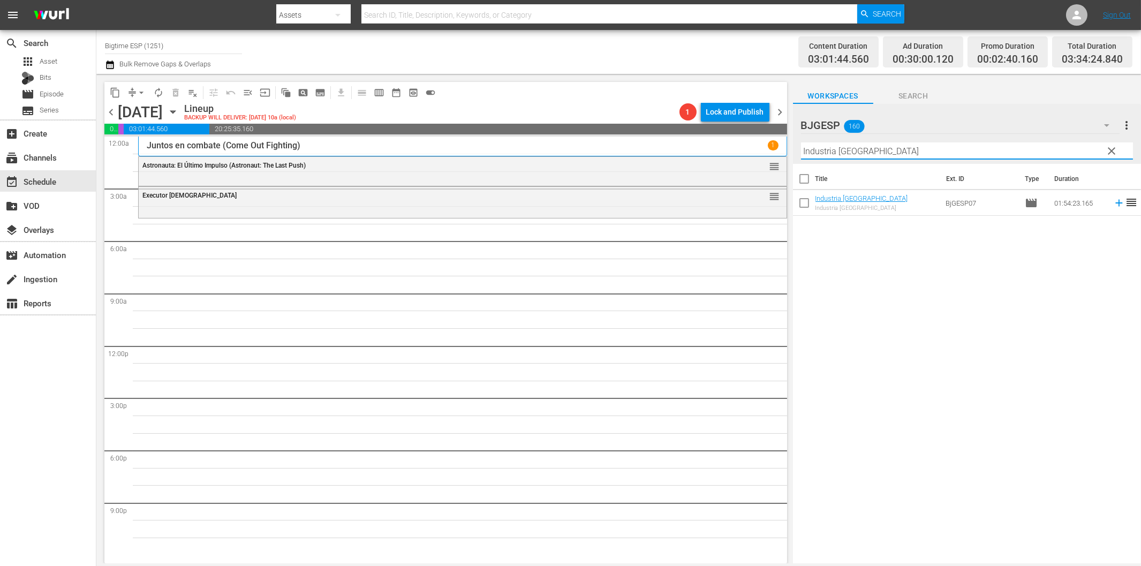
click at [961, 148] on input "Industria Argentina" at bounding box center [967, 150] width 332 height 17
click at [1114, 208] on icon at bounding box center [1119, 203] width 12 height 12
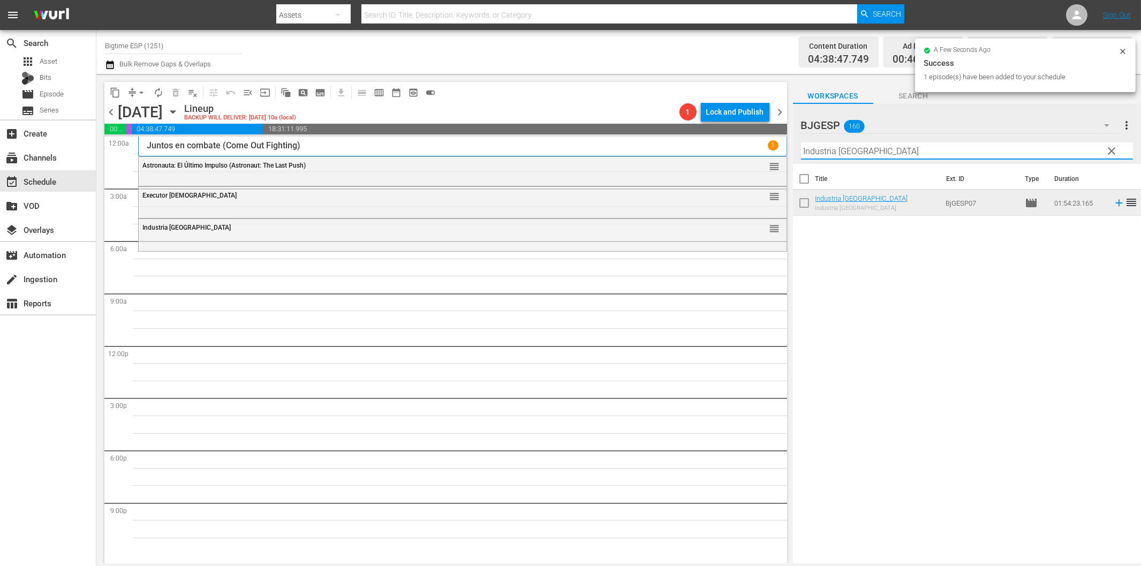
click at [871, 150] on input "Industria Argentina" at bounding box center [967, 150] width 332 height 17
paste input "Antes que cante el gallo"
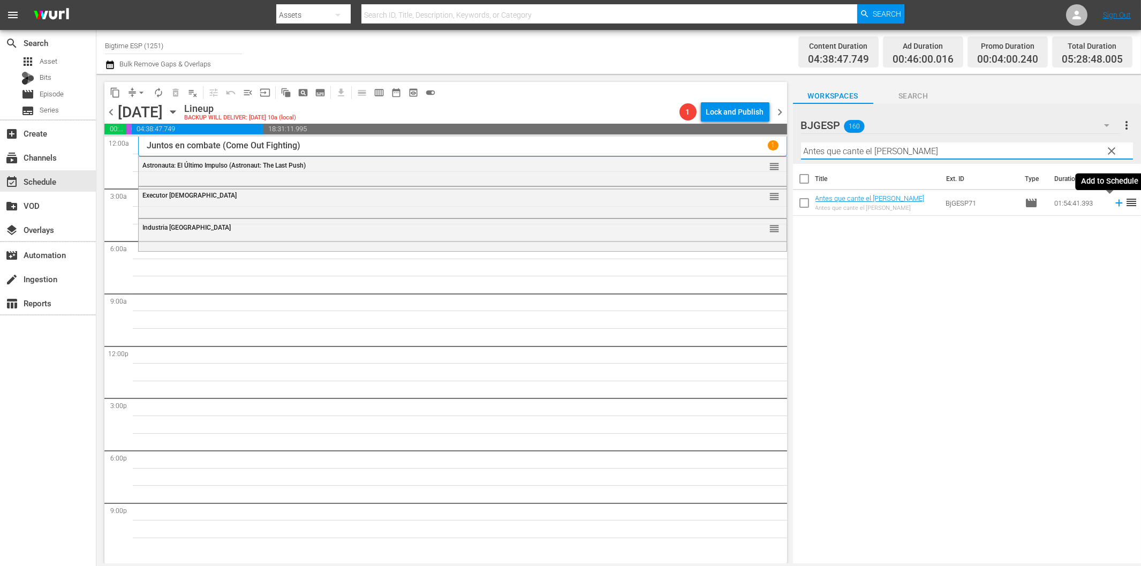
click at [1113, 201] on icon at bounding box center [1119, 203] width 12 height 12
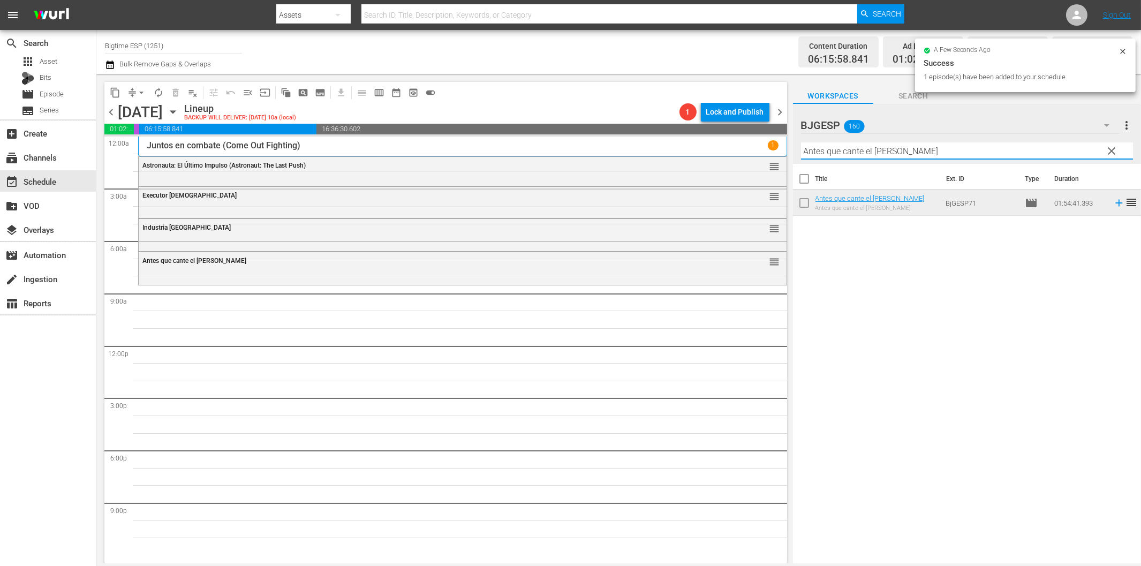
click at [940, 149] on input "Antes que cante el gallo" at bounding box center [967, 150] width 332 height 17
paste input "La campana"
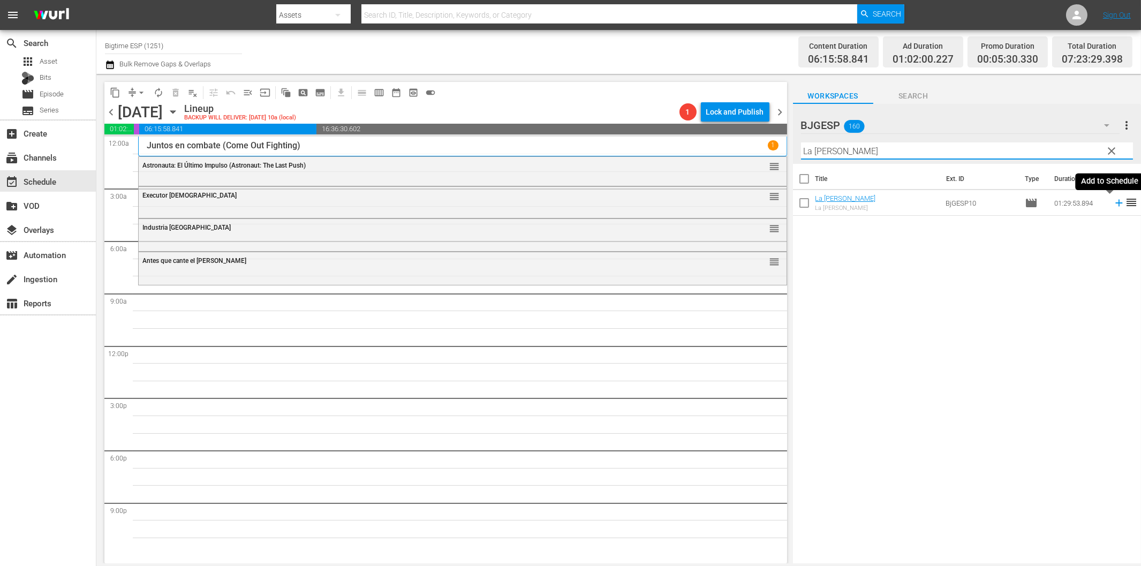
click at [1115, 202] on icon at bounding box center [1118, 203] width 7 height 7
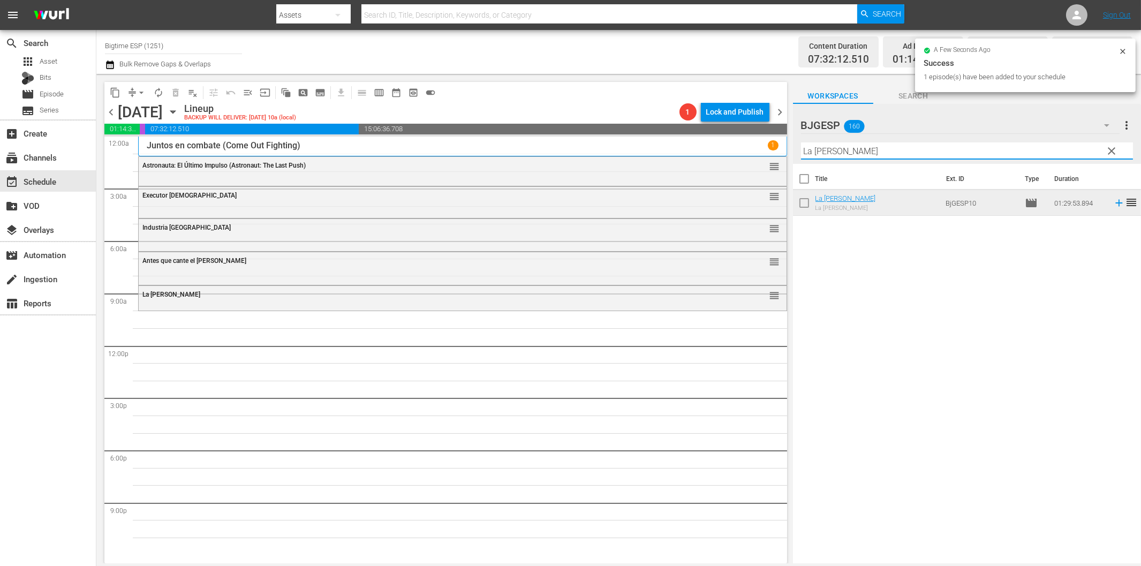
click at [870, 153] on input "La campana" at bounding box center [967, 150] width 332 height 17
paste input "Diallelos"
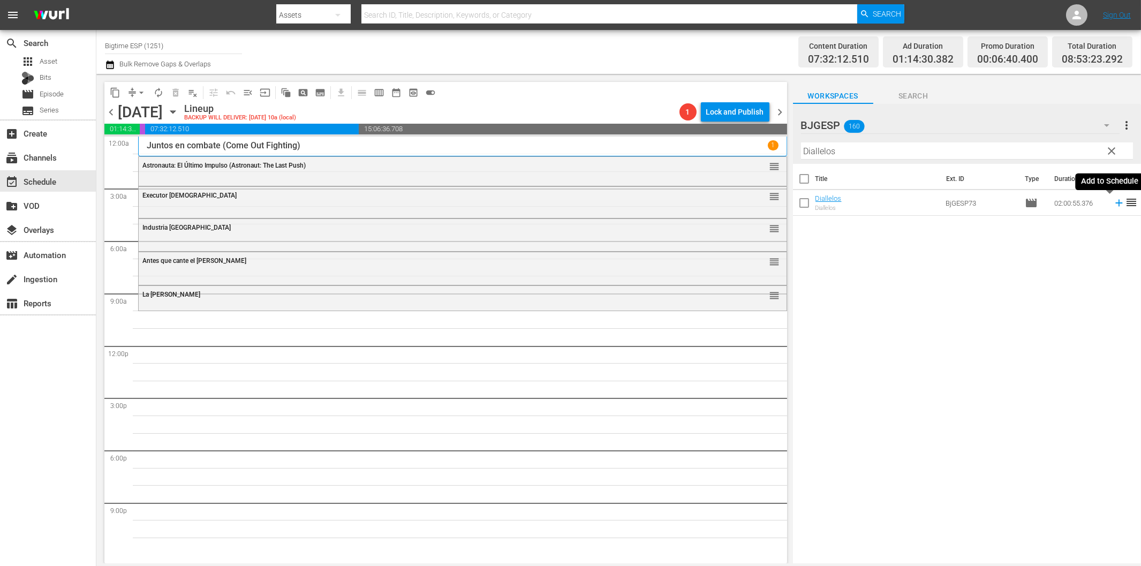
click at [1115, 201] on icon at bounding box center [1118, 203] width 7 height 7
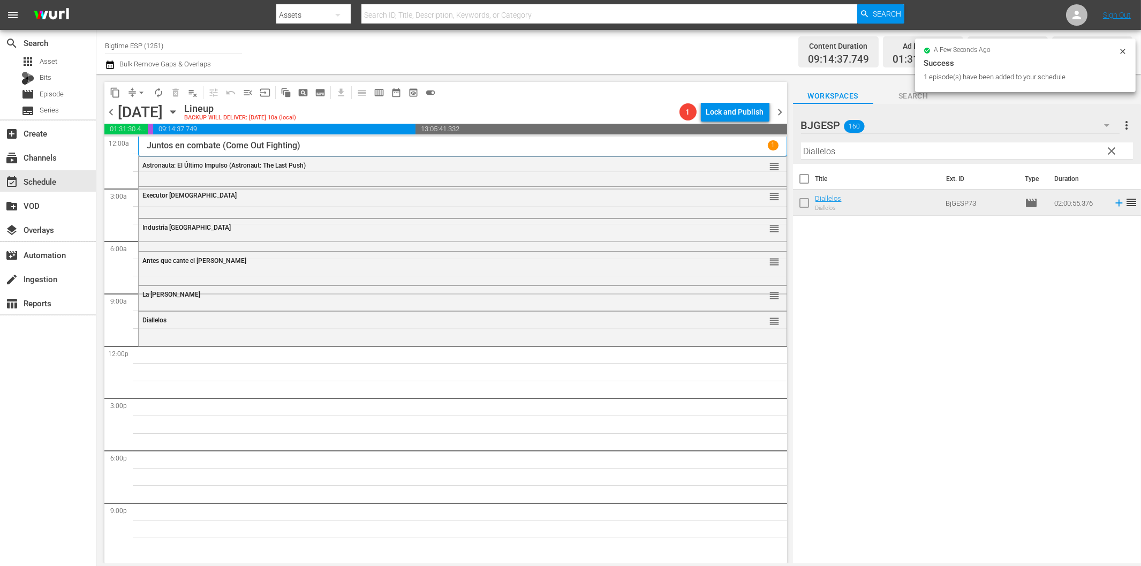
click at [768, 226] on div "Industria Argentina reorder" at bounding box center [463, 234] width 648 height 30
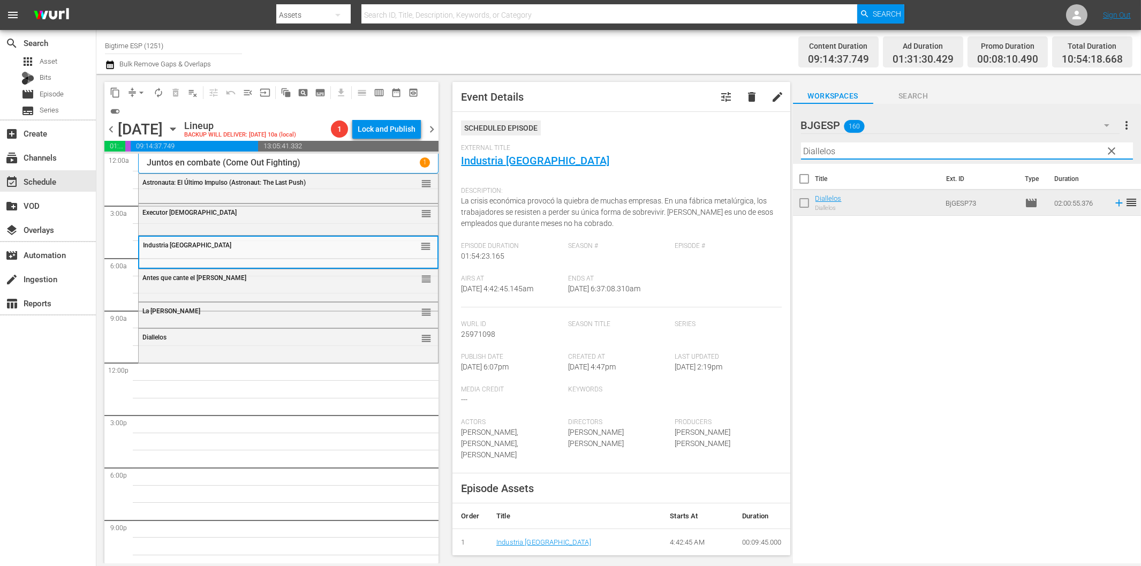
click at [851, 152] on input "Diallelos" at bounding box center [967, 150] width 332 height 17
paste input "El cerdito Elvis (Elvis the Pig)"
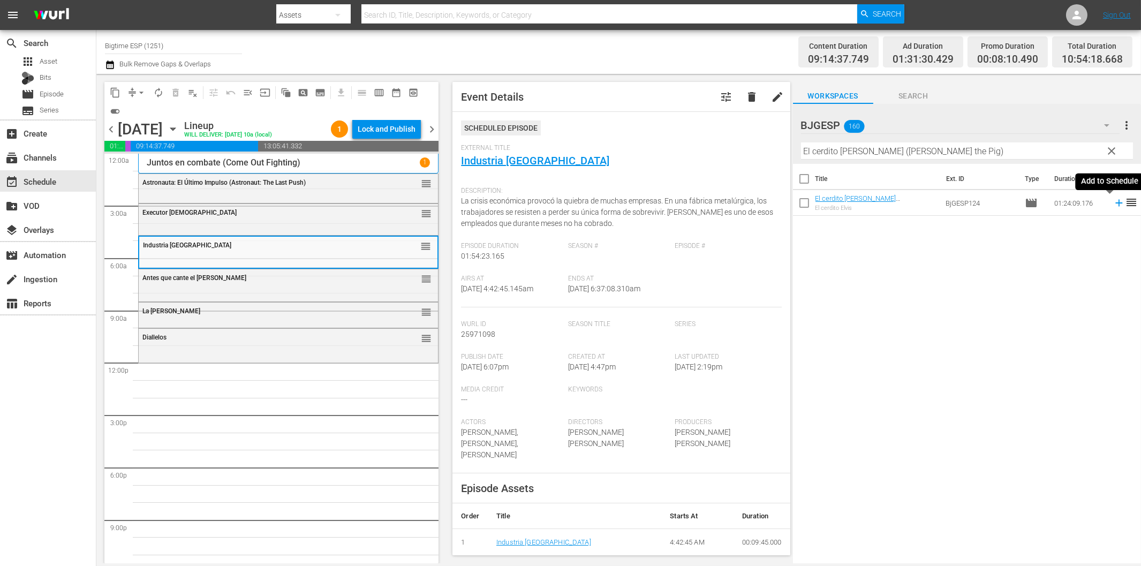
click at [1115, 203] on icon at bounding box center [1118, 203] width 7 height 7
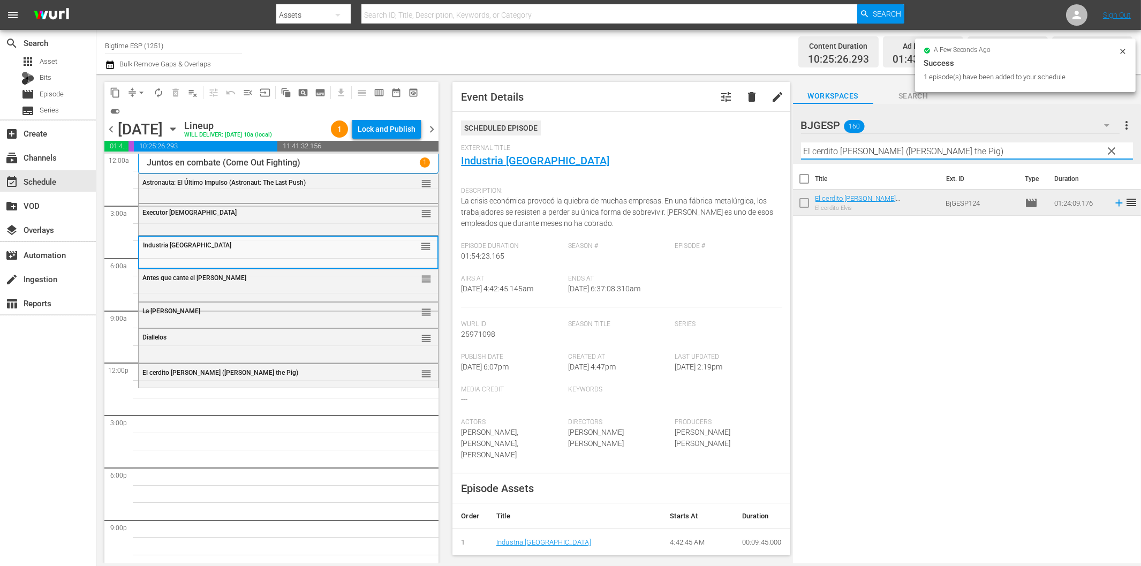
click at [864, 153] on input "El cerdito Elvis (Elvis the Pig)" at bounding box center [967, 150] width 332 height 17
paste input "Mi Angelito Favorito"
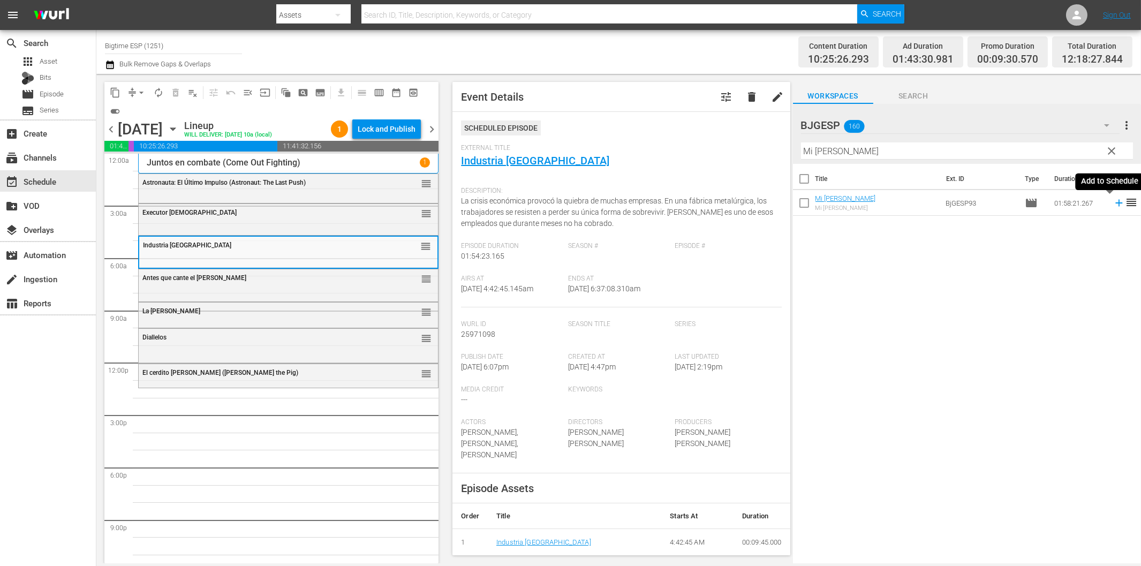
click at [1113, 201] on icon at bounding box center [1119, 203] width 12 height 12
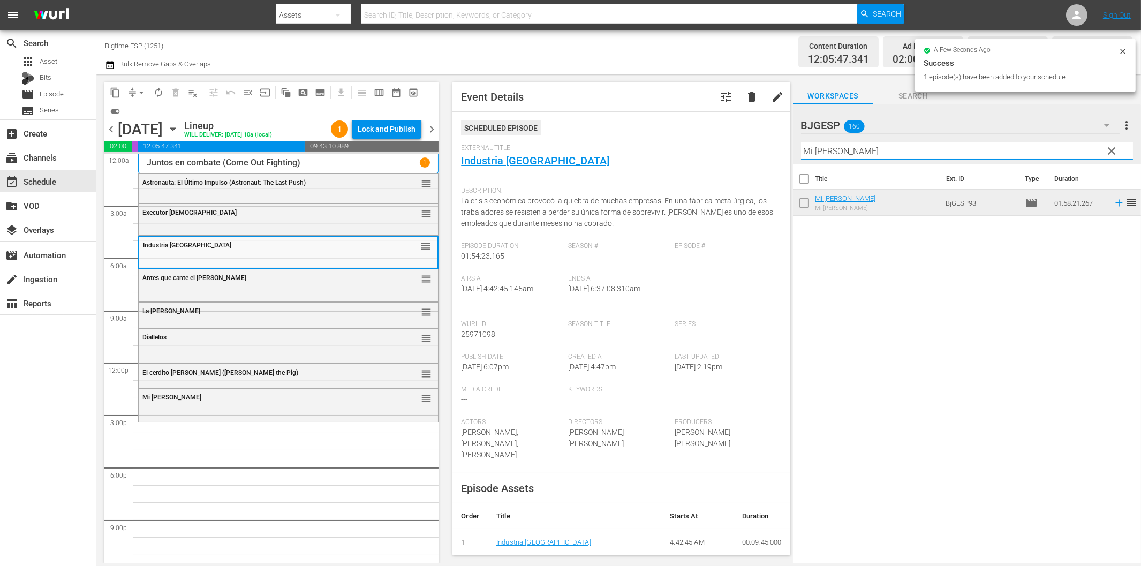
click at [965, 151] on input "Mi Angelito Favorito" at bounding box center [967, 150] width 332 height 17
paste input "Fuera del menú (Off the Menu)"
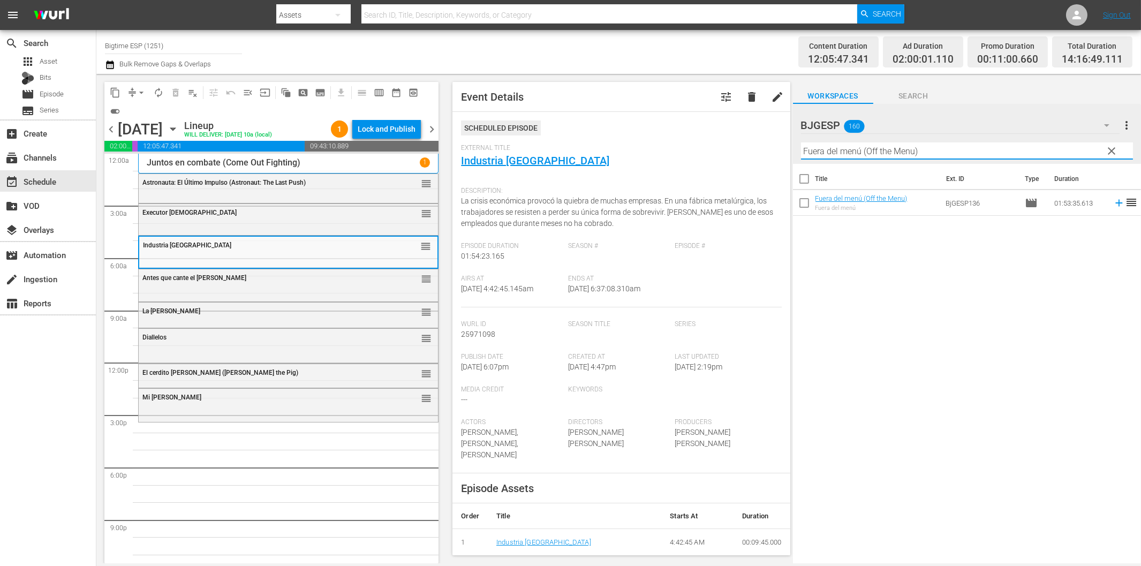
click at [1113, 204] on icon at bounding box center [1119, 203] width 12 height 12
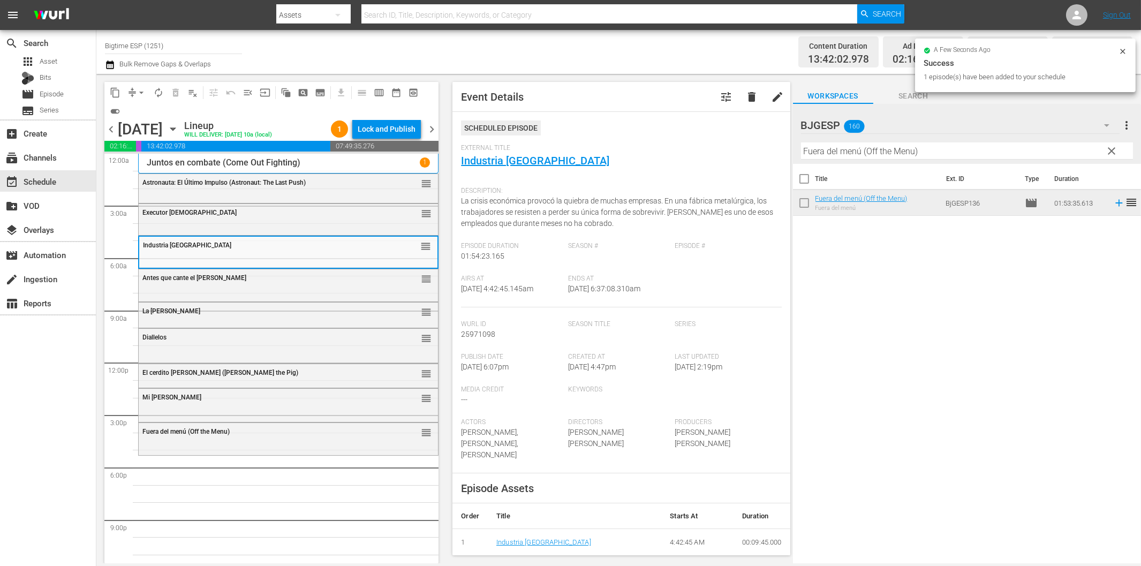
click at [916, 150] on input "Fuera del menú (Off the Menu)" at bounding box center [967, 150] width 332 height 17
paste input "Gigantes de Valdés"
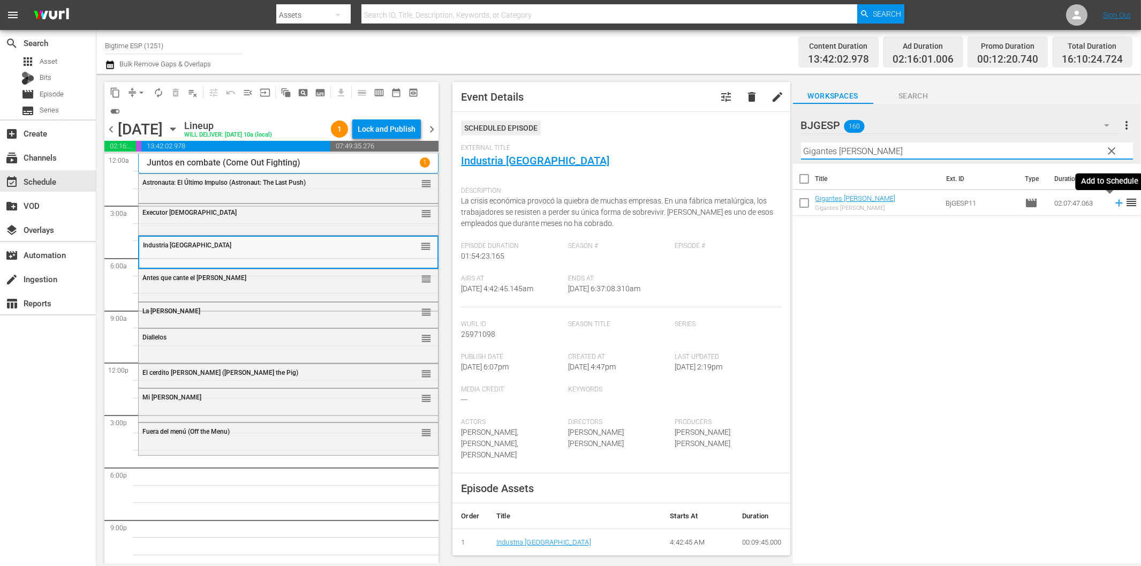
click at [1115, 203] on icon at bounding box center [1118, 203] width 7 height 7
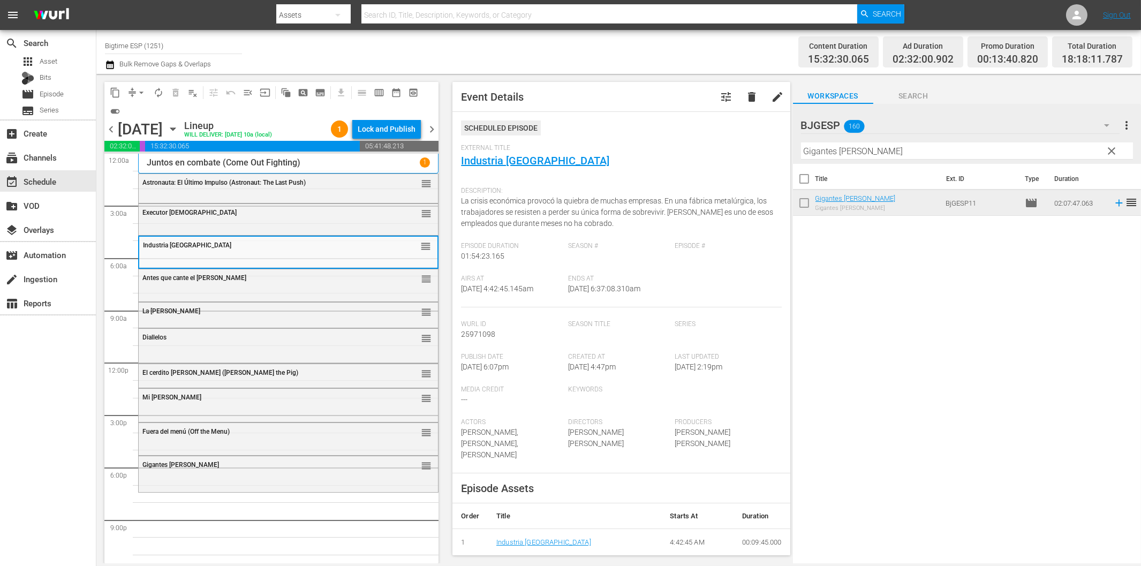
click at [919, 150] on input "Gigantes de Valdés" at bounding box center [967, 150] width 332 height 17
paste input "La séptima espada (Avenging the Throne)"
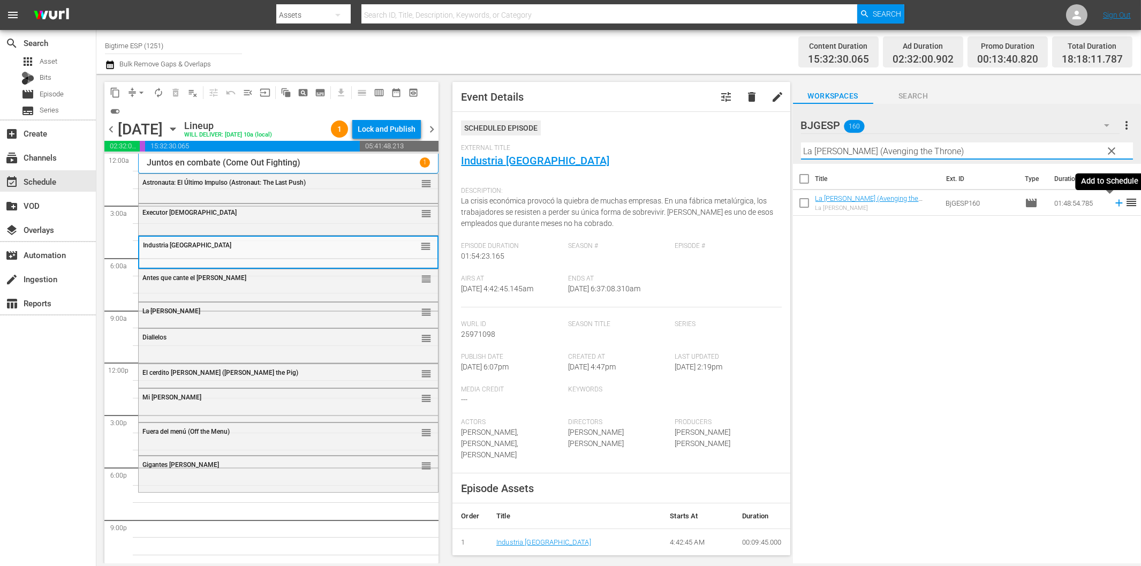
click at [1115, 203] on icon at bounding box center [1118, 203] width 7 height 7
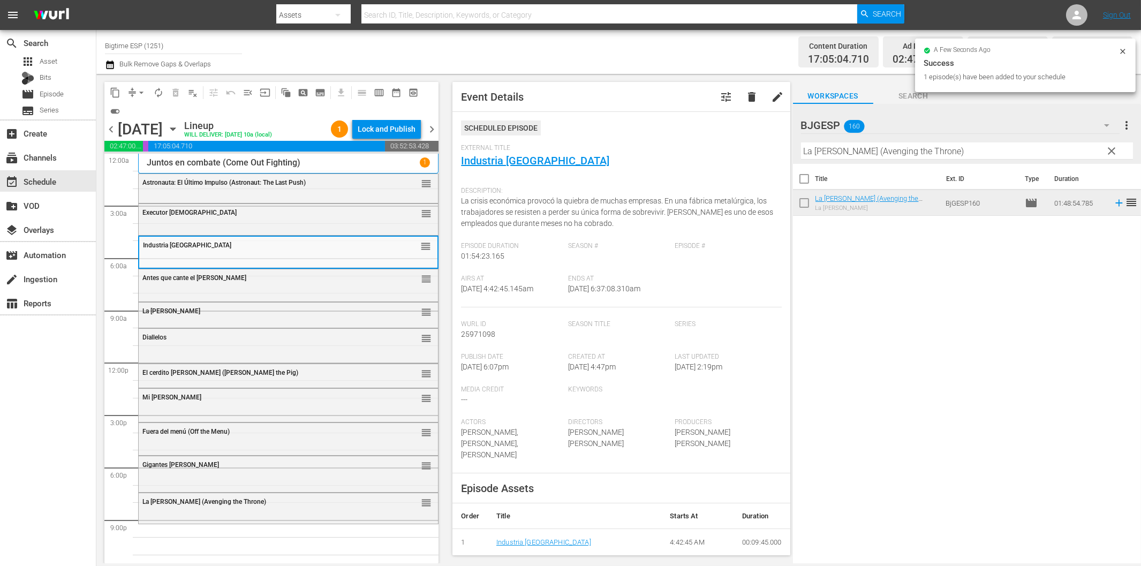
click at [911, 149] on input "La séptima espada (Avenging the Throne)" at bounding box center [967, 150] width 332 height 17
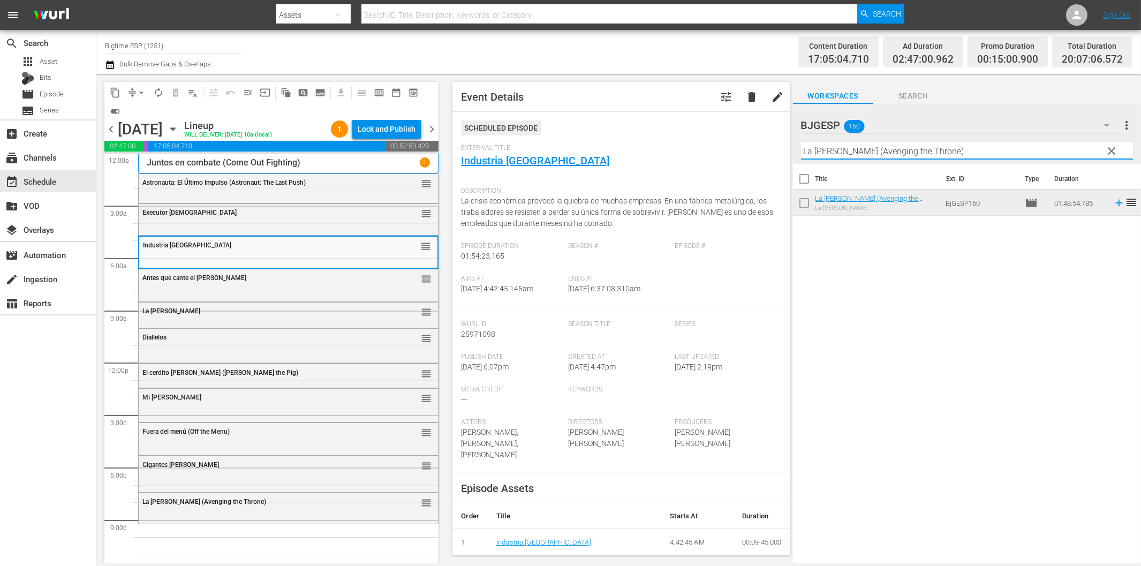
paste input "Choque mortal (Intersections"
click at [1114, 202] on icon at bounding box center [1119, 203] width 12 height 12
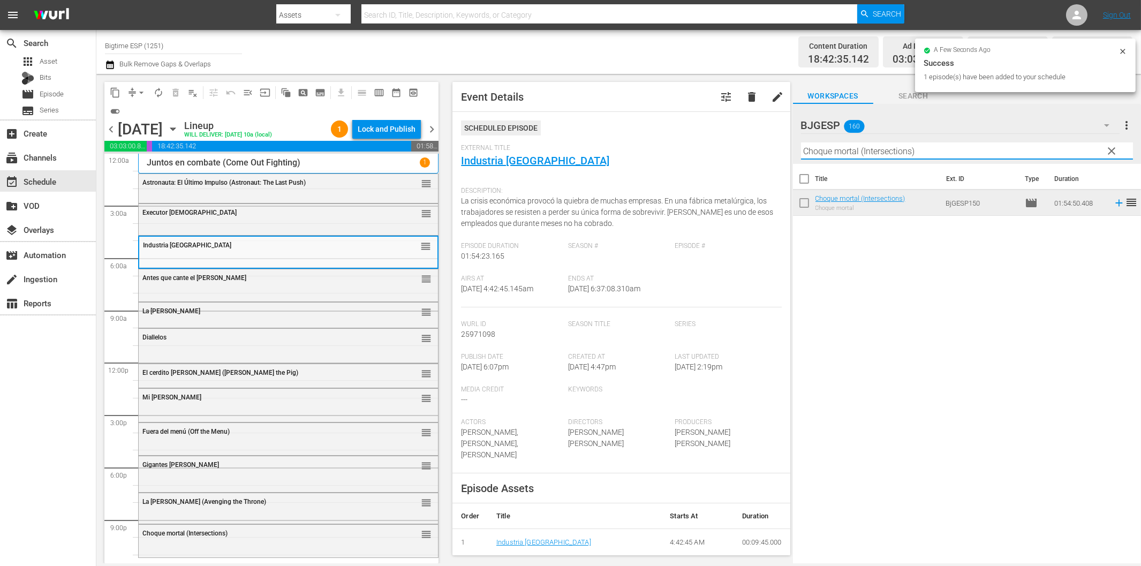
click at [843, 153] on input "Choque mortal (Intersections)" at bounding box center [967, 150] width 332 height 17
paste input "9 de Abril (April 9th"
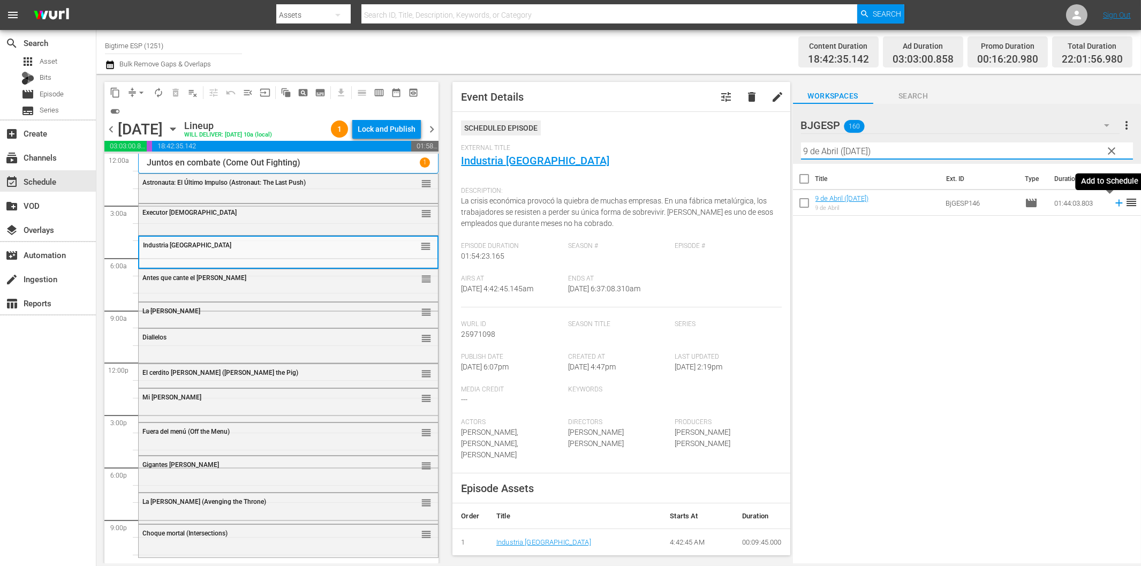
type input "9 de Abril (April 9th)"
click at [1113, 201] on icon at bounding box center [1119, 203] width 12 height 12
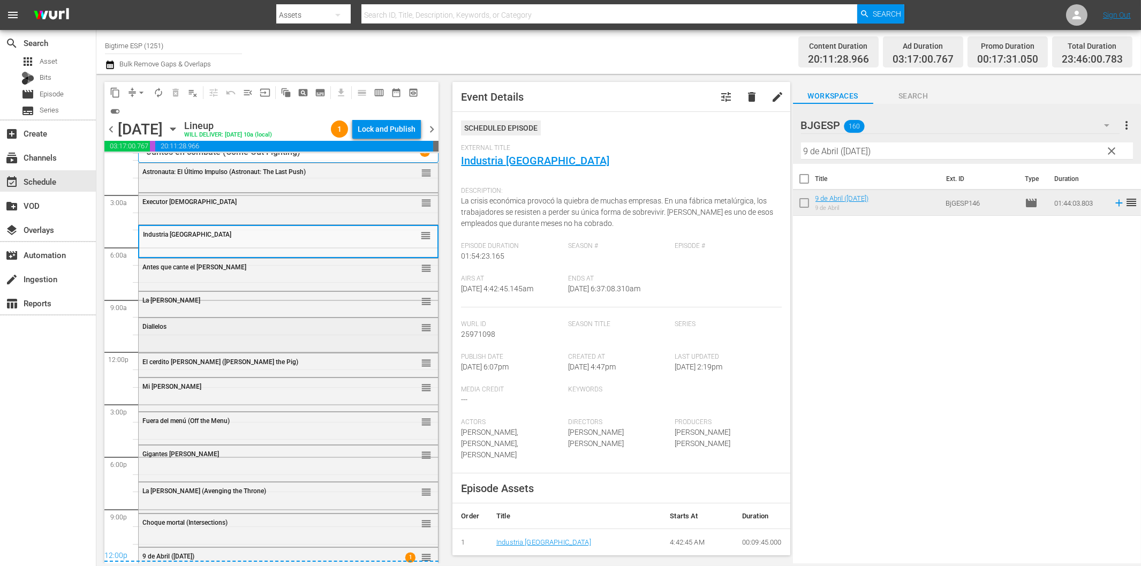
scroll to position [24, 0]
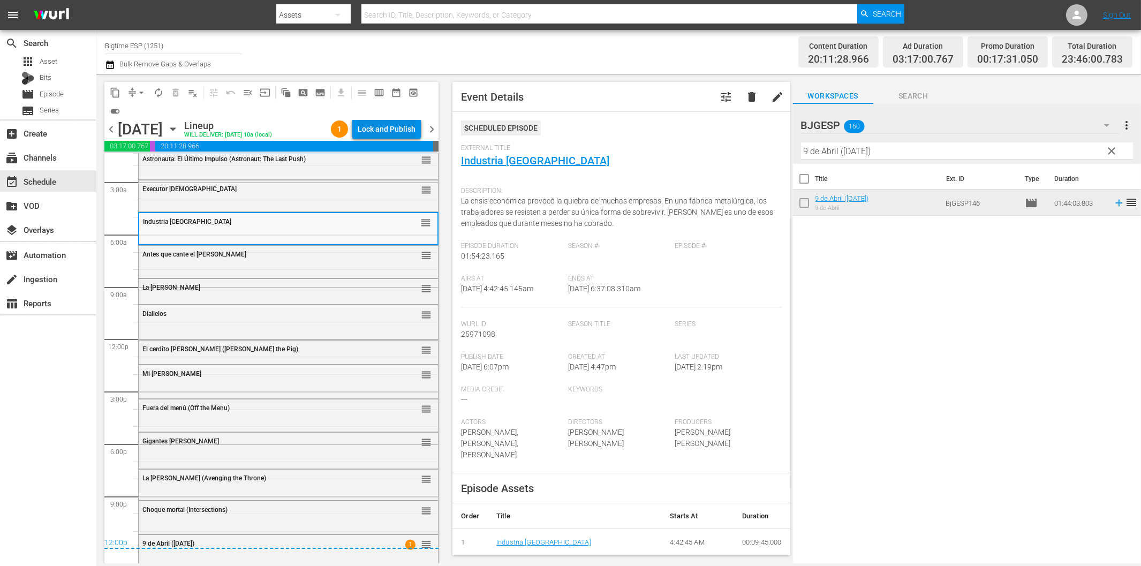
click at [381, 131] on div "Lock and Publish" at bounding box center [387, 128] width 58 height 19
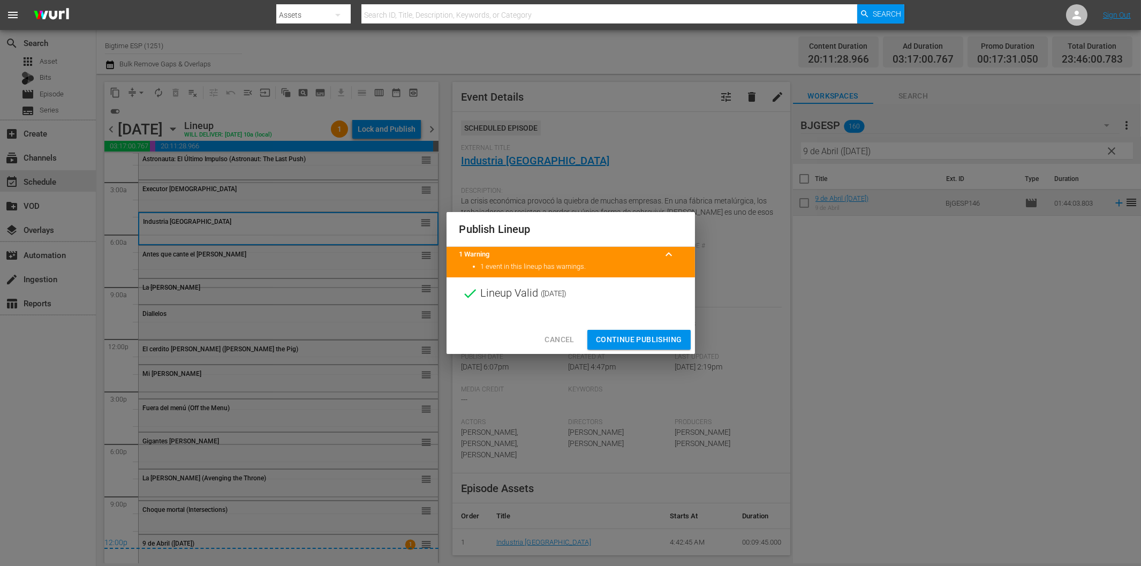
click at [661, 338] on span "Continue Publishing" at bounding box center [639, 339] width 86 height 13
